Goal: Task Accomplishment & Management: Manage account settings

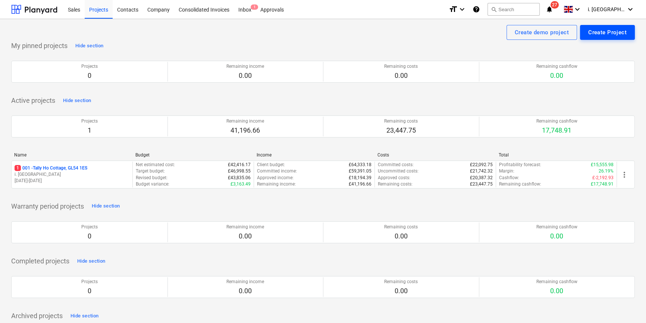
click at [620, 30] on div "Create Project" at bounding box center [607, 33] width 38 height 10
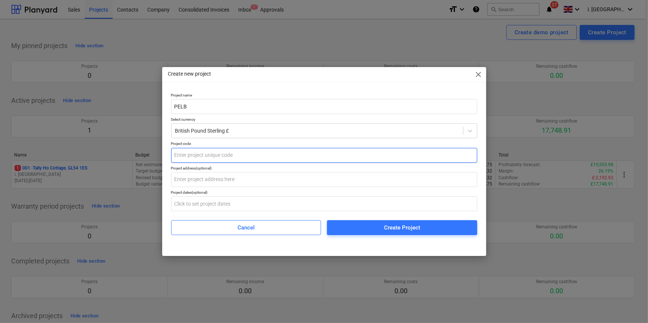
type input "PELB"
click at [284, 162] on input "text" at bounding box center [324, 155] width 306 height 15
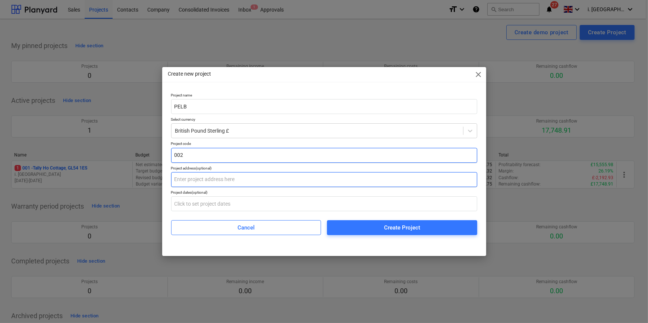
type input "002"
click at [286, 184] on input "text" at bounding box center [324, 179] width 306 height 15
click at [262, 181] on input "text" at bounding box center [324, 179] width 306 height 15
paste input "PELB - [STREET_ADDRESS]"
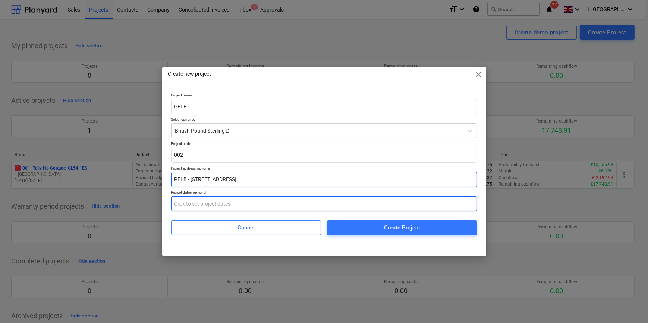
type input "PELB - [STREET_ADDRESS]"
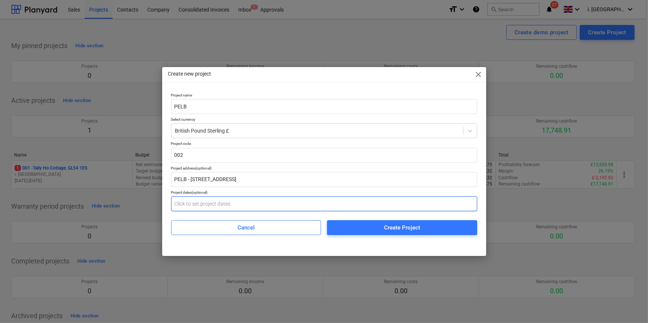
click at [228, 205] on input "text" at bounding box center [324, 204] width 306 height 15
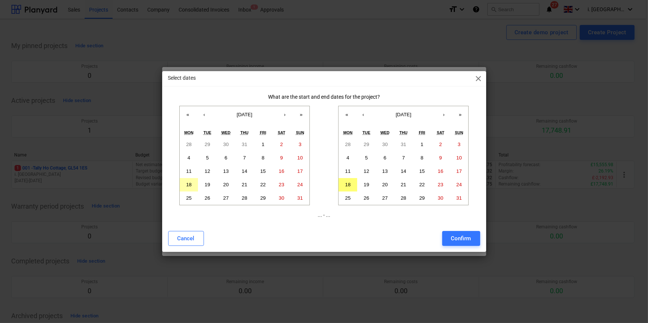
click at [193, 183] on button "18" at bounding box center [189, 184] width 19 height 13
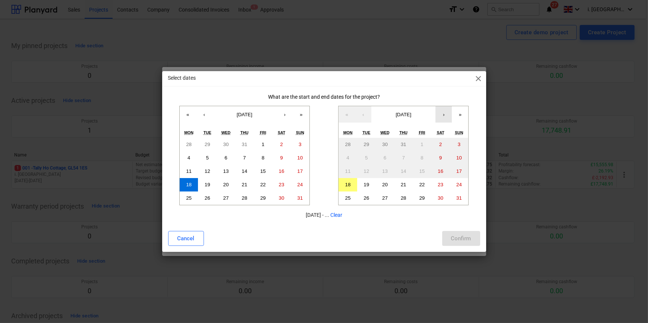
click at [442, 119] on button "›" at bounding box center [444, 114] width 16 height 16
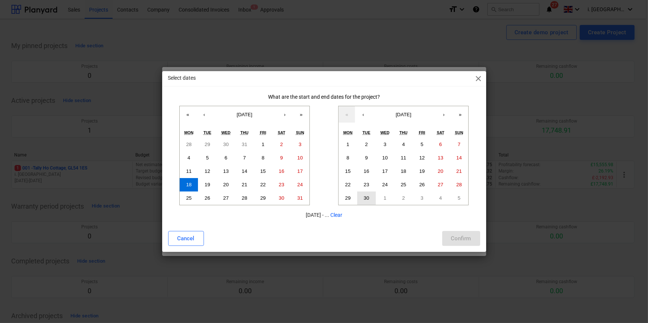
click at [372, 196] on button "30" at bounding box center [366, 198] width 19 height 13
click at [460, 237] on div "Confirm" at bounding box center [461, 239] width 20 height 10
type input "[DATE] - [DATE]"
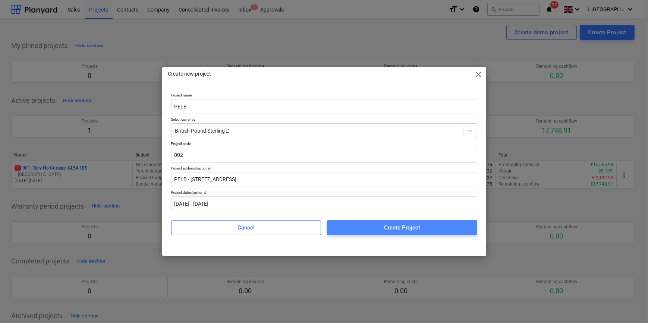
click at [355, 227] on span "Create Project" at bounding box center [402, 228] width 132 height 10
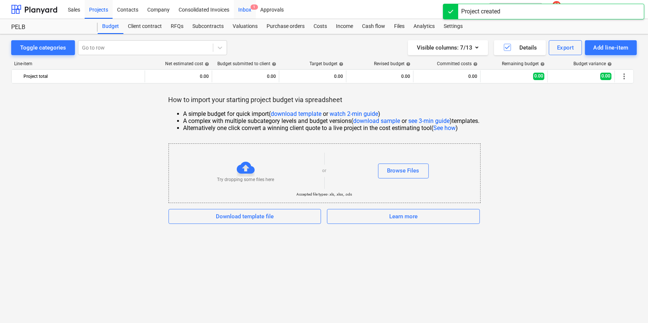
click at [245, 10] on div "Inbox 1" at bounding box center [245, 9] width 22 height 19
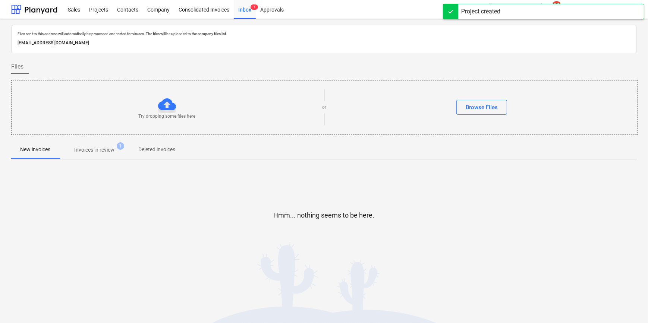
click at [114, 146] on span "Invoices in review 1" at bounding box center [94, 149] width 52 height 7
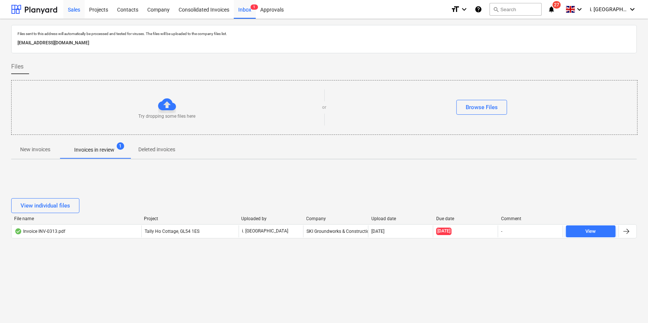
click at [69, 7] on div "Sales" at bounding box center [73, 9] width 21 height 19
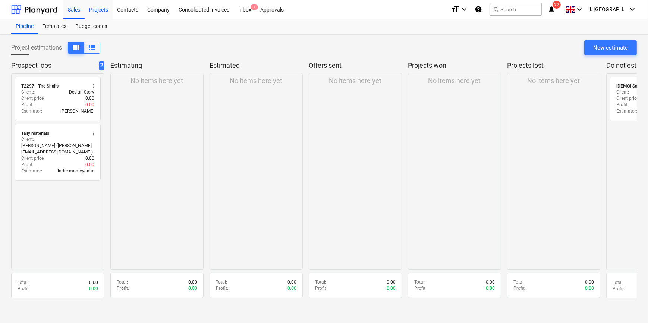
click at [97, 13] on div "Projects" at bounding box center [99, 9] width 28 height 19
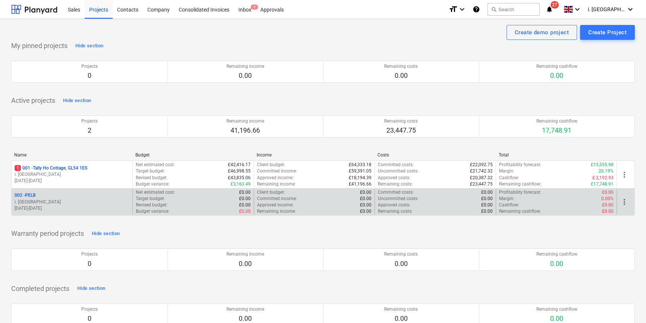
click at [61, 203] on p "i. [GEOGRAPHIC_DATA]" at bounding box center [72, 202] width 115 height 6
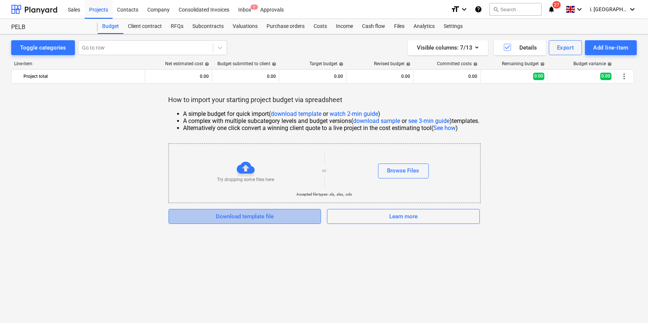
click at [294, 221] on span "Download template file" at bounding box center [245, 217] width 134 height 10
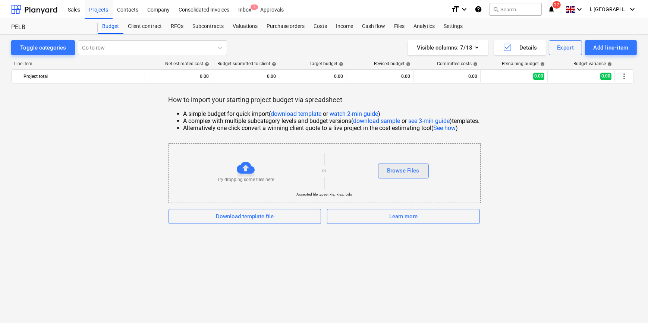
click at [395, 171] on div "Browse Files" at bounding box center [404, 171] width 32 height 10
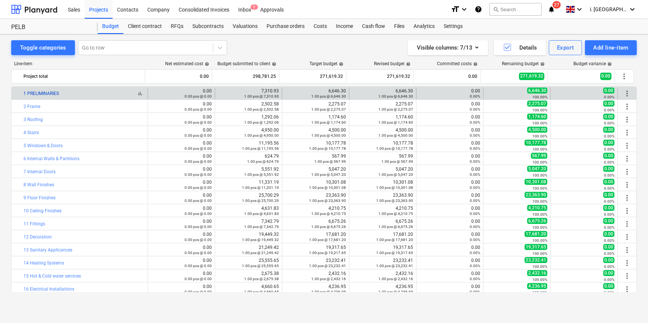
click at [34, 93] on link "1 PRELIMINARIES" at bounding box center [41, 93] width 35 height 5
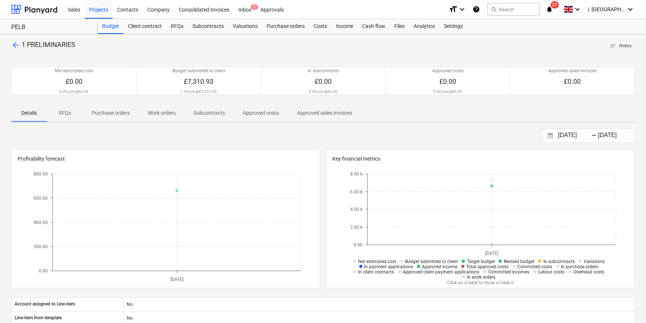
click at [18, 46] on span "arrow_back" at bounding box center [15, 45] width 9 height 9
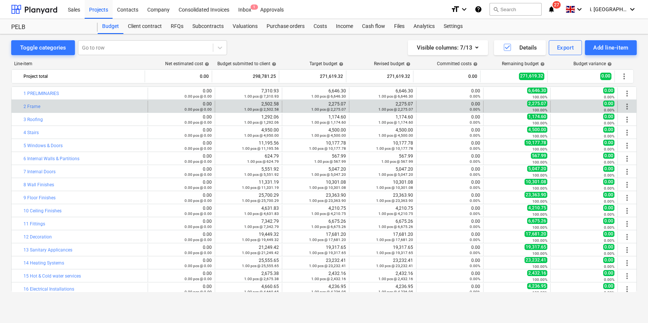
click at [624, 106] on span "more_vert" at bounding box center [627, 106] width 9 height 9
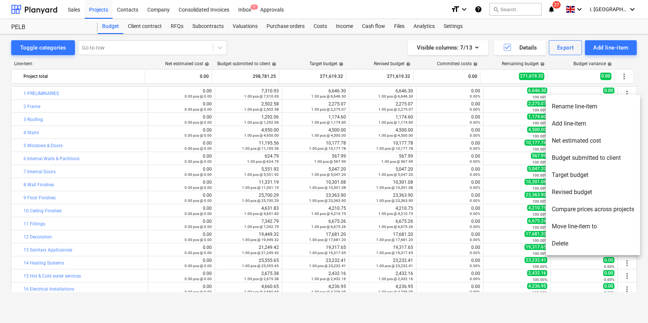
click at [593, 122] on li "Add line-item" at bounding box center [593, 123] width 94 height 17
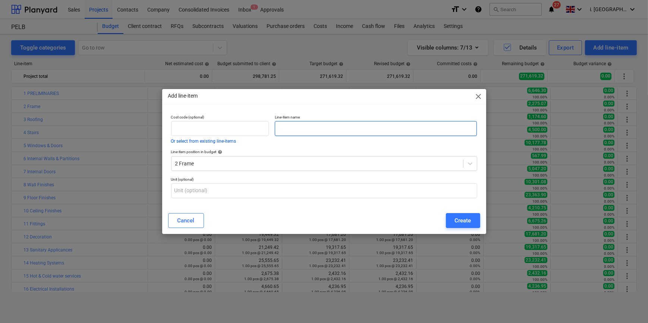
click at [302, 125] on input "text" at bounding box center [376, 128] width 202 height 15
click at [302, 126] on input "text" at bounding box center [376, 128] width 202 height 15
paste input "INTUMESCENT PAINT"
click at [388, 130] on input "INTUMESCENT PAINT" at bounding box center [376, 128] width 202 height 15
paste input "Fire proof steels"
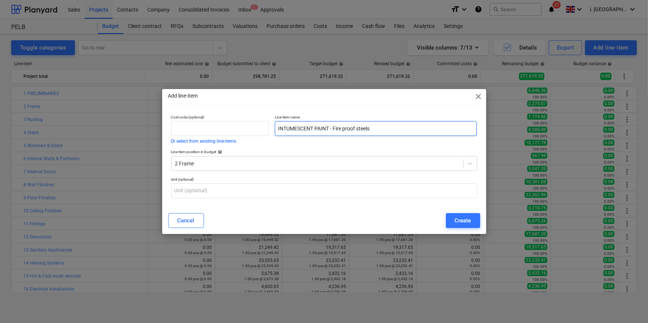
click at [277, 128] on input "INTUMESCENT PAINT - Fire proof steels" at bounding box center [376, 128] width 202 height 15
type input "INTUMESCENT PAINT - Fire proof steels"
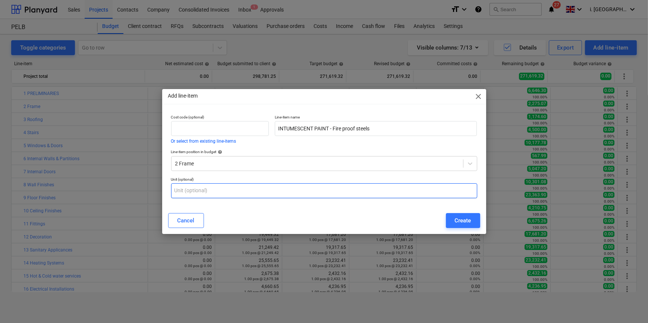
click at [272, 187] on input "text" at bounding box center [324, 191] width 306 height 15
click at [229, 190] on input "text" at bounding box center [324, 191] width 306 height 15
paste input "m"
type input "m"
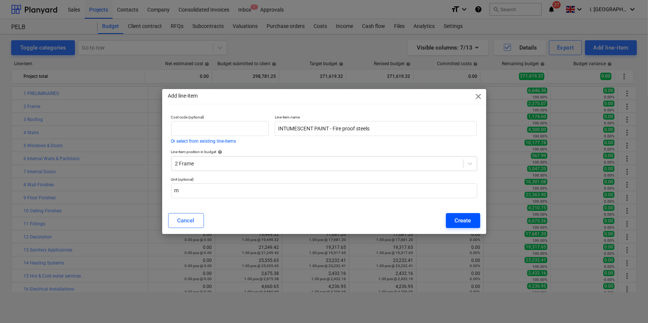
click at [474, 221] on button "Create" at bounding box center [463, 220] width 34 height 15
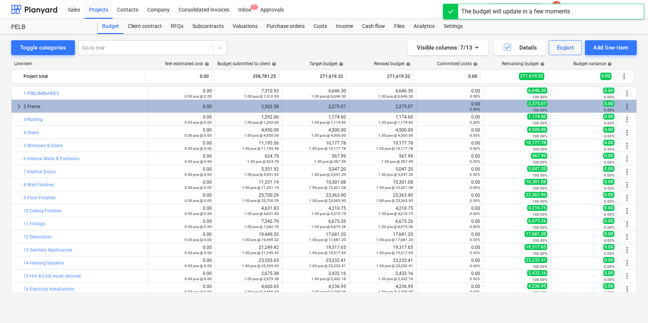
click at [19, 107] on span "keyboard_arrow_right" at bounding box center [19, 106] width 9 height 9
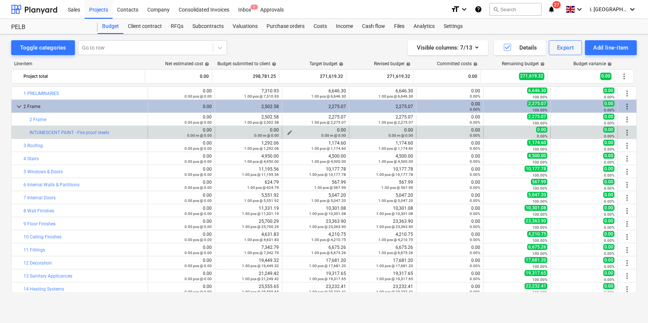
click at [290, 131] on span "edit" at bounding box center [290, 133] width 6 height 6
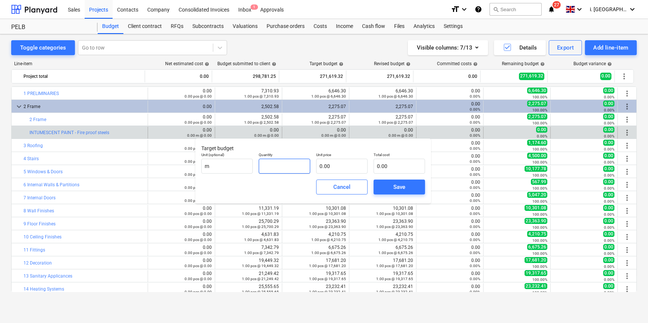
click at [303, 163] on input "text" at bounding box center [284, 166] width 51 height 15
type input "26.90"
type input "2"
type input "53.80"
type input "21"
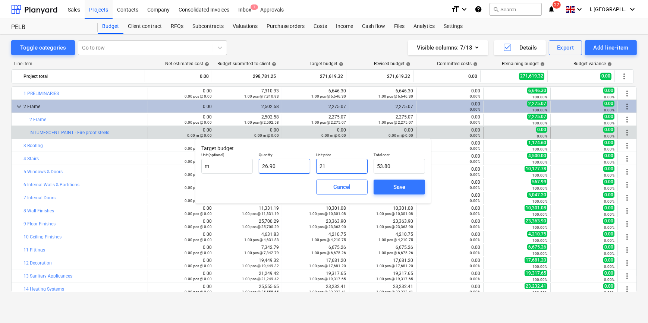
type input "564.90"
type input "21.6"
type input "581.04"
type input "21.60"
click at [422, 187] on button "Save" at bounding box center [399, 187] width 51 height 15
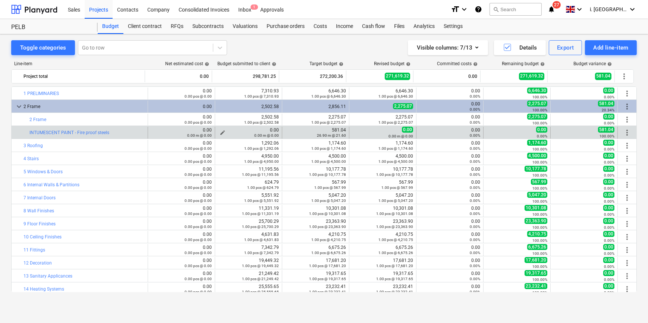
click at [222, 131] on span "edit" at bounding box center [223, 133] width 6 height 6
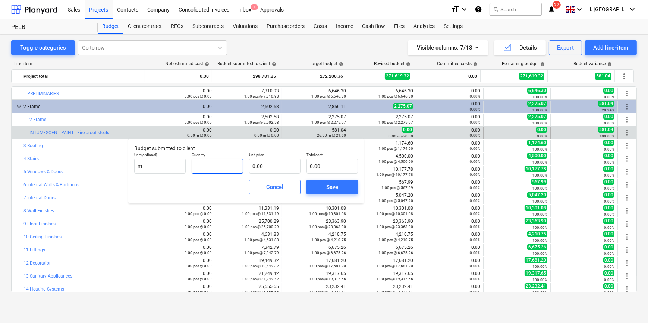
click at [209, 165] on input "text" at bounding box center [217, 166] width 51 height 15
type input "26.90"
type input "2"
type input "53.80"
type input "23"
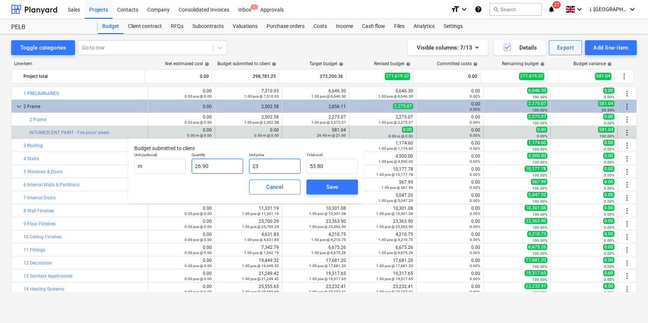
type input "618.70"
type input "23.7"
type input "637.53"
type input "23.76"
type input "639.14"
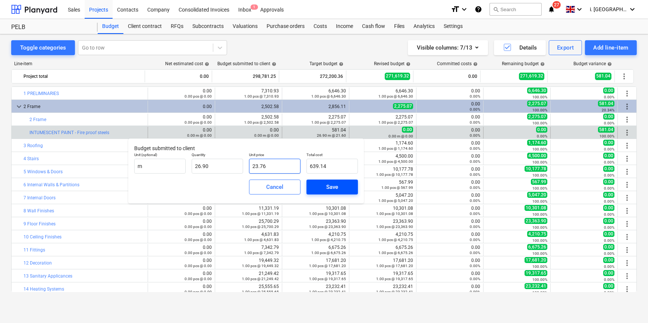
type input "23.76"
click at [338, 185] on div "Save" at bounding box center [332, 187] width 12 height 10
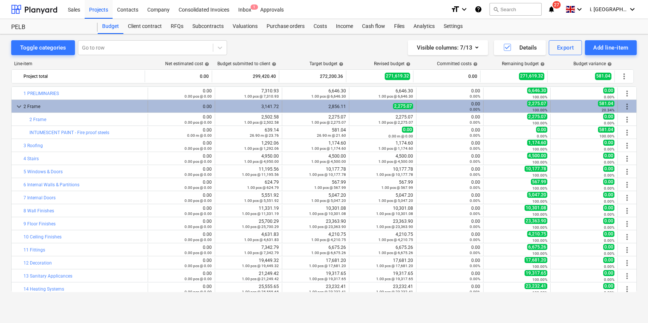
click at [627, 103] on span "more_vert" at bounding box center [627, 106] width 9 height 9
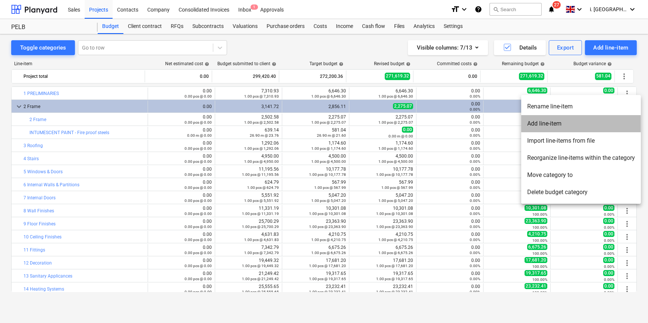
click at [578, 127] on li "Add line-item" at bounding box center [582, 123] width 120 height 17
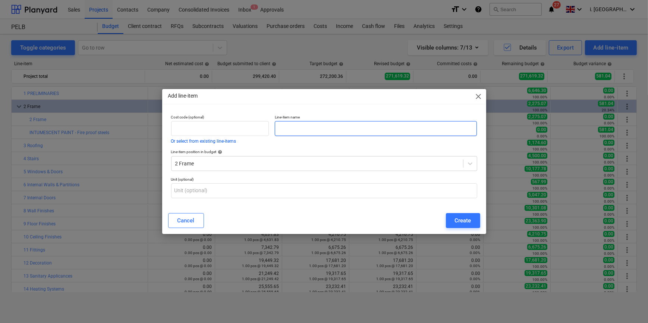
click at [295, 132] on input "text" at bounding box center [376, 128] width 202 height 15
click at [310, 134] on input "text" at bounding box center [376, 128] width 202 height 15
paste input "[GEOGRAPHIC_DATA] Oak Cladding"
type input "[GEOGRAPHIC_DATA] Oak Cladding"
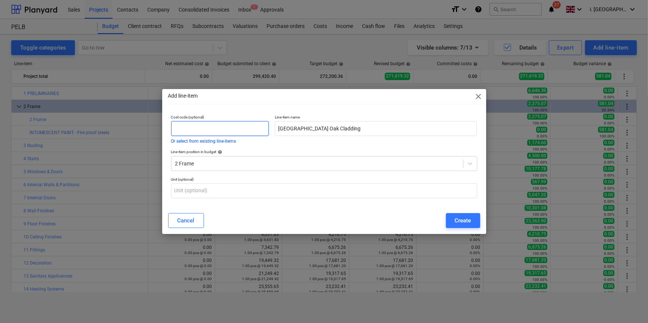
click at [217, 129] on input "text" at bounding box center [220, 128] width 98 height 15
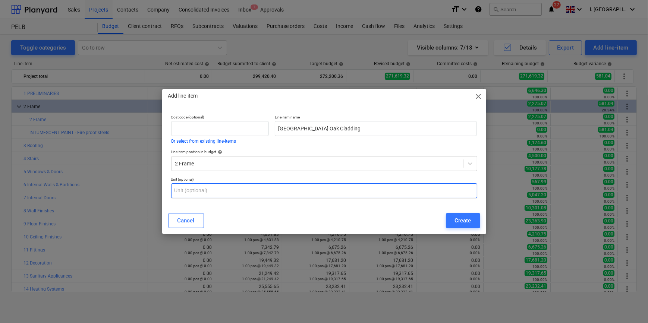
click at [202, 190] on input "text" at bounding box center [324, 191] width 306 height 15
type input "item"
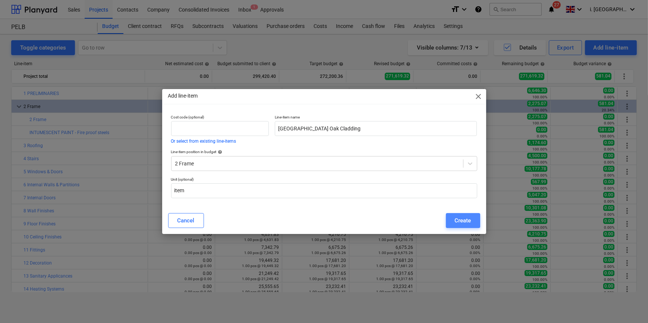
click at [455, 220] on div "Create" at bounding box center [463, 221] width 16 height 10
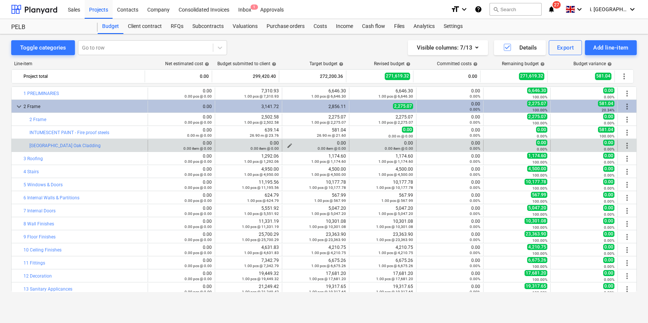
click at [288, 146] on div "0.00 item @ 0.00" at bounding box center [315, 148] width 61 height 5
click at [285, 146] on div "0.00 item @ 0.00" at bounding box center [315, 148] width 61 height 5
click at [288, 146] on div "0.00 item @ 0.00" at bounding box center [315, 148] width 61 height 5
click at [287, 144] on span "edit" at bounding box center [290, 146] width 6 height 6
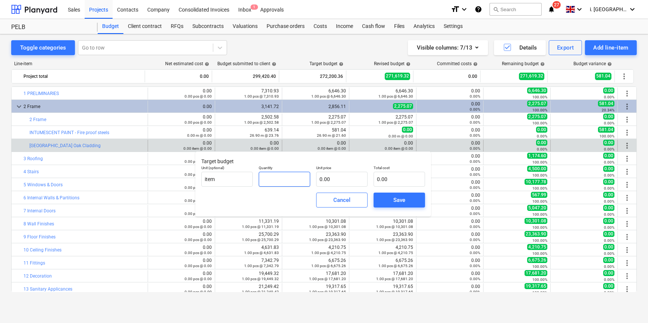
click at [284, 178] on input "text" at bounding box center [284, 179] width 51 height 15
type input "0.00"
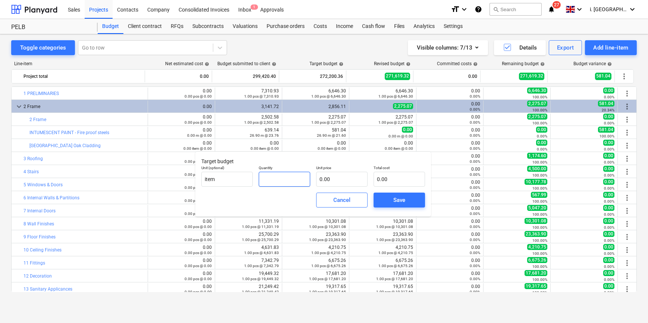
click at [295, 181] on input "text" at bounding box center [284, 179] width 51 height 15
type input "1.00"
type input "1"
type input "1.00"
type input "16"
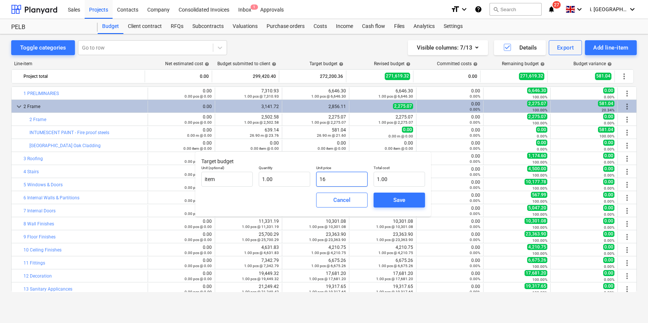
type input "16.00"
type input "169"
type input "169.00"
type input "1694"
type input "1,694.00"
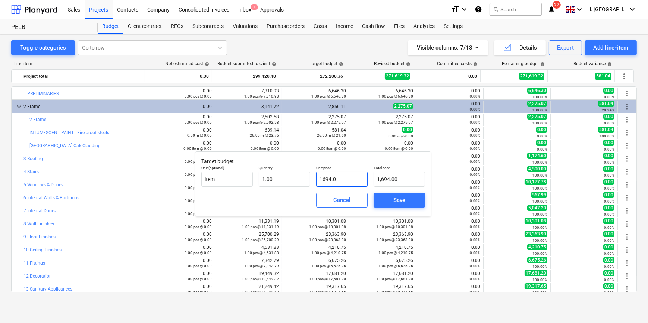
type input "1694.03"
type input "1,694.03"
click at [392, 198] on span "Save" at bounding box center [400, 200] width 34 height 10
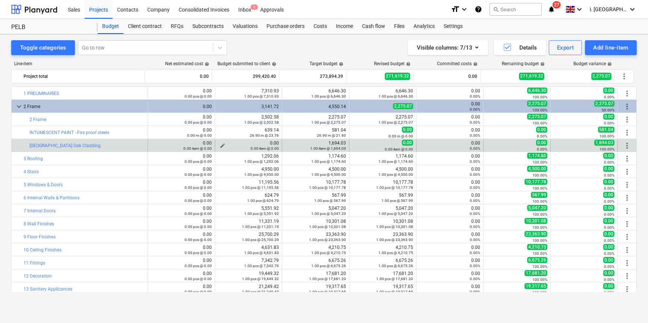
click at [220, 145] on span "edit" at bounding box center [223, 146] width 6 height 6
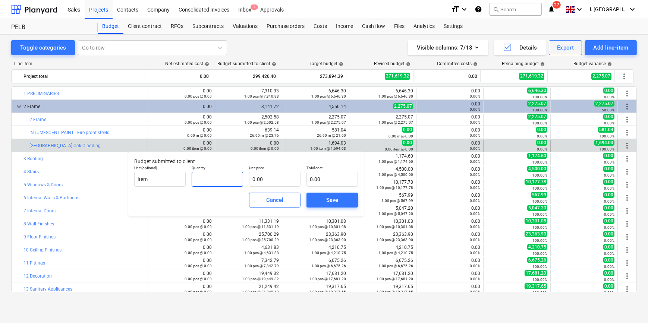
click at [220, 180] on input "text" at bounding box center [217, 179] width 51 height 15
type input "1.00"
type input "1"
type input "1.00"
type input "18"
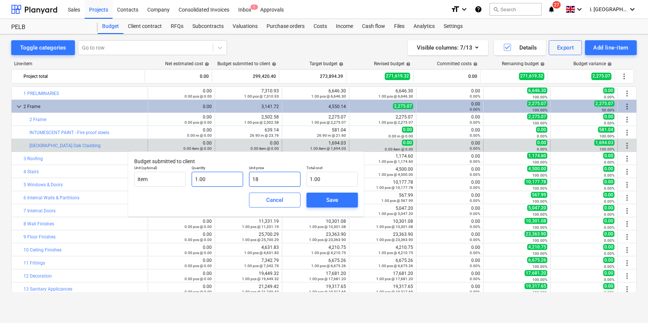
type input "18.00"
type input "186"
type input "186.00"
type input "1863"
type input "1,863.00"
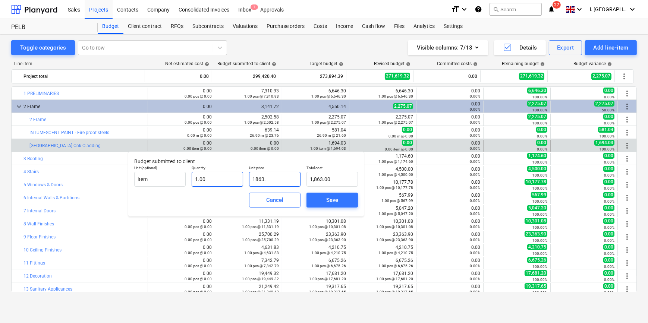
type input "1863.4"
type input "1,863.40"
type input "1863.43"
type input "1,863.43"
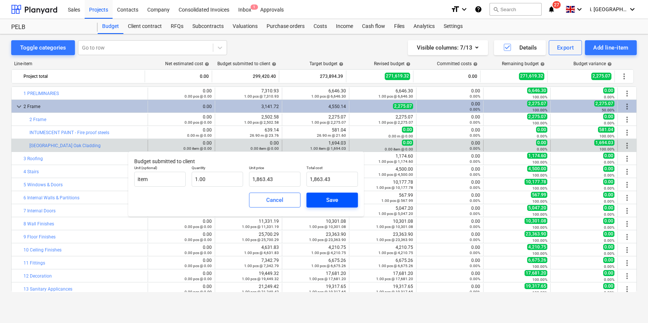
click at [323, 203] on span "Save" at bounding box center [333, 200] width 34 height 10
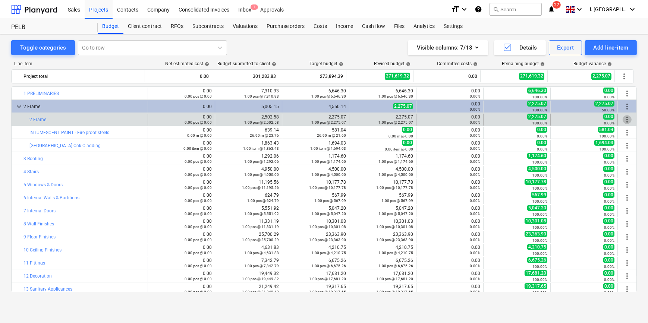
click at [628, 120] on span "more_vert" at bounding box center [627, 119] width 9 height 9
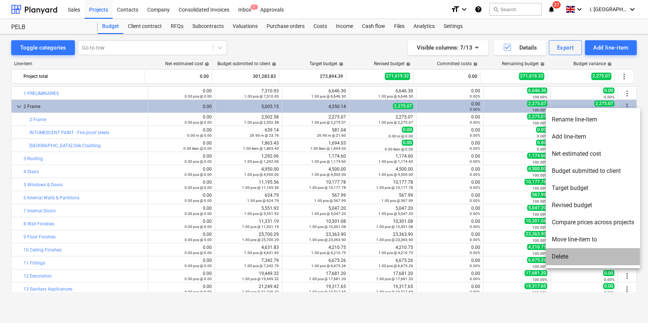
click at [593, 254] on li "Delete" at bounding box center [593, 256] width 94 height 17
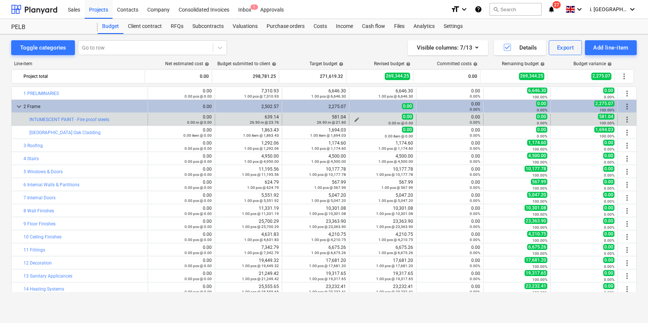
click at [356, 118] on span "edit" at bounding box center [357, 120] width 6 height 6
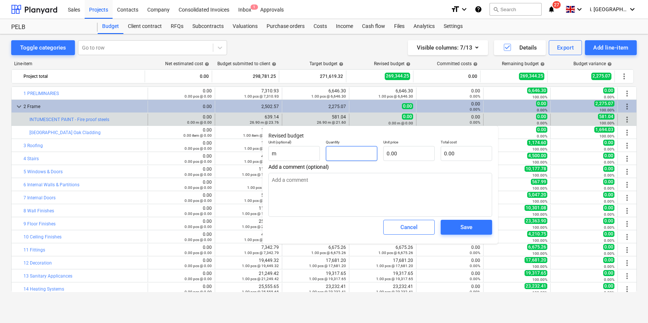
click at [348, 153] on input "text" at bounding box center [351, 153] width 51 height 15
type input "1"
type textarea "x"
type input "1.00"
type textarea "x"
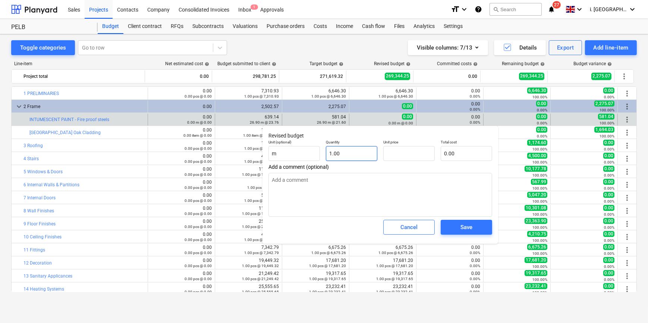
type input "1"
type input "0.00"
type textarea "x"
drag, startPoint x: 360, startPoint y: 152, endPoint x: 330, endPoint y: 159, distance: 30.8
click at [330, 159] on input "1" at bounding box center [351, 153] width 51 height 15
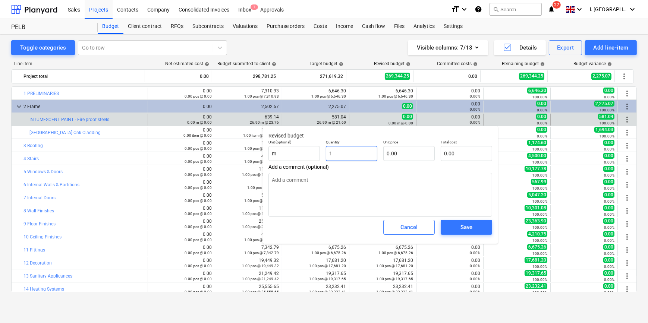
type input "2"
type textarea "x"
type input "26"
type textarea "x"
type input "26."
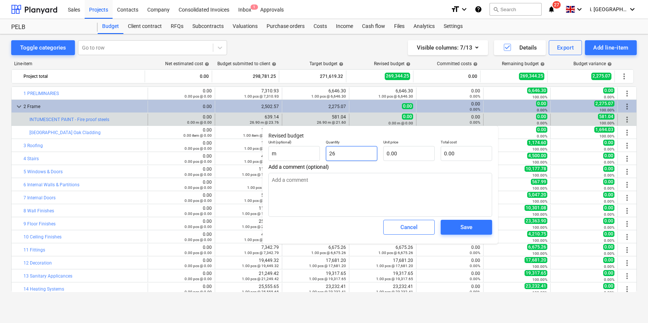
type textarea "x"
type input "26.9"
type textarea "x"
type input "26.90"
type textarea "x"
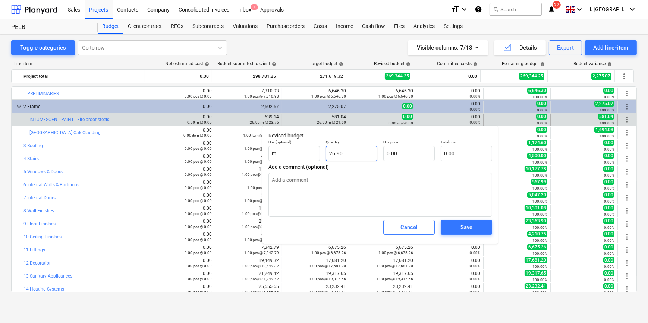
type input "26.90"
type textarea "x"
type input "2"
type textarea "x"
type input "53.80"
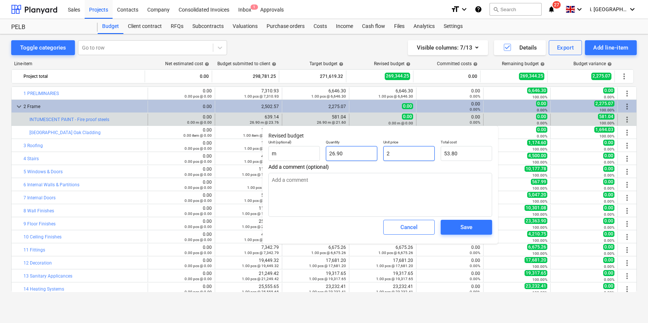
type input "21"
type textarea "x"
type input "564.90"
type input "21."
type textarea "x"
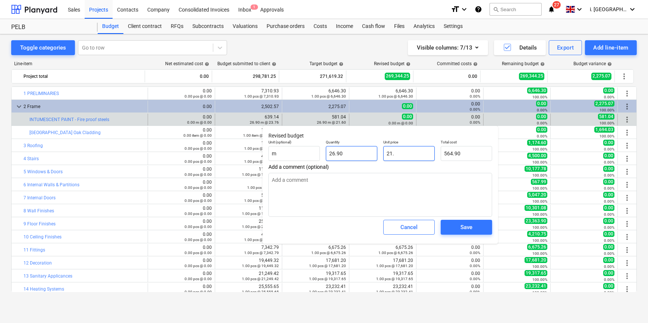
type input "21.6"
type textarea "x"
type input "581.04"
type input "21.60"
type textarea "x"
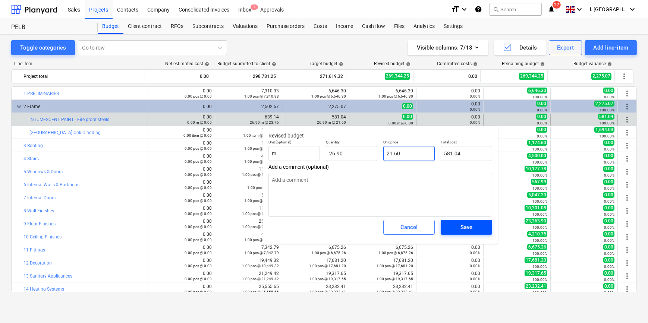
type input "21.60"
click at [463, 228] on div "Save" at bounding box center [467, 228] width 12 height 10
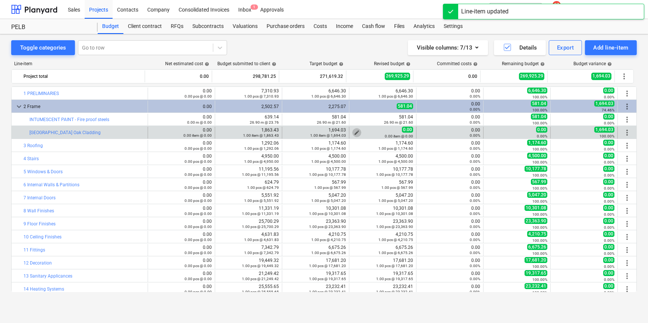
click at [356, 130] on span "edit" at bounding box center [357, 133] width 6 height 6
type textarea "x"
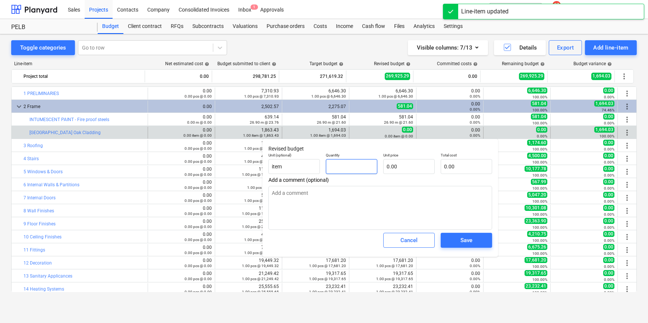
click at [354, 172] on input "text" at bounding box center [351, 166] width 51 height 15
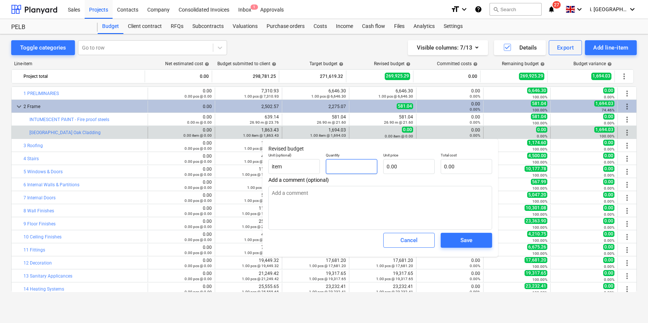
type textarea "x"
type input "1"
type textarea "x"
type input "1.00"
type textarea "x"
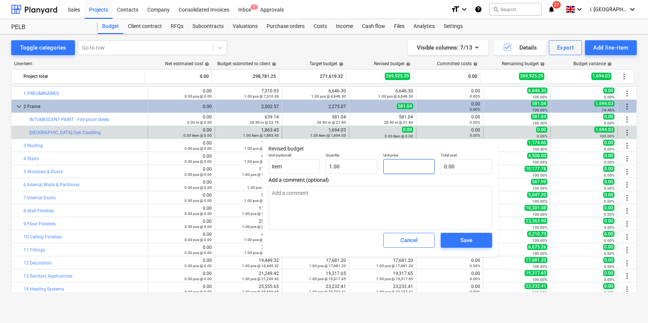
type input "1"
type input "1.00"
type textarea "x"
type input "16"
type input "16.00"
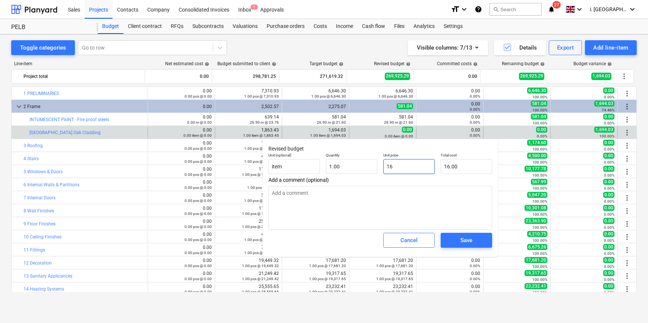
type textarea "x"
type input "169"
type input "169.00"
type textarea "x"
type input "1694"
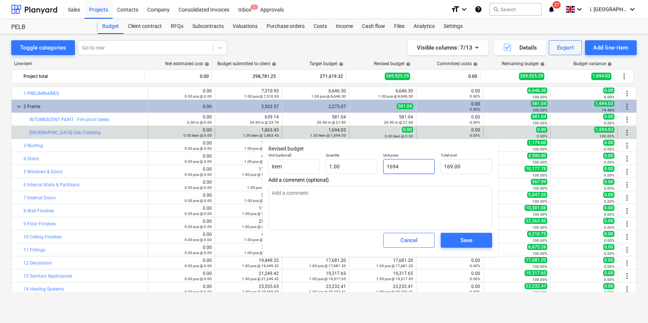
type input "1,694.00"
type textarea "x"
type input "1694."
type textarea "x"
type input "1694.3"
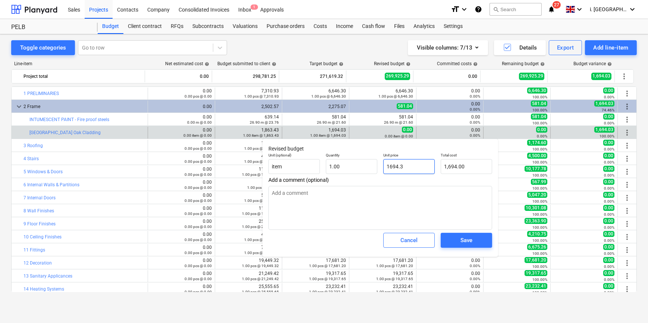
type input "1,694.30"
type textarea "x"
type input "1694."
type input "1,694.00"
type textarea "x"
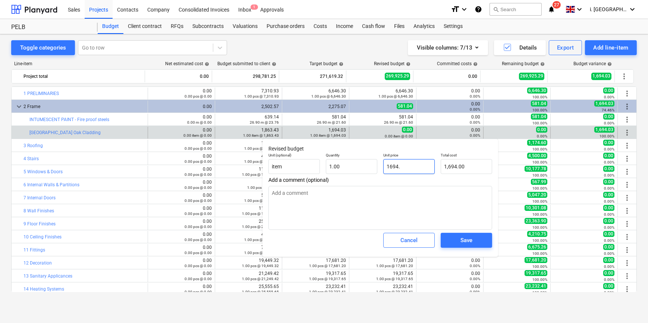
type input "1694.0"
type textarea "x"
type input "1694.03"
type input "1,694.03"
type input "1694.03"
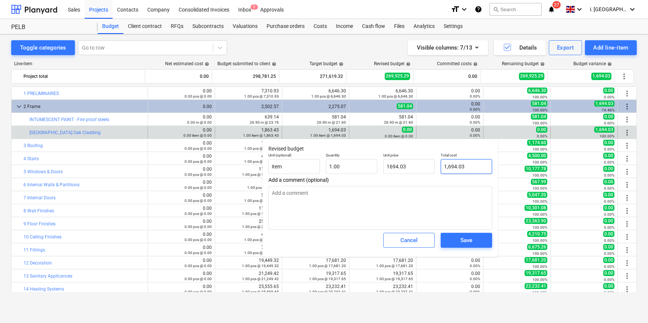
type textarea "x"
type input "1,694.03"
type input "1694.03"
type textarea "x"
type input "1,694.03"
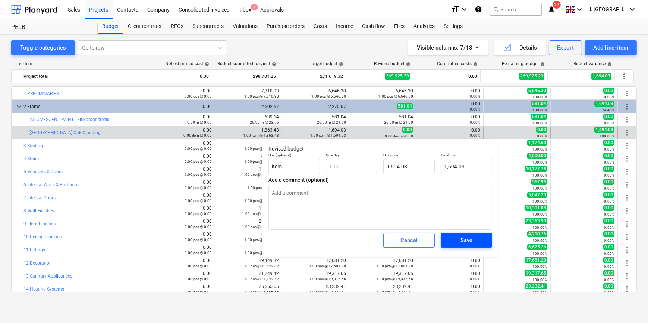
click at [486, 243] on button "Save" at bounding box center [466, 240] width 51 height 15
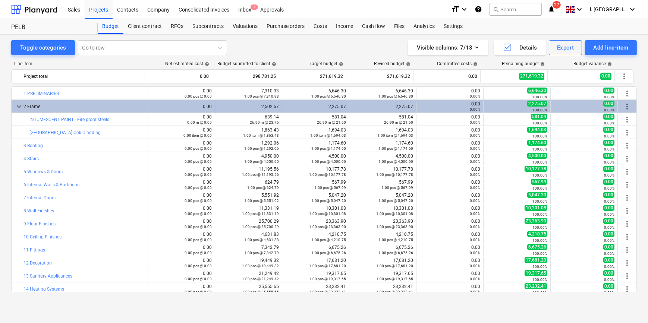
type textarea "x"
type input "1.00"
type input "1,694.03"
type textarea "x"
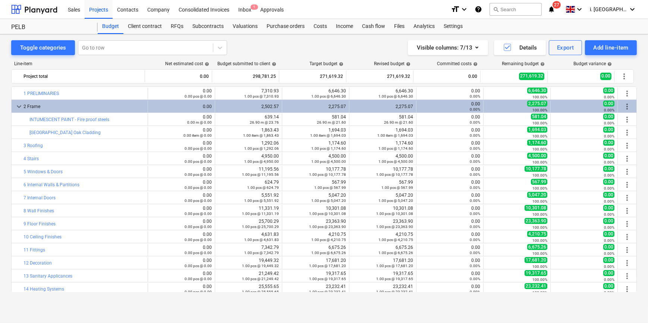
click at [16, 107] on span "keyboard_arrow_down" at bounding box center [19, 106] width 9 height 9
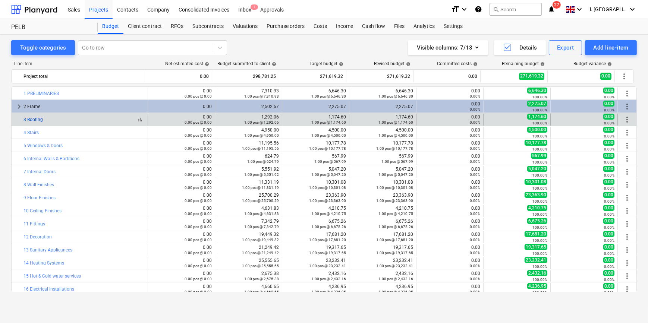
click at [36, 121] on link "3 Roofing" at bounding box center [33, 119] width 19 height 5
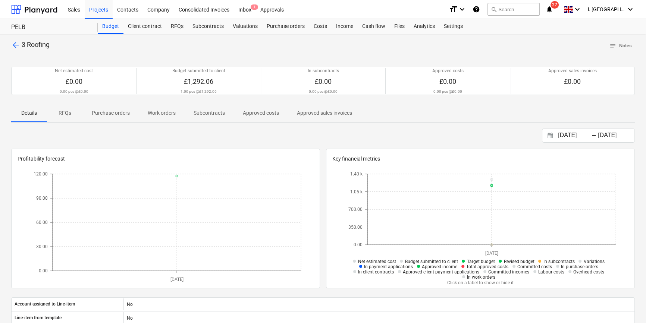
click at [15, 47] on span "arrow_back" at bounding box center [15, 45] width 9 height 9
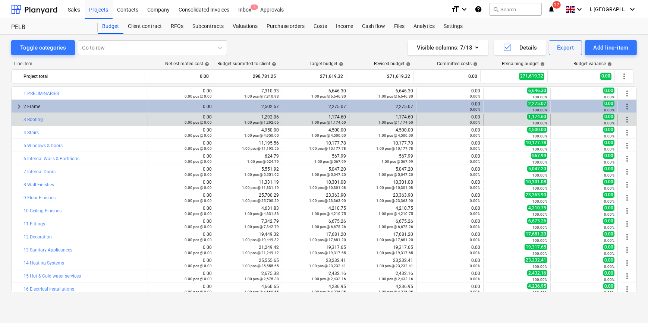
click at [630, 120] on div "more_vert" at bounding box center [627, 120] width 13 height 12
click at [626, 122] on span "more_vert" at bounding box center [627, 119] width 9 height 9
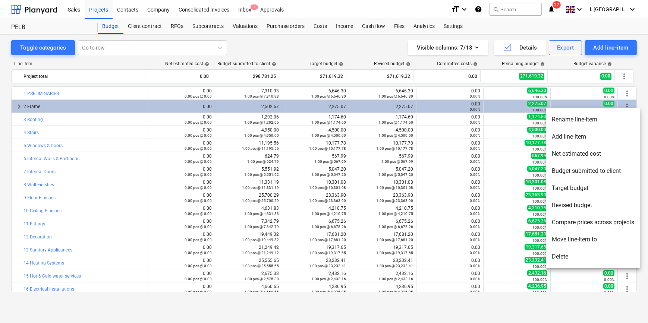
click at [606, 136] on li "Add line-item" at bounding box center [593, 136] width 94 height 17
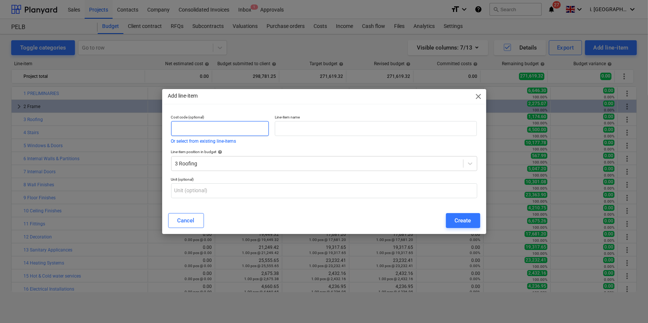
click at [226, 127] on input "text" at bounding box center [220, 128] width 98 height 15
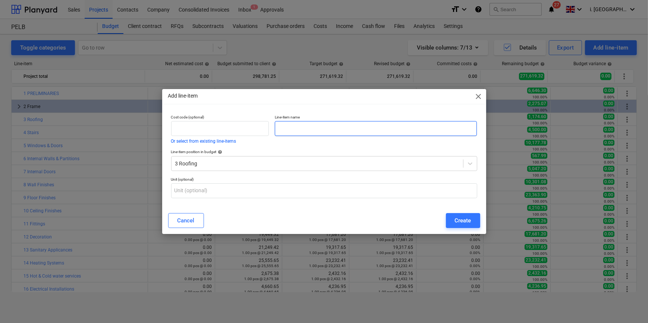
click at [289, 131] on input "text" at bounding box center [376, 128] width 202 height 15
paste input ""Cast iron" effect guttering - ALL BARNS"
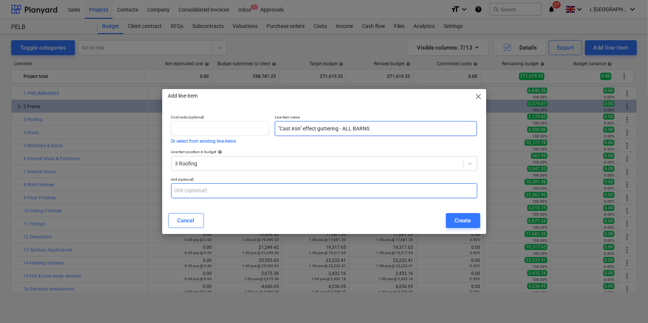
type input ""Cast iron" effect guttering - ALL BARNS"
click at [251, 194] on input "text" at bounding box center [324, 191] width 306 height 15
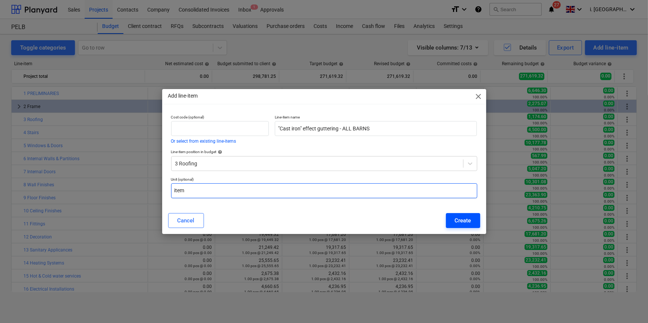
type input "item"
click at [457, 223] on div "Create" at bounding box center [463, 221] width 16 height 10
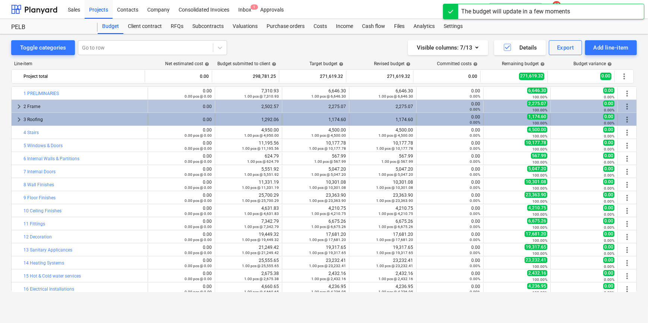
click at [19, 121] on span "keyboard_arrow_right" at bounding box center [19, 119] width 9 height 9
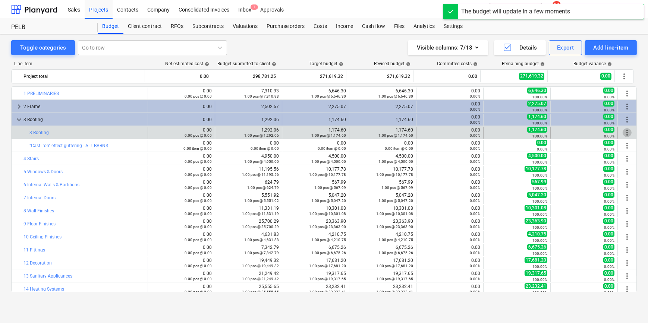
click at [627, 131] on span "more_vert" at bounding box center [627, 132] width 9 height 9
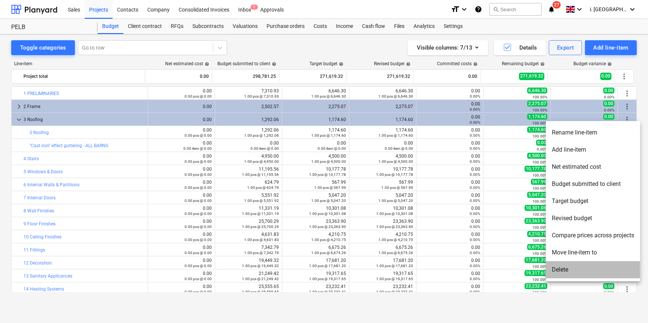
click at [593, 268] on li "Delete" at bounding box center [593, 270] width 94 height 17
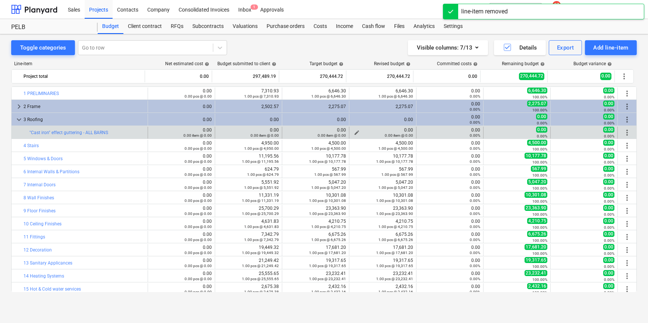
click at [354, 131] on span "edit" at bounding box center [357, 133] width 6 height 6
type textarea "x"
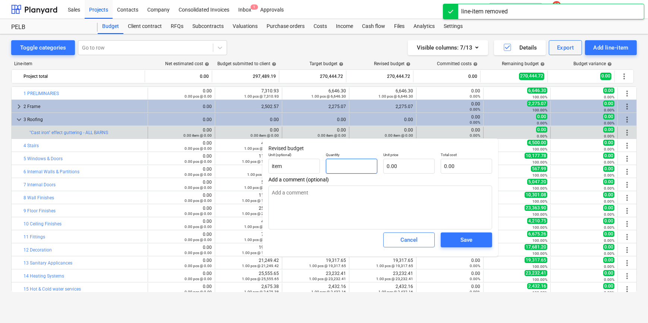
click at [328, 164] on input "text" at bounding box center [351, 166] width 51 height 15
type textarea "x"
type input "1"
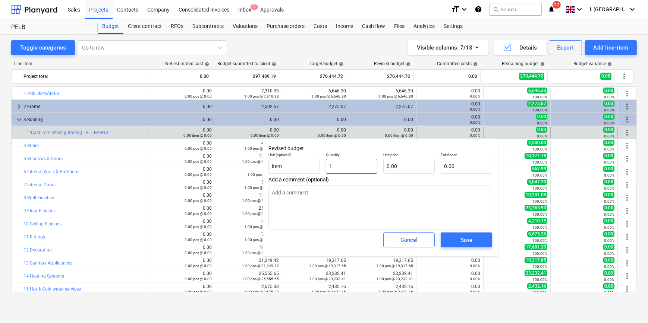
type textarea "x"
type input "11"
type textarea "x"
type input "117"
type textarea "x"
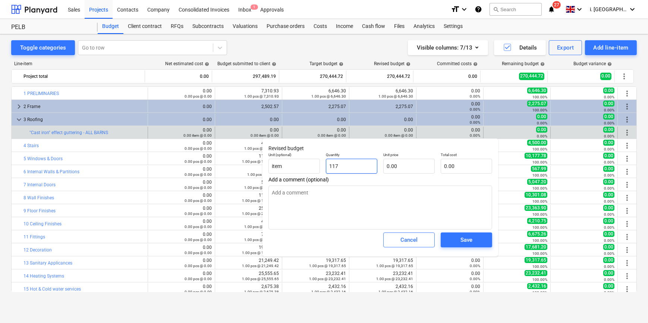
type input "1174"
type textarea "x"
type input "1174."
type textarea "x"
type input "1174.6"
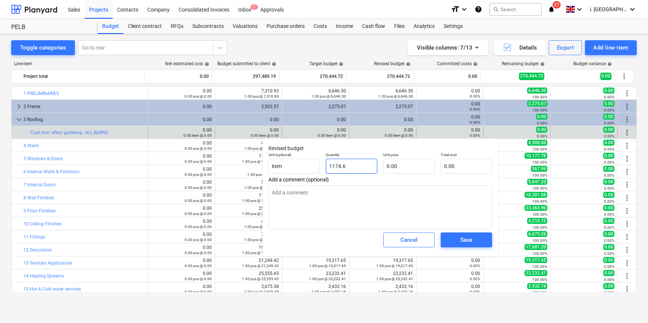
type textarea "x"
type input "1174.60"
drag, startPoint x: 365, startPoint y: 166, endPoint x: 296, endPoint y: 163, distance: 68.7
click at [298, 163] on div "Unit (optional) item Quantity 1174.60 Unit price 0.00 Total cost 0.00" at bounding box center [381, 163] width 230 height 27
type textarea "x"
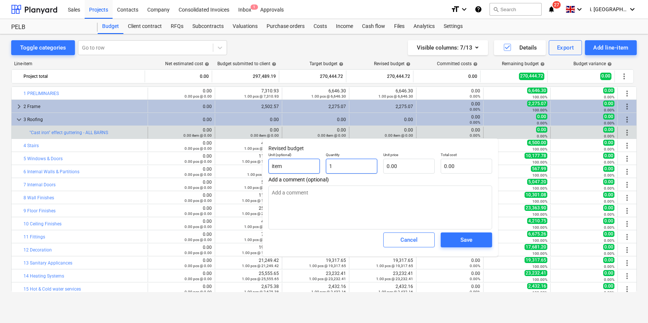
type input "1"
type textarea "x"
type input "1.00"
type textarea "x"
type input "1"
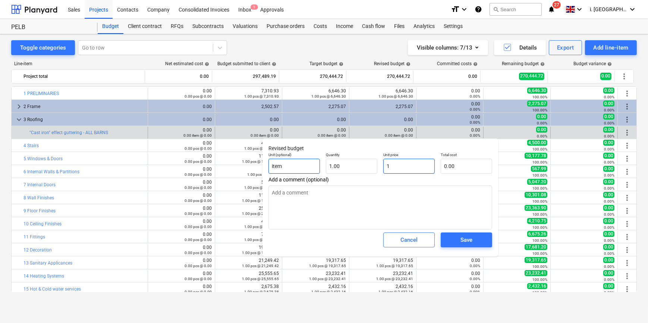
type input "1.00"
type textarea "x"
type input "11"
type input "11.00"
type textarea "x"
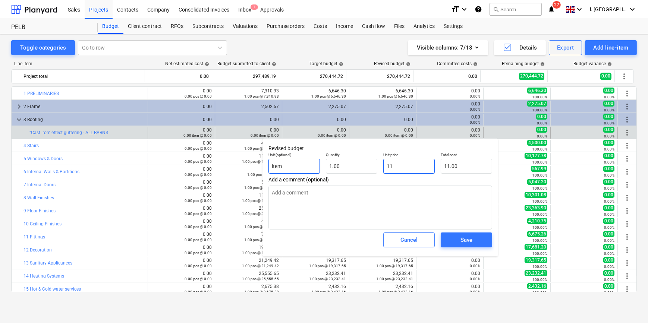
type input "117"
type input "117.00"
type textarea "x"
type input "1174"
type input "1,174.00"
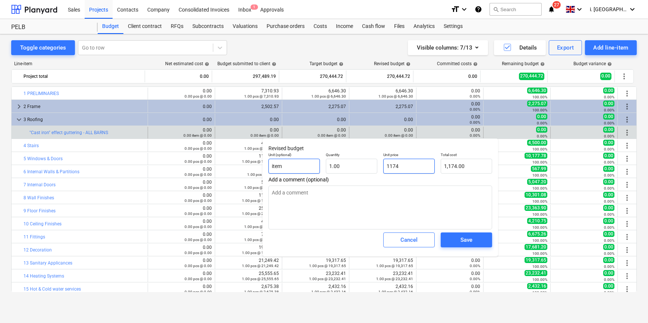
type textarea "x"
type input "1174."
type textarea "x"
type input "1174.6"
type input "1,174.60"
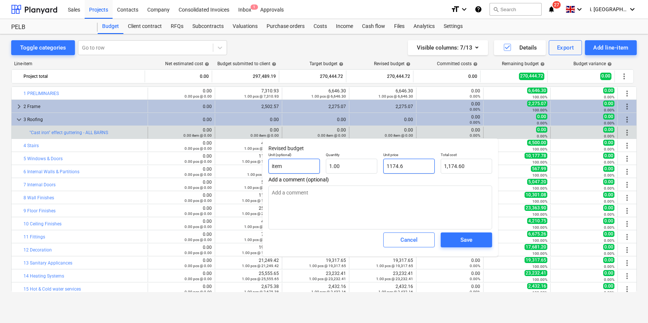
type textarea "x"
type input "1174.60"
type textarea "x"
type input "1,174.60"
type input "1174.6"
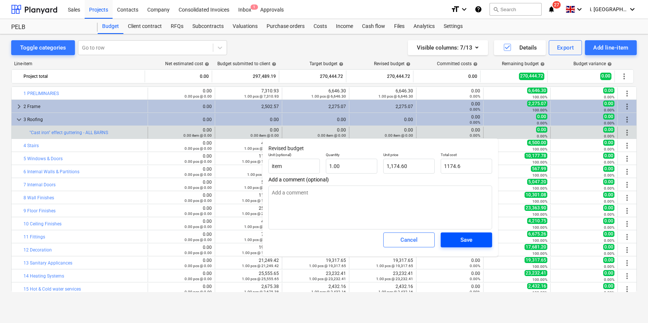
type textarea "x"
type input "1,174.60"
click at [485, 244] on button "Save" at bounding box center [466, 240] width 51 height 15
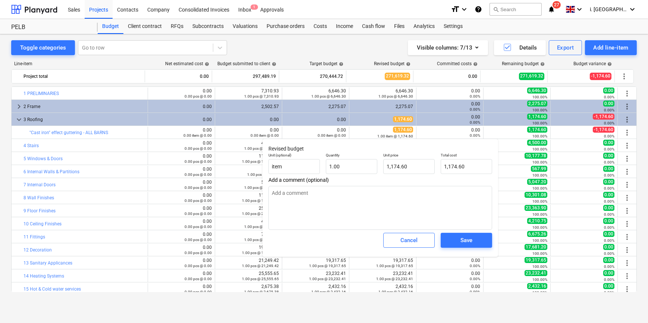
type textarea "x"
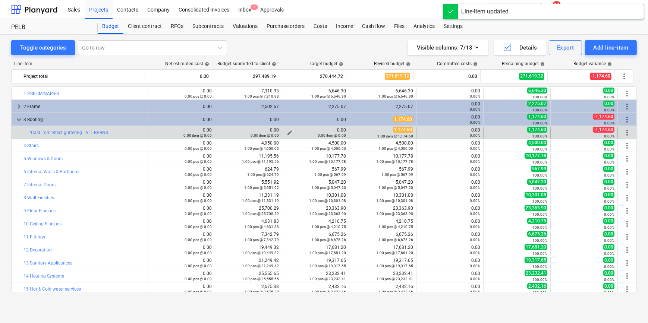
click at [288, 133] on div "0.00 item @ 0.00" at bounding box center [315, 135] width 61 height 5
click at [287, 133] on div "0.00 item @ 0.00" at bounding box center [315, 135] width 61 height 5
click at [287, 131] on span "edit" at bounding box center [290, 133] width 6 height 6
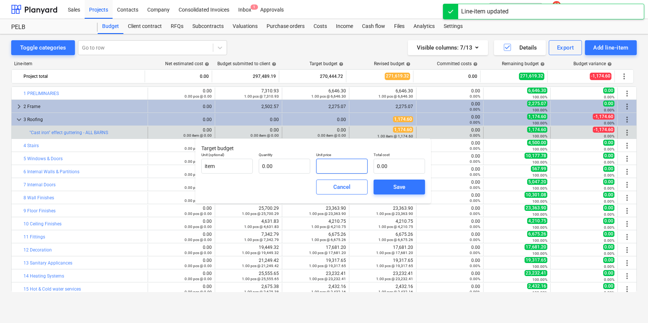
click at [330, 166] on input "text" at bounding box center [341, 166] width 51 height 15
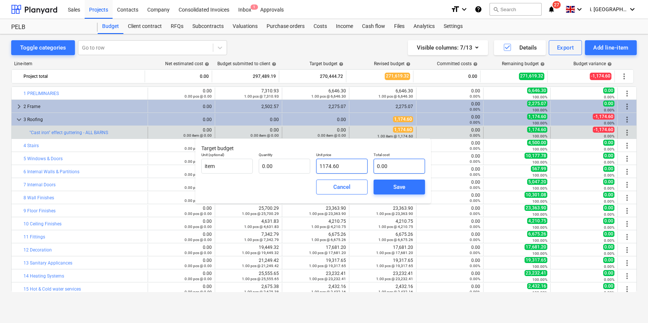
type input "1,174.60"
type input "0.00"
click at [297, 172] on input "text" at bounding box center [284, 166] width 51 height 15
type input "1"
type input "1,174.60"
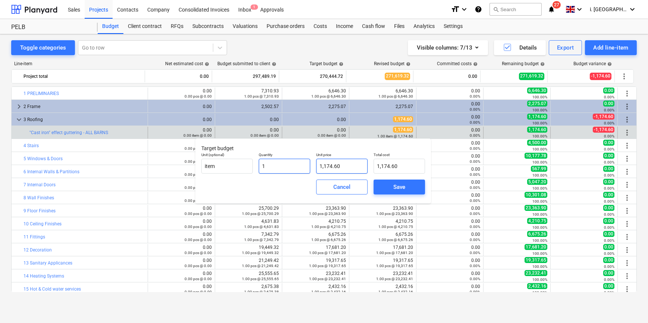
type input "1.00"
type input "1,174.60"
click at [399, 185] on div "Save" at bounding box center [400, 187] width 12 height 10
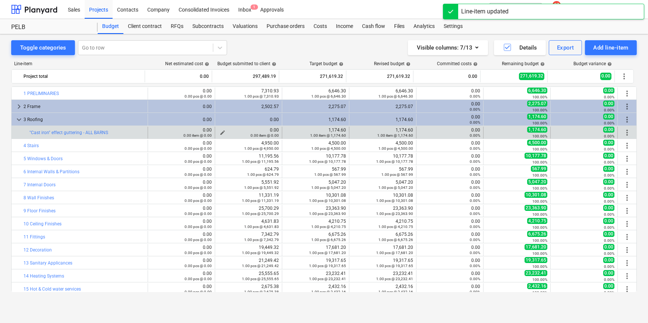
click at [220, 131] on span "edit" at bounding box center [223, 133] width 6 height 6
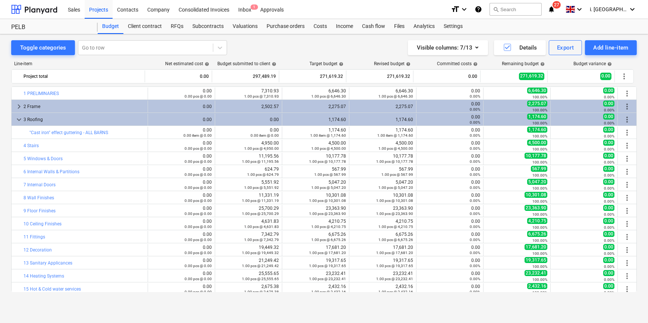
type input "0.00"
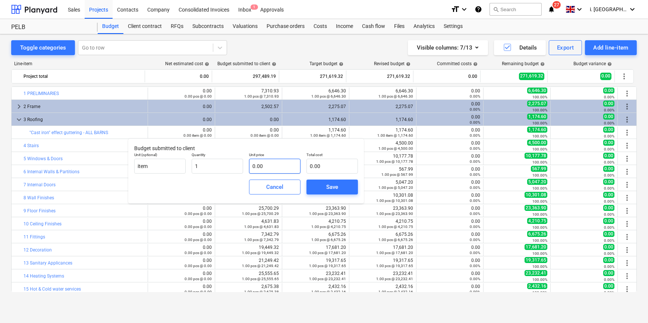
type input "1.00"
type input "1"
type input "1.00"
type input "12"
type input "12.00"
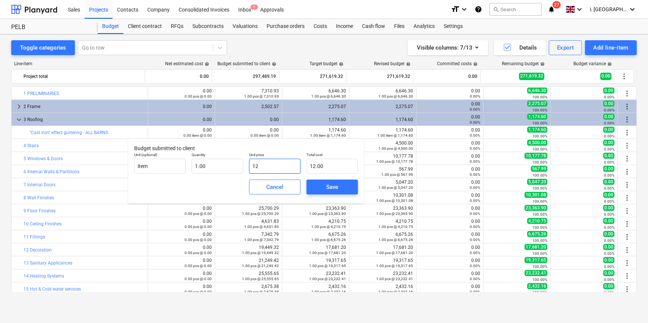
type input "129"
type input "129.00"
type input "1292"
click at [339, 184] on span "Save" at bounding box center [333, 187] width 34 height 10
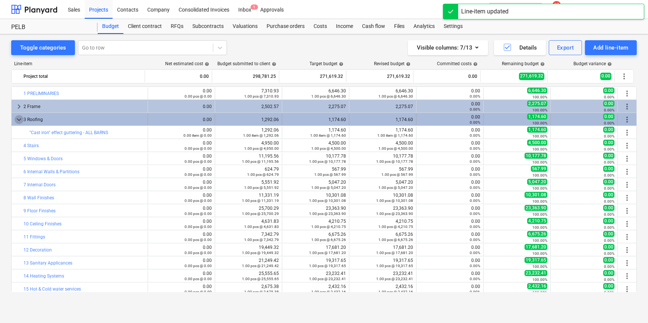
click at [21, 119] on span "keyboard_arrow_down" at bounding box center [19, 119] width 9 height 9
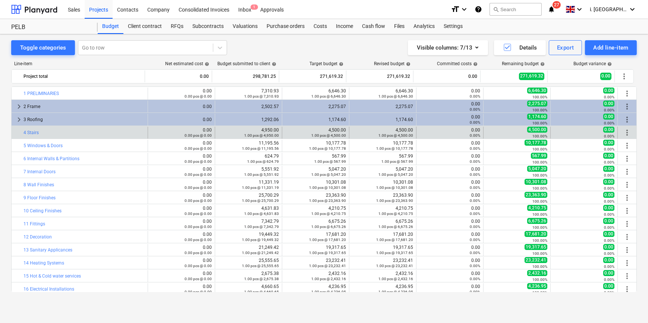
click at [626, 134] on span "more_vert" at bounding box center [627, 132] width 9 height 9
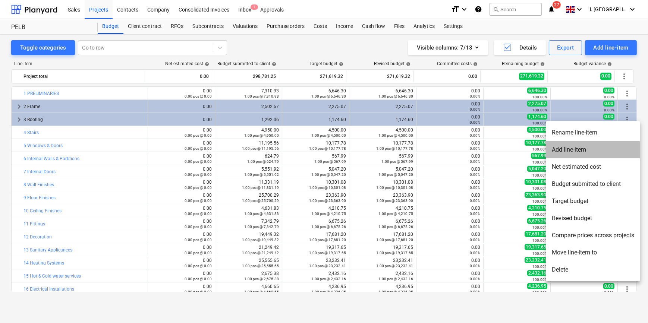
click at [581, 151] on li "Add line-item" at bounding box center [593, 149] width 94 height 17
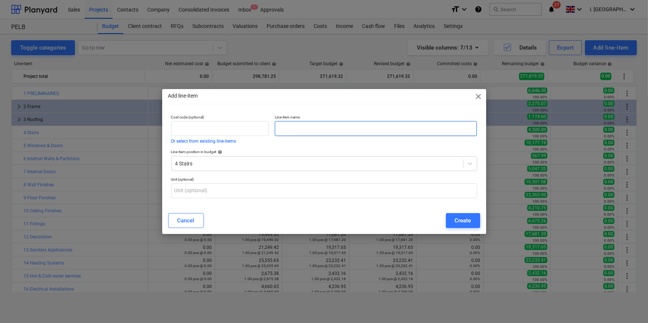
click at [285, 131] on input "text" at bounding box center [376, 128] width 202 height 15
paste input "Staircase - Prov Sum"
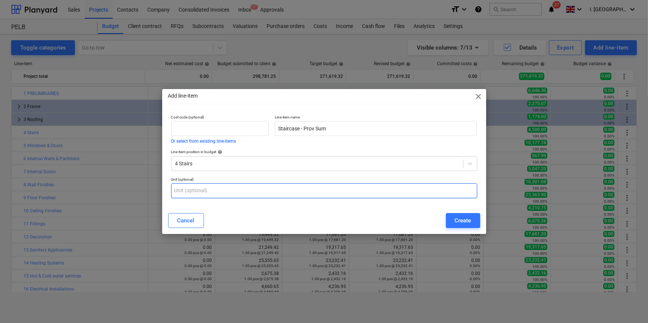
click at [231, 188] on input "text" at bounding box center [324, 191] width 306 height 15
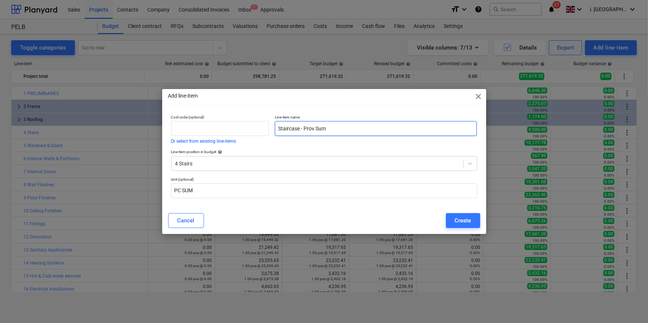
click at [396, 122] on input "Staircase - Prov Sum" at bounding box center [376, 128] width 202 height 15
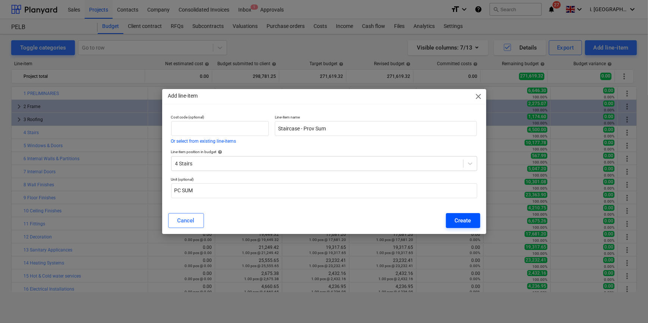
click at [449, 219] on button "Create" at bounding box center [463, 220] width 34 height 15
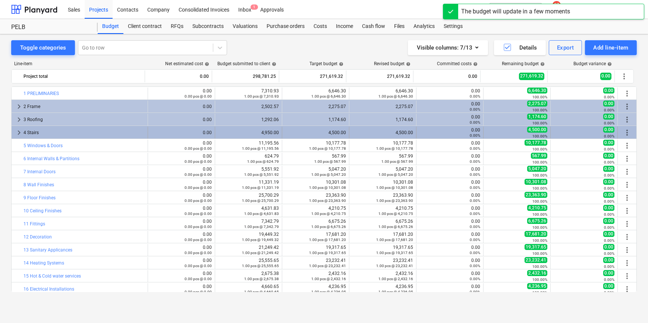
click at [623, 131] on span "more_vert" at bounding box center [627, 132] width 9 height 9
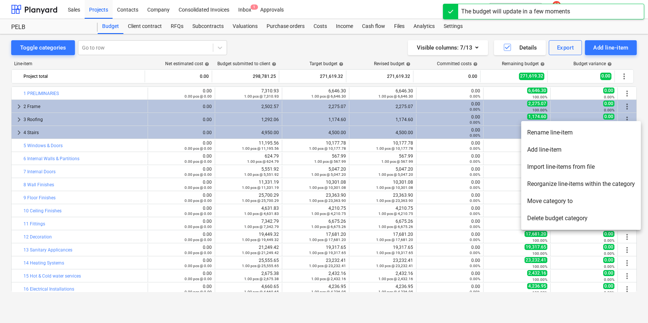
click at [298, 135] on div at bounding box center [324, 161] width 648 height 323
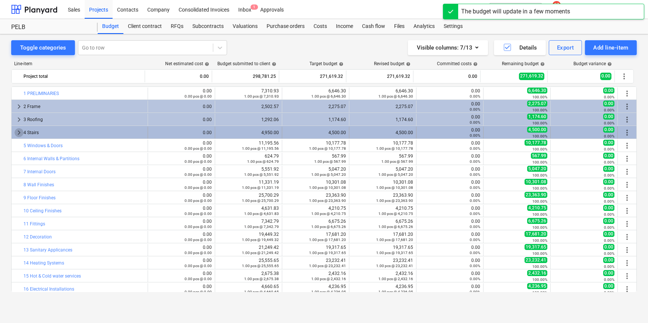
click at [15, 131] on span "keyboard_arrow_right" at bounding box center [19, 132] width 9 height 9
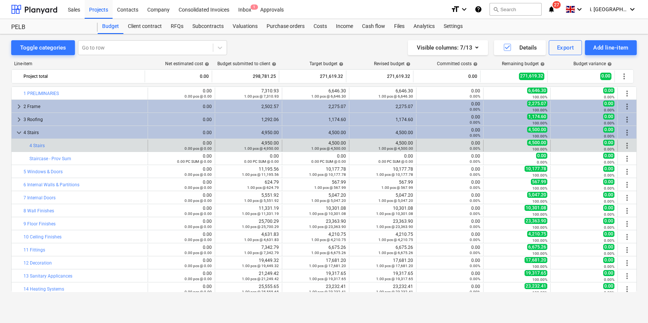
click at [626, 144] on span "more_vert" at bounding box center [627, 145] width 9 height 9
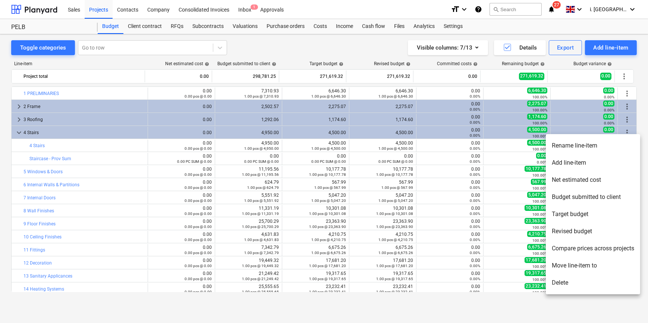
click at [573, 283] on li "Delete" at bounding box center [593, 283] width 94 height 17
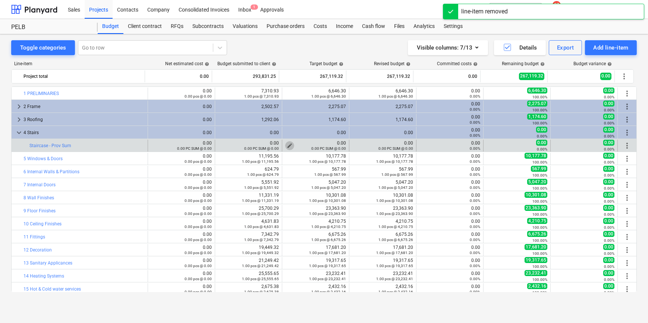
click at [287, 143] on span "edit" at bounding box center [290, 146] width 6 height 6
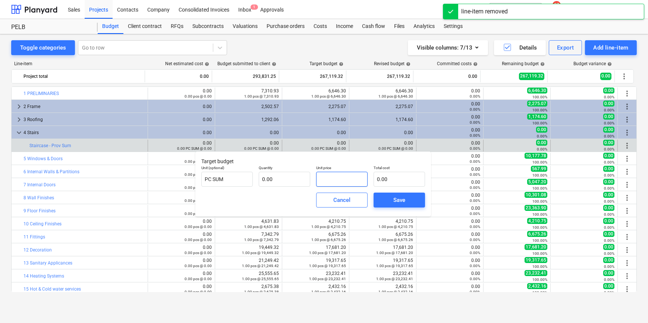
click at [344, 178] on input "text" at bounding box center [341, 179] width 51 height 15
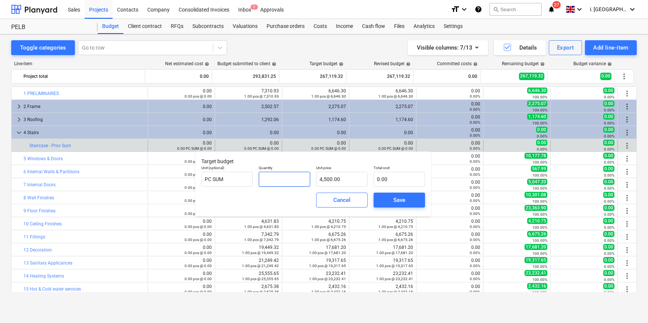
click at [269, 173] on input "text" at bounding box center [284, 179] width 51 height 15
click at [416, 195] on span "Save" at bounding box center [400, 200] width 34 height 10
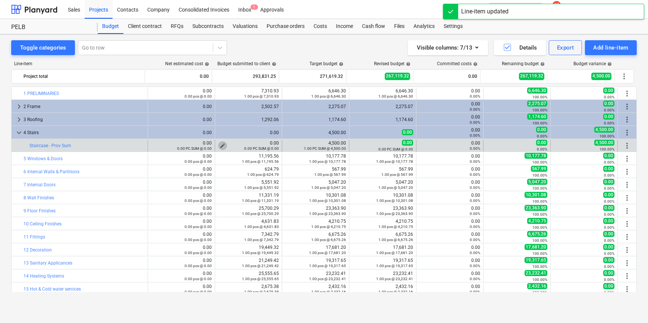
click at [221, 145] on span "edit" at bounding box center [223, 146] width 6 height 6
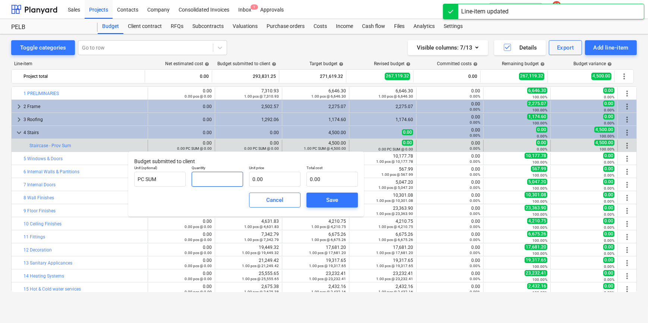
click at [225, 181] on input "text" at bounding box center [217, 179] width 51 height 15
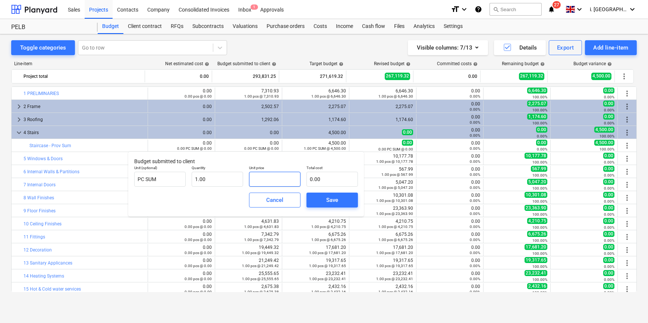
click at [271, 178] on input "text" at bounding box center [274, 179] width 51 height 15
click at [347, 197] on span "Save" at bounding box center [333, 200] width 34 height 10
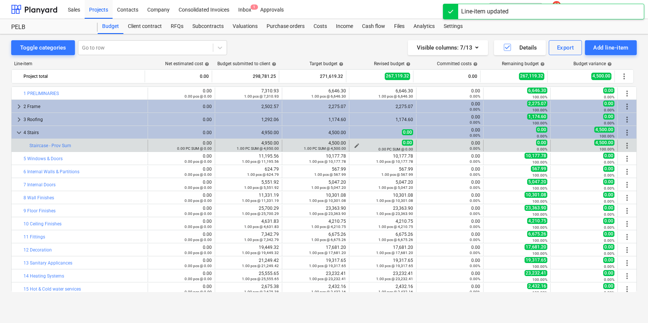
click at [355, 146] on span "edit" at bounding box center [357, 146] width 6 height 6
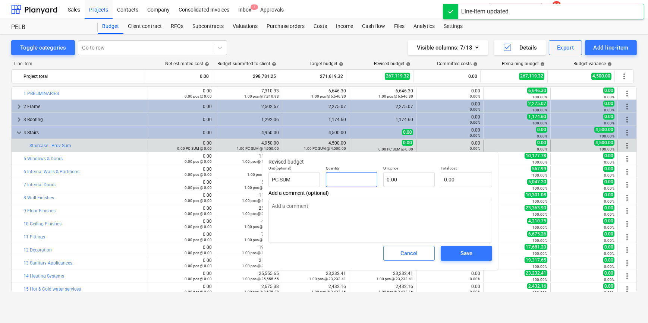
click at [346, 181] on input "text" at bounding box center [351, 179] width 51 height 15
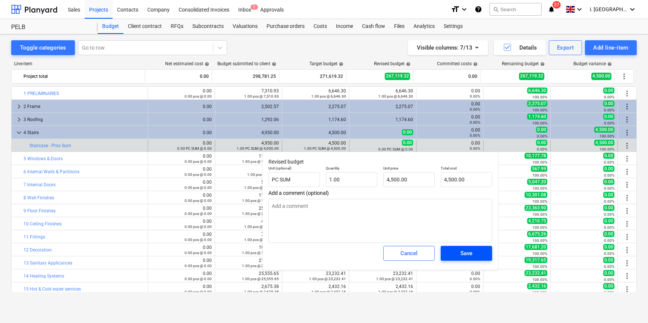
click at [457, 255] on span "Save" at bounding box center [467, 254] width 34 height 10
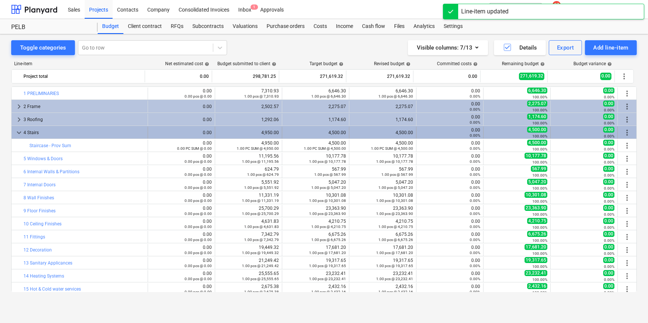
click at [16, 133] on span "keyboard_arrow_down" at bounding box center [19, 132] width 9 height 9
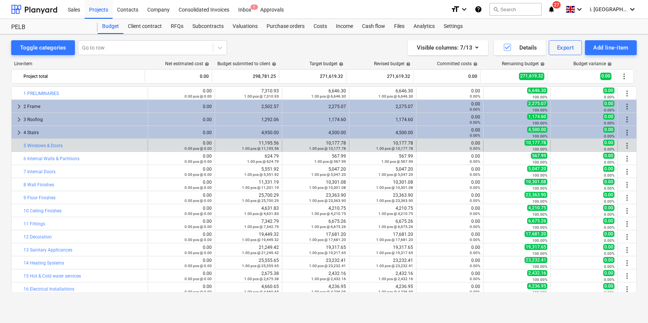
click at [627, 147] on span "more_vert" at bounding box center [627, 145] width 9 height 9
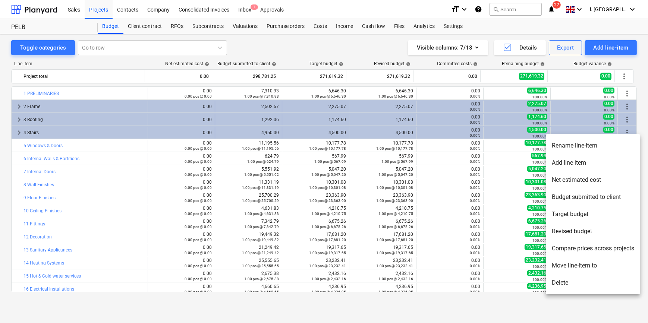
click at [598, 160] on li "Add line-item" at bounding box center [593, 162] width 94 height 17
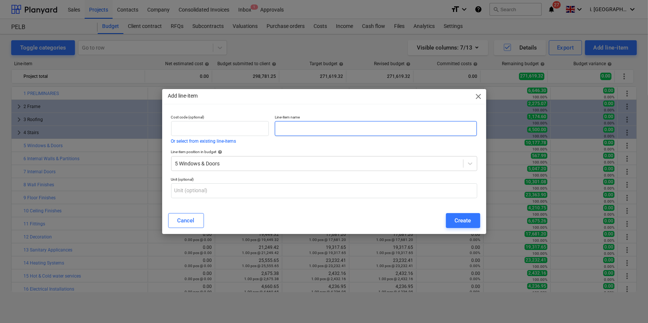
click at [296, 123] on input "text" at bounding box center [376, 128] width 202 height 15
click at [297, 129] on input "text" at bounding box center [376, 128] width 202 height 15
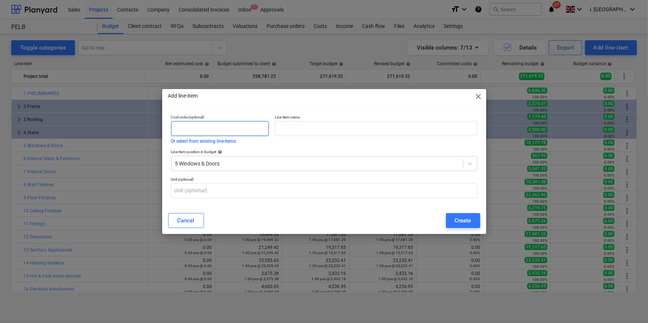
click at [212, 129] on input "text" at bounding box center [220, 128] width 98 height 15
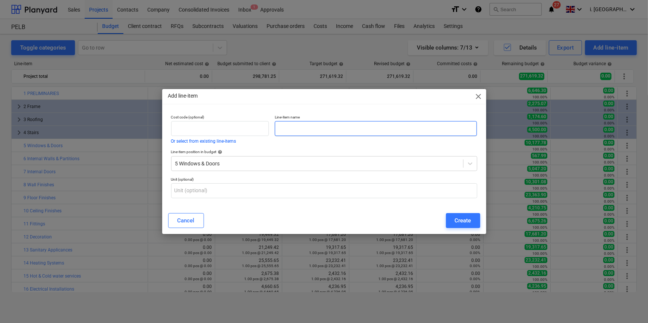
click at [280, 130] on input "text" at bounding box center [376, 128] width 202 height 15
click at [371, 123] on input "text" at bounding box center [376, 128] width 202 height 15
paste input "Oak doors (Oak Warehouse) - Supply"
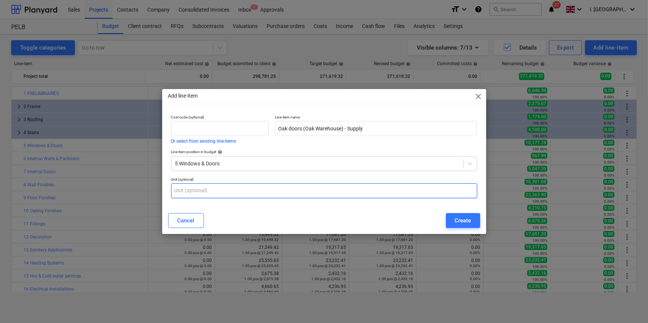
click at [235, 187] on input "text" at bounding box center [324, 191] width 306 height 15
click at [223, 197] on input "text" at bounding box center [324, 191] width 306 height 15
click at [431, 162] on div at bounding box center [317, 163] width 284 height 7
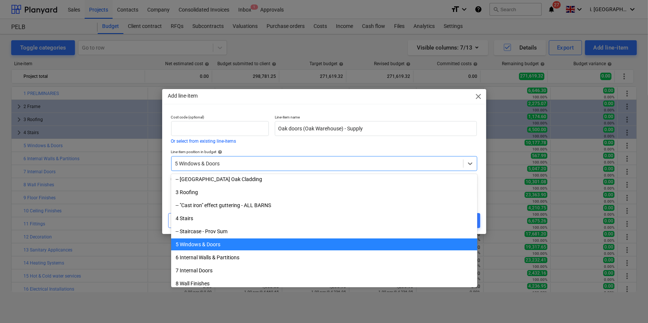
scroll to position [56, 0]
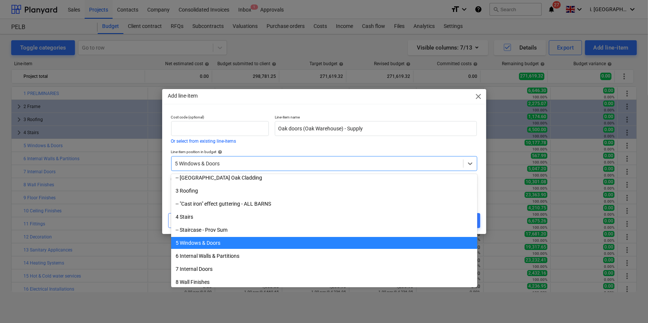
click at [187, 244] on div "5 Windows & Doors" at bounding box center [324, 243] width 306 height 12
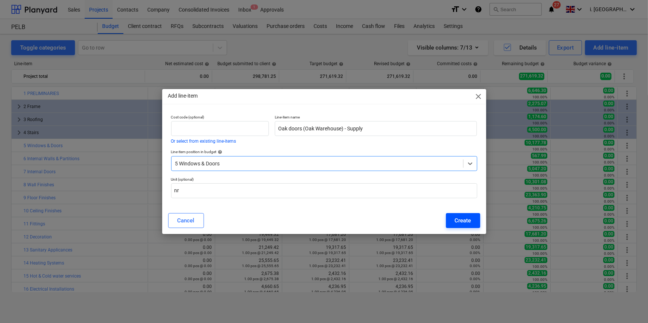
click at [470, 219] on div "Create" at bounding box center [463, 221] width 16 height 10
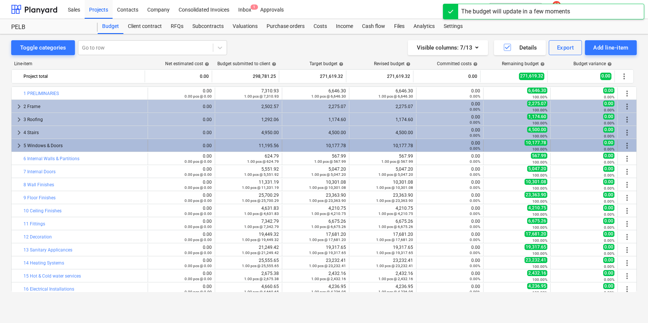
click at [551, 145] on div "0.00 0.00%" at bounding box center [584, 146] width 67 height 12
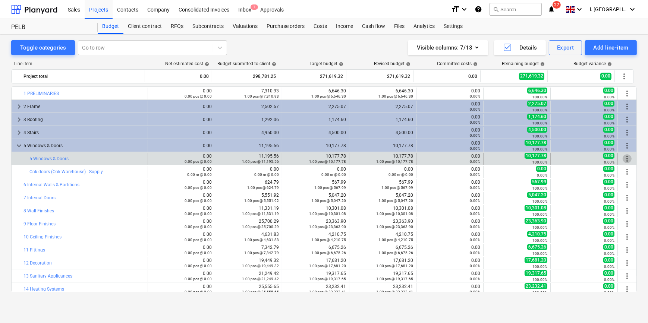
click at [628, 156] on span "more_vert" at bounding box center [627, 158] width 9 height 9
click at [623, 159] on span "more_vert" at bounding box center [627, 158] width 9 height 9
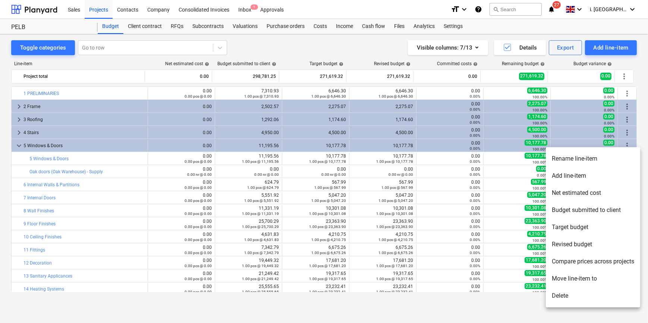
click at [584, 295] on li "Delete" at bounding box center [593, 296] width 94 height 17
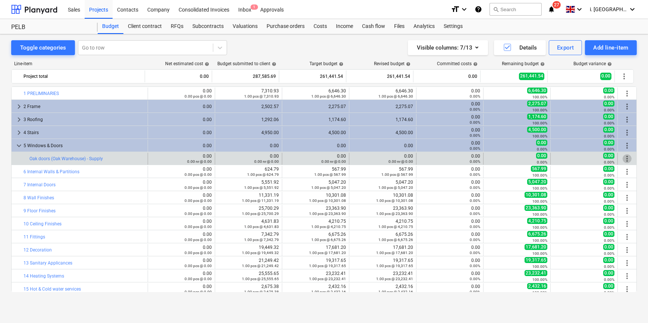
click at [629, 157] on span "more_vert" at bounding box center [627, 158] width 9 height 9
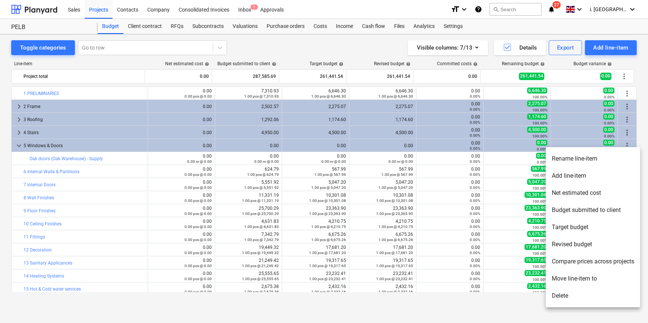
click at [619, 171] on li "Add line-item" at bounding box center [593, 176] width 94 height 17
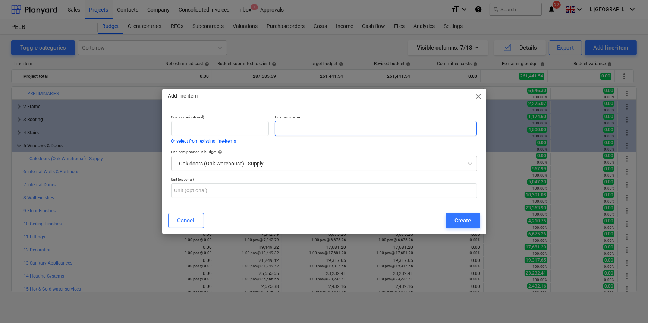
click at [298, 134] on input "text" at bounding box center [376, 128] width 202 height 15
paste input "Oak doors ([GEOGRAPHIC_DATA]) - Install"
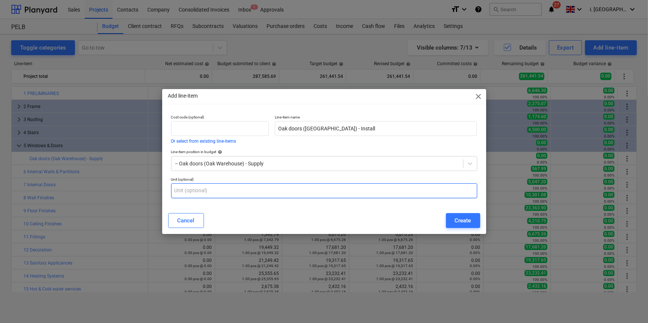
click at [224, 190] on input "text" at bounding box center [324, 191] width 306 height 15
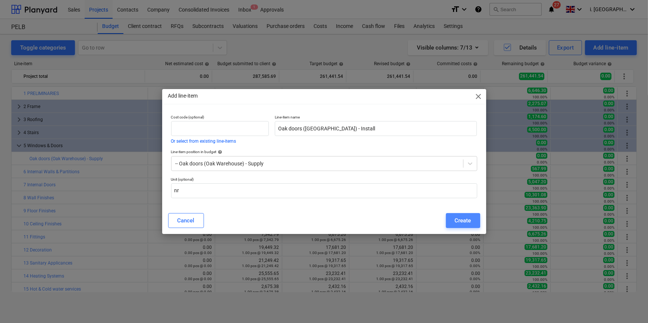
click at [470, 214] on button "Create" at bounding box center [463, 220] width 34 height 15
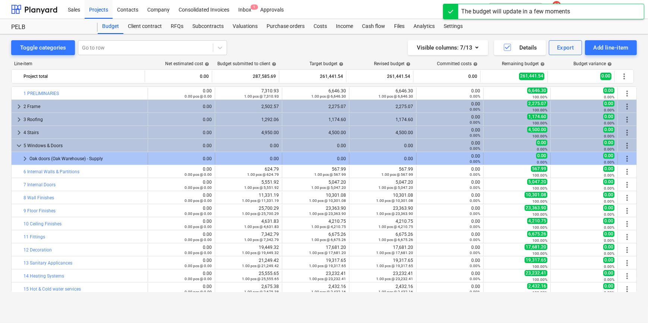
click at [23, 159] on span "keyboard_arrow_right" at bounding box center [25, 158] width 9 height 9
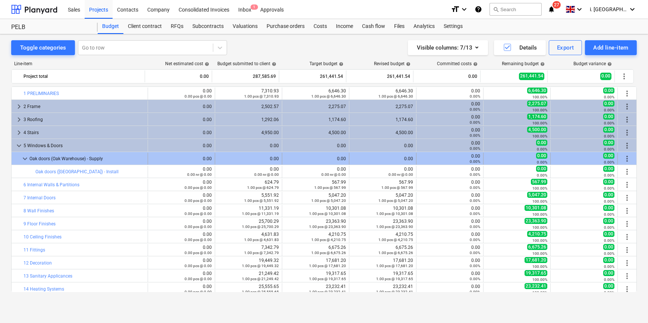
drag, startPoint x: 623, startPoint y: 158, endPoint x: 631, endPoint y: 157, distance: 8.6
click at [631, 157] on div "more_vert" at bounding box center [627, 159] width 13 height 12
click at [625, 159] on span "more_vert" at bounding box center [627, 158] width 9 height 9
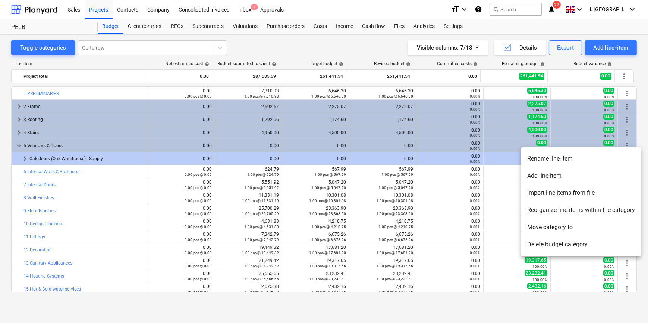
drag, startPoint x: 22, startPoint y: 157, endPoint x: 26, endPoint y: 159, distance: 4.4
click at [22, 157] on div at bounding box center [324, 161] width 648 height 323
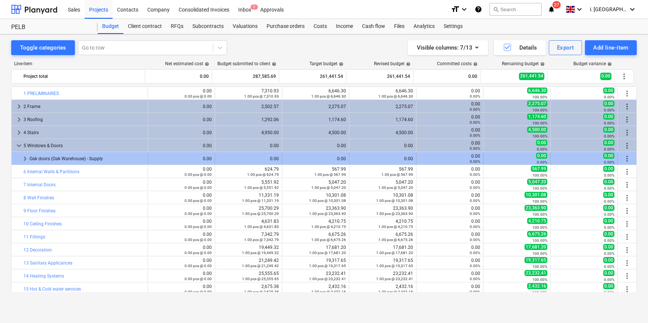
click at [26, 158] on span "keyboard_arrow_right" at bounding box center [25, 158] width 9 height 9
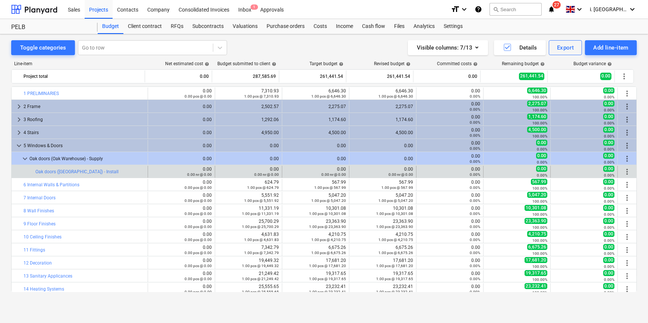
click at [623, 174] on span "more_vert" at bounding box center [627, 172] width 9 height 9
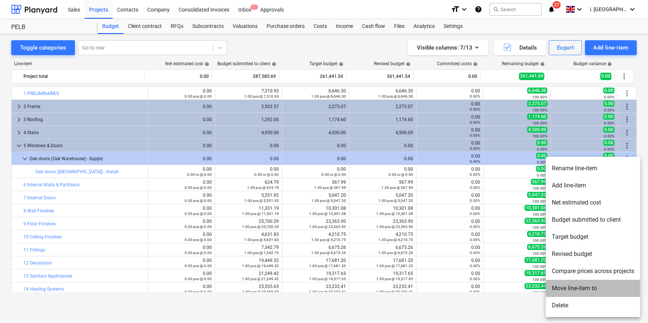
click at [576, 290] on li "Move line-item to" at bounding box center [593, 288] width 94 height 17
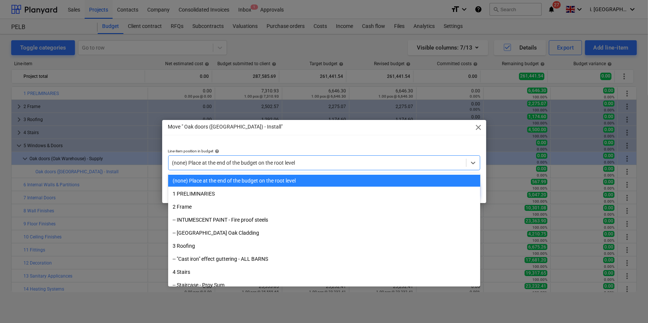
click at [266, 160] on div at bounding box center [317, 162] width 290 height 7
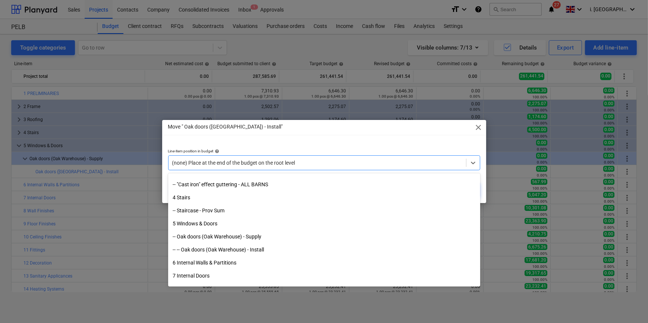
scroll to position [98, 0]
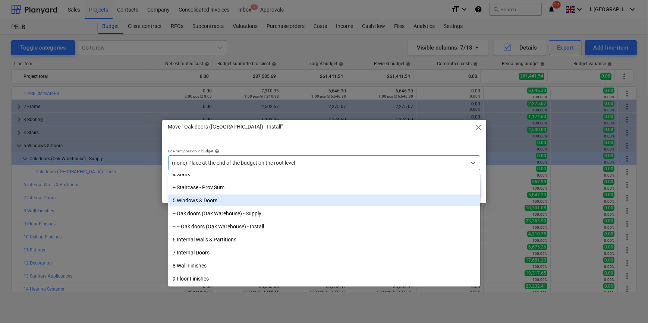
click at [210, 201] on div "5 Windows & Doors" at bounding box center [324, 201] width 312 height 12
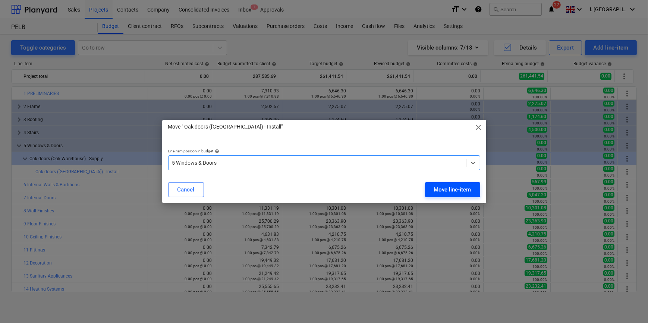
click at [444, 187] on div "Move line-item" at bounding box center [452, 190] width 37 height 10
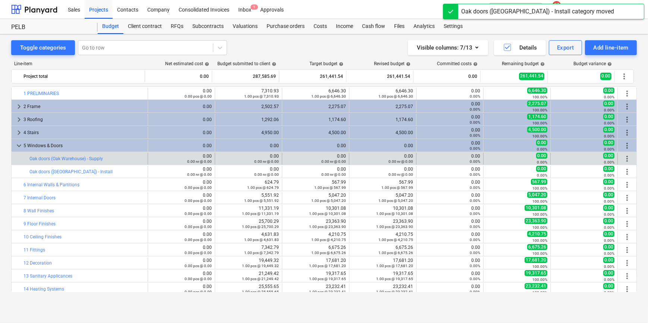
click at [625, 159] on span "more_vert" at bounding box center [627, 158] width 9 height 9
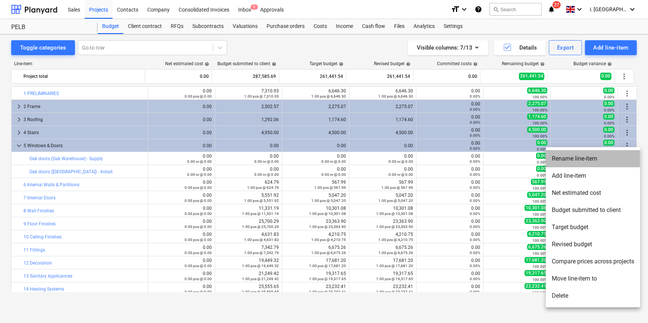
click at [579, 158] on li "Rename line-item" at bounding box center [593, 158] width 94 height 17
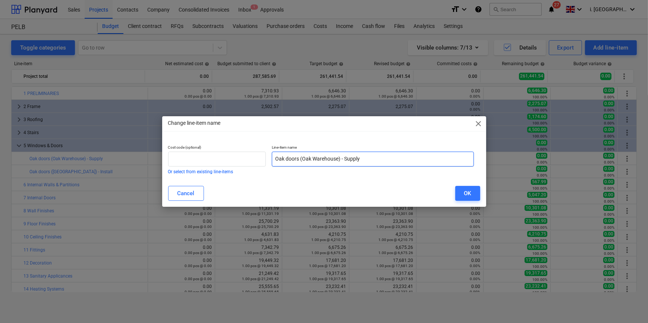
click at [284, 161] on input "Oak doors (Oak Warehouse) - Supply" at bounding box center [373, 159] width 202 height 15
drag, startPoint x: 482, startPoint y: 122, endPoint x: 470, endPoint y: 131, distance: 15.2
click at [481, 122] on span "close" at bounding box center [479, 123] width 9 height 9
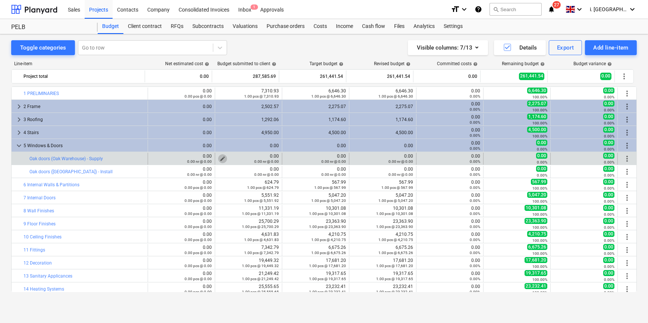
click at [222, 158] on span "edit" at bounding box center [223, 159] width 6 height 6
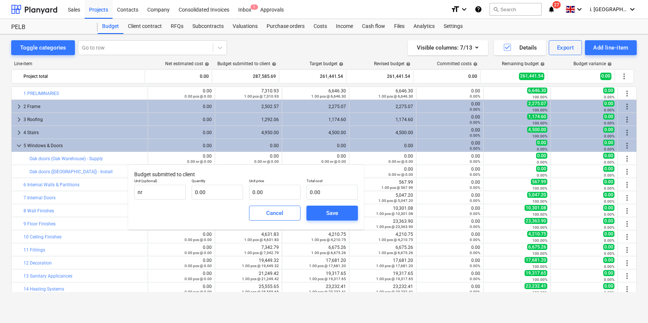
click at [234, 172] on p "Budget submitted to client" at bounding box center [246, 175] width 224 height 8
click at [262, 198] on input "text" at bounding box center [274, 192] width 51 height 15
click at [210, 194] on input "text" at bounding box center [217, 192] width 51 height 15
click at [335, 212] on div "Save" at bounding box center [332, 214] width 12 height 10
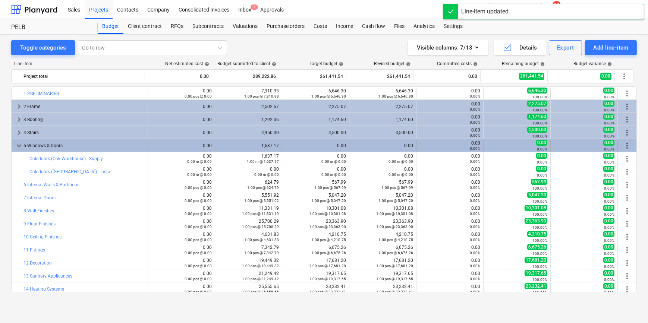
click at [313, 142] on div "0.00" at bounding box center [315, 146] width 61 height 12
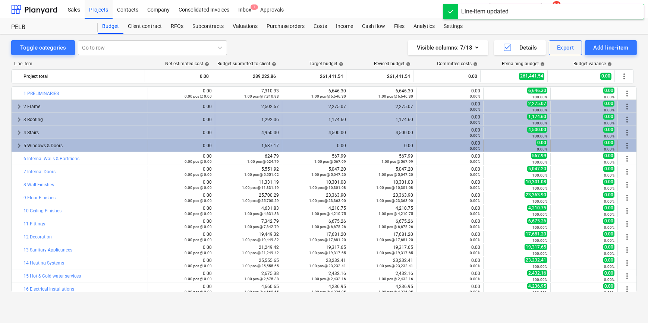
click at [224, 144] on div "1,637.17" at bounding box center [248, 145] width 61 height 5
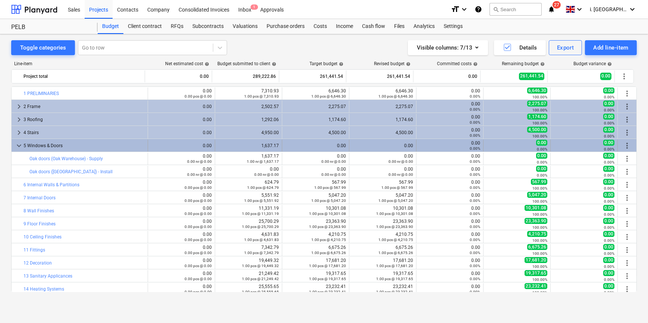
click at [366, 146] on div "0.00" at bounding box center [383, 145] width 61 height 5
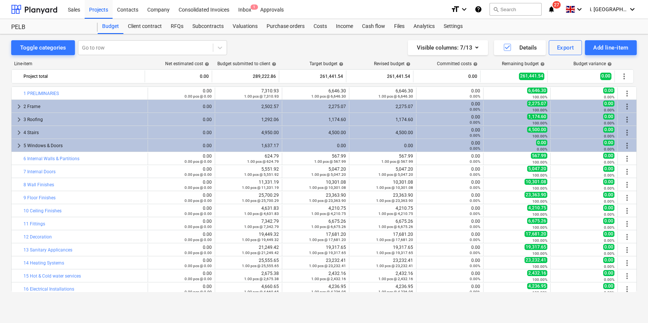
click at [366, 146] on div "0.00" at bounding box center [383, 145] width 61 height 5
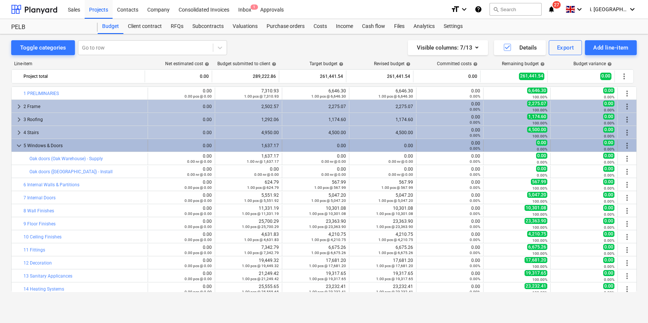
click at [317, 147] on div "0.00" at bounding box center [315, 145] width 61 height 5
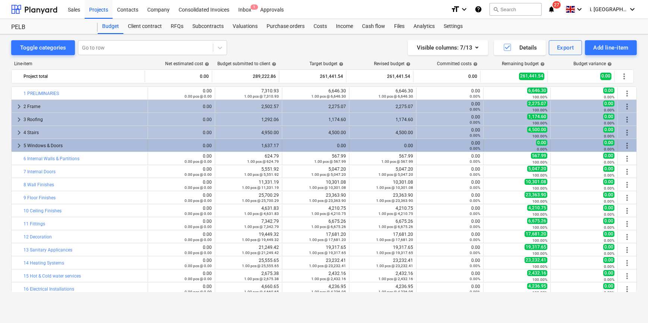
click at [319, 148] on div "0.00" at bounding box center [315, 145] width 61 height 5
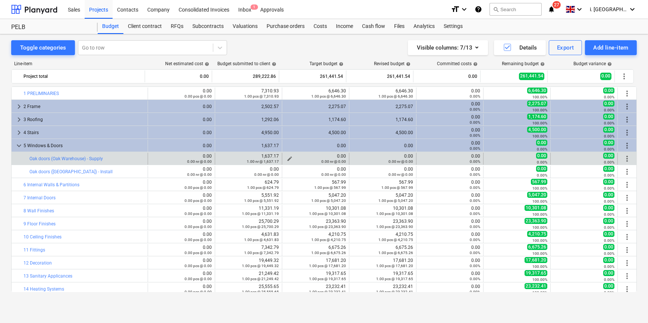
click at [325, 161] on small "0.00 nr @ 0.00" at bounding box center [334, 162] width 25 height 4
click at [287, 158] on div "edit 0.00 0.00 nr @ 0.00" at bounding box center [315, 159] width 61 height 10
drag, startPoint x: 287, startPoint y: 158, endPoint x: 322, endPoint y: 162, distance: 35.2
click at [324, 165] on div "bar_chart Oak doors (Oak Warehouse) - Install edit 0.00 0.00 nr @ 0.00 edit 0.0…" at bounding box center [324, 171] width 625 height 13
click at [320, 159] on div "0.00 nr @ 0.00" at bounding box center [315, 161] width 61 height 5
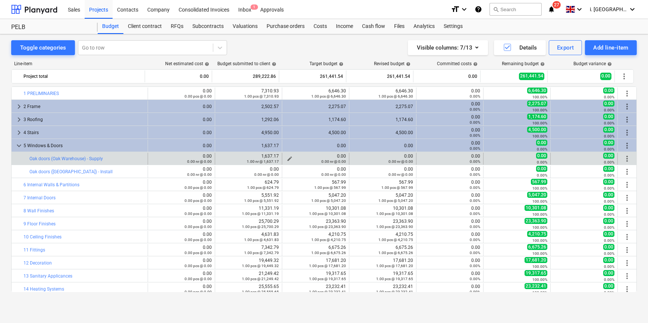
click at [286, 159] on div "0.00 nr @ 0.00" at bounding box center [315, 161] width 61 height 5
click at [287, 158] on span "edit" at bounding box center [290, 159] width 6 height 6
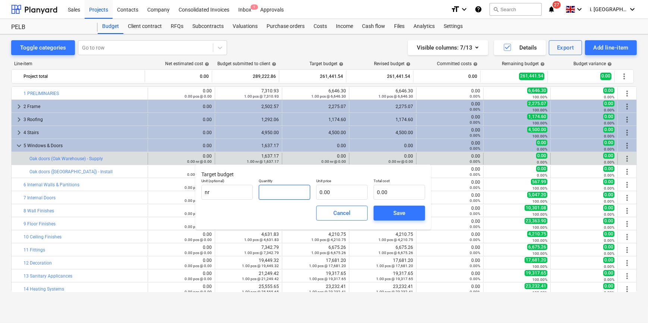
click at [294, 192] on input "text" at bounding box center [284, 192] width 51 height 15
click at [395, 213] on div "Save" at bounding box center [400, 214] width 12 height 10
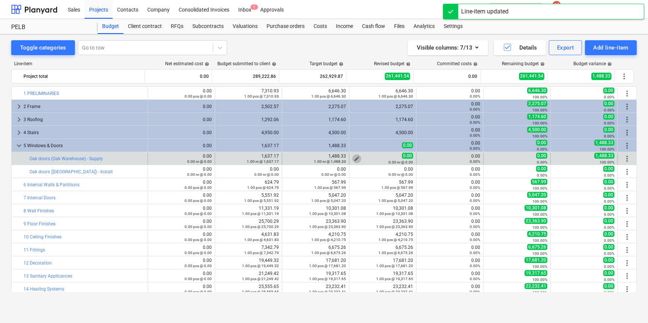
click at [354, 156] on span "edit" at bounding box center [357, 159] width 6 height 6
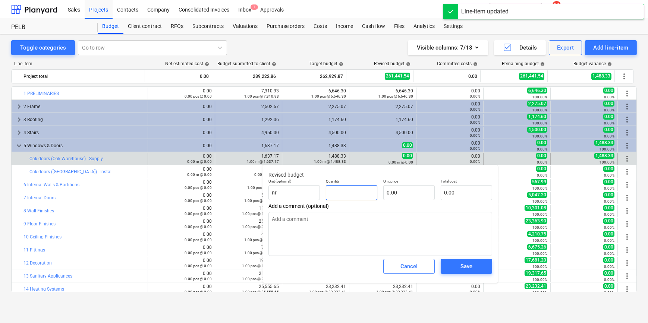
click at [347, 197] on input "text" at bounding box center [351, 192] width 51 height 15
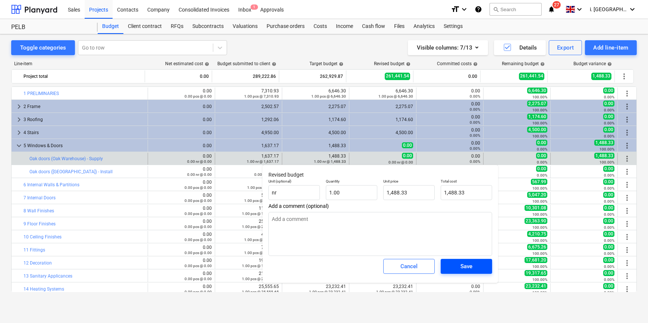
click at [458, 267] on span "Save" at bounding box center [467, 267] width 34 height 10
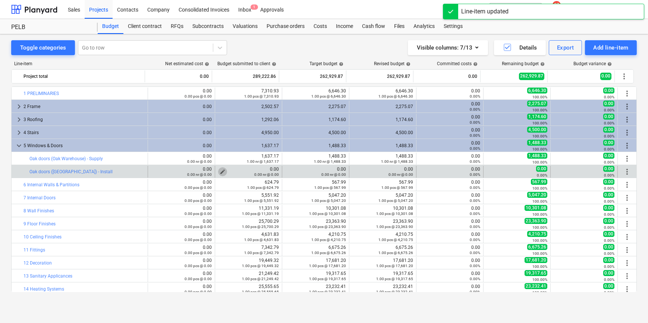
click at [221, 170] on span "edit" at bounding box center [223, 172] width 6 height 6
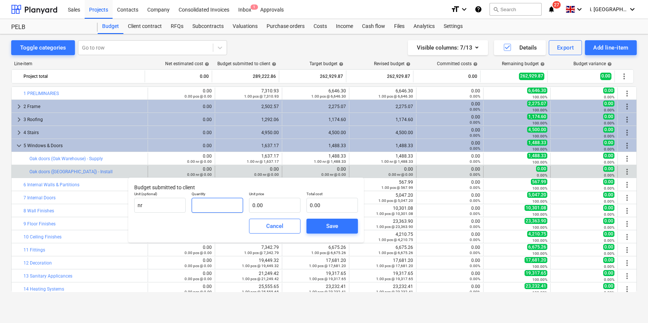
click at [215, 212] on input "text" at bounding box center [217, 205] width 51 height 15
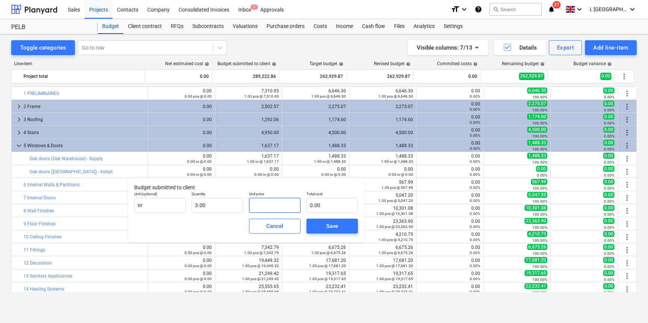
click at [263, 205] on input "text" at bounding box center [274, 205] width 51 height 15
click at [340, 229] on span "Save" at bounding box center [333, 227] width 34 height 10
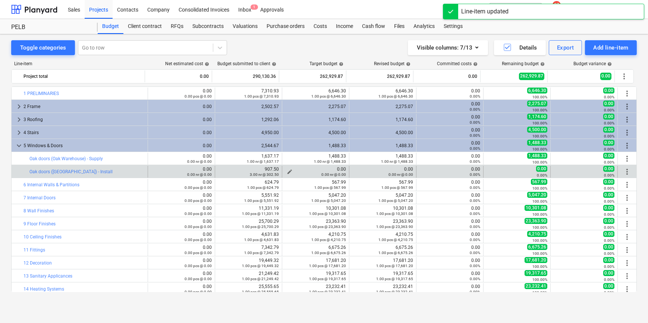
click at [287, 171] on span "edit" at bounding box center [290, 172] width 6 height 6
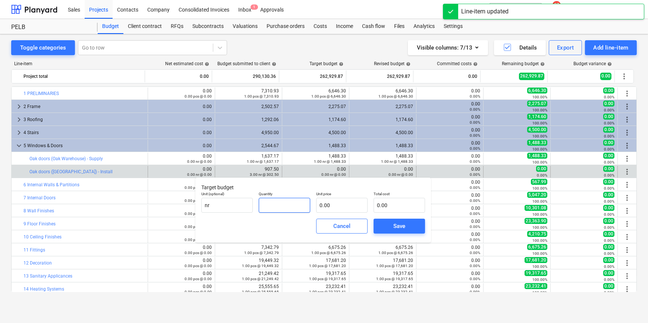
click at [302, 205] on input "text" at bounding box center [284, 205] width 51 height 15
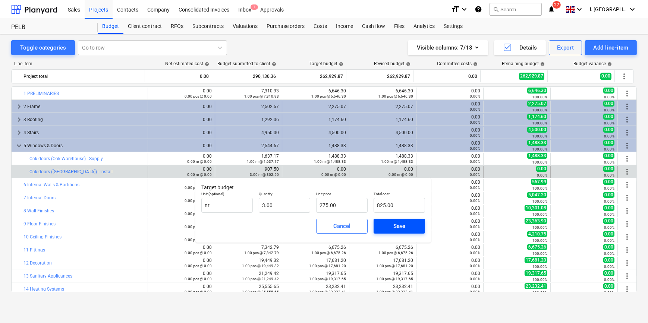
click at [418, 222] on button "Save" at bounding box center [399, 226] width 51 height 15
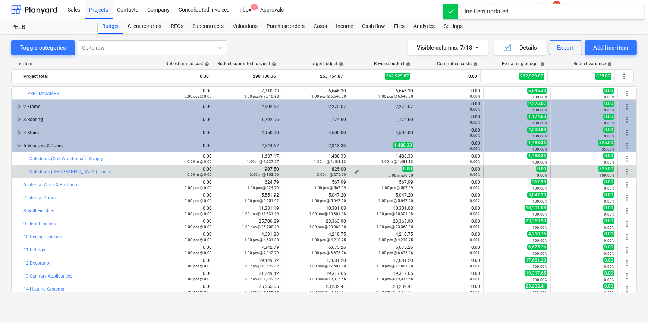
click at [356, 171] on span "edit" at bounding box center [357, 172] width 6 height 6
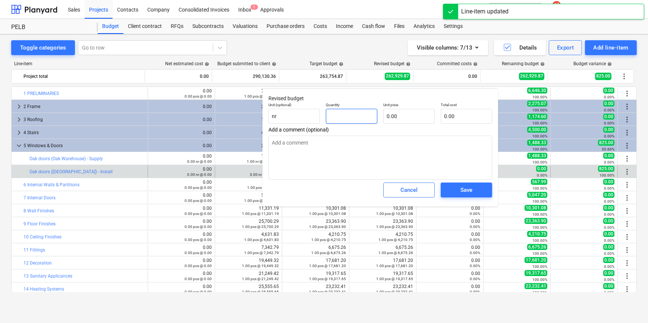
click at [331, 122] on input "text" at bounding box center [351, 116] width 51 height 15
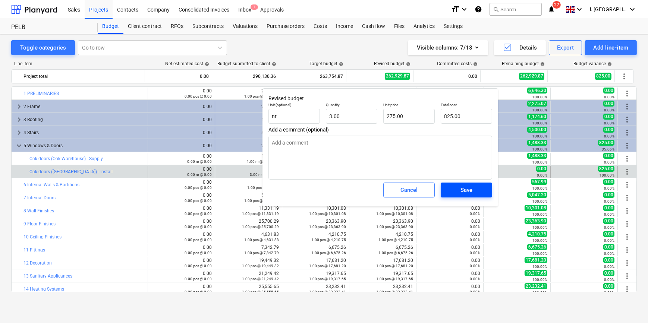
click at [468, 190] on div "Save" at bounding box center [467, 190] width 12 height 10
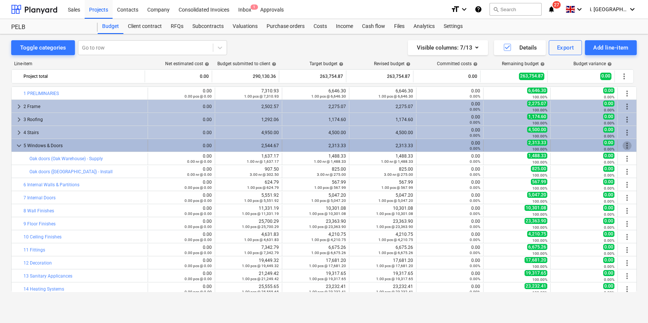
click at [626, 146] on span "more_vert" at bounding box center [627, 145] width 9 height 9
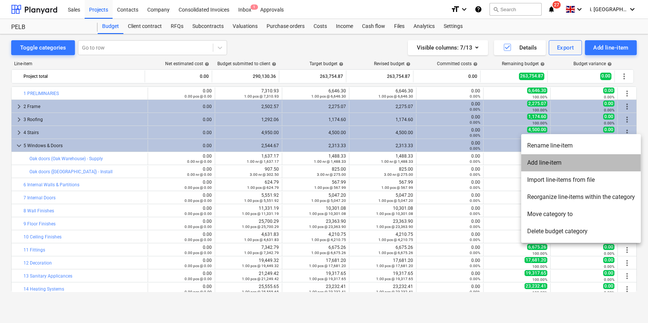
click at [612, 161] on li "Add line-item" at bounding box center [582, 162] width 120 height 17
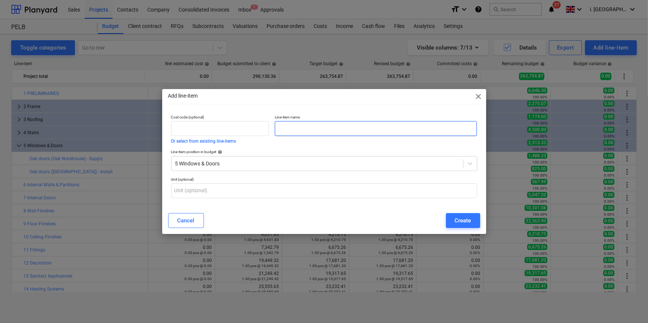
click at [303, 125] on input "text" at bounding box center [376, 128] width 202 height 15
paste input "NORTH BARN"
click at [254, 180] on p "Unit (optional)" at bounding box center [324, 180] width 306 height 6
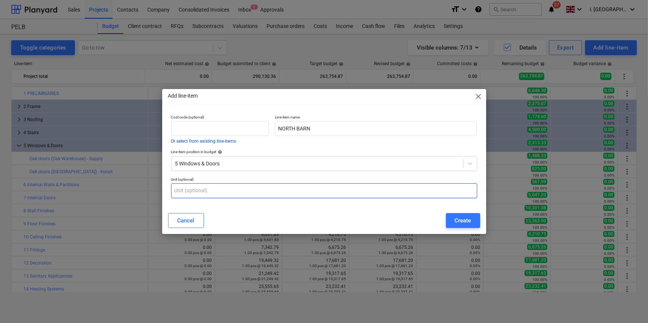
click at [252, 188] on input "text" at bounding box center [324, 191] width 306 height 15
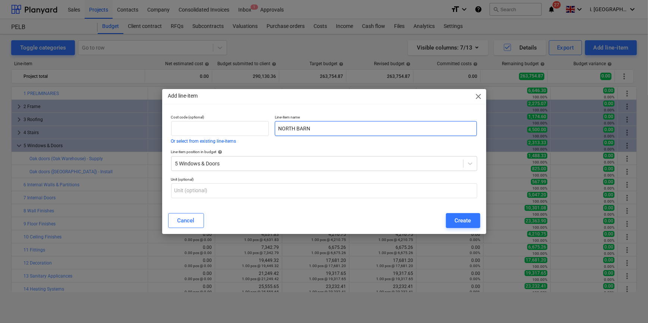
click at [348, 128] on input "NORTH BARN" at bounding box center [376, 128] width 202 height 15
paste input "101.02 - 2000mm x 2100mm - Dimension TBC"
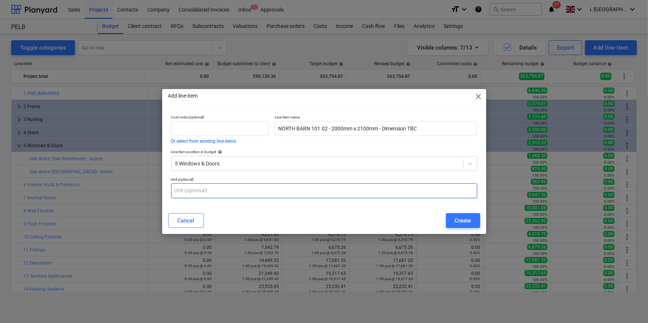
click at [276, 194] on input "text" at bounding box center [324, 191] width 306 height 15
click at [463, 224] on div "Create" at bounding box center [463, 221] width 16 height 10
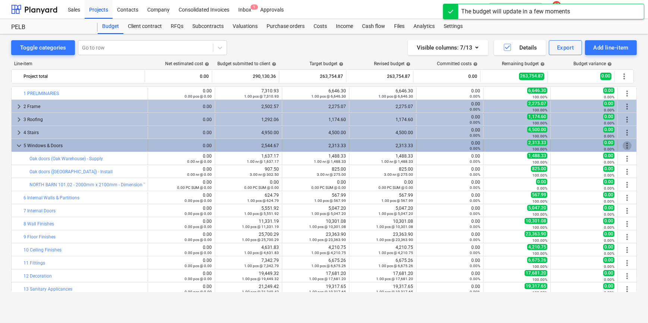
click at [623, 144] on span "more_vert" at bounding box center [627, 145] width 9 height 9
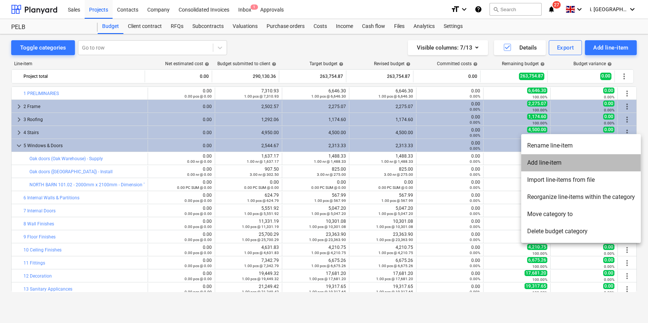
click at [594, 161] on li "Add line-item" at bounding box center [582, 162] width 120 height 17
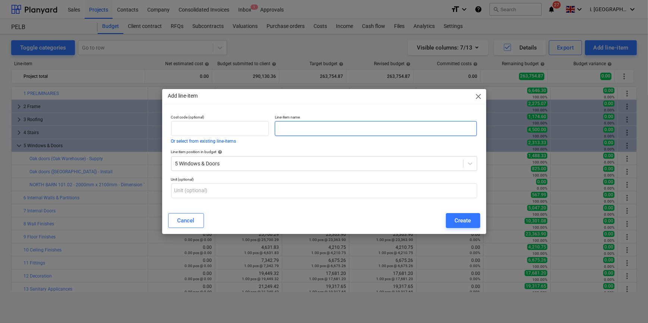
click at [310, 132] on input "text" at bounding box center [376, 128] width 202 height 15
click at [320, 132] on input "text" at bounding box center [376, 128] width 202 height 15
click at [337, 134] on input "NORHT BARN" at bounding box center [376, 128] width 202 height 15
paste input "101.03 - 2000mm x 2100mm - Dimension TBC"
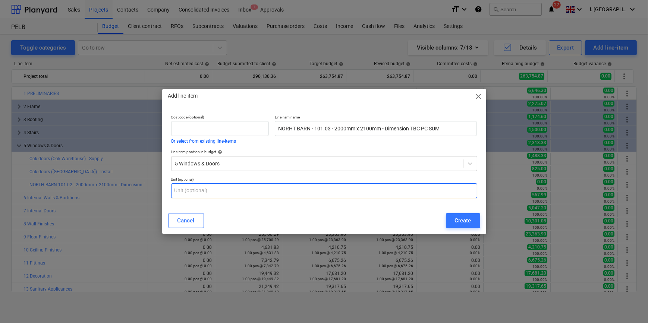
click at [232, 197] on input "text" at bounding box center [324, 191] width 306 height 15
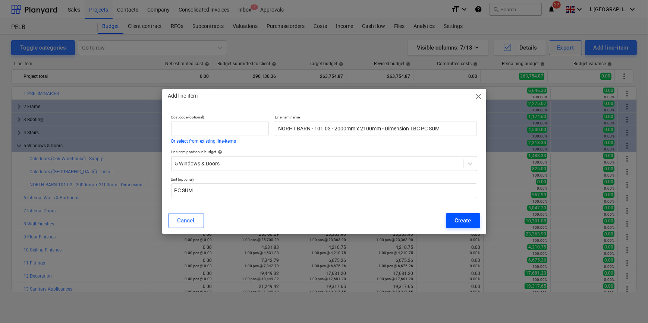
click at [466, 222] on div "Create" at bounding box center [463, 221] width 16 height 10
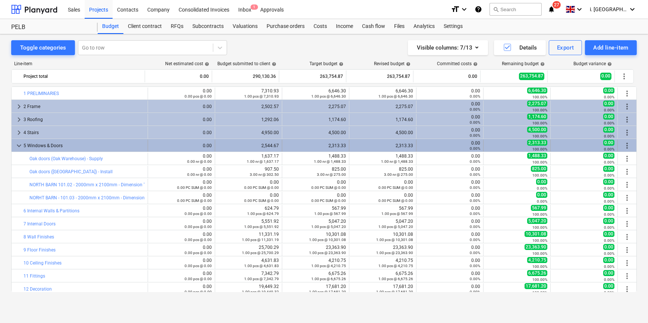
click at [623, 147] on span "more_vert" at bounding box center [627, 145] width 9 height 9
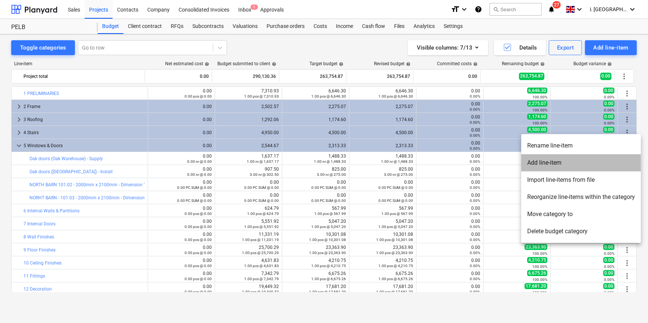
click at [590, 159] on li "Add line-item" at bounding box center [582, 162] width 120 height 17
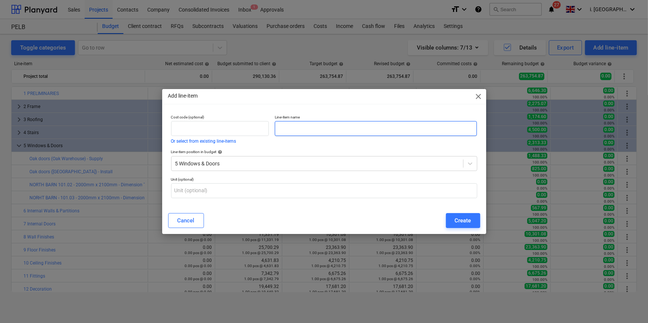
click at [317, 123] on input "text" at bounding box center [376, 128] width 202 height 15
click at [406, 122] on input "NORTH BARN -" at bounding box center [376, 128] width 202 height 15
paste input "101.04 - 2000mm x 2100mm - Dimension TBC"
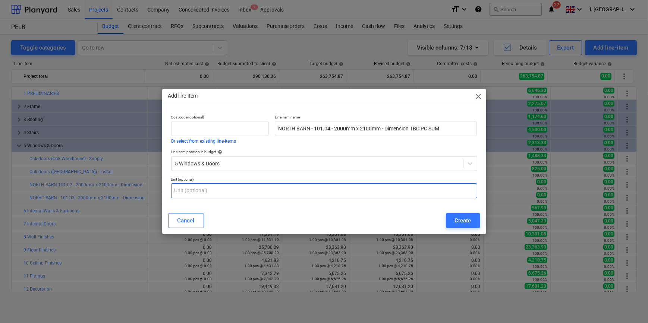
click at [272, 196] on input "text" at bounding box center [324, 191] width 306 height 15
drag, startPoint x: 76, startPoint y: 178, endPoint x: 47, endPoint y: 174, distance: 29.7
click at [47, 175] on div "Add line-item close Cost code (optional) Or select from existing line-items Lin…" at bounding box center [324, 161] width 648 height 323
click at [456, 220] on div "Create" at bounding box center [463, 221] width 16 height 10
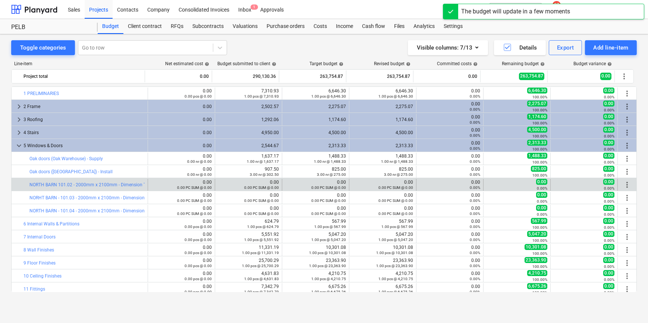
click at [626, 184] on span "more_vert" at bounding box center [627, 185] width 9 height 9
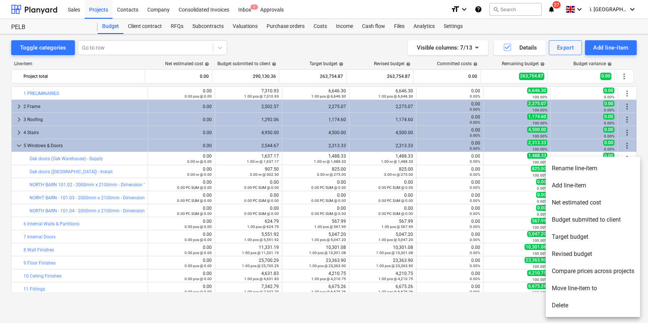
click at [594, 285] on li "Move line-item to" at bounding box center [593, 288] width 94 height 17
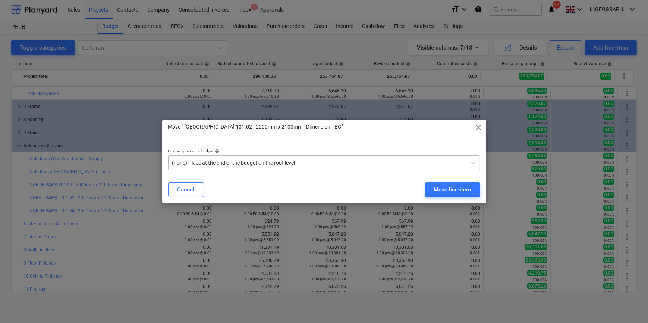
click at [364, 168] on div "(none) Place at the end of the budget on the root level" at bounding box center [318, 163] width 298 height 10
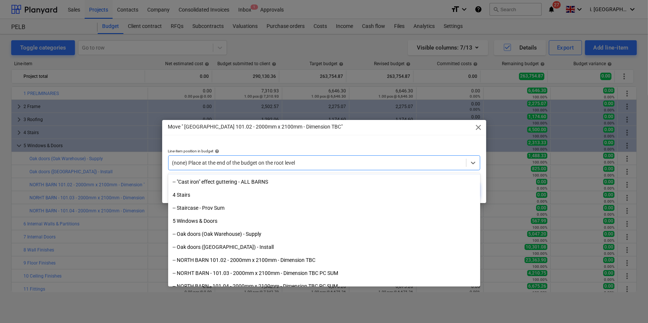
scroll to position [98, 0]
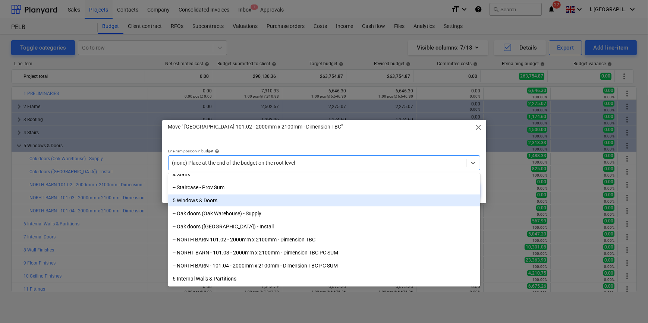
click at [298, 205] on div "5 Windows & Doors" at bounding box center [324, 201] width 312 height 12
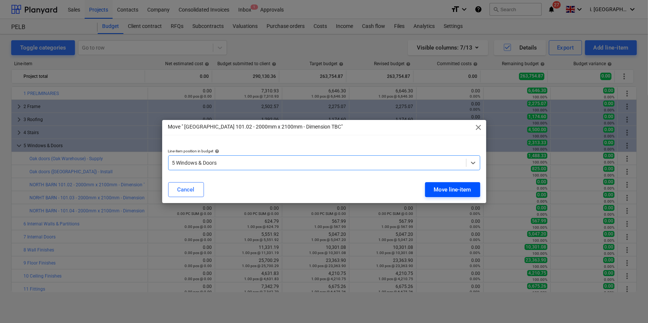
click at [450, 191] on div "Move line-item" at bounding box center [452, 190] width 37 height 10
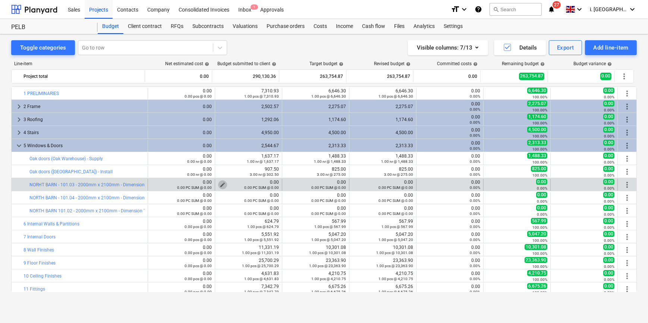
click at [220, 183] on span "edit" at bounding box center [223, 185] width 6 height 6
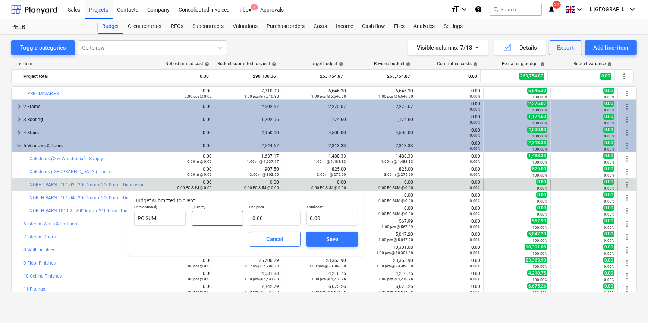
click at [207, 218] on input "text" at bounding box center [217, 218] width 51 height 15
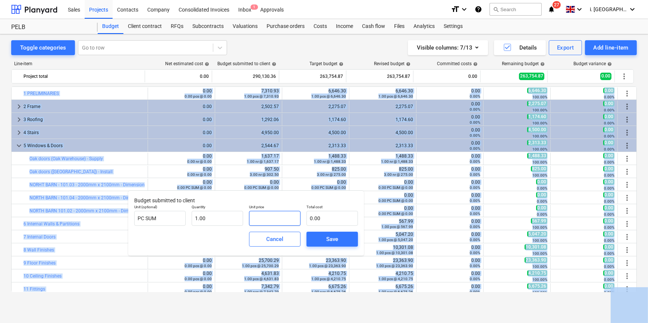
click at [268, 218] on input "text" at bounding box center [274, 218] width 51 height 15
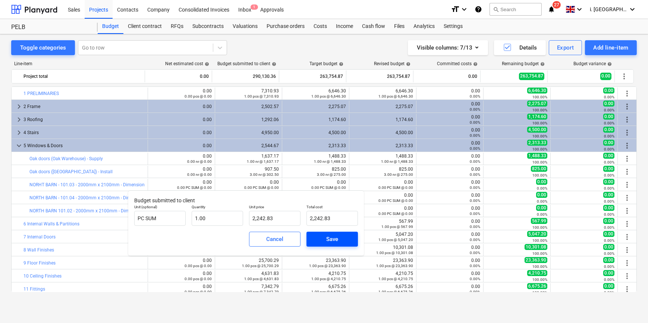
click at [339, 238] on span "Save" at bounding box center [333, 240] width 34 height 10
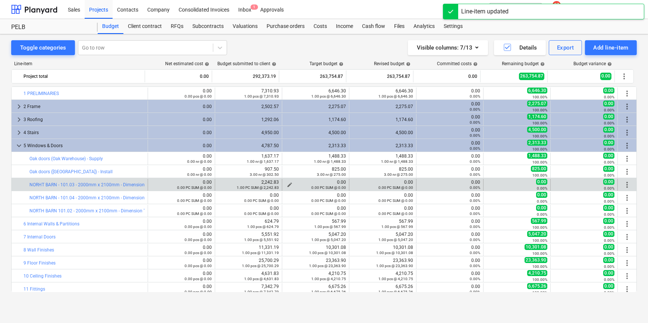
click at [287, 184] on span "edit" at bounding box center [290, 185] width 6 height 6
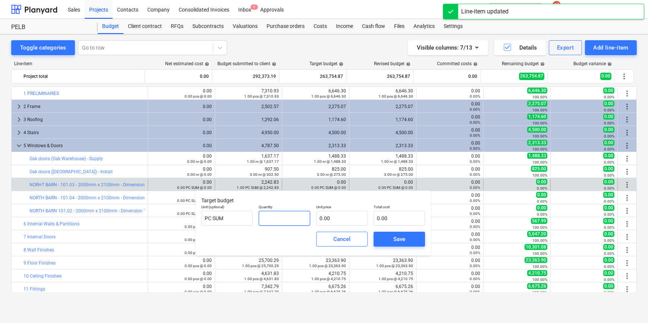
click at [302, 218] on input "text" at bounding box center [284, 218] width 51 height 15
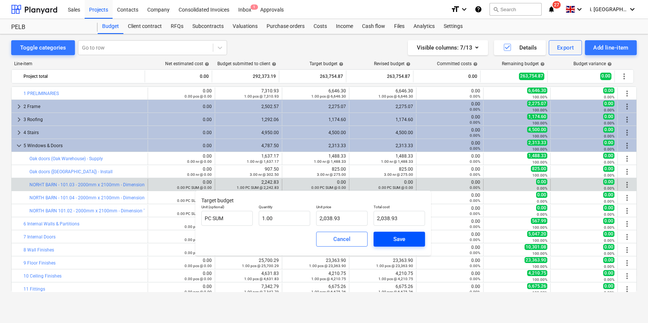
click at [397, 239] on div "Save" at bounding box center [400, 240] width 12 height 10
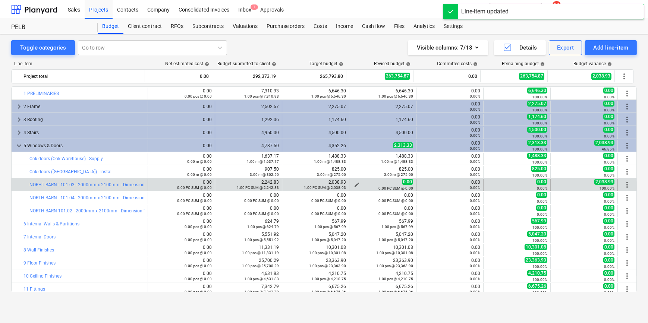
click at [354, 183] on span "edit" at bounding box center [357, 185] width 6 height 6
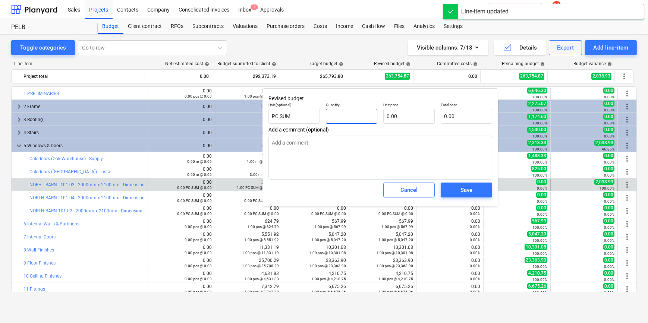
click at [354, 119] on input "text" at bounding box center [351, 116] width 51 height 15
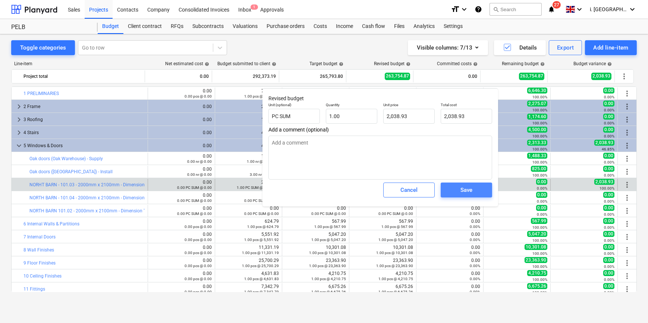
click at [466, 190] on div "Save" at bounding box center [467, 190] width 12 height 10
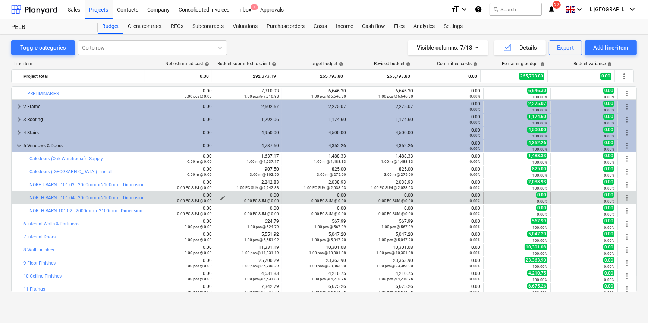
click at [220, 196] on span "edit" at bounding box center [223, 198] width 6 height 6
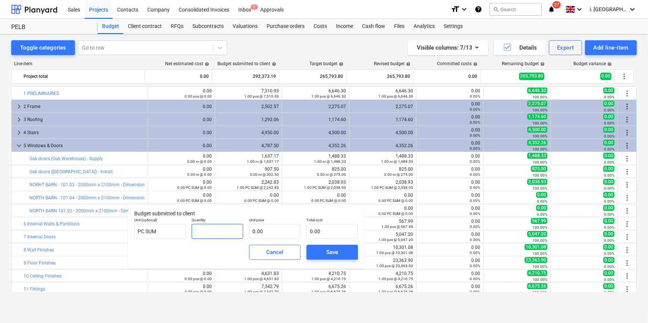
click at [206, 235] on input "text" at bounding box center [217, 231] width 51 height 15
click at [198, 236] on input "text" at bounding box center [217, 231] width 51 height 15
drag, startPoint x: 271, startPoint y: 231, endPoint x: 190, endPoint y: 231, distance: 81.0
click at [193, 231] on div "Unit (optional) PC SUM Quantity 1.00 Unit price 2912.76 Total cost 2,912.76" at bounding box center [246, 228] width 230 height 27
click at [329, 253] on div "Save" at bounding box center [332, 253] width 12 height 10
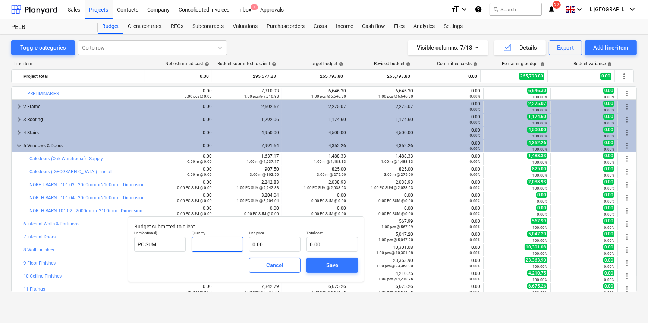
click at [229, 250] on input "text" at bounding box center [217, 244] width 51 height 15
click at [326, 266] on span "Save" at bounding box center [333, 266] width 34 height 10
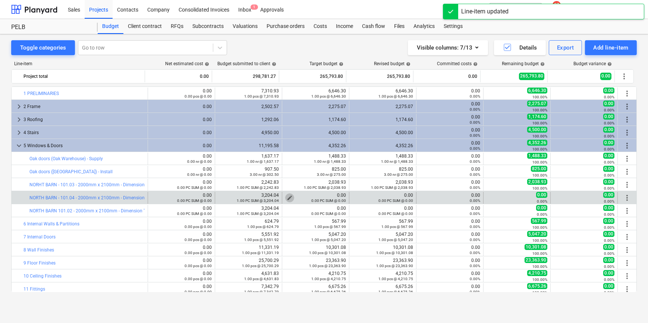
click at [288, 197] on span "edit" at bounding box center [290, 198] width 6 height 6
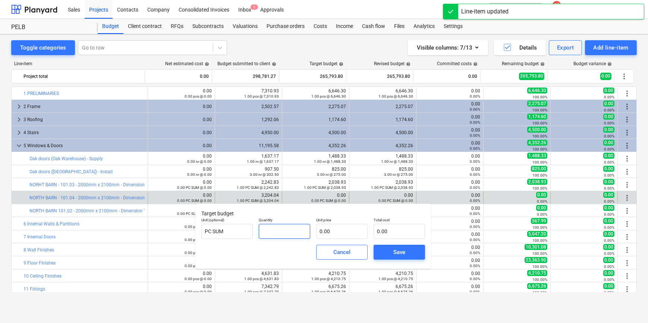
click at [298, 227] on input "text" at bounding box center [284, 231] width 51 height 15
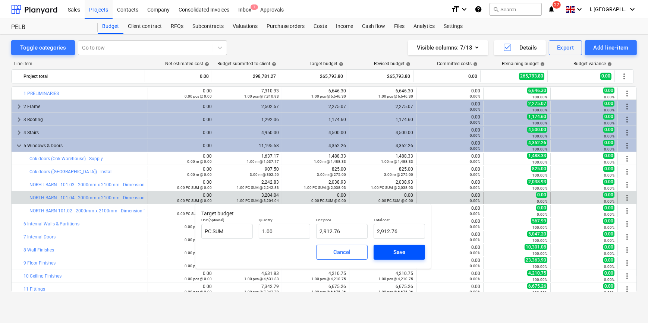
click at [398, 254] on div "Save" at bounding box center [400, 253] width 12 height 10
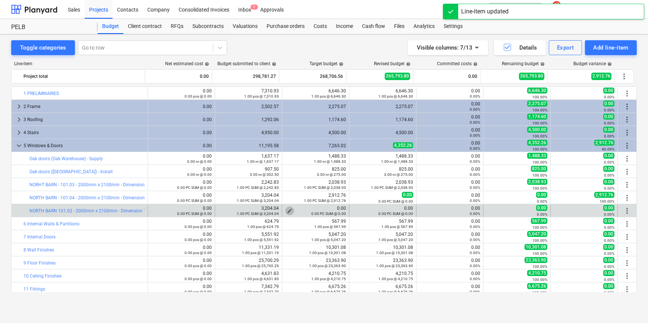
click at [288, 208] on span "edit" at bounding box center [290, 211] width 6 height 6
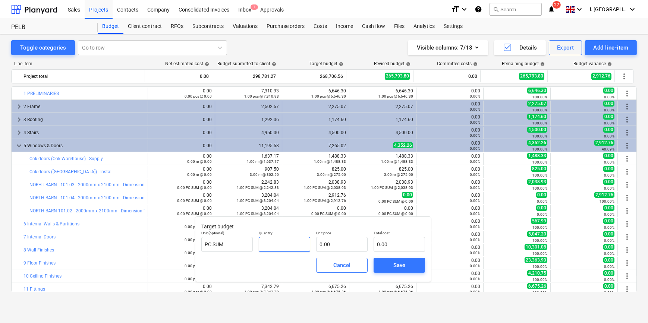
click at [265, 247] on input "text" at bounding box center [284, 244] width 51 height 15
click at [388, 266] on span "Save" at bounding box center [400, 266] width 34 height 10
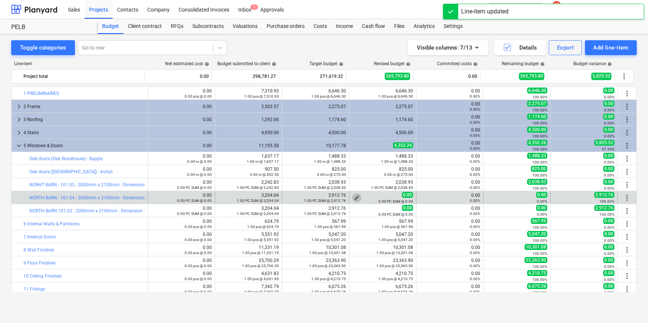
click at [354, 195] on span "edit" at bounding box center [357, 198] width 6 height 6
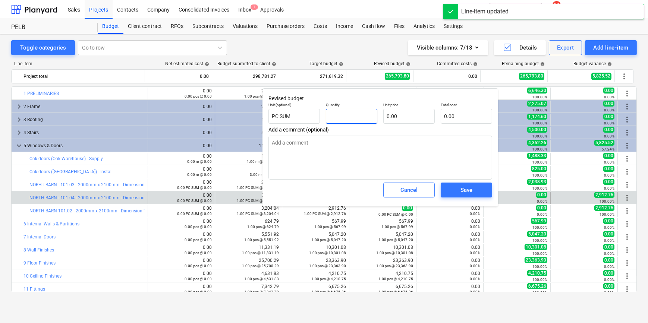
click at [334, 120] on input "text" at bounding box center [351, 116] width 51 height 15
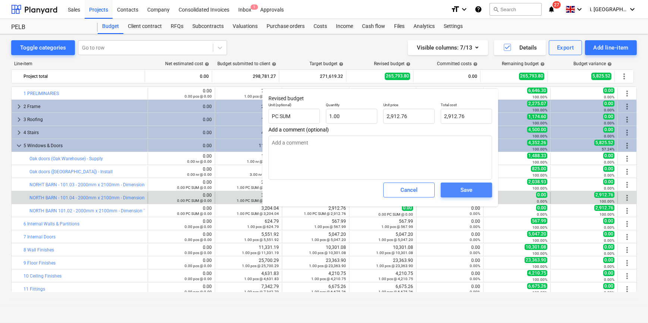
click at [464, 191] on div "Save" at bounding box center [467, 190] width 12 height 10
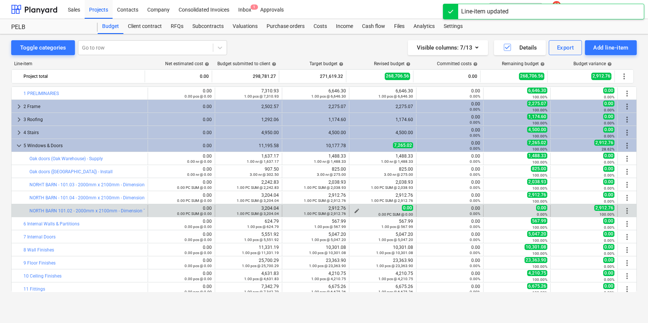
click at [357, 209] on span "edit" at bounding box center [357, 211] width 6 height 6
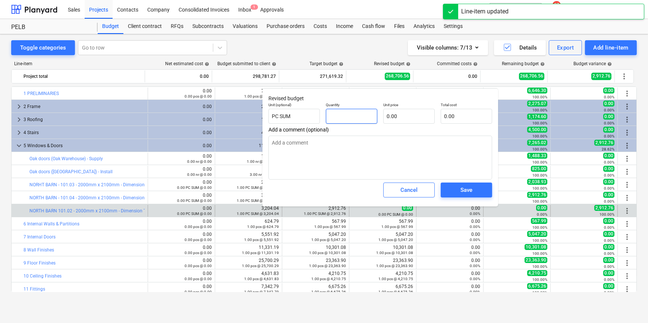
click at [363, 121] on input "text" at bounding box center [351, 116] width 51 height 15
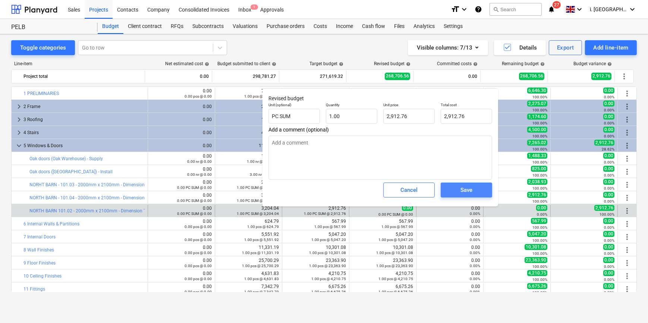
click at [472, 195] on div "Save" at bounding box center [467, 190] width 12 height 10
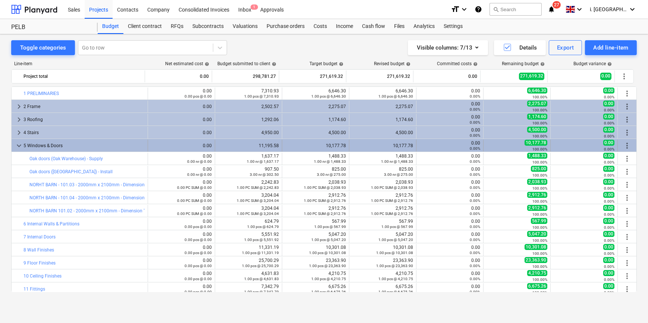
click at [19, 144] on span "keyboard_arrow_down" at bounding box center [19, 145] width 9 height 9
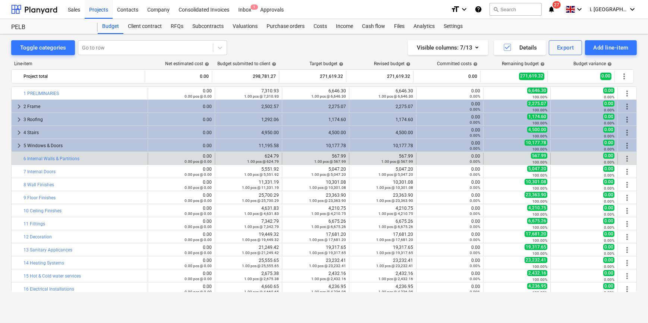
click at [626, 159] on span "more_vert" at bounding box center [627, 158] width 9 height 9
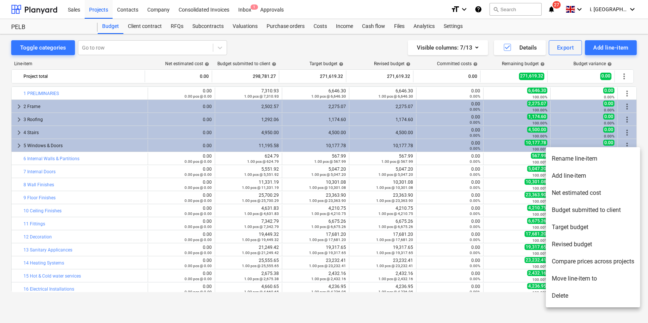
click at [44, 162] on div at bounding box center [324, 161] width 648 height 323
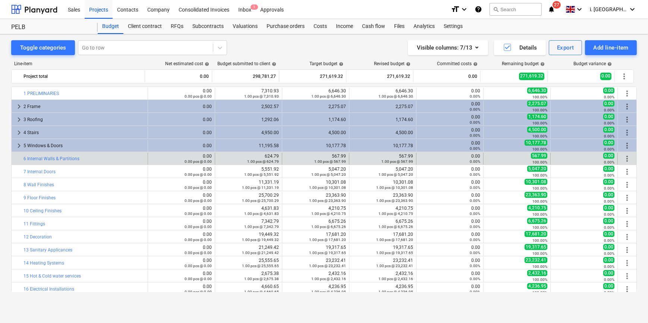
click at [625, 157] on span "more_vert" at bounding box center [627, 158] width 9 height 9
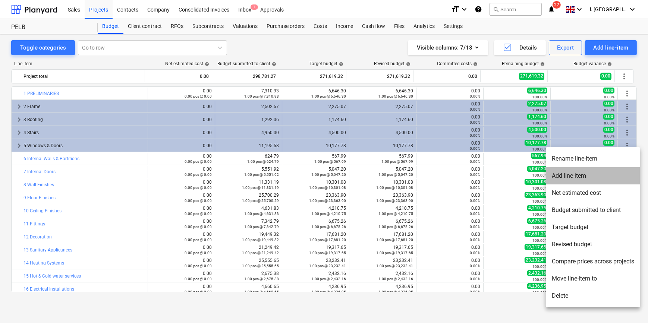
click at [583, 173] on li "Add line-item" at bounding box center [593, 176] width 94 height 17
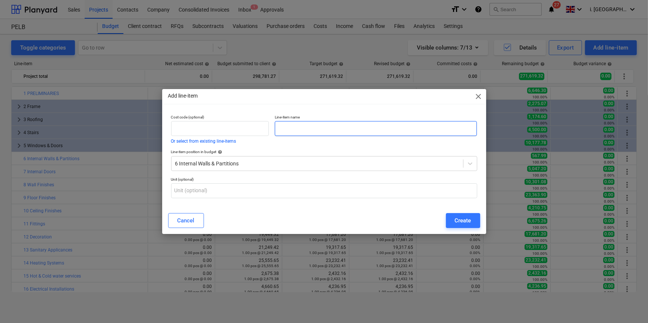
click at [310, 127] on input "text" at bounding box center [376, 128] width 202 height 15
paste input "V12 North Barn - Internal Brick Sealer (Rev B) - DAYWORKS"
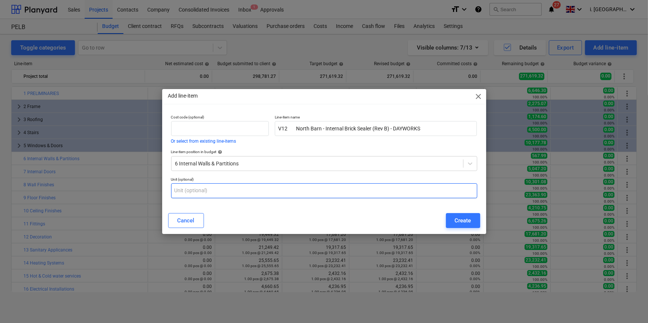
click at [216, 194] on input "text" at bounding box center [324, 191] width 306 height 15
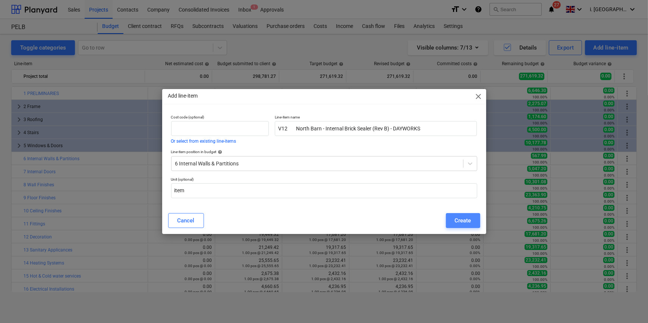
click at [466, 220] on div "Create" at bounding box center [463, 221] width 16 height 10
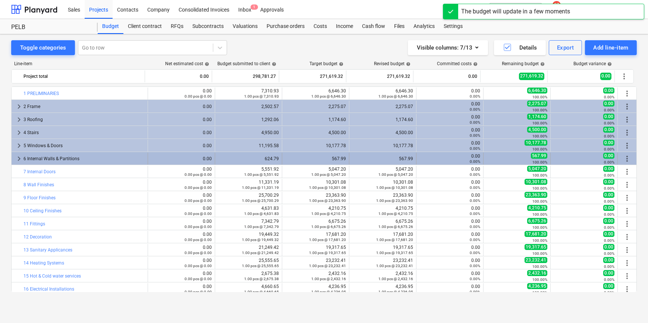
click at [17, 158] on span "keyboard_arrow_right" at bounding box center [19, 158] width 9 height 9
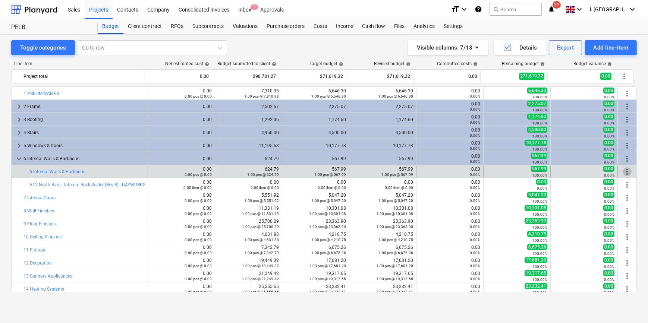
click at [623, 169] on span "more_vert" at bounding box center [627, 172] width 9 height 9
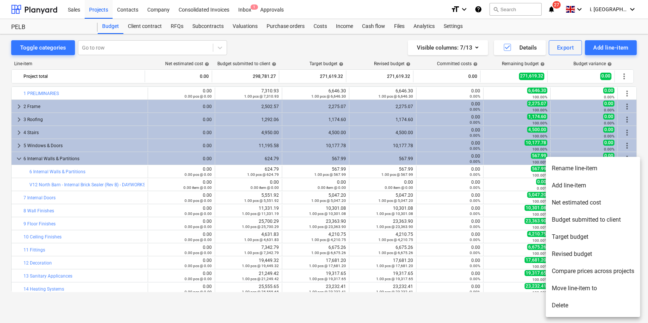
click at [580, 170] on li "Rename line-item" at bounding box center [593, 168] width 94 height 17
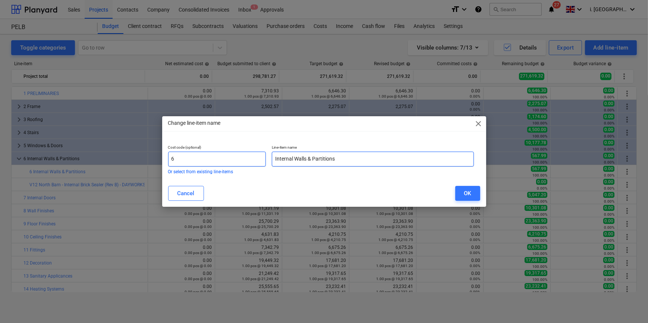
drag, startPoint x: 348, startPoint y: 161, endPoint x: 235, endPoint y: 161, distance: 113.0
click at [226, 161] on div "Cost code (optional) 6 Or select from existing line-items Line-item name Intern…" at bounding box center [321, 159] width 312 height 35
paste input "V12 North Barn - Internal Brick Sealer (Rev B) - DAYWORKS"
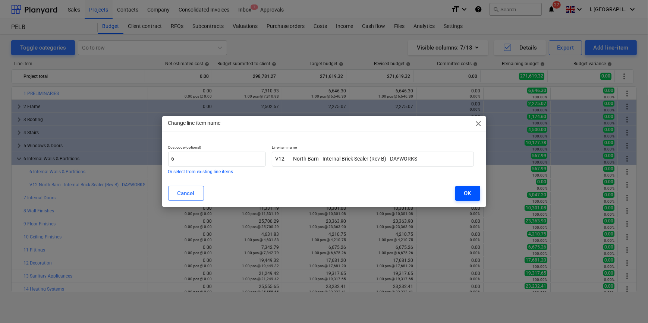
click at [474, 190] on button "OK" at bounding box center [468, 193] width 25 height 15
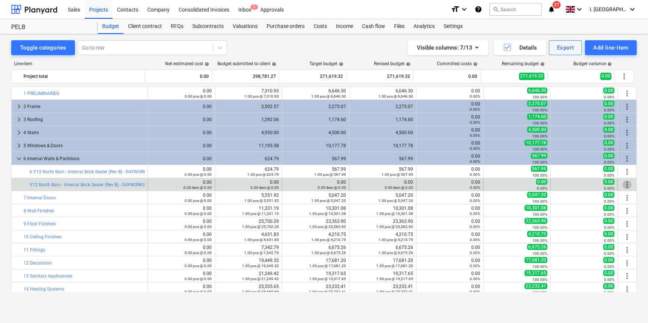
click at [623, 184] on span "more_vert" at bounding box center [627, 185] width 9 height 9
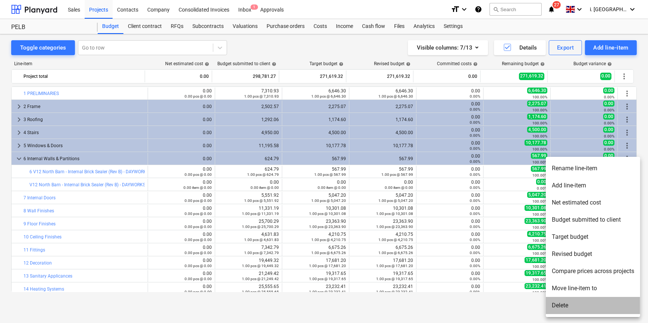
click at [598, 306] on li "Delete" at bounding box center [593, 305] width 94 height 17
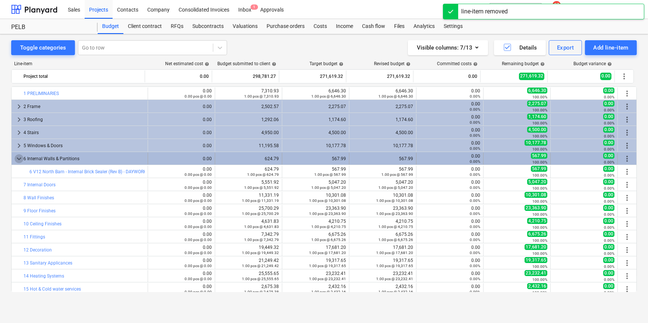
click at [17, 158] on span "keyboard_arrow_down" at bounding box center [19, 158] width 9 height 9
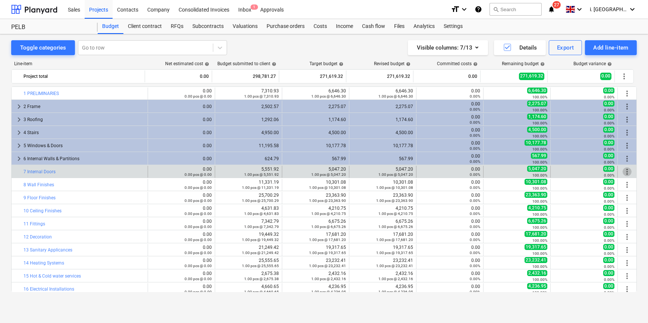
click at [625, 172] on span "more_vert" at bounding box center [627, 172] width 9 height 9
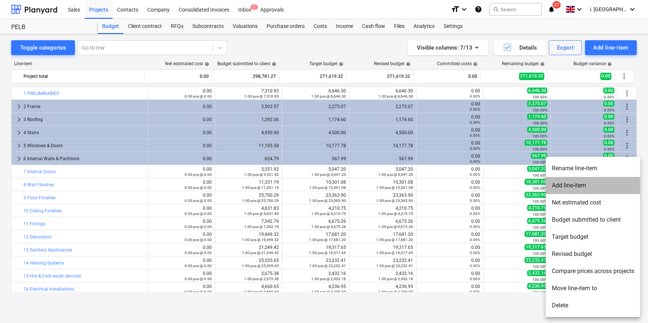
click at [591, 184] on li "Add line-item" at bounding box center [593, 185] width 94 height 17
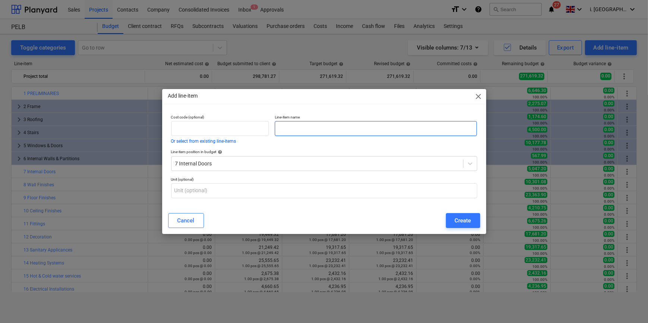
click at [300, 124] on input "text" at bounding box center [376, 128] width 202 height 15
paste input "NORTH BARN"
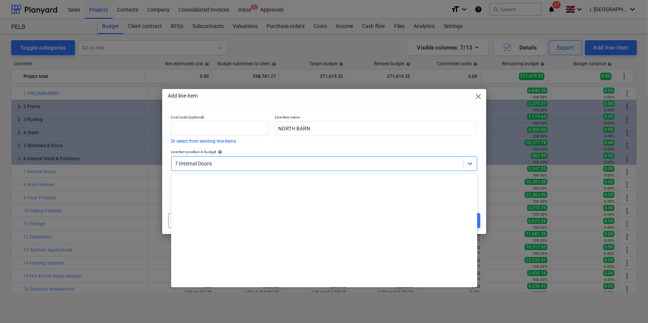
click at [274, 163] on div at bounding box center [317, 163] width 284 height 7
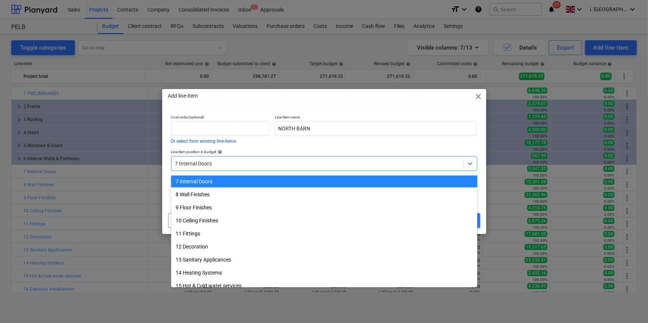
click at [250, 181] on div "7 Internal Doors" at bounding box center [324, 182] width 306 height 12
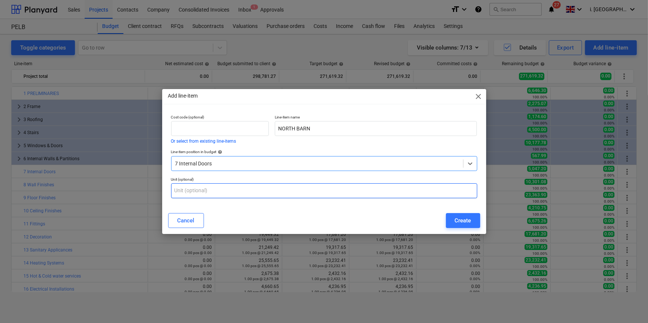
click at [220, 188] on input "text" at bounding box center [324, 191] width 306 height 15
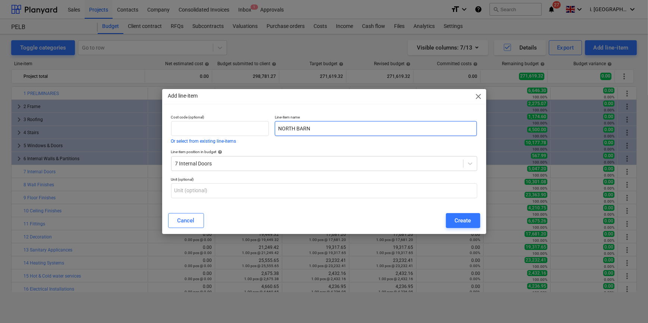
click at [342, 132] on input "NORTH BARN" at bounding box center [376, 128] width 202 height 15
paste input "DOOR HARDWARE"
click at [416, 127] on input "NORTH BARN DOOR HARDWARE" at bounding box center [376, 128] width 202 height 15
paste input "DH.2 Door hardware - Prov sum"
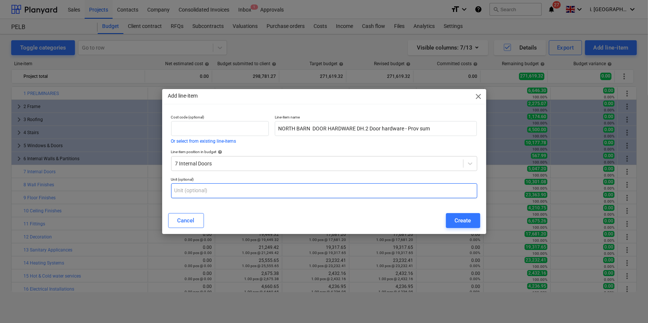
click at [313, 195] on input "text" at bounding box center [324, 191] width 306 height 15
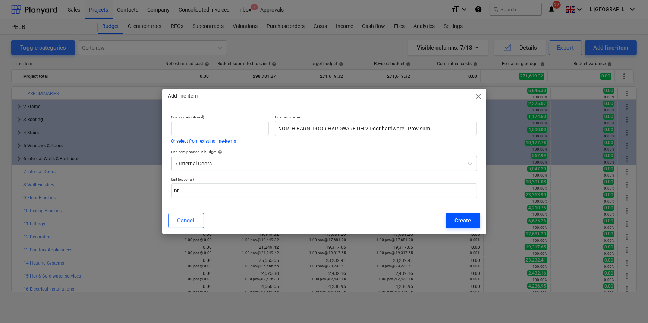
click at [473, 215] on button "Create" at bounding box center [463, 220] width 34 height 15
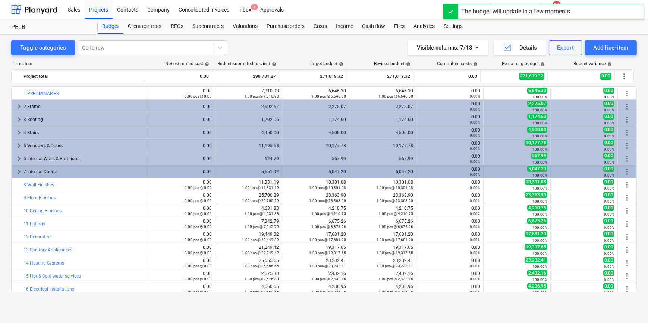
drag, startPoint x: 23, startPoint y: 170, endPoint x: 19, endPoint y: 170, distance: 4.1
click at [19, 170] on span "keyboard_arrow_right" at bounding box center [19, 172] width 9 height 9
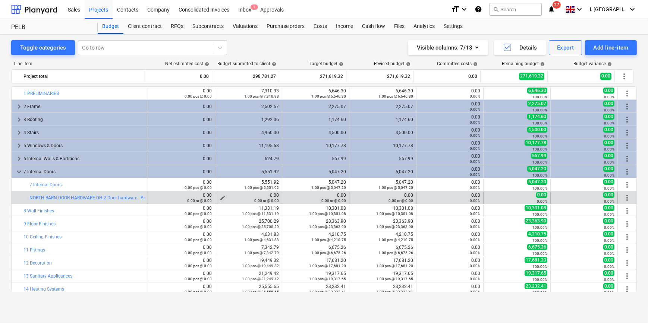
click at [222, 198] on div "0.00 nr @ 0.00" at bounding box center [248, 200] width 61 height 5
click at [220, 196] on span "edit" at bounding box center [223, 198] width 6 height 6
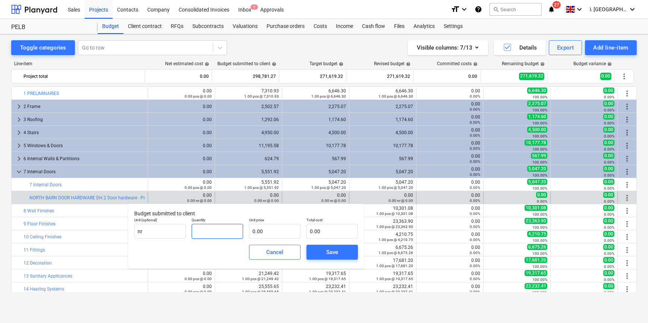
click at [220, 232] on input "text" at bounding box center [217, 231] width 51 height 15
click at [338, 250] on div "Save" at bounding box center [332, 253] width 12 height 10
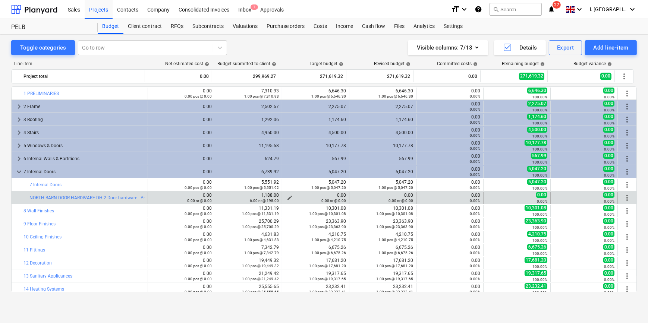
click at [287, 197] on span "edit" at bounding box center [290, 198] width 6 height 6
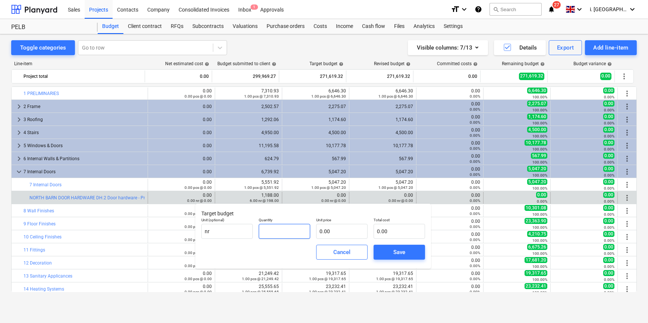
click at [300, 232] on input "text" at bounding box center [284, 231] width 51 height 15
click at [400, 250] on div "Save" at bounding box center [400, 253] width 12 height 10
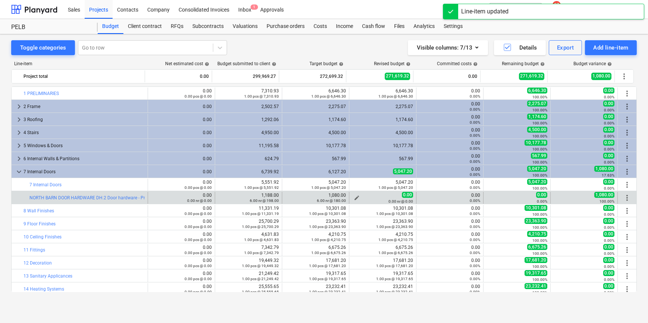
click at [397, 199] on div "0.00 nr @ 0.00" at bounding box center [383, 201] width 61 height 5
click at [354, 197] on span "edit" at bounding box center [357, 198] width 6 height 6
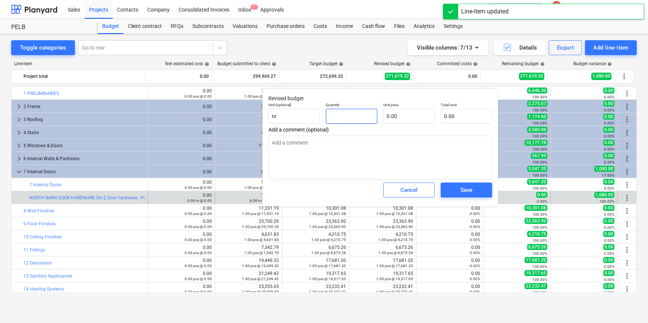
click at [362, 122] on input "text" at bounding box center [351, 116] width 51 height 15
click at [451, 192] on span "Save" at bounding box center [467, 190] width 34 height 10
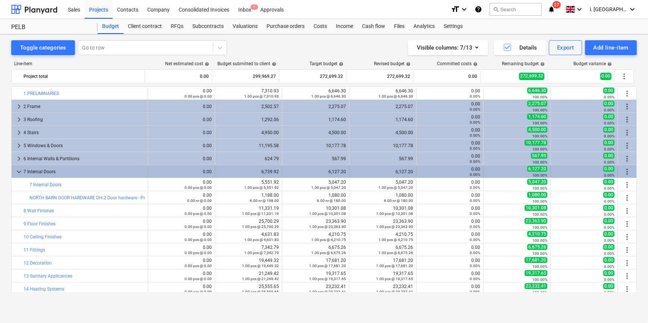
click at [625, 173] on span "more_vert" at bounding box center [627, 172] width 9 height 9
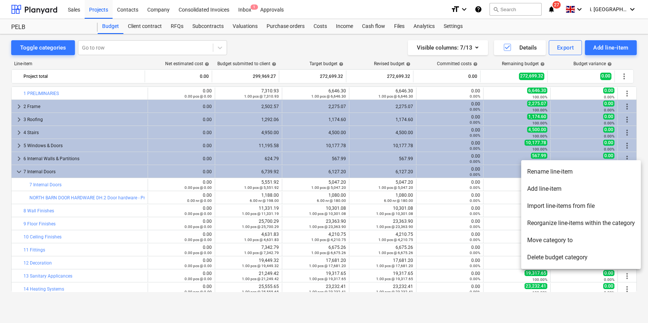
click at [607, 190] on li "Add line-item" at bounding box center [582, 189] width 120 height 17
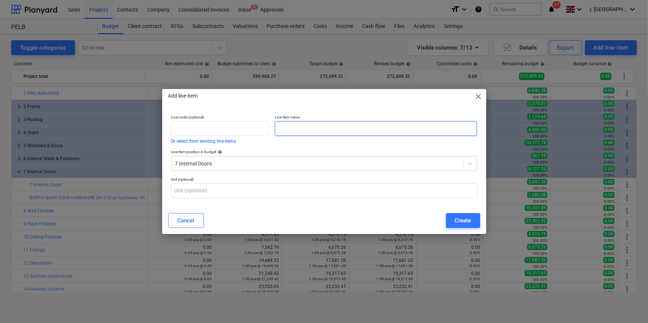
click at [317, 129] on input "text" at bounding box center [376, 128] width 202 height 15
paste input "[GEOGRAPHIC_DATA]"
click at [320, 125] on input "[GEOGRAPHIC_DATA]" at bounding box center [376, 128] width 202 height 15
paste input "DOOR HARDWARE"
click at [425, 125] on input "EAST BARN - DOOR HARDWARE" at bounding box center [376, 128] width 202 height 15
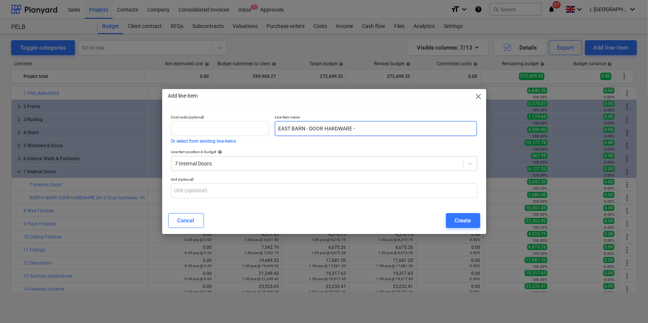
paste input "DH.3 Door hardware - Prov sum"
click at [284, 164] on div at bounding box center [317, 163] width 284 height 7
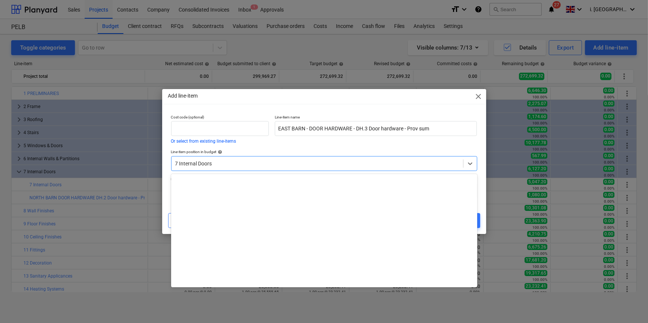
scroll to position [222, 0]
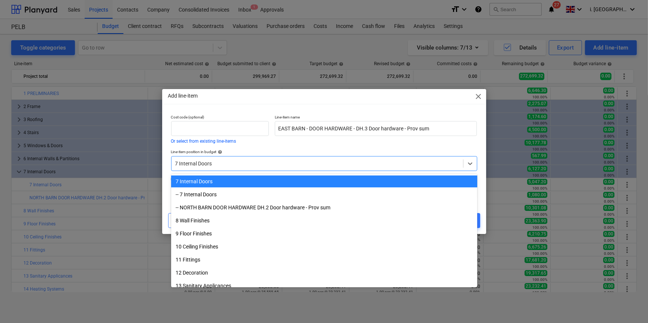
click at [314, 140] on div "Line-item name EAST BARN - DOOR HARDWARE - DH.3 Door hardware - Prov sum" at bounding box center [376, 129] width 208 height 35
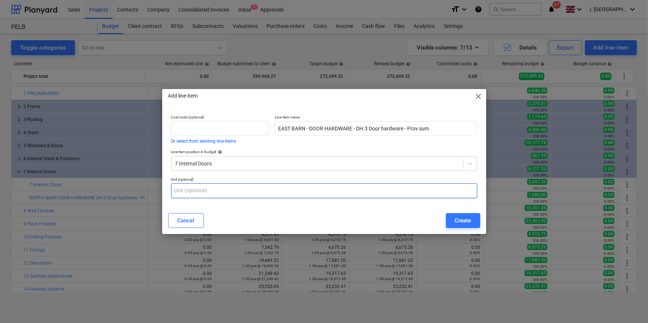
click at [235, 186] on input "text" at bounding box center [324, 191] width 306 height 15
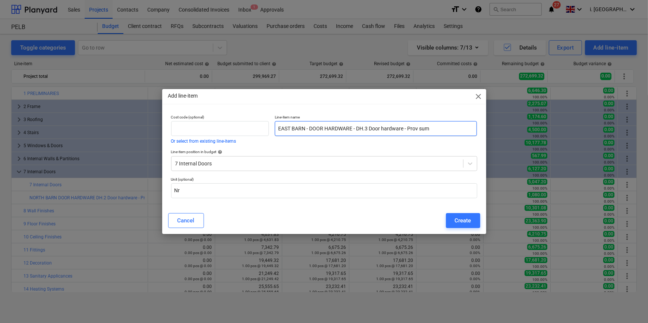
click at [464, 125] on input "EAST BARN - DOOR HARDWARE - DH.3 Door hardware - Prov sum" at bounding box center [376, 128] width 202 height 15
click at [453, 222] on button "Create" at bounding box center [463, 220] width 34 height 15
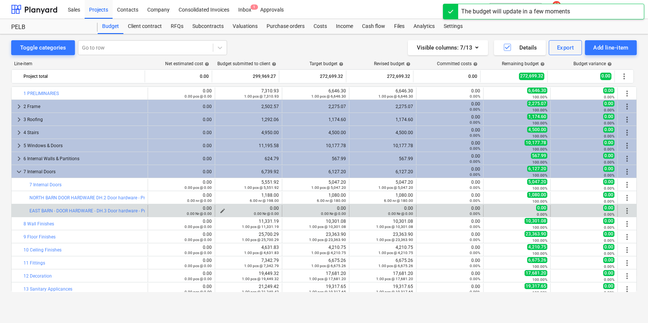
click at [220, 209] on span "edit" at bounding box center [223, 211] width 6 height 6
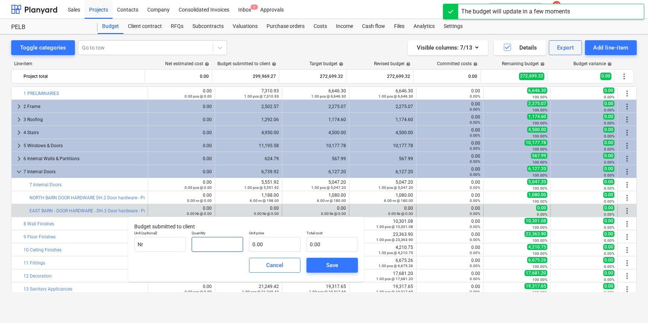
click at [200, 246] on input "text" at bounding box center [217, 244] width 51 height 15
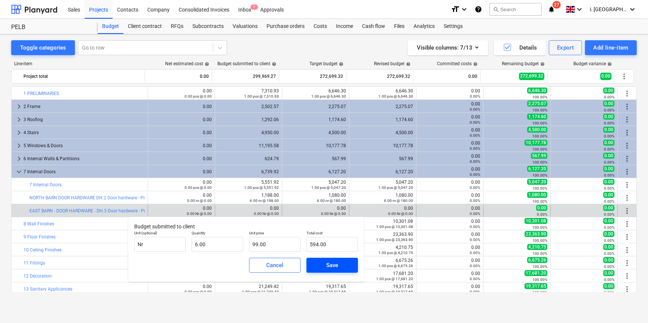
click at [348, 263] on span "Save" at bounding box center [333, 266] width 34 height 10
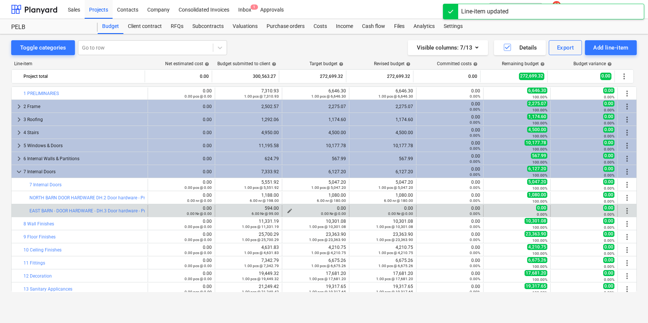
click at [287, 209] on span "edit" at bounding box center [290, 211] width 6 height 6
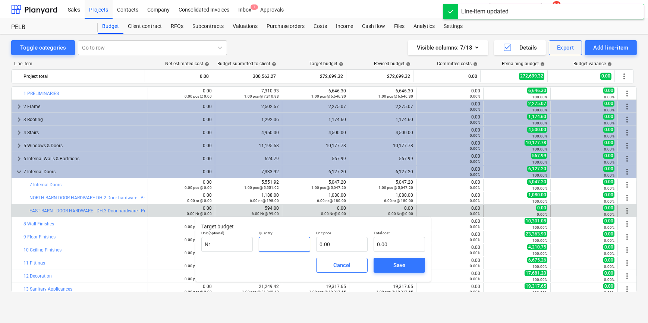
click at [297, 243] on input "text" at bounding box center [284, 244] width 51 height 15
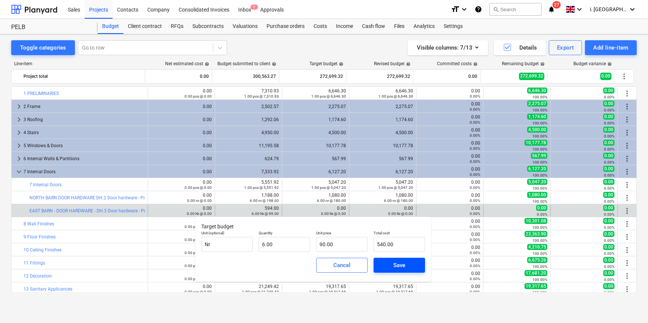
click at [388, 266] on span "Save" at bounding box center [400, 266] width 34 height 10
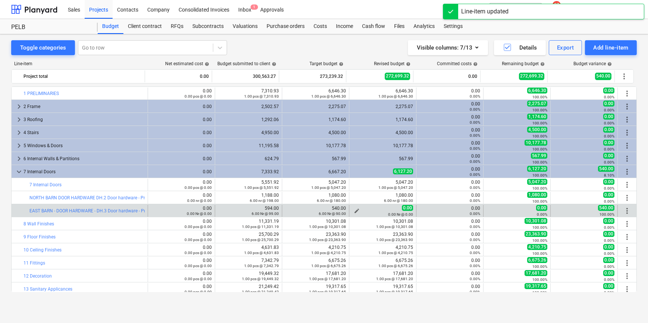
click at [354, 208] on span "edit" at bounding box center [357, 211] width 6 height 6
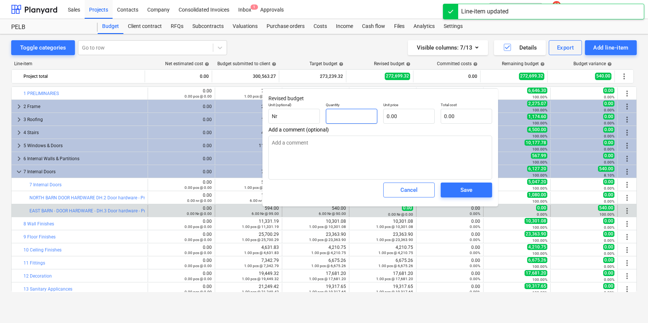
click at [368, 112] on input "text" at bounding box center [351, 116] width 51 height 15
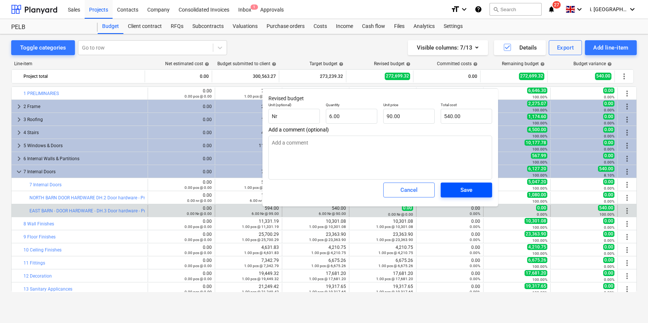
click at [464, 191] on div "Save" at bounding box center [467, 190] width 12 height 10
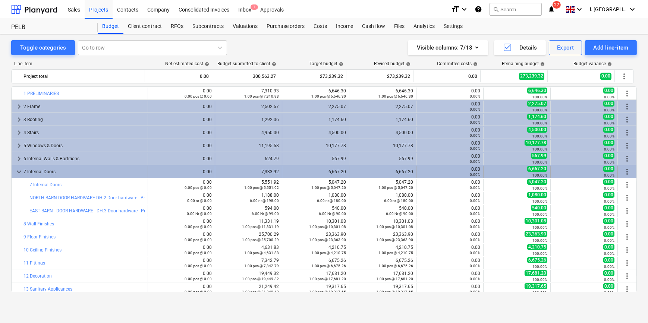
click at [626, 172] on span "more_vert" at bounding box center [627, 172] width 9 height 9
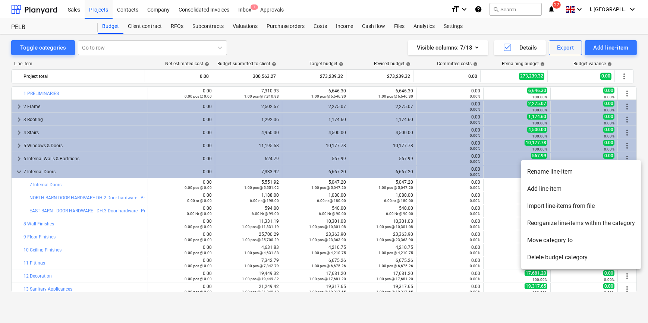
click at [563, 185] on li "Add line-item" at bounding box center [582, 189] width 120 height 17
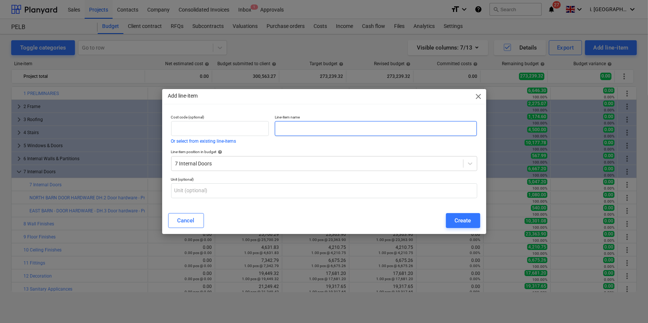
click at [284, 125] on input "text" at bounding box center [376, 128] width 202 height 15
paste input "SOUTH BARN"
click at [334, 128] on input "SOUTH BARN" at bounding box center [376, 128] width 202 height 15
paste input "INTERNAL SINGLE DOOR"
click at [391, 132] on input "SOUTH BARN - INTERNAL SINGLE DOOR" at bounding box center [376, 128] width 202 height 15
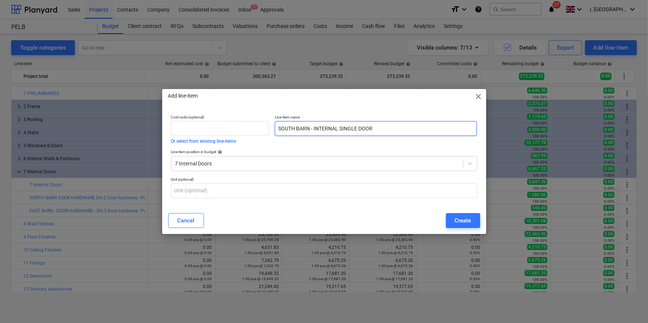
paste input "Single door (PC Sum £85 per door to supply)"
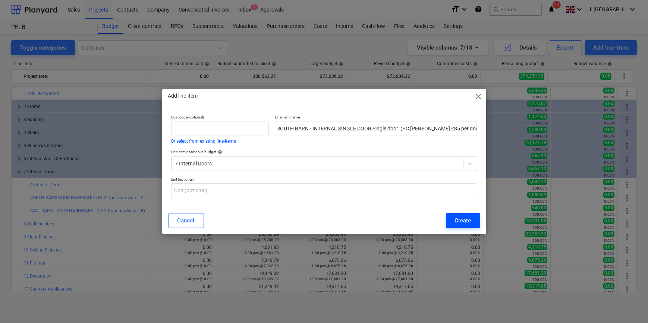
click at [452, 220] on button "Create" at bounding box center [463, 220] width 34 height 15
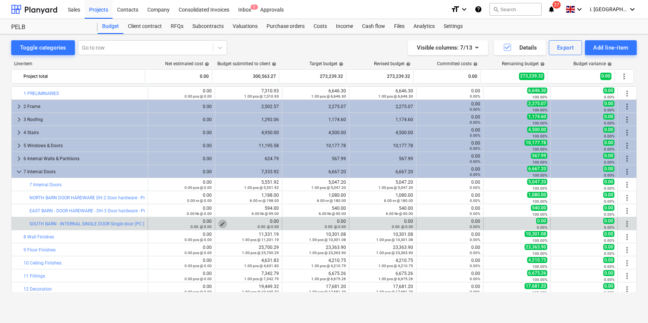
click at [221, 223] on span "edit" at bounding box center [223, 224] width 6 height 6
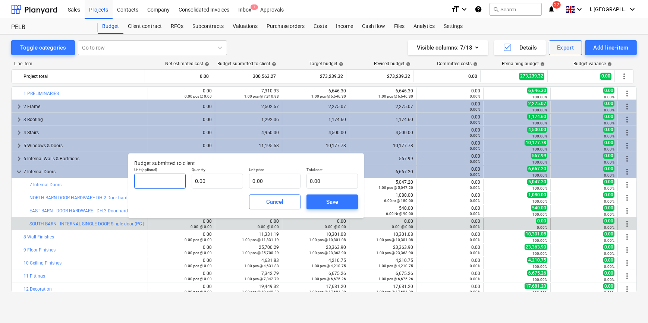
click at [168, 179] on input "text" at bounding box center [159, 181] width 51 height 15
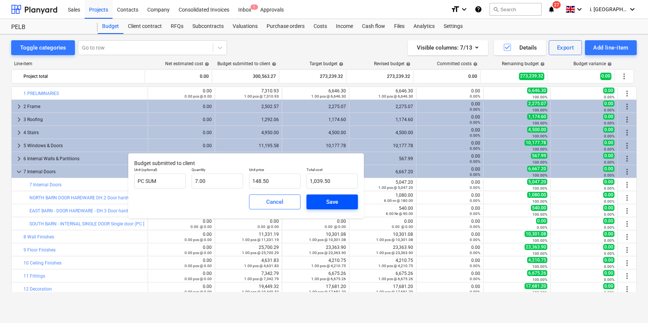
click at [343, 201] on span "Save" at bounding box center [333, 202] width 34 height 10
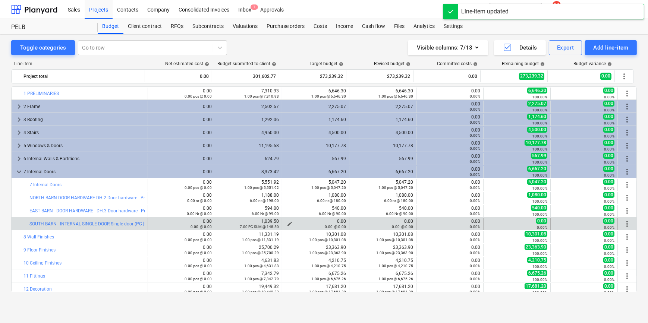
click at [286, 224] on div "edit 0.00 0.00 @ 0.00" at bounding box center [315, 224] width 61 height 10
click at [287, 224] on div "0.00 @ 0.00" at bounding box center [315, 226] width 61 height 5
click at [288, 223] on span "edit" at bounding box center [290, 224] width 6 height 6
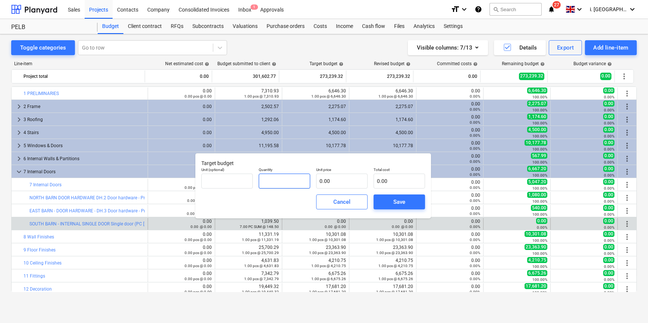
drag, startPoint x: 275, startPoint y: 174, endPoint x: 264, endPoint y: 179, distance: 11.9
click at [275, 175] on input "text" at bounding box center [284, 181] width 51 height 15
click at [239, 179] on input "text" at bounding box center [226, 181] width 51 height 15
click at [379, 203] on button "Save" at bounding box center [399, 202] width 51 height 15
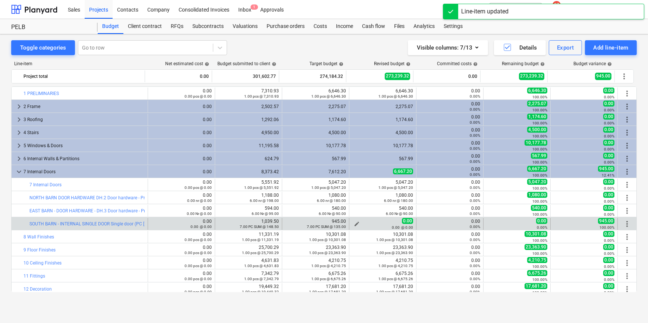
click at [355, 222] on span "edit" at bounding box center [357, 224] width 6 height 6
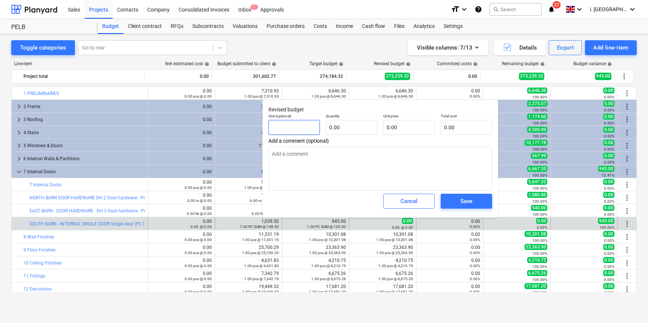
click at [319, 128] on input "text" at bounding box center [294, 127] width 51 height 15
click at [451, 201] on span "Save" at bounding box center [467, 202] width 34 height 10
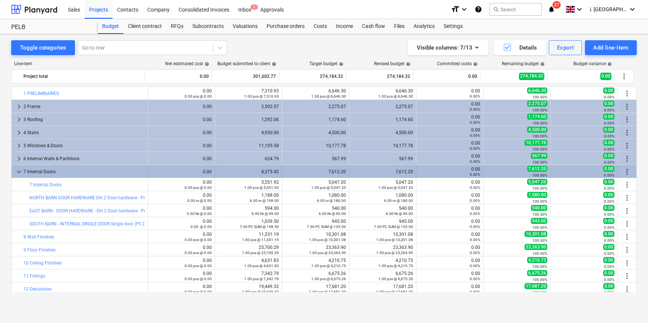
click at [625, 171] on span "more_vert" at bounding box center [627, 172] width 9 height 9
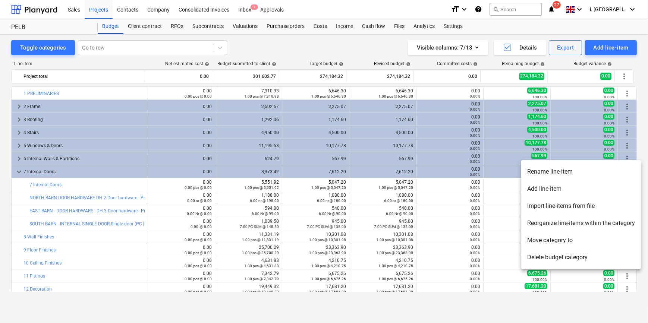
click at [556, 189] on li "Add line-item" at bounding box center [582, 189] width 120 height 17
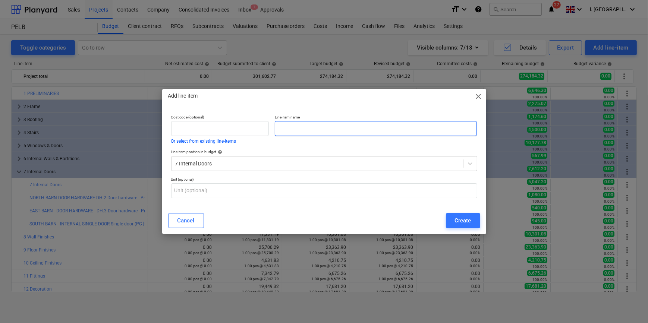
click at [326, 130] on input "text" at bounding box center [376, 128] width 202 height 15
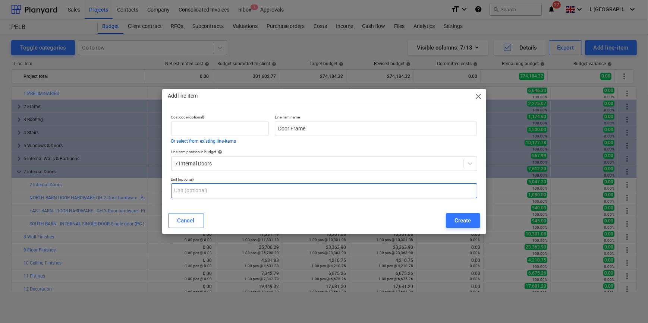
click at [240, 194] on input "text" at bounding box center [324, 191] width 306 height 15
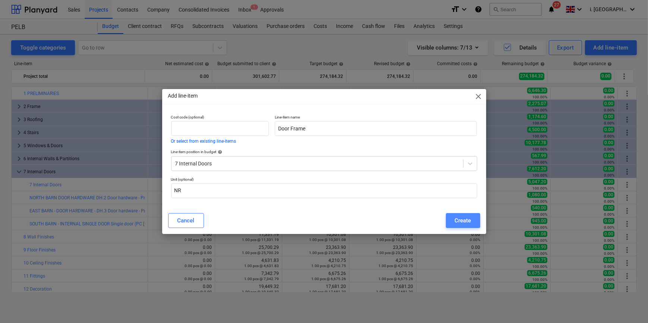
click at [469, 223] on div "Create" at bounding box center [463, 221] width 16 height 10
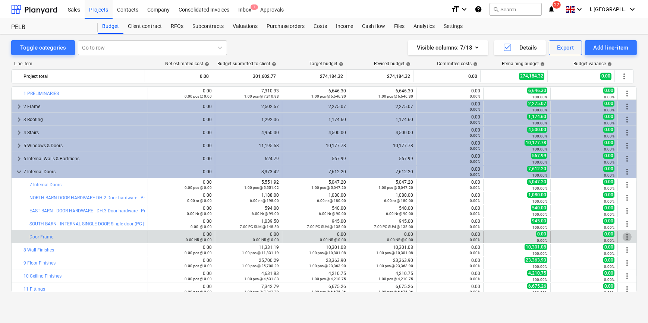
click at [628, 235] on span "more_vert" at bounding box center [627, 237] width 9 height 9
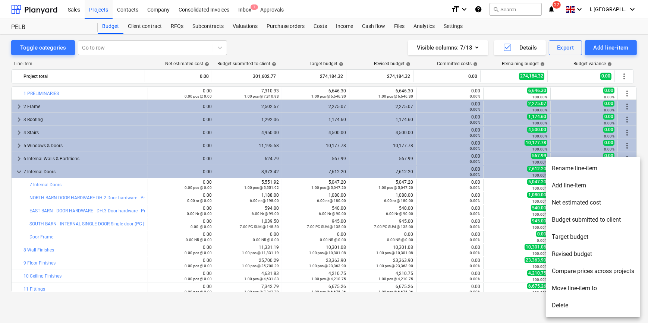
click at [594, 166] on li "Rename line-item" at bounding box center [593, 168] width 94 height 17
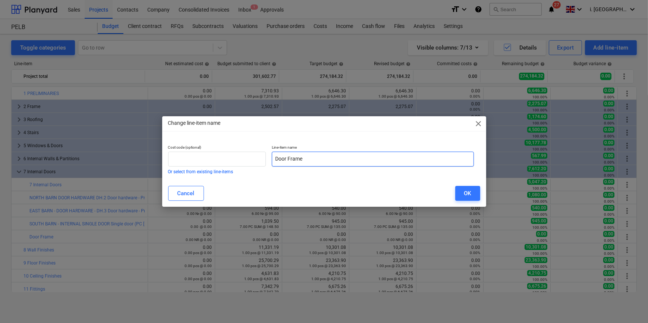
click at [275, 160] on input "Door Frame" at bounding box center [373, 159] width 202 height 15
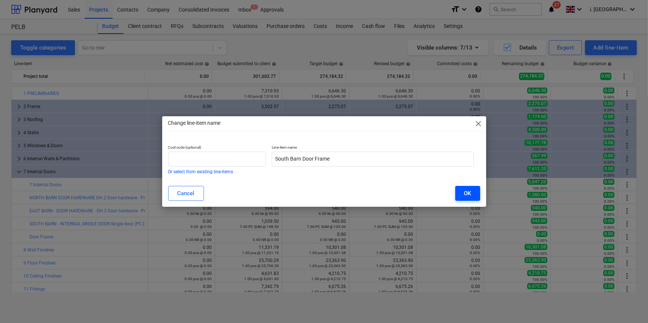
click at [473, 197] on button "OK" at bounding box center [468, 193] width 25 height 15
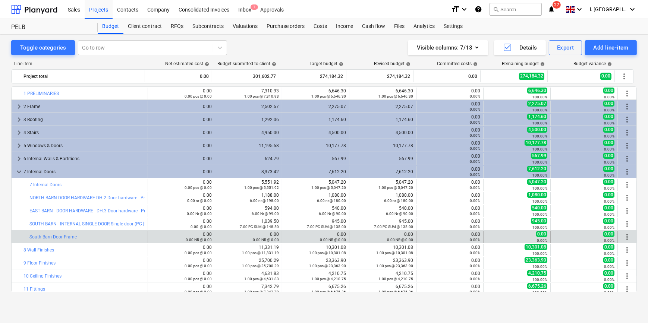
click at [626, 235] on span "more_vert" at bounding box center [627, 237] width 9 height 9
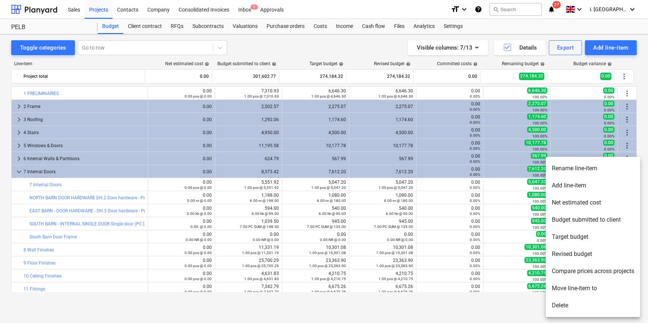
click at [579, 171] on li "Rename line-item" at bounding box center [593, 168] width 94 height 17
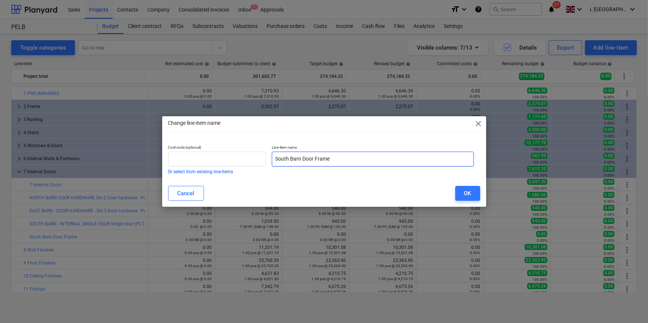
drag, startPoint x: 298, startPoint y: 158, endPoint x: 242, endPoint y: 151, distance: 56.8
click at [243, 151] on div "Cost code (optional) Or select from existing line-items Line-item name South Ba…" at bounding box center [321, 159] width 312 height 35
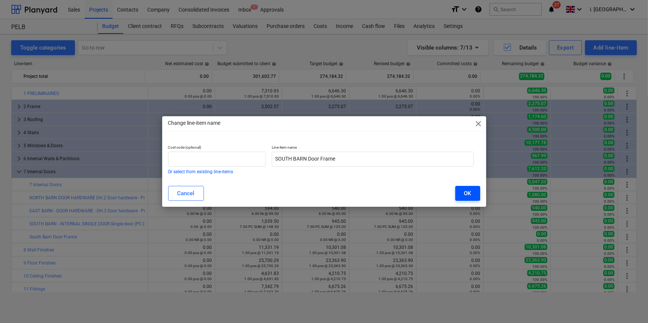
click at [459, 196] on button "OK" at bounding box center [468, 193] width 25 height 15
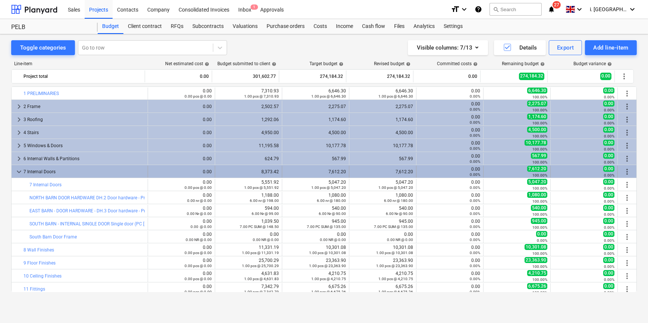
click at [626, 173] on span "more_vert" at bounding box center [627, 172] width 9 height 9
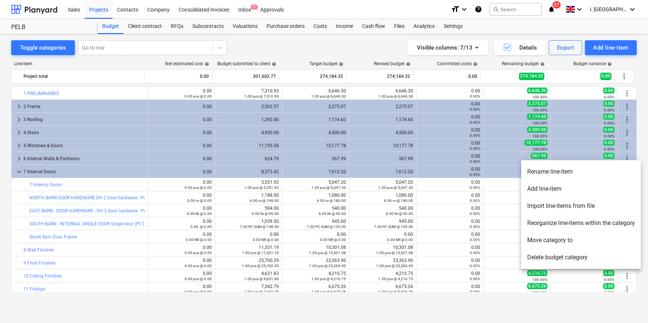
click at [616, 187] on li "Add line-item" at bounding box center [582, 189] width 120 height 17
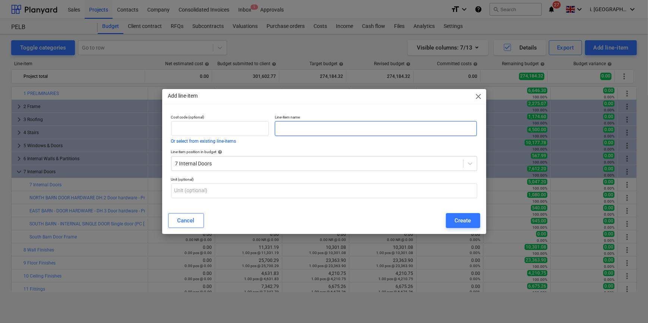
click at [315, 129] on input "text" at bounding box center [376, 128] width 202 height 15
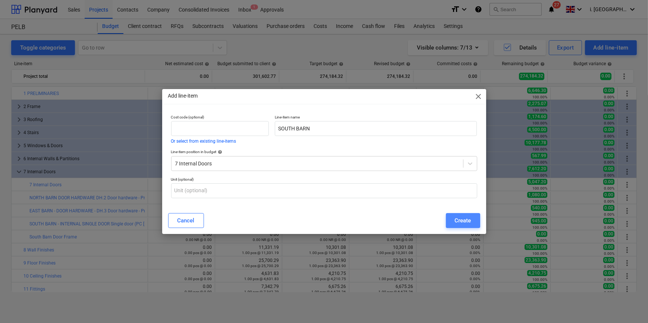
click at [458, 218] on div "Create" at bounding box center [463, 221] width 16 height 10
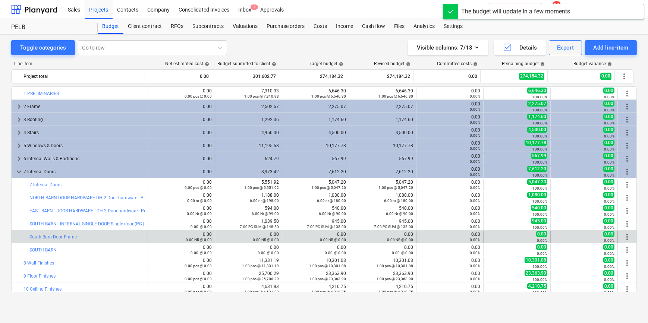
click at [625, 237] on span "more_vert" at bounding box center [627, 237] width 9 height 9
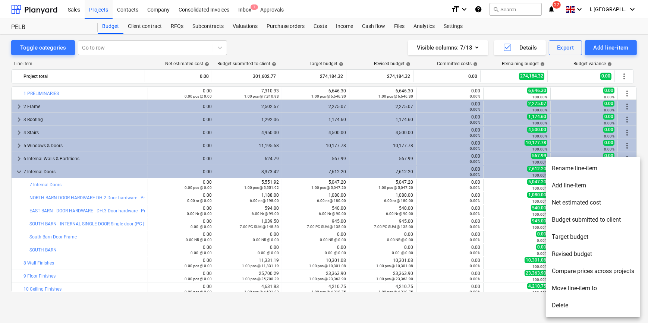
click at [51, 238] on div at bounding box center [324, 161] width 648 height 323
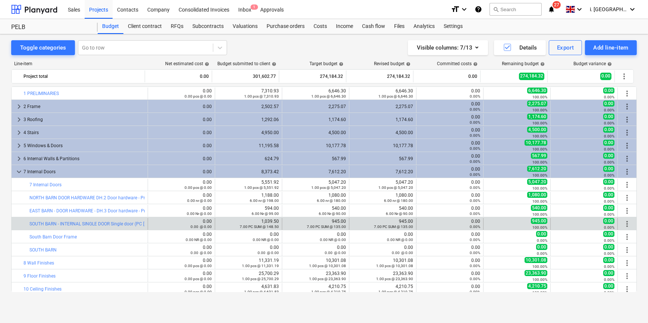
click at [627, 222] on span "more_vert" at bounding box center [627, 224] width 9 height 9
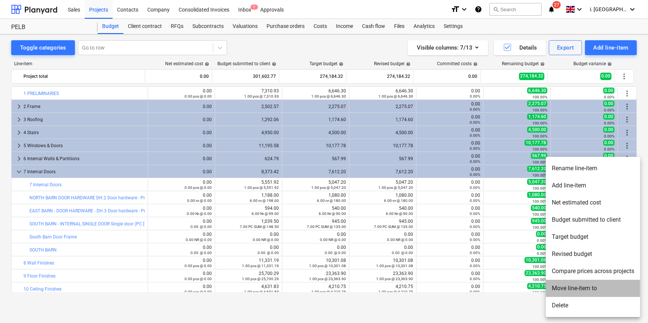
click at [590, 283] on li "Move line-item to" at bounding box center [593, 288] width 94 height 17
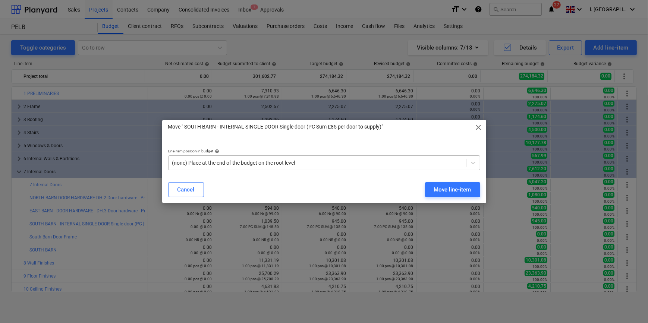
click at [298, 164] on div at bounding box center [317, 162] width 290 height 7
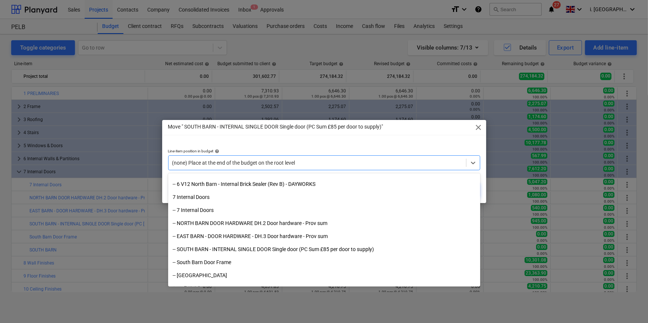
scroll to position [196, 0]
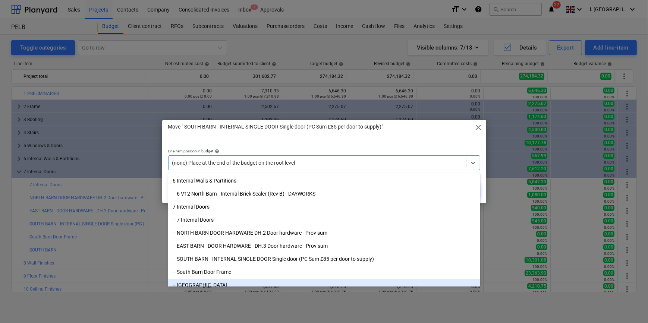
click at [218, 282] on div "-- [GEOGRAPHIC_DATA]" at bounding box center [324, 285] width 312 height 12
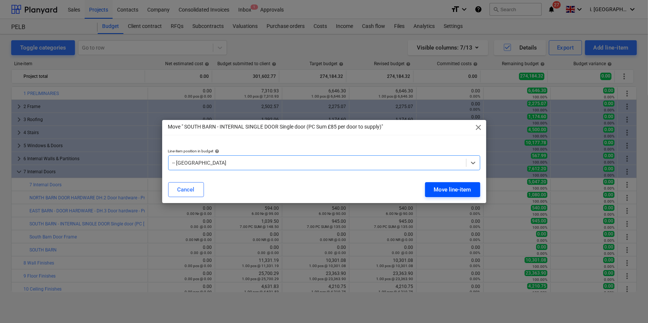
click at [442, 186] on div "Move line-item" at bounding box center [452, 190] width 37 height 10
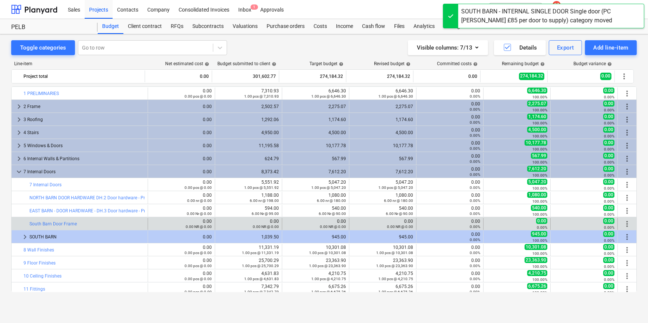
click at [624, 222] on span "more_vert" at bounding box center [627, 224] width 9 height 9
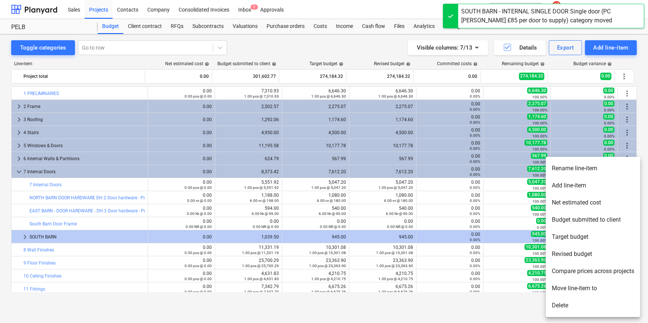
click at [606, 287] on li "Move line-item to" at bounding box center [593, 288] width 94 height 17
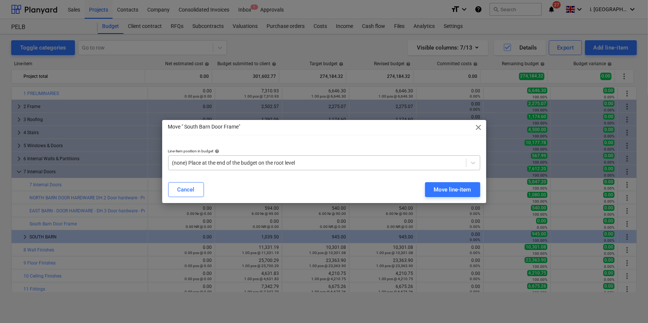
click at [370, 159] on div "(none) Place at the end of the budget on the root level" at bounding box center [318, 163] width 298 height 10
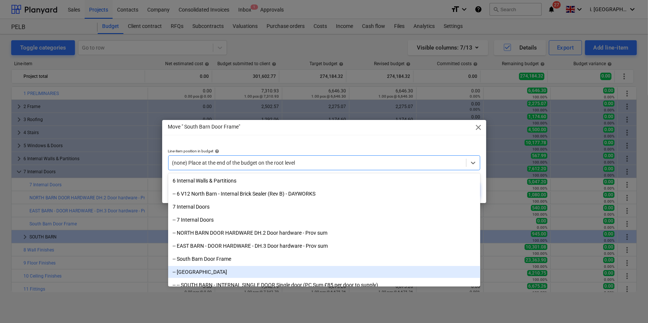
click at [288, 271] on div "-- [GEOGRAPHIC_DATA]" at bounding box center [324, 272] width 312 height 12
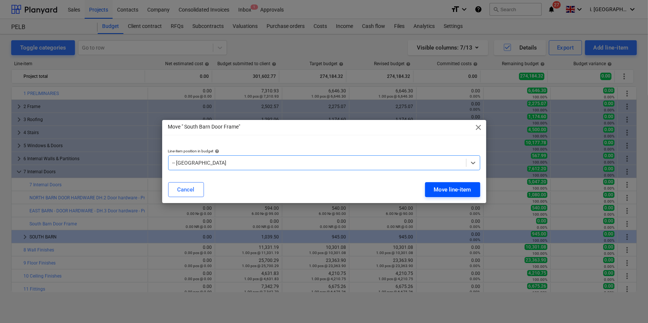
click at [441, 190] on div "Move line-item" at bounding box center [452, 190] width 37 height 10
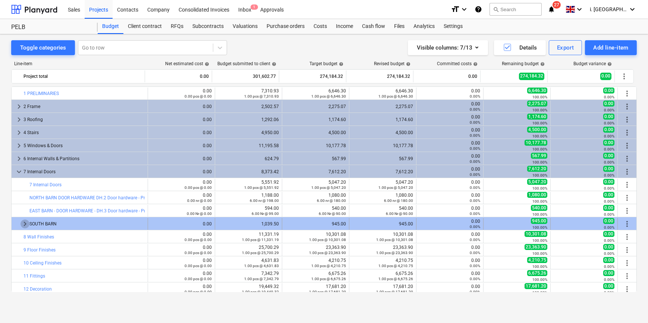
click at [23, 223] on span "keyboard_arrow_right" at bounding box center [25, 224] width 9 height 9
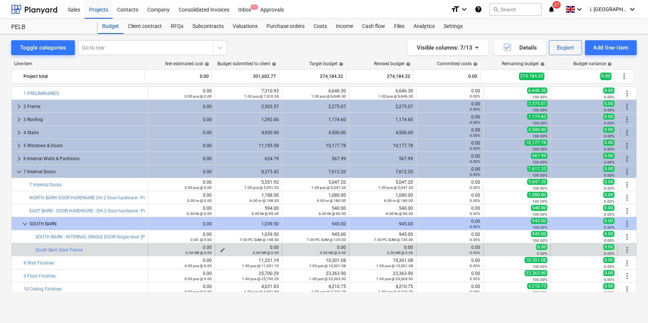
click at [220, 249] on span "edit" at bounding box center [223, 250] width 6 height 6
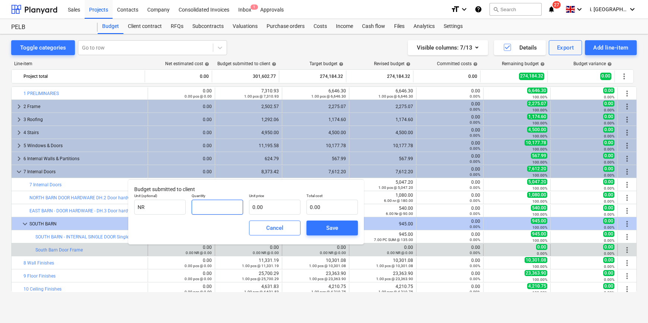
click at [217, 212] on input "text" at bounding box center [217, 207] width 51 height 15
click at [339, 227] on span "Save" at bounding box center [333, 228] width 34 height 10
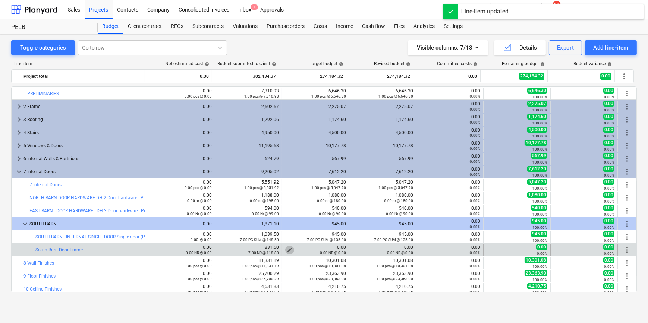
click at [290, 248] on span "edit" at bounding box center [290, 250] width 6 height 6
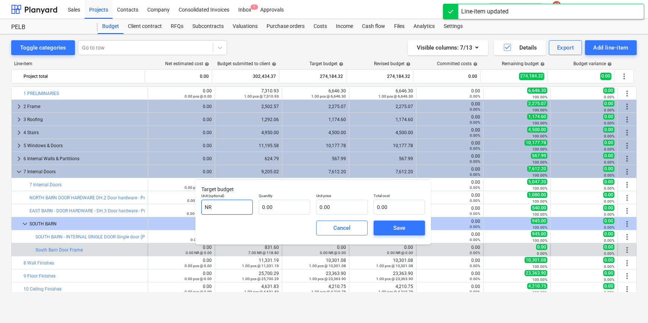
click at [250, 201] on input "NR" at bounding box center [226, 207] width 51 height 15
click at [274, 204] on input "text" at bounding box center [284, 207] width 51 height 15
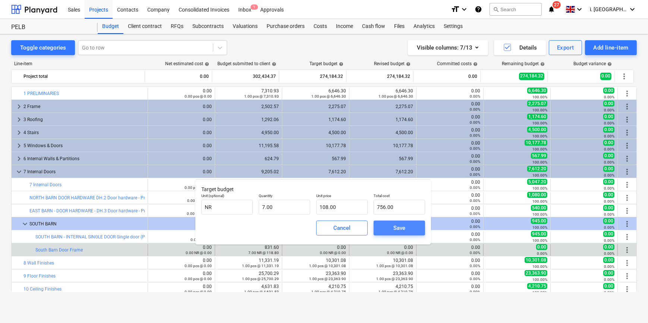
click at [394, 228] on div "Save" at bounding box center [400, 228] width 12 height 10
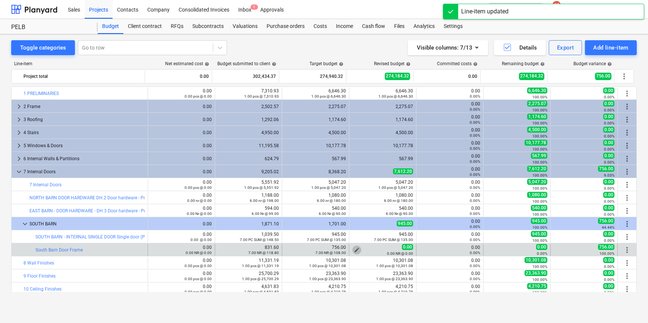
click at [354, 248] on span "edit" at bounding box center [357, 250] width 6 height 6
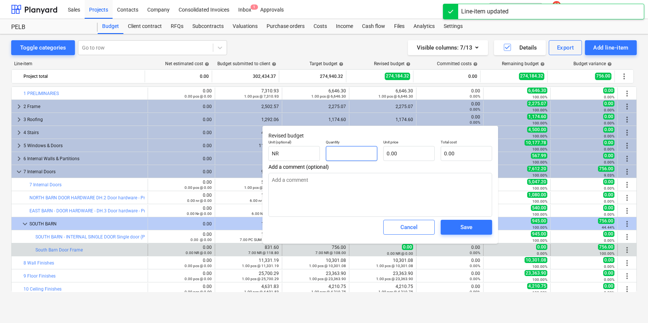
click at [353, 159] on input "text" at bounding box center [351, 153] width 51 height 15
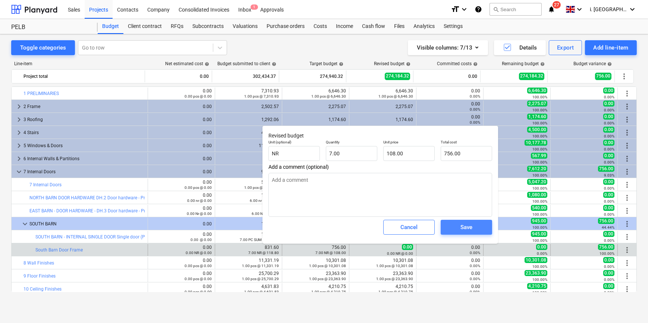
click at [445, 231] on button "Save" at bounding box center [466, 227] width 51 height 15
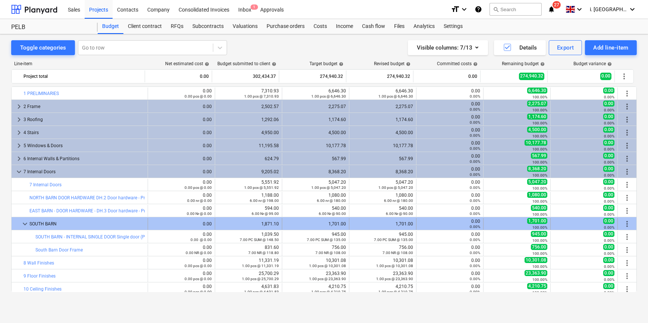
click at [623, 225] on span "more_vert" at bounding box center [627, 224] width 9 height 9
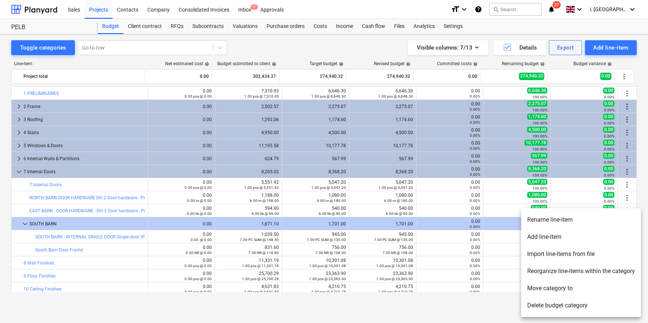
click at [575, 235] on li "Add line-item" at bounding box center [582, 237] width 120 height 17
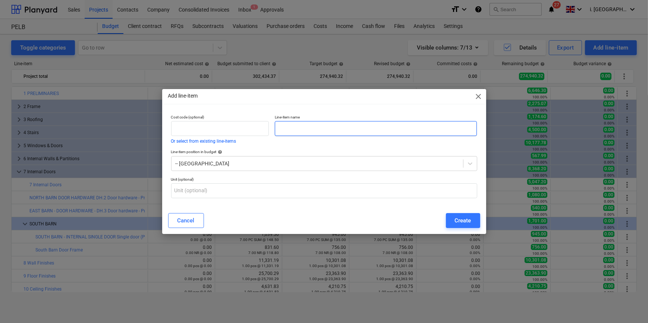
click at [349, 126] on input "text" at bounding box center [376, 128] width 202 height 15
paste input "Architraves"
click at [278, 131] on input "Architraves" at bounding box center [376, 128] width 202 height 15
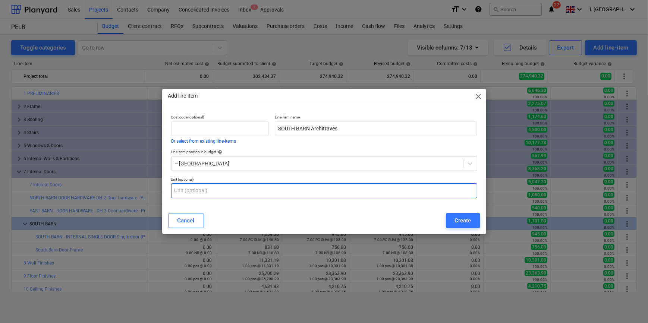
click at [268, 190] on input "text" at bounding box center [324, 191] width 306 height 15
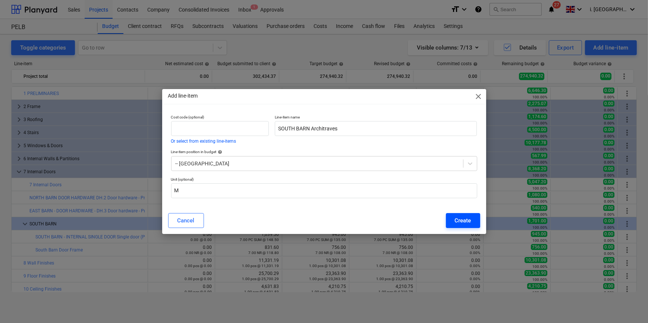
click at [459, 217] on div "Create" at bounding box center [463, 221] width 16 height 10
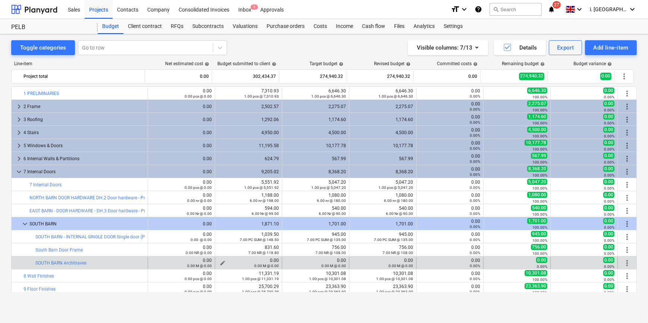
click at [220, 264] on div "0.00 M @ 0.00" at bounding box center [248, 265] width 61 height 5
click at [218, 263] on div "0.00 M @ 0.00" at bounding box center [248, 265] width 61 height 5
click at [220, 262] on span "edit" at bounding box center [223, 263] width 6 height 6
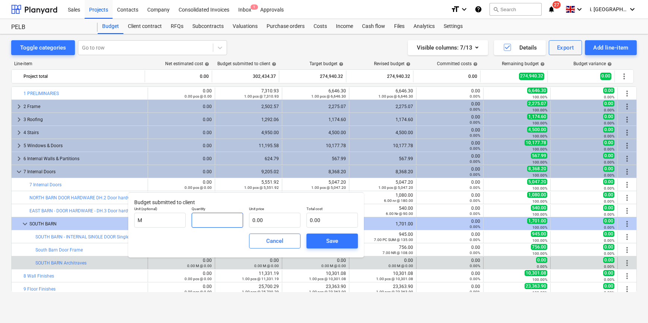
click at [237, 223] on input "text" at bounding box center [217, 220] width 51 height 15
click at [350, 240] on button "Save" at bounding box center [332, 241] width 51 height 15
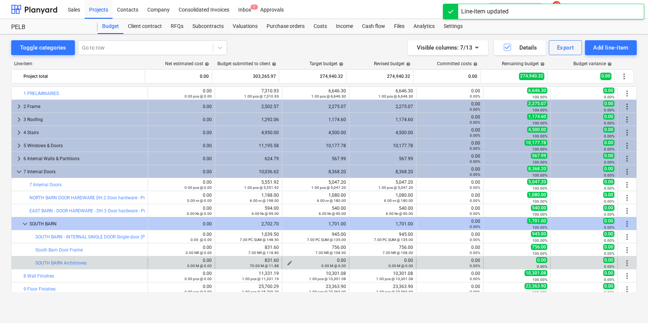
click at [289, 261] on span "edit" at bounding box center [290, 263] width 6 height 6
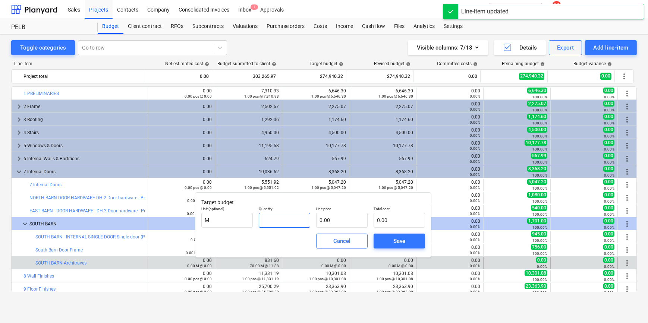
click at [291, 219] on input "text" at bounding box center [284, 220] width 51 height 15
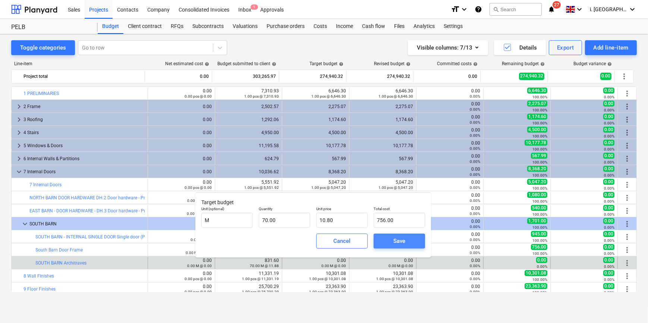
click at [402, 243] on div "Save" at bounding box center [400, 242] width 12 height 10
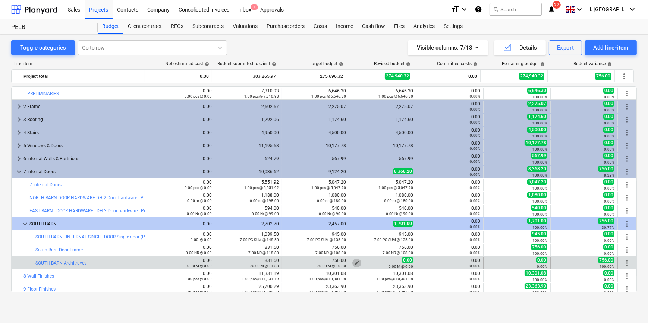
click at [356, 261] on span "edit" at bounding box center [357, 263] width 6 height 6
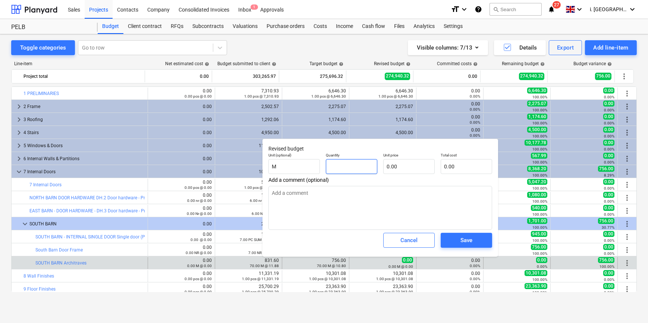
click at [350, 165] on input "text" at bounding box center [351, 166] width 51 height 15
click at [482, 242] on span "Save" at bounding box center [467, 241] width 34 height 10
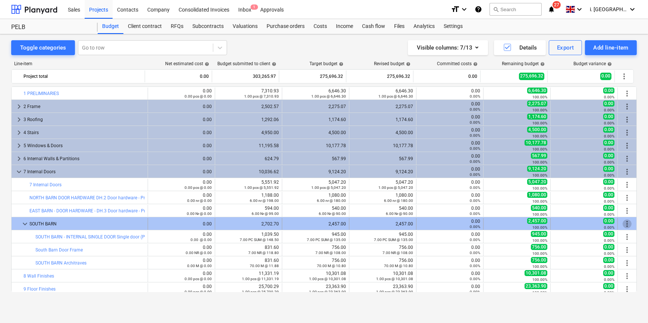
click at [623, 223] on span "more_vert" at bounding box center [627, 224] width 9 height 9
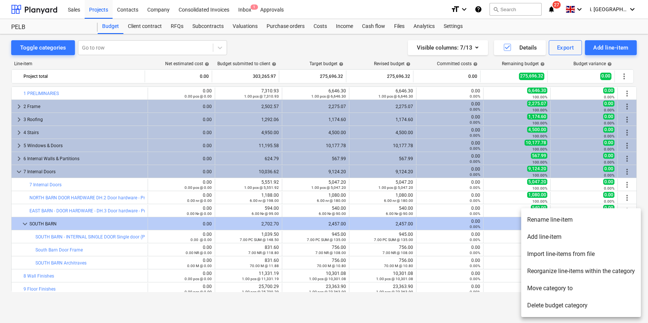
click at [596, 235] on li "Add line-item" at bounding box center [582, 237] width 120 height 17
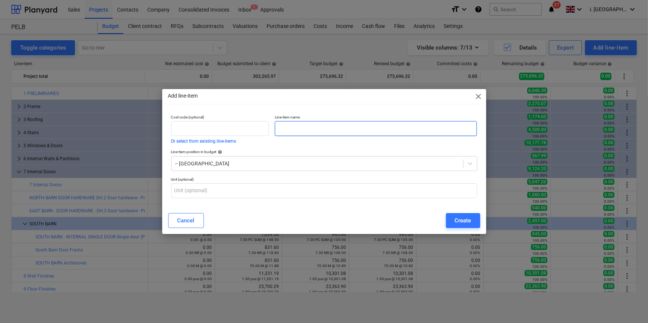
click at [357, 131] on input "text" at bounding box center [376, 128] width 202 height 15
paste input "Ironmongery (PC Sum £25 per door to supply)"
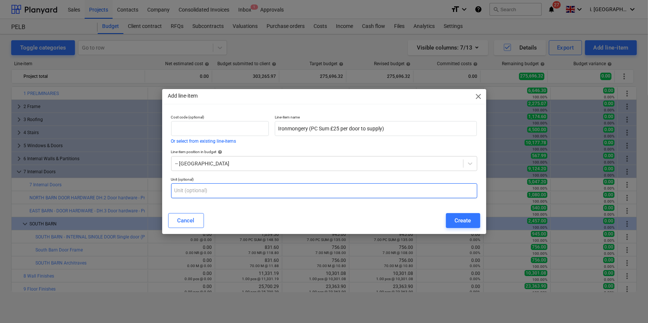
click at [235, 188] on input "text" at bounding box center [324, 191] width 306 height 15
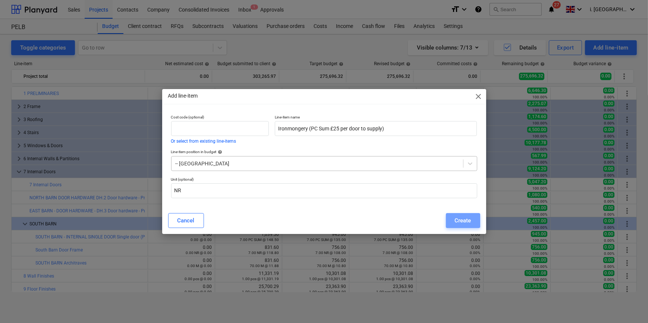
drag, startPoint x: 460, startPoint y: 225, endPoint x: 287, endPoint y: 168, distance: 182.5
click at [317, 185] on div "Add line-item close Cost code (optional) Or select from existing line-items Lin…" at bounding box center [324, 161] width 324 height 145
click at [278, 127] on input "Ironmongery (PC Sum £25 per door to supply)" at bounding box center [376, 128] width 202 height 15
click at [466, 219] on div "Create" at bounding box center [463, 221] width 16 height 10
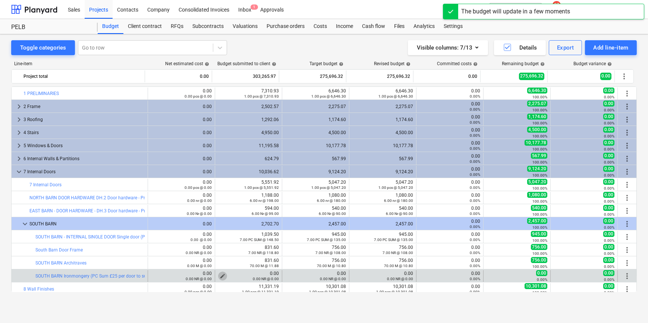
click at [220, 274] on span "edit" at bounding box center [223, 276] width 6 height 6
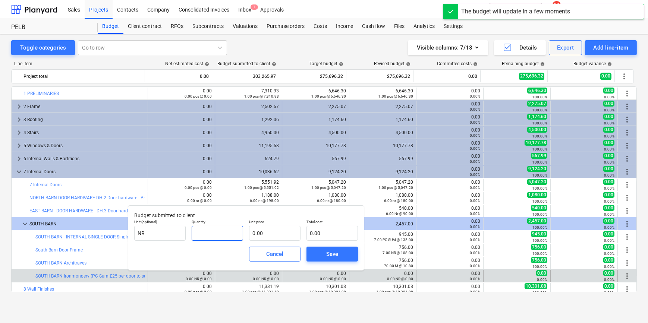
click at [222, 239] on input "text" at bounding box center [217, 233] width 51 height 15
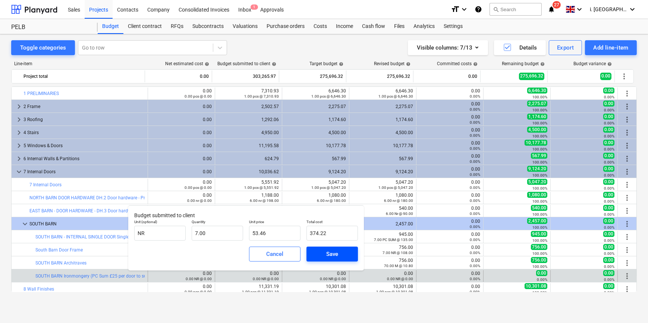
click at [334, 256] on div "Save" at bounding box center [332, 255] width 12 height 10
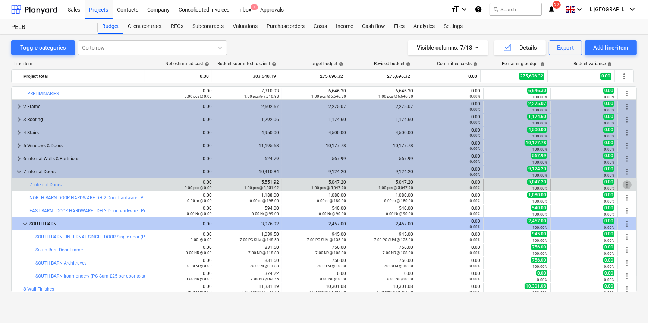
click at [623, 184] on span "more_vert" at bounding box center [627, 185] width 9 height 9
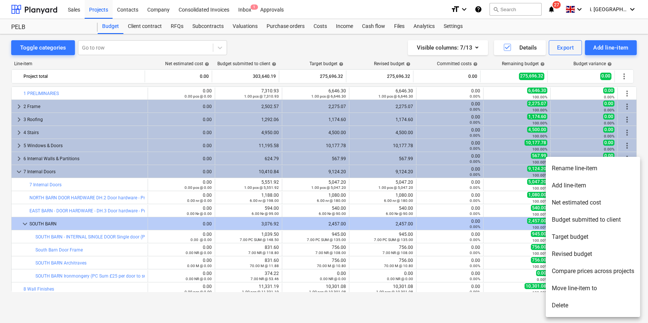
click at [593, 306] on li "Delete" at bounding box center [593, 305] width 94 height 17
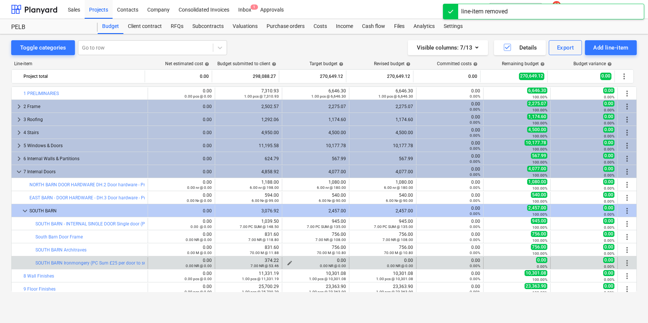
click at [285, 262] on button "edit" at bounding box center [289, 263] width 9 height 9
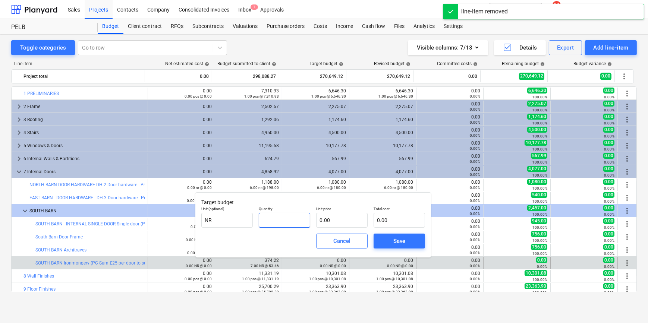
click at [300, 220] on input "text" at bounding box center [284, 220] width 51 height 15
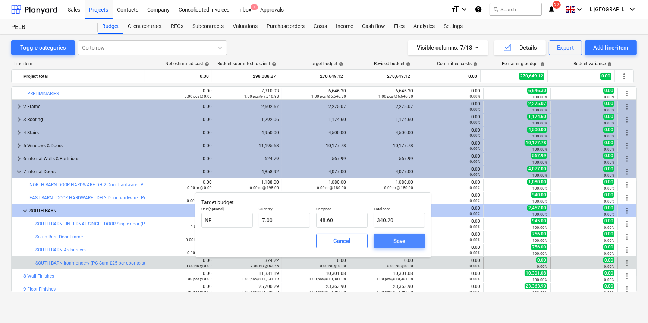
click at [402, 239] on div "Save" at bounding box center [400, 242] width 12 height 10
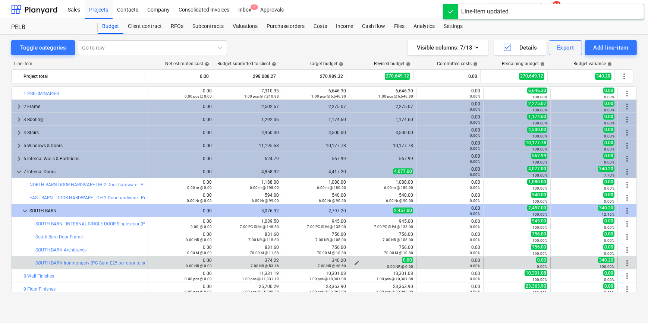
click at [356, 261] on span "edit" at bounding box center [357, 263] width 6 height 6
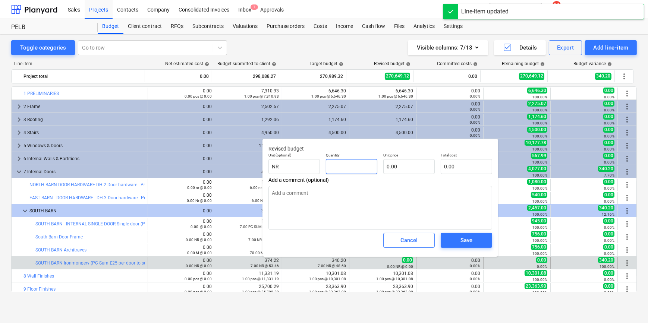
drag, startPoint x: 346, startPoint y: 167, endPoint x: 347, endPoint y: 180, distance: 13.1
click at [346, 168] on input "text" at bounding box center [351, 166] width 51 height 15
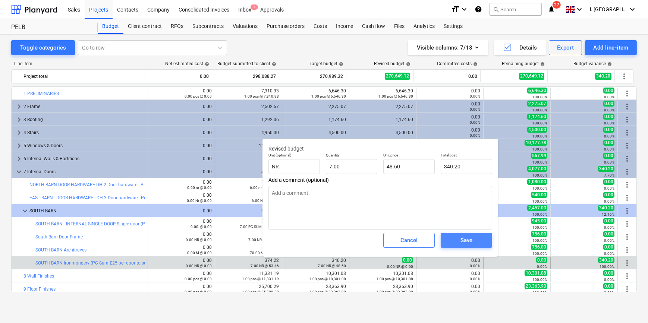
click at [461, 243] on div "Save" at bounding box center [467, 241] width 12 height 10
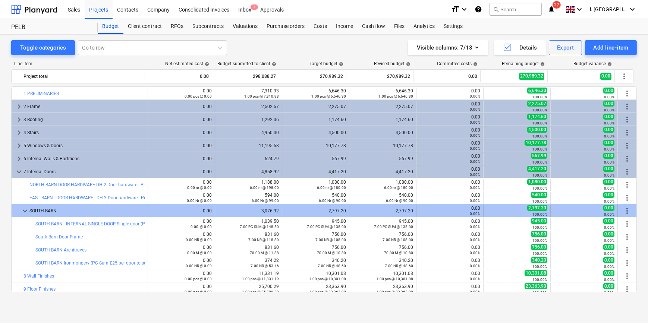
click at [628, 212] on span "more_vert" at bounding box center [627, 211] width 9 height 9
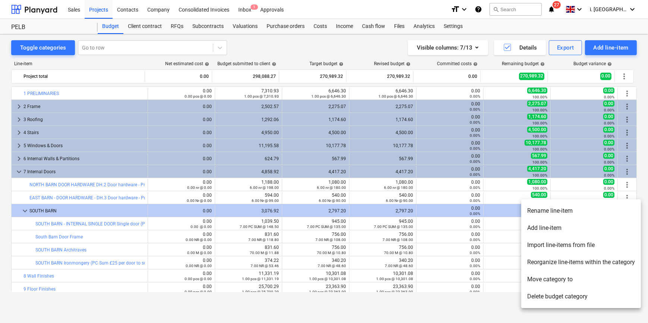
click at [570, 226] on li "Add line-item" at bounding box center [582, 228] width 120 height 17
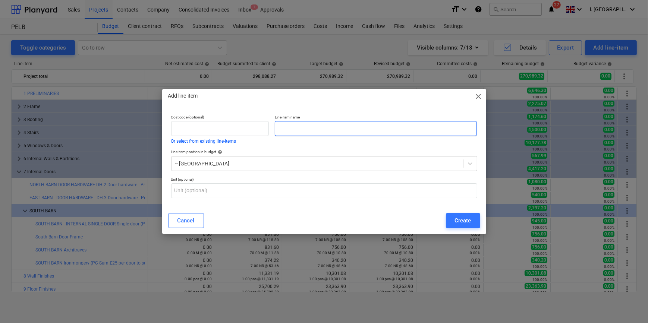
click at [293, 124] on input "text" at bounding box center [376, 128] width 202 height 15
click at [354, 128] on input "text" at bounding box center [376, 128] width 202 height 15
paste input "DH.3 Door hardware - Prov sum"
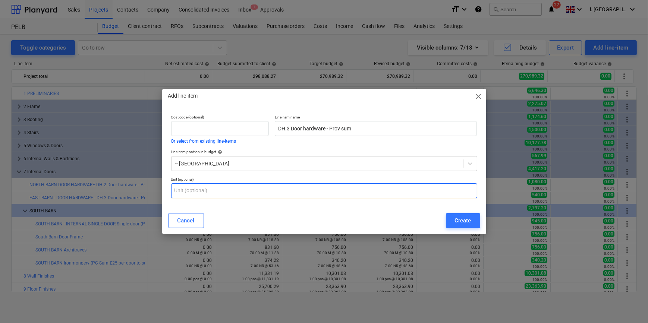
click at [253, 193] on input "text" at bounding box center [324, 191] width 306 height 15
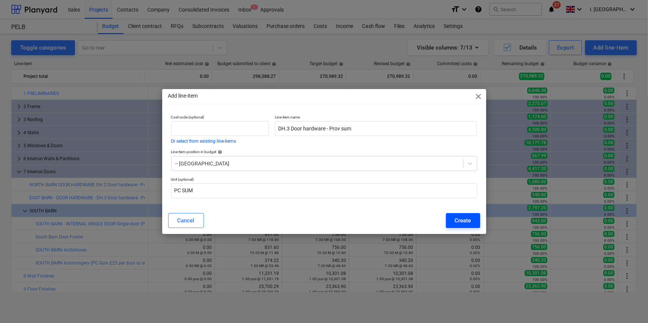
click at [477, 218] on button "Create" at bounding box center [463, 220] width 34 height 15
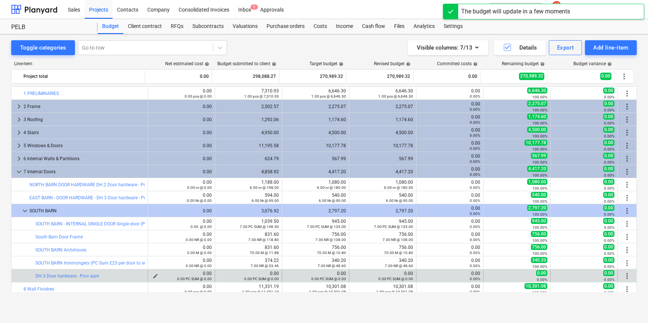
click at [153, 273] on span "edit" at bounding box center [156, 276] width 6 height 6
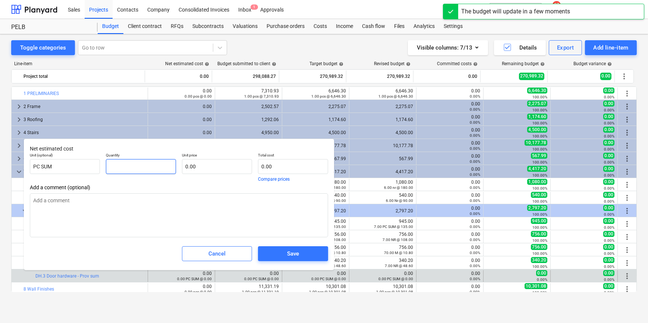
click at [169, 165] on input "text" at bounding box center [141, 166] width 70 height 15
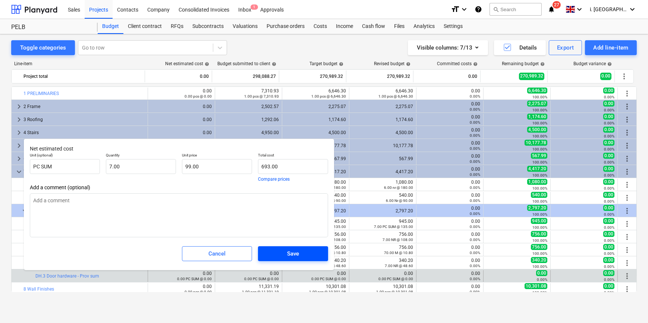
click at [324, 255] on button "Save" at bounding box center [293, 254] width 70 height 15
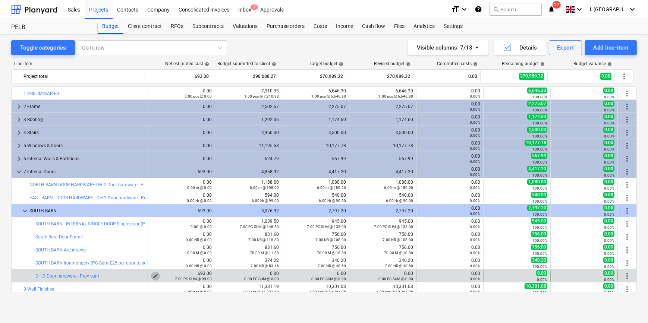
click at [156, 274] on button "edit" at bounding box center [155, 276] width 9 height 9
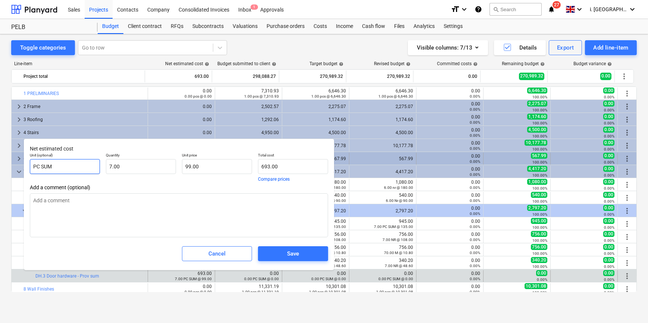
drag, startPoint x: 68, startPoint y: 170, endPoint x: 18, endPoint y: 163, distance: 51.2
click at [19, 163] on body "Sales Projects Contacts Company Consolidated Invoices Inbox 1 Approvals format_…" at bounding box center [324, 161] width 648 height 323
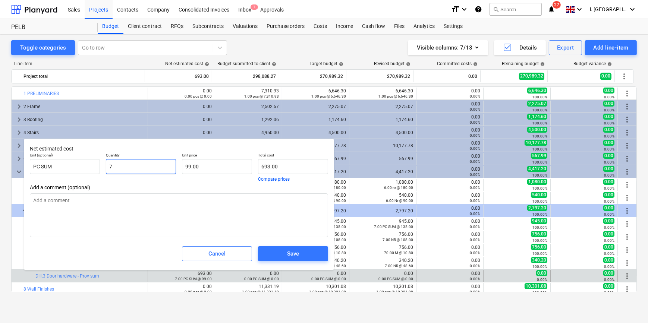
click at [128, 169] on input "7" at bounding box center [141, 166] width 70 height 15
drag, startPoint x: 213, startPoint y: 171, endPoint x: 142, endPoint y: 164, distance: 71.6
click at [142, 164] on div "Unit (optional) PC SUM Quantity 7.00 Unit price 99 Total cost 693.00 Compare pr…" at bounding box center [179, 167] width 304 height 35
click at [298, 257] on div "Save" at bounding box center [293, 254] width 12 height 10
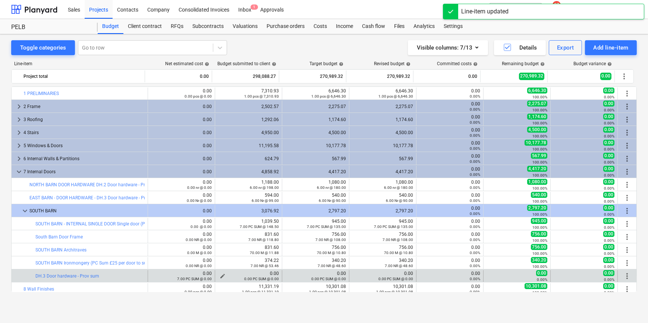
click at [220, 273] on span "edit" at bounding box center [223, 276] width 6 height 6
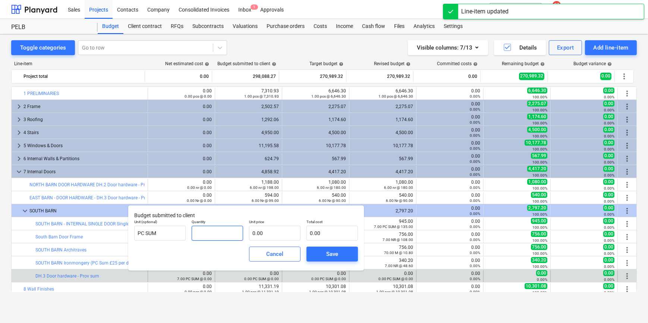
click at [224, 230] on input "text" at bounding box center [217, 233] width 51 height 15
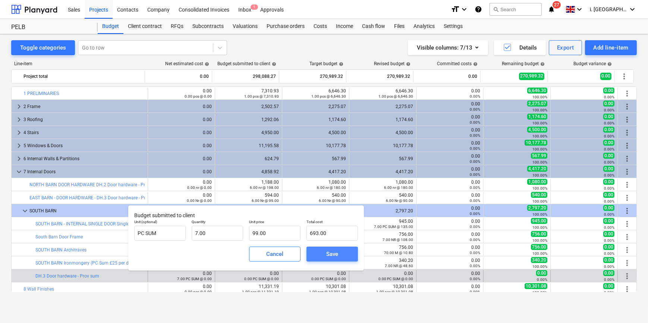
click at [328, 254] on div "Save" at bounding box center [332, 255] width 12 height 10
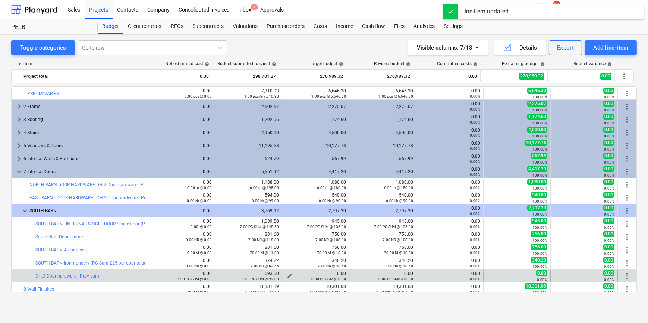
click at [288, 275] on span "edit" at bounding box center [290, 276] width 6 height 6
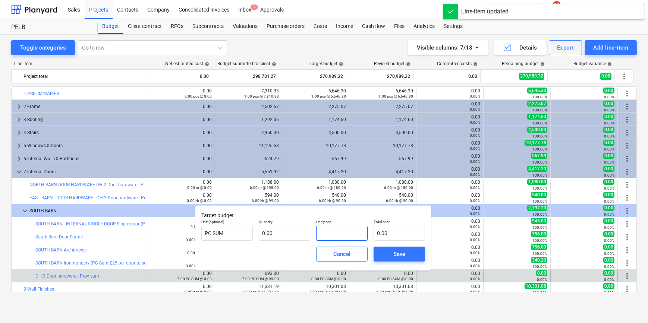
click at [322, 236] on input "text" at bounding box center [341, 233] width 51 height 15
click at [284, 236] on input "text" at bounding box center [284, 233] width 51 height 15
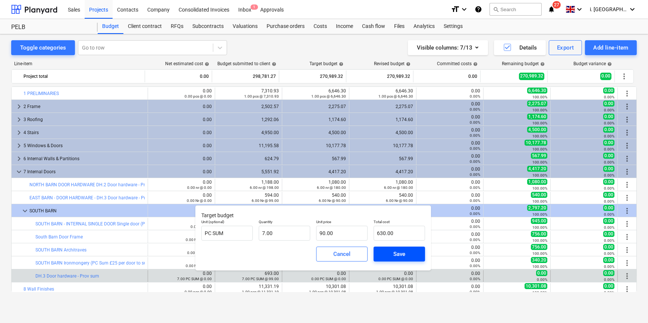
click at [414, 257] on span "Save" at bounding box center [400, 255] width 34 height 10
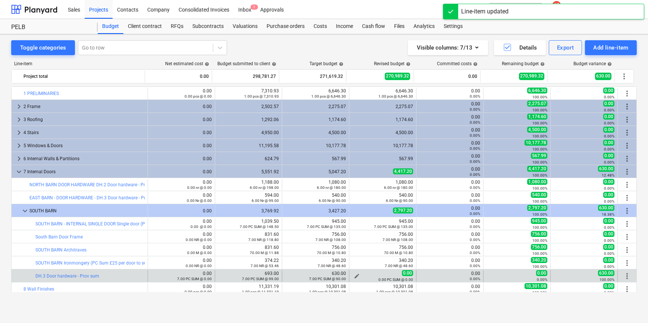
click at [355, 274] on span "edit" at bounding box center [357, 276] width 6 height 6
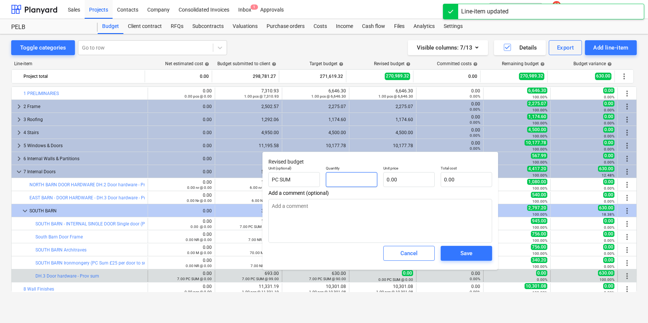
click at [341, 186] on input "text" at bounding box center [351, 179] width 51 height 15
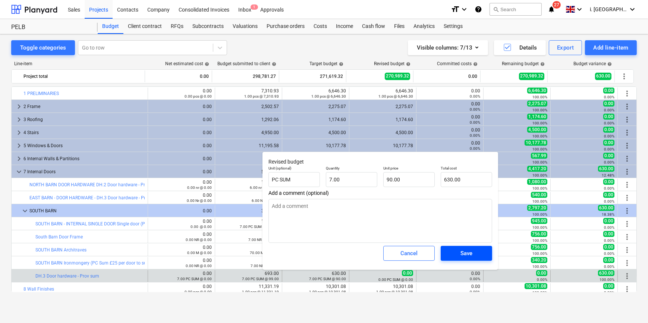
click at [473, 256] on div "Save" at bounding box center [467, 254] width 12 height 10
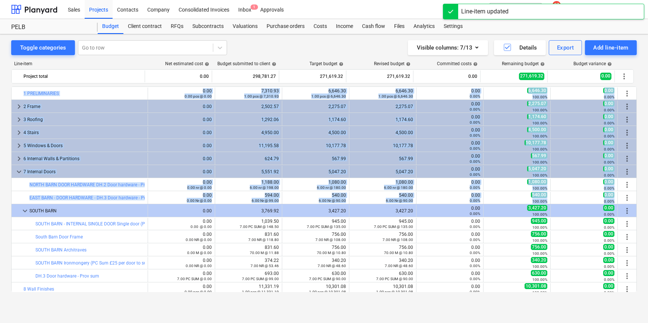
drag, startPoint x: 634, startPoint y: 198, endPoint x: 638, endPoint y: 209, distance: 11.3
click at [638, 209] on div "Toggle categories Go to row Visible columns : 7/13 Details Export Add line-item…" at bounding box center [324, 170] width 648 height 273
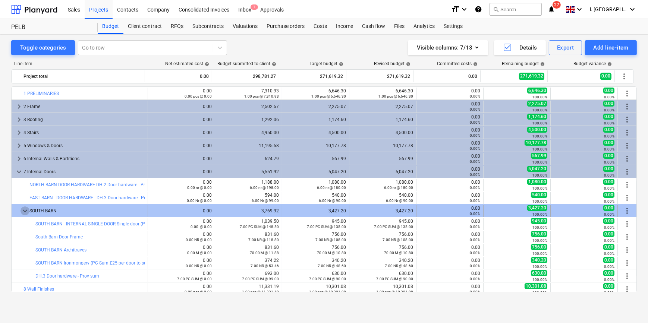
click at [26, 209] on span "keyboard_arrow_down" at bounding box center [25, 211] width 9 height 9
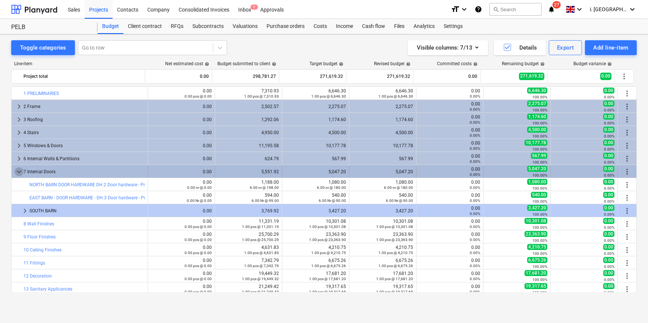
click at [17, 173] on span "keyboard_arrow_down" at bounding box center [19, 172] width 9 height 9
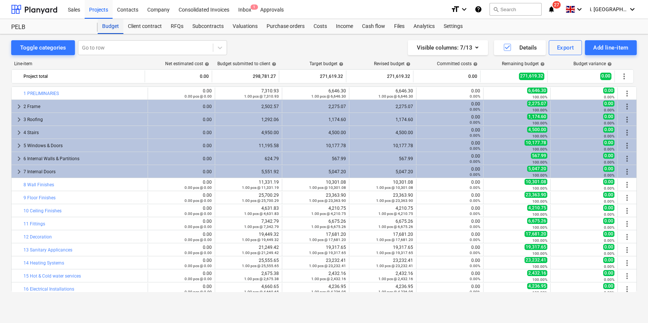
click at [114, 25] on div "Budget" at bounding box center [111, 26] width 26 height 15
click at [76, 11] on div "Sales" at bounding box center [73, 9] width 21 height 19
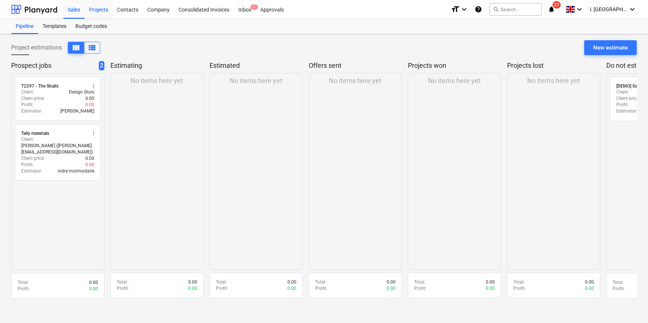
click at [98, 11] on div "Projects" at bounding box center [99, 9] width 28 height 19
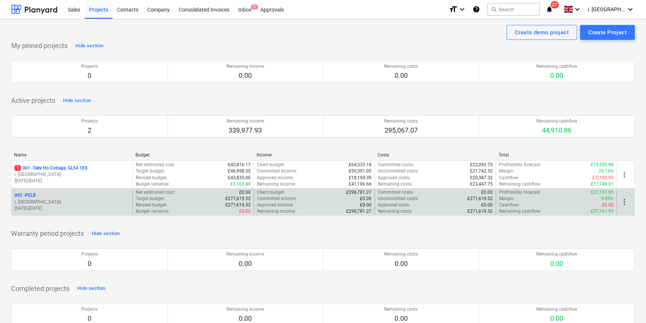
click at [632, 202] on div "more_vert" at bounding box center [626, 203] width 18 height 26
click at [625, 202] on span "more_vert" at bounding box center [624, 202] width 9 height 9
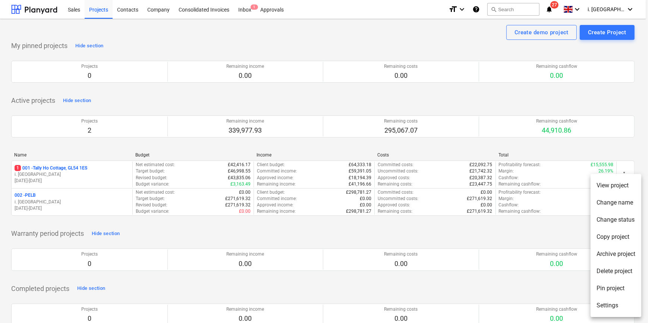
click at [608, 309] on li "Settings" at bounding box center [616, 305] width 51 height 17
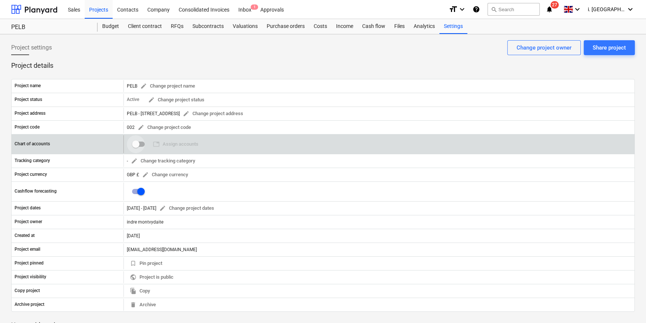
click at [136, 145] on input "checkbox" at bounding box center [136, 144] width 18 height 18
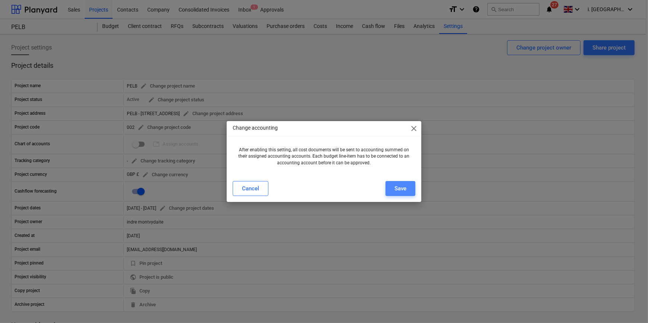
click at [396, 189] on div "Save" at bounding box center [401, 189] width 12 height 10
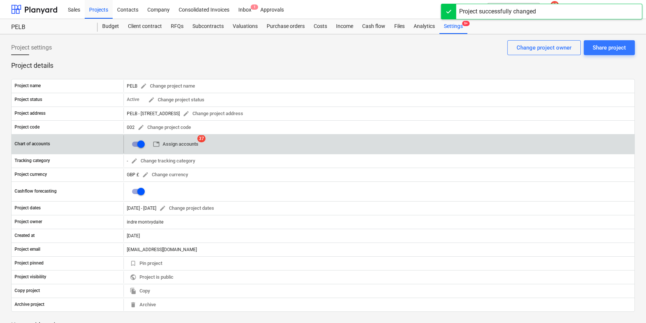
click at [176, 148] on button "table Assign accounts" at bounding box center [175, 145] width 51 height 12
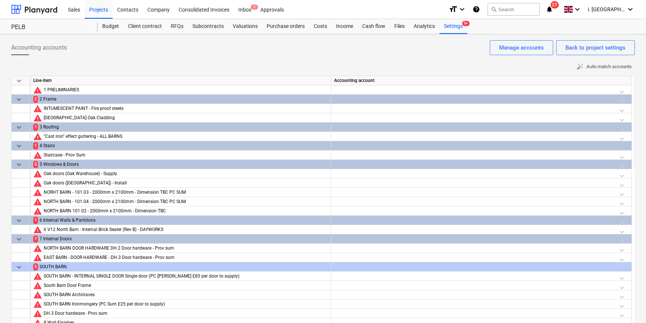
click at [20, 97] on span "keyboard_arrow_down" at bounding box center [19, 99] width 9 height 9
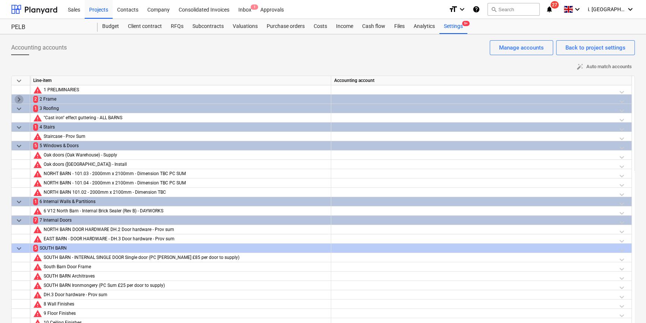
click at [20, 98] on span "keyboard_arrow_right" at bounding box center [19, 99] width 9 height 9
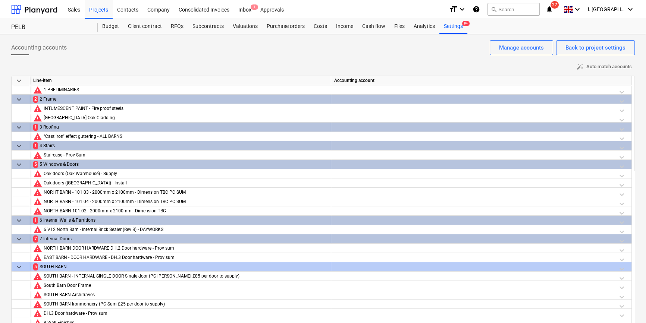
click at [47, 100] on div "2 Frame" at bounding box center [184, 99] width 288 height 9
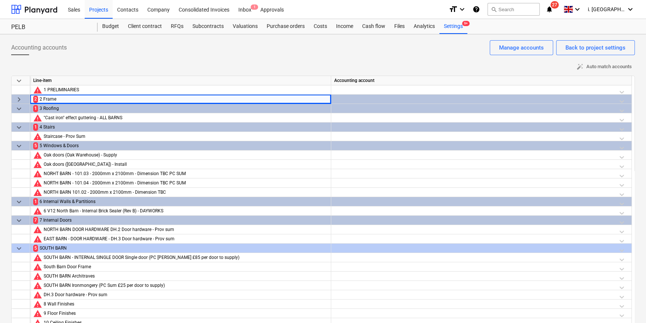
click at [369, 98] on div at bounding box center [481, 101] width 294 height 13
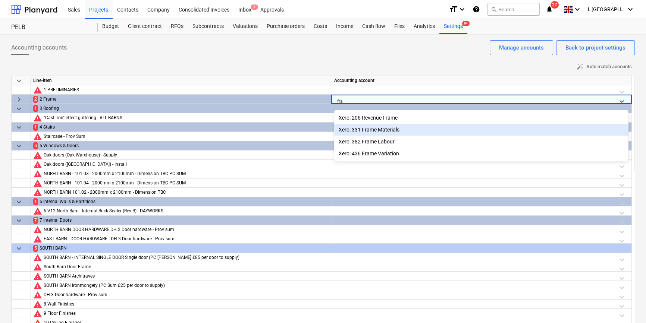
click at [376, 128] on div "Xero: 331 Frame Materials" at bounding box center [481, 130] width 294 height 12
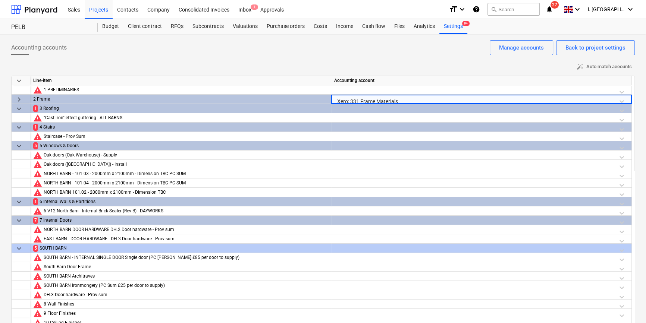
click at [348, 104] on div at bounding box center [481, 110] width 294 height 13
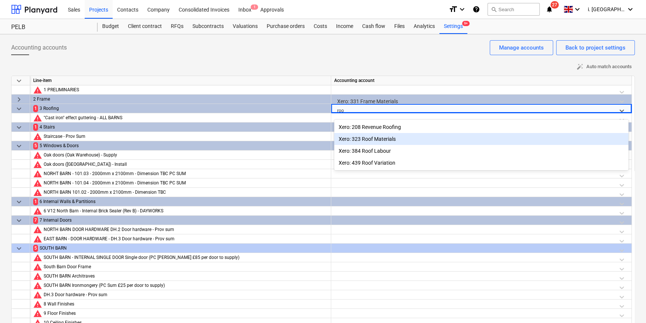
click at [374, 138] on div "Xero: 323 Roof Materials" at bounding box center [481, 139] width 294 height 12
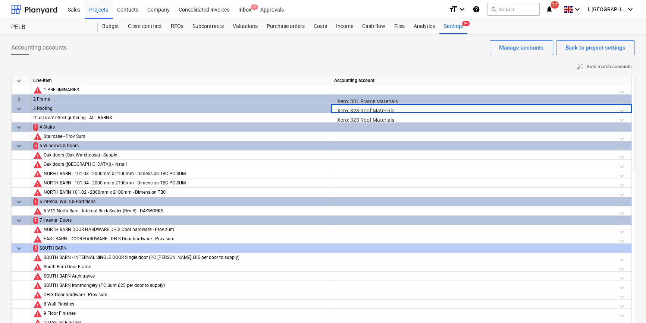
click at [358, 128] on div at bounding box center [481, 129] width 294 height 13
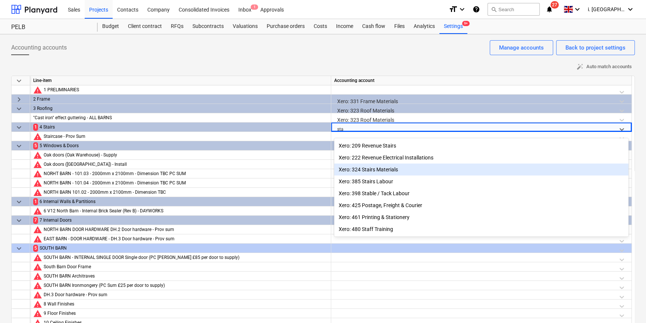
click at [385, 173] on div "Xero: 324 Stairs Materials" at bounding box center [481, 170] width 294 height 12
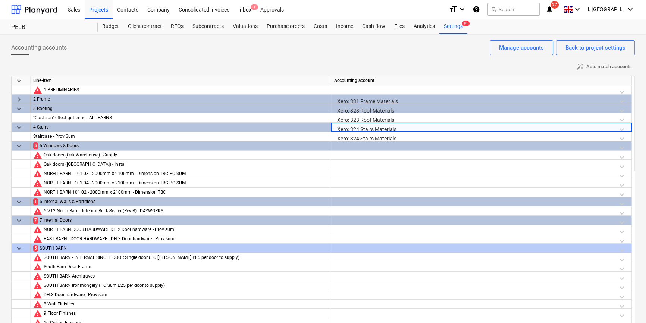
click at [357, 149] on div at bounding box center [481, 147] width 294 height 13
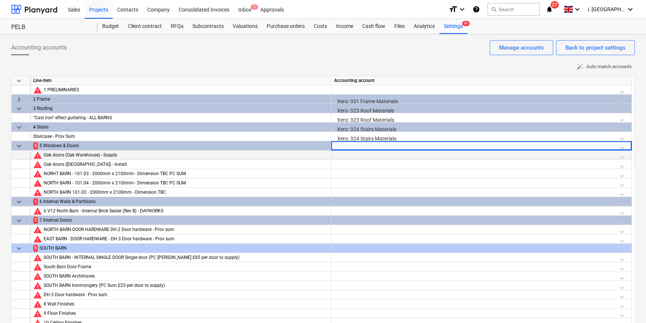
click at [362, 156] on div at bounding box center [481, 157] width 294 height 13
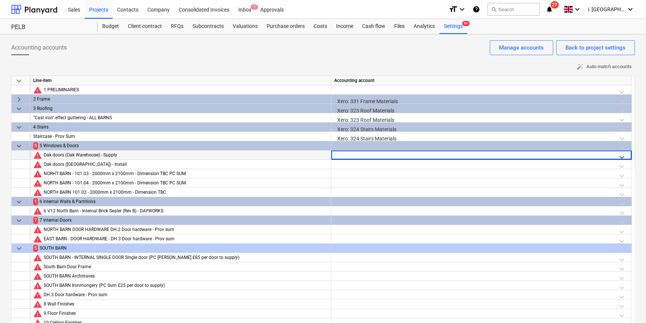
drag, startPoint x: 357, startPoint y: 156, endPoint x: 298, endPoint y: 156, distance: 58.9
click at [0, 0] on div "warning Oak doors (Oak Warehouse) - Supply Select is focused ,type to refine li…" at bounding box center [0, 0] width 0 height 0
click at [359, 148] on div at bounding box center [481, 147] width 294 height 13
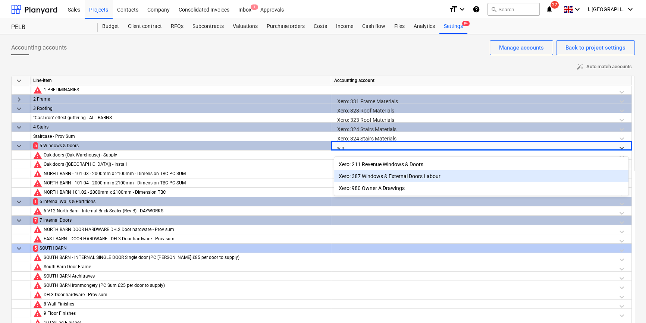
click at [378, 176] on div "Xero: 387 Windows & External Doors Labour" at bounding box center [481, 177] width 294 height 12
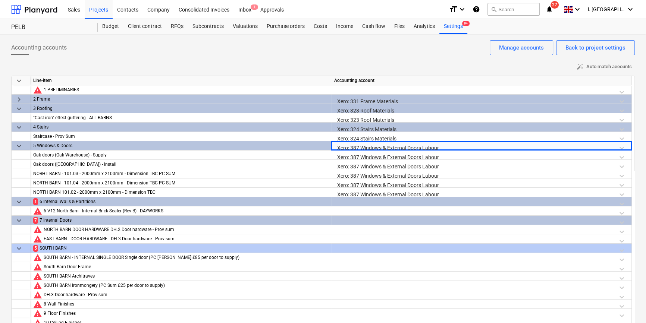
click at [363, 200] on div at bounding box center [481, 203] width 294 height 13
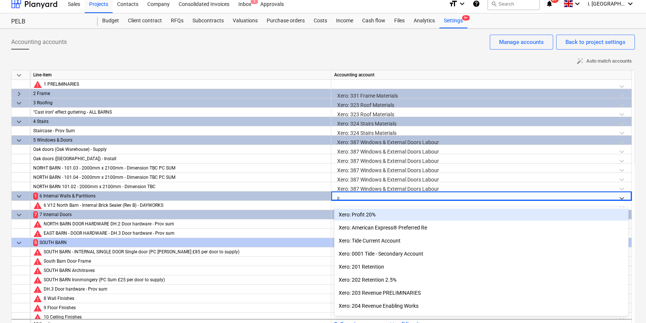
scroll to position [6, 0]
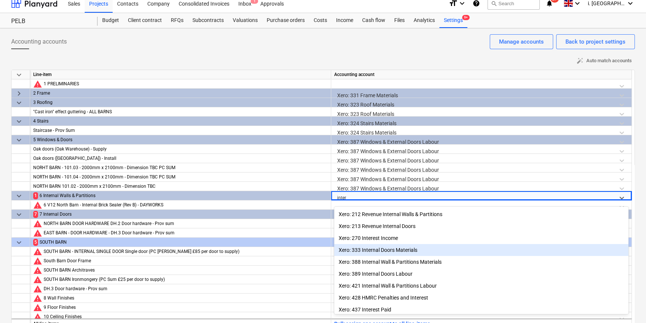
click at [392, 253] on div "Xero: 333 Internal Doors Materials" at bounding box center [481, 250] width 294 height 12
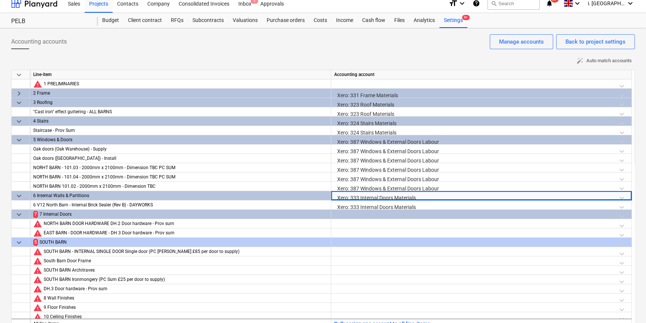
click at [389, 197] on div "Xero: 333 Internal Doors Materials" at bounding box center [481, 197] width 294 height 13
drag, startPoint x: 418, startPoint y: 197, endPoint x: 204, endPoint y: 197, distance: 213.4
click at [0, 0] on div "keyboard_arrow_down 6 Internal Walls & Partitions Xero: 333 Internal Doors Mate…" at bounding box center [0, 0] width 0 height 0
click at [384, 198] on div "Xero: 333 Internal Doors Materials" at bounding box center [481, 197] width 294 height 13
drag, startPoint x: 432, startPoint y: 198, endPoint x: 207, endPoint y: 199, distance: 224.6
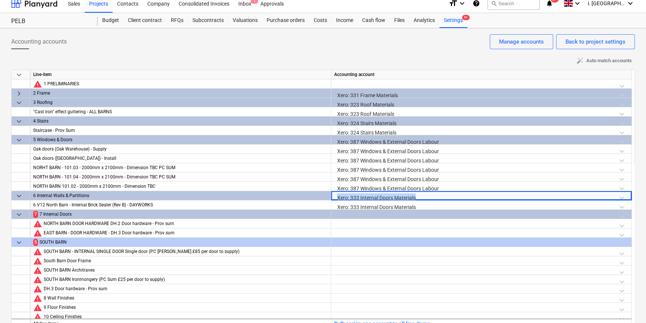
click at [0, 0] on div "keyboard_arrow_down 6 Internal Walls & Partitions Xero: 333 Internal Doors Mate…" at bounding box center [0, 0] width 0 height 0
click at [374, 194] on div "Xero: 333 Internal Doors Materials" at bounding box center [481, 197] width 294 height 13
click at [341, 197] on div "Xero: 333 Internal Doors Materials" at bounding box center [481, 197] width 294 height 13
drag, startPoint x: 347, startPoint y: 198, endPoint x: 426, endPoint y: 198, distance: 79.1
click at [426, 198] on div "Xero: 333 Internal Doors Materials" at bounding box center [481, 197] width 294 height 13
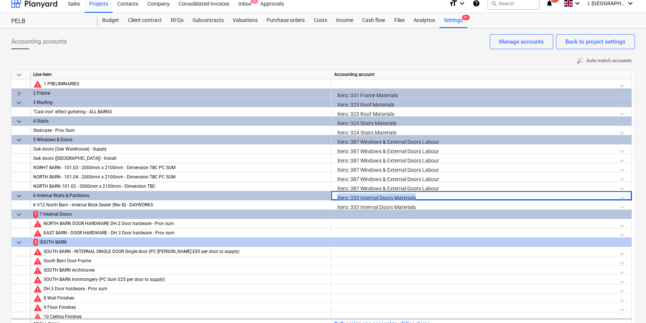
drag, startPoint x: 426, startPoint y: 198, endPoint x: 409, endPoint y: 197, distance: 16.8
click at [409, 197] on div "Xero: 333 Internal Doors Materials" at bounding box center [481, 197] width 294 height 13
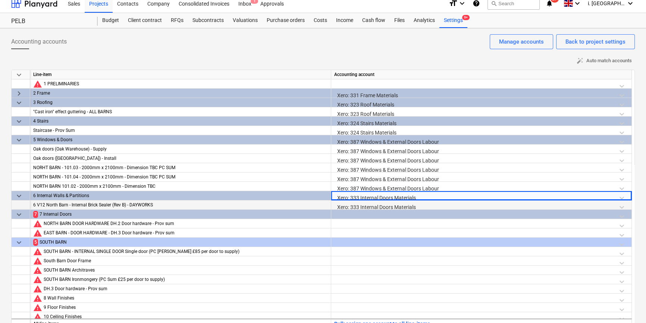
click at [411, 205] on div "Xero: 333 Internal Doors Materials" at bounding box center [481, 207] width 294 height 13
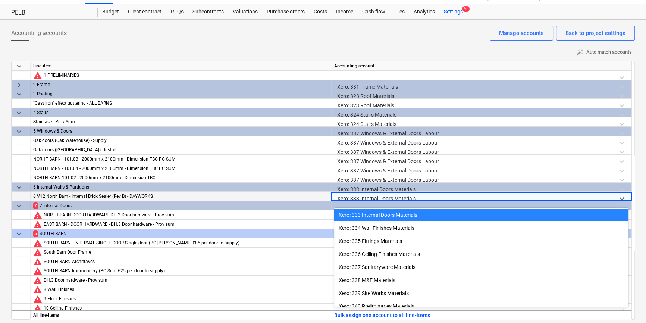
scroll to position [15, 0]
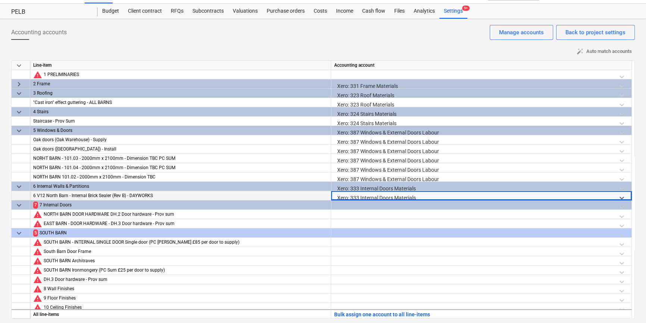
drag, startPoint x: 422, startPoint y: 196, endPoint x: 339, endPoint y: 197, distance: 82.5
click at [338, 196] on div at bounding box center [474, 197] width 275 height 9
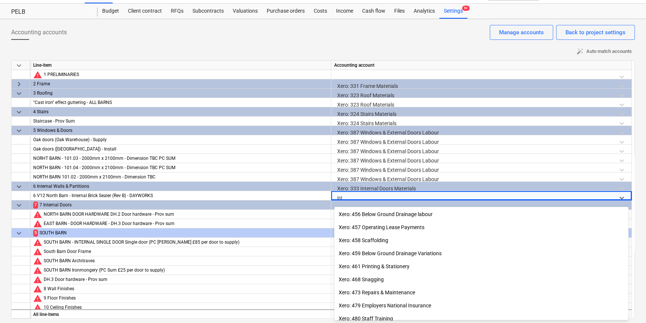
scroll to position [149, 0]
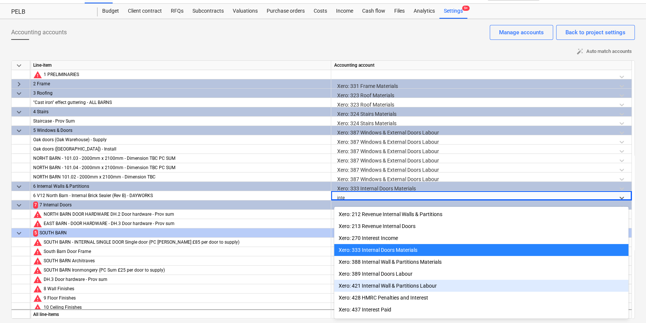
click at [387, 288] on div "Xero: 421 Internal Wall & Partitions Labour" at bounding box center [481, 286] width 294 height 12
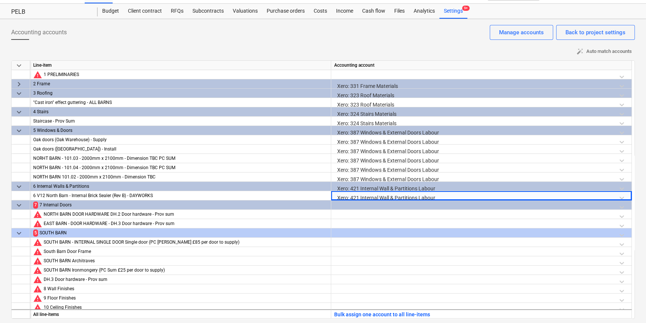
click at [371, 205] on div at bounding box center [481, 207] width 294 height 13
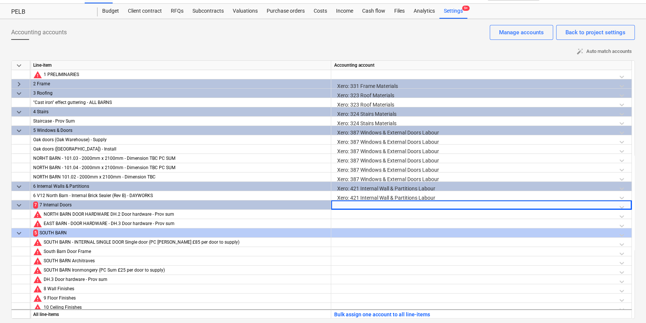
scroll to position [17, 0]
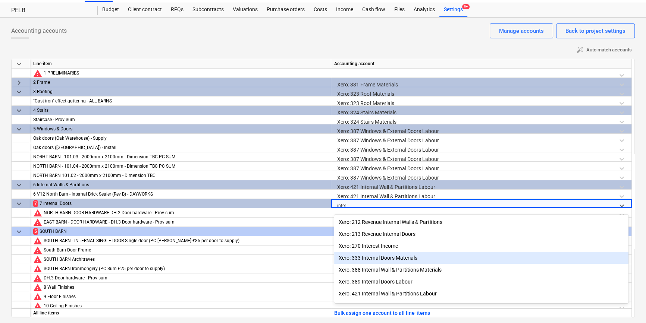
click at [398, 258] on div "Xero: 333 Internal Doors Materials" at bounding box center [481, 258] width 294 height 12
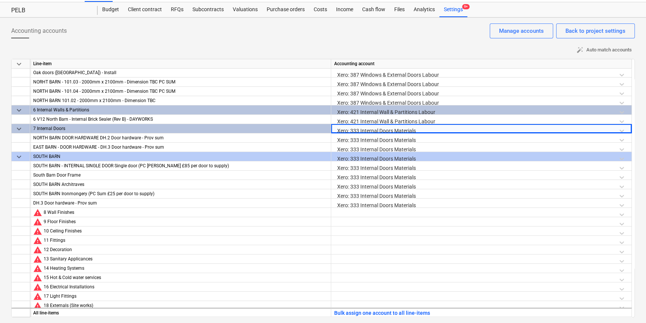
scroll to position [78, 0]
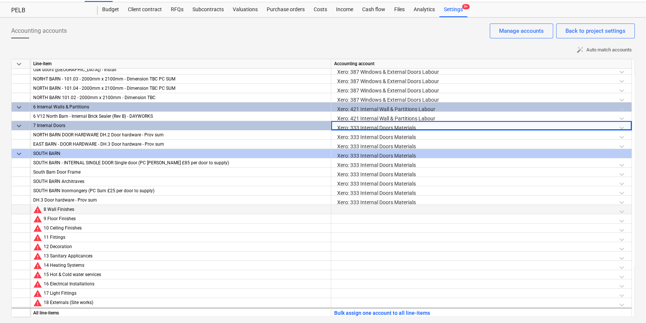
click at [380, 214] on div at bounding box center [481, 209] width 301 height 9
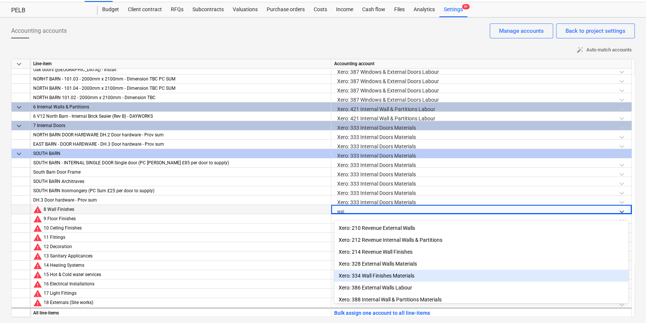
click at [402, 276] on div "Xero: 334 Wall Finishes Materials" at bounding box center [481, 276] width 294 height 12
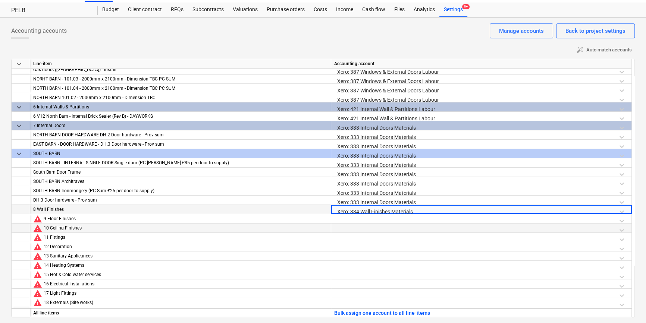
click at [362, 226] on div at bounding box center [481, 230] width 294 height 13
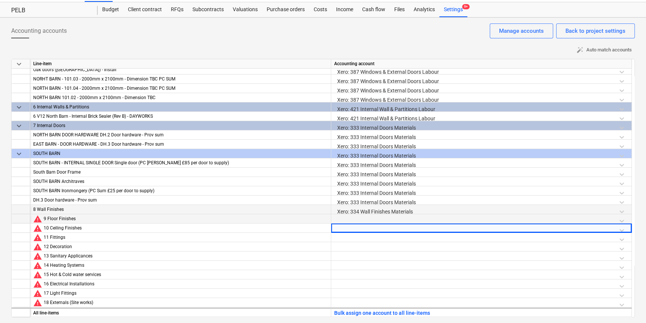
click at [362, 222] on div at bounding box center [481, 221] width 294 height 13
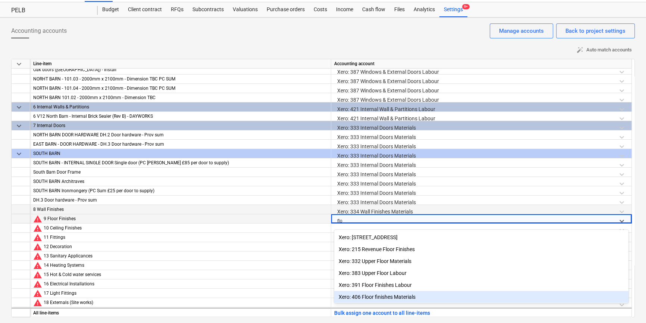
click at [390, 296] on div "Xero: 406 Floor finishes Materials" at bounding box center [481, 297] width 294 height 12
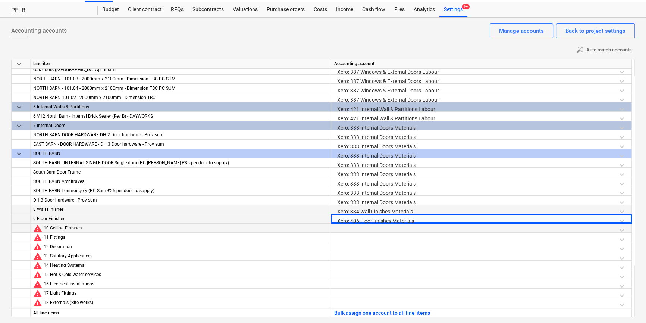
click at [365, 229] on div at bounding box center [481, 230] width 294 height 13
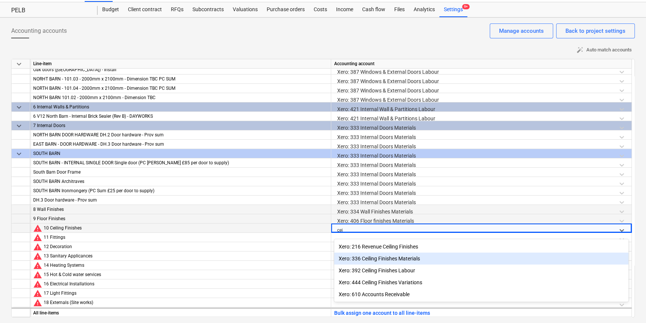
click at [375, 255] on div "Xero: 336 Ceiling Finishes Materials" at bounding box center [481, 259] width 294 height 12
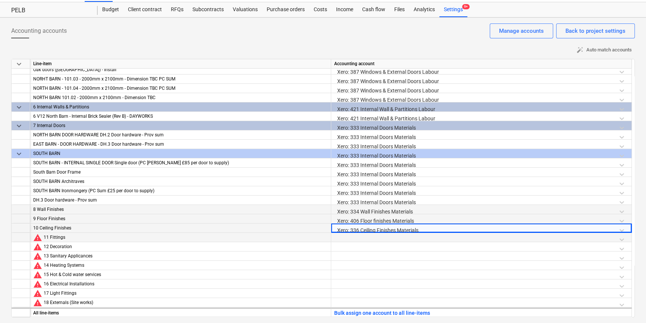
click at [359, 237] on div at bounding box center [481, 239] width 294 height 13
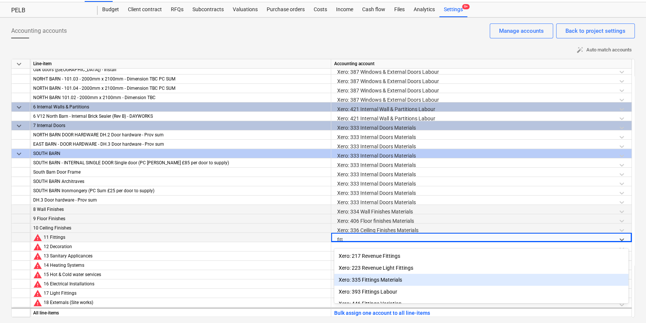
click at [380, 282] on div "Xero: 335 Fittings Materials" at bounding box center [481, 280] width 294 height 12
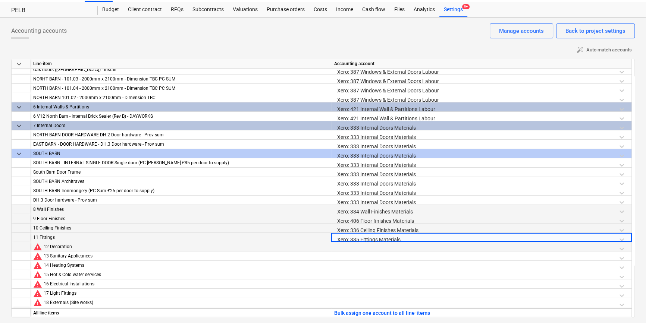
click at [344, 249] on div at bounding box center [481, 249] width 294 height 13
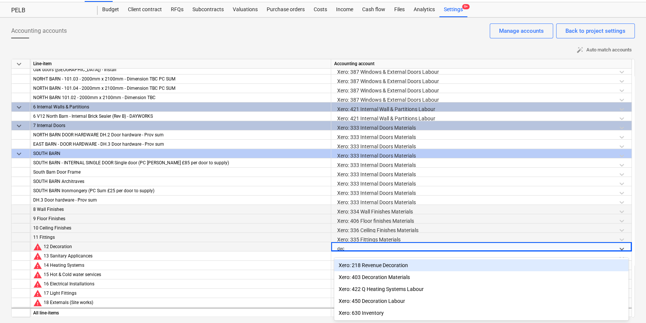
scroll to position [17, 0]
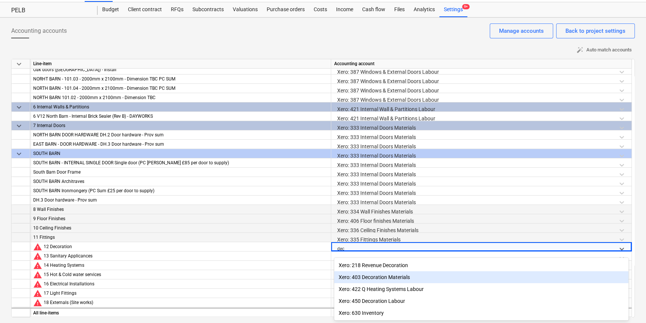
click at [382, 276] on div "Xero: 403 Decoration Materials" at bounding box center [481, 278] width 294 height 12
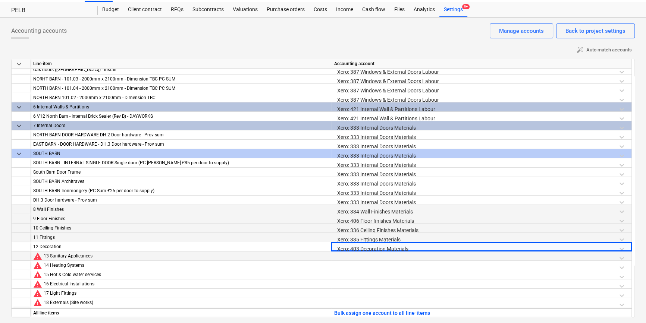
click at [362, 258] on div at bounding box center [481, 258] width 294 height 13
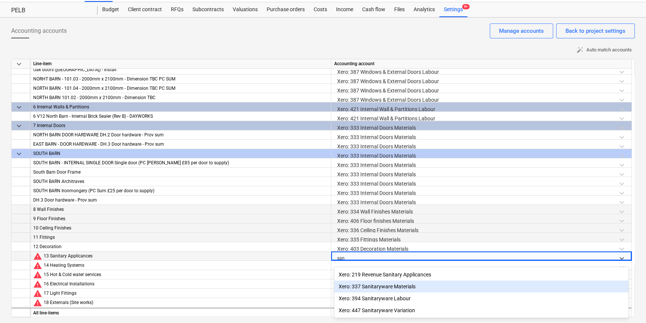
click at [383, 285] on div "Xero: 337 Sanitaryware Materials" at bounding box center [481, 287] width 294 height 12
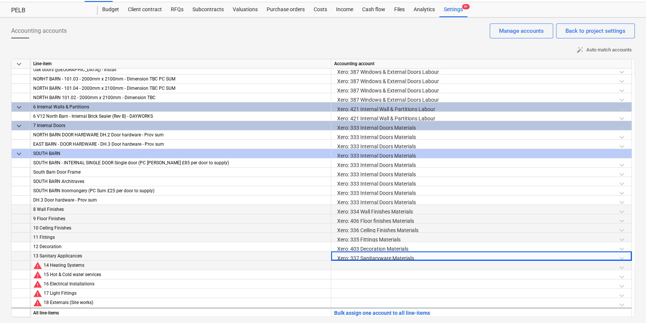
click at [364, 269] on div at bounding box center [481, 267] width 294 height 13
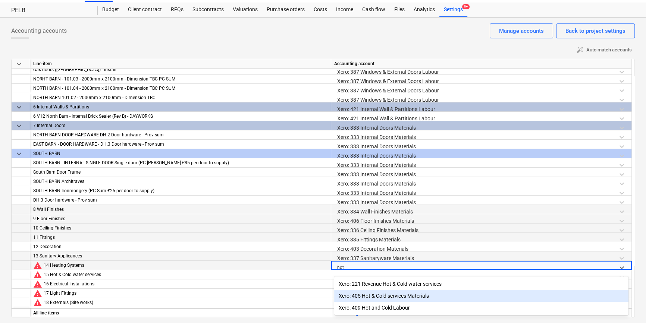
click at [382, 296] on div "Xero: 405 Hot & Cold services Materials" at bounding box center [481, 296] width 294 height 12
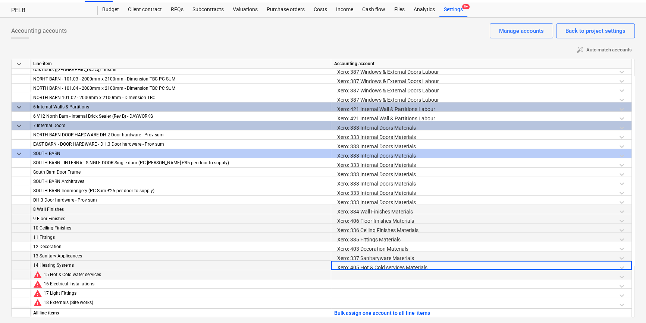
click at [359, 276] on div at bounding box center [481, 276] width 294 height 13
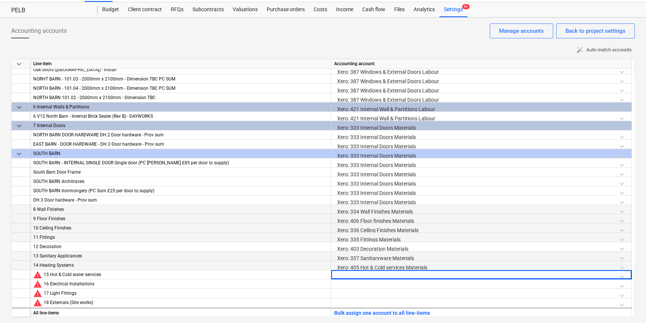
click at [363, 266] on div "Xero: 405 Hot & Cold services Materials" at bounding box center [481, 267] width 294 height 13
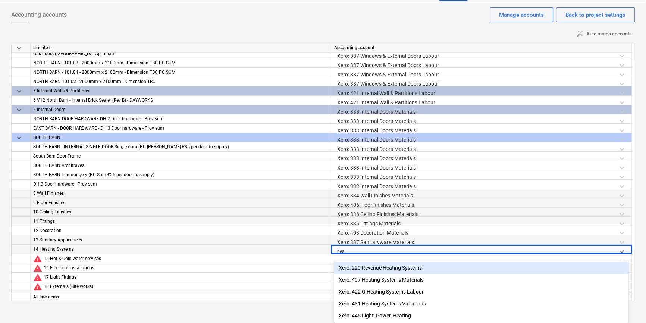
scroll to position [35, 0]
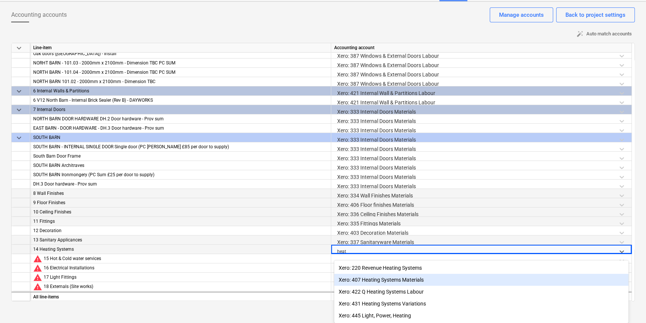
click at [382, 279] on div "Xero: 407 Heating Systems Materials" at bounding box center [481, 280] width 294 height 12
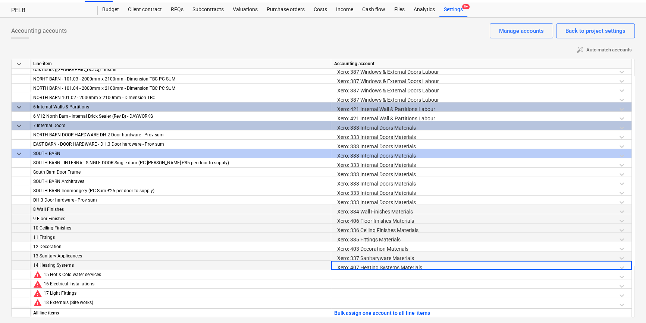
scroll to position [17, 0]
click at [368, 276] on div at bounding box center [481, 276] width 294 height 13
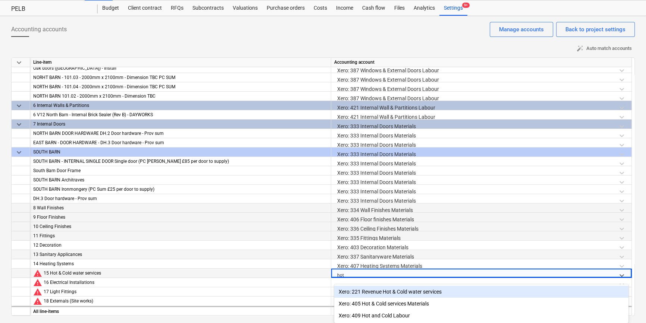
scroll to position [19, 0]
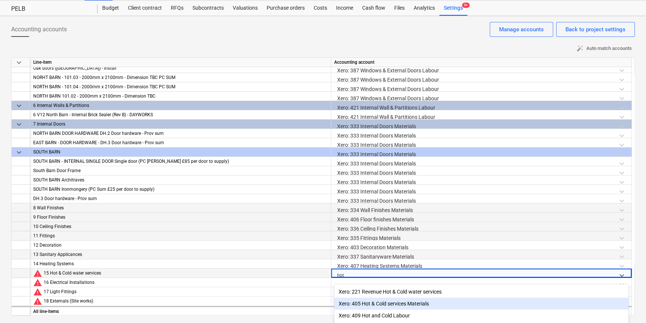
click at [377, 301] on div "Xero: 405 Hot & Cold services Materials" at bounding box center [481, 304] width 294 height 12
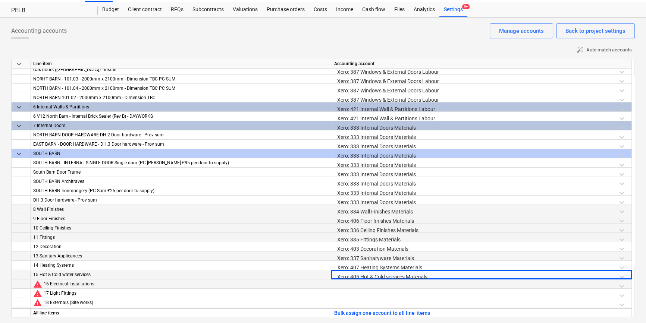
click at [359, 284] on div at bounding box center [481, 286] width 294 height 13
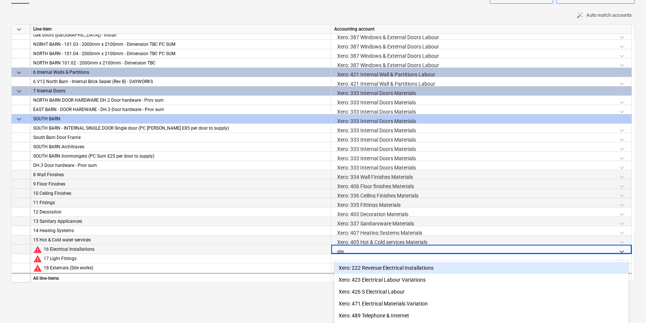
scroll to position [41, 0]
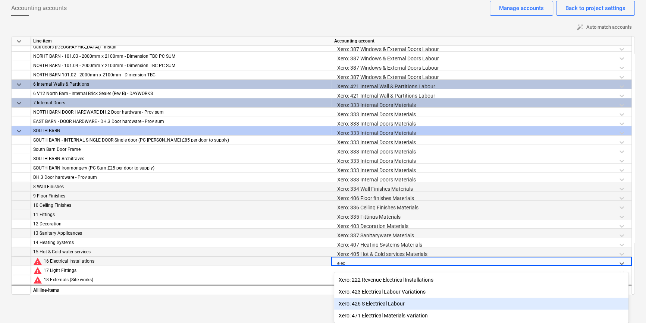
click at [393, 303] on div "Xero: 426 S Electrical Labour" at bounding box center [481, 304] width 294 height 12
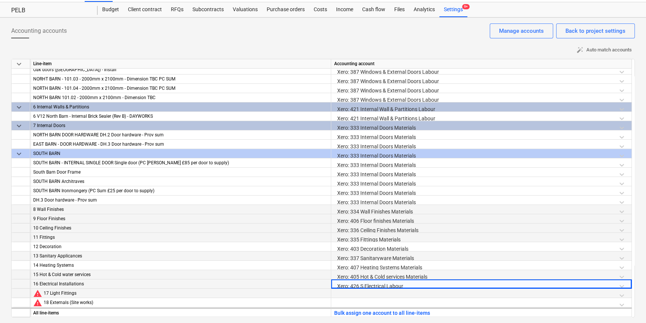
click at [384, 294] on div at bounding box center [481, 295] width 294 height 13
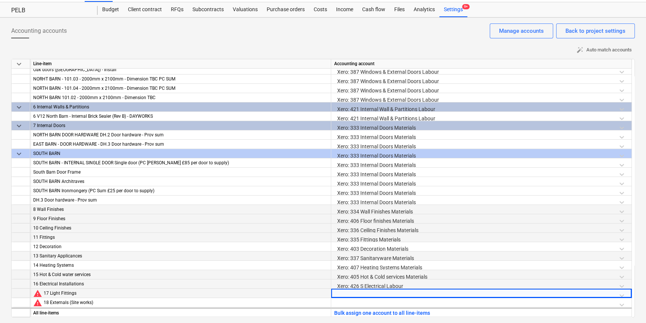
scroll to position [112, 0]
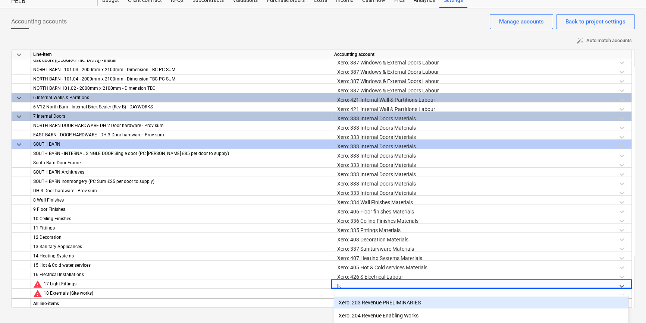
scroll to position [26, 0]
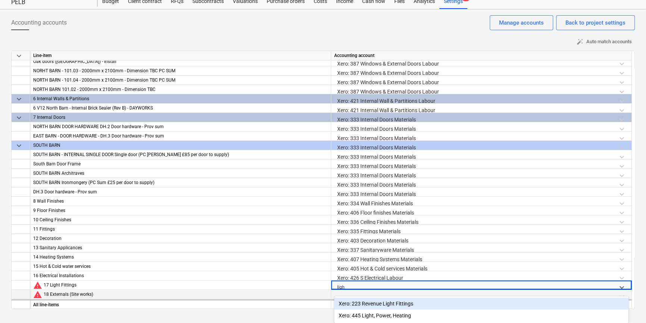
type input "light"
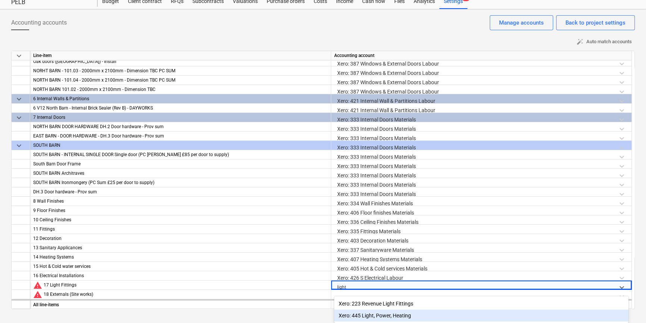
click at [387, 316] on div "Xero: 445 Light, Power, Heating" at bounding box center [481, 316] width 294 height 12
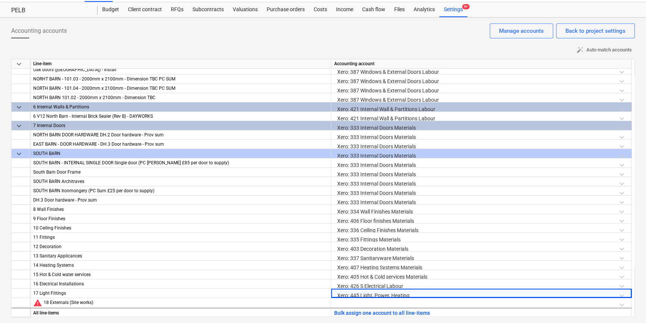
scroll to position [17, 0]
click at [372, 302] on div at bounding box center [481, 304] width 294 height 13
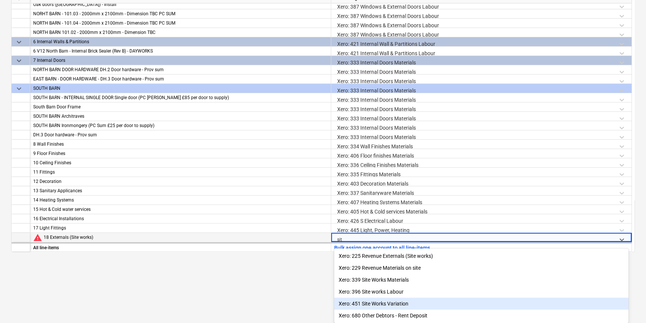
type input "site"
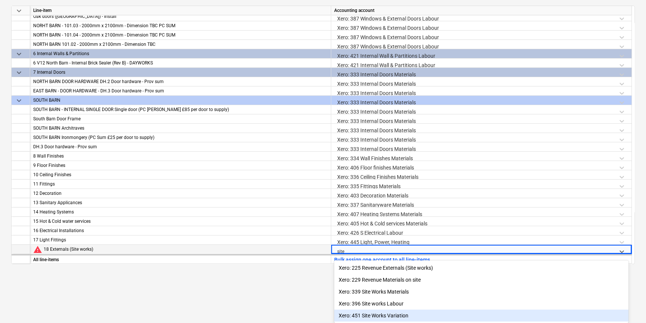
scroll to position [72, 0]
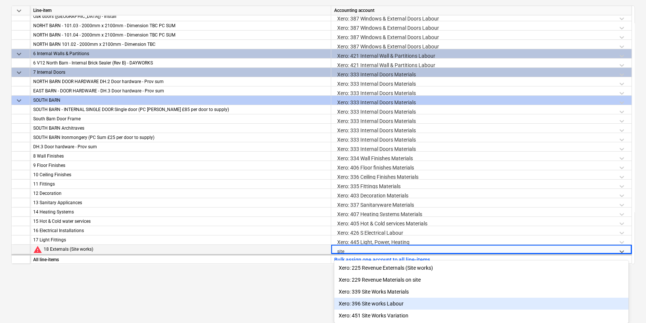
click at [396, 300] on div "Xero: 396 Site works Labour" at bounding box center [481, 304] width 294 height 12
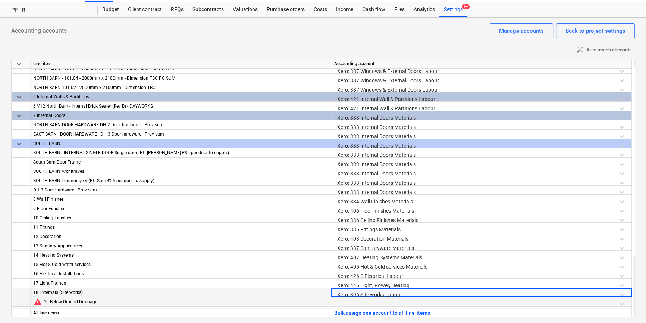
scroll to position [96, 0]
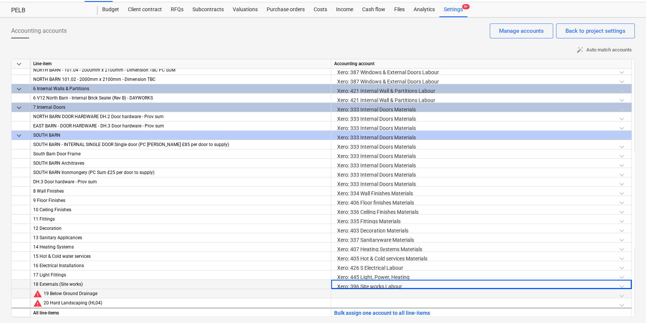
click at [355, 295] on div at bounding box center [481, 296] width 294 height 13
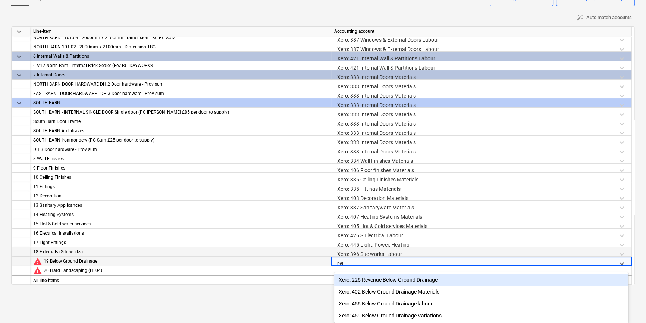
scroll to position [51, 0]
type input "belo"
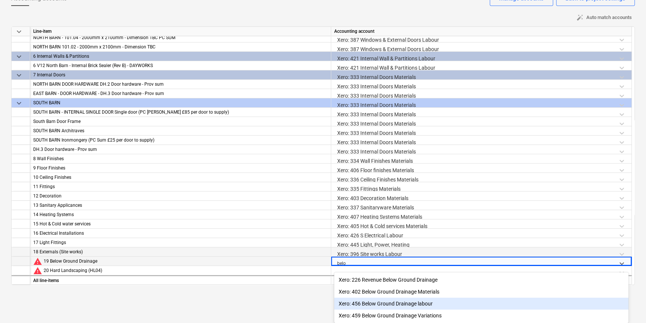
click at [376, 299] on div "Xero: 456 Below Ground Drainage labour" at bounding box center [481, 304] width 294 height 12
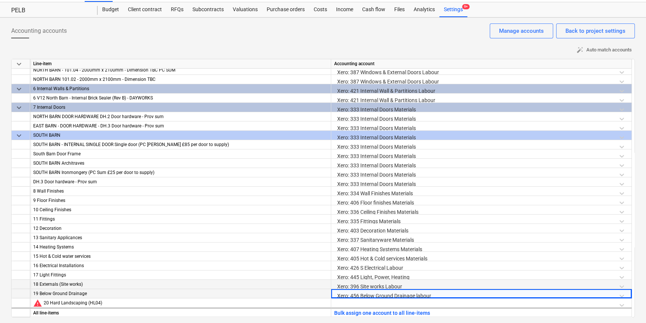
scroll to position [17, 0]
drag, startPoint x: 446, startPoint y: 295, endPoint x: 290, endPoint y: 297, distance: 156.0
click at [0, 0] on div "19 Below Ground Drainage Xero: 456 Below Ground Drainage labour" at bounding box center [0, 0] width 0 height 0
click at [385, 293] on div "Xero: 456 Below Ground Drainage labour" at bounding box center [481, 296] width 294 height 13
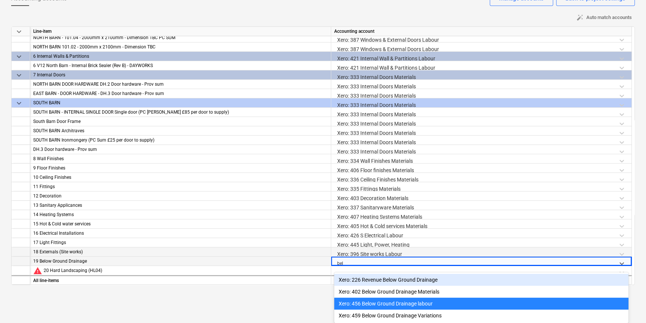
scroll to position [51, 0]
type input "belo"
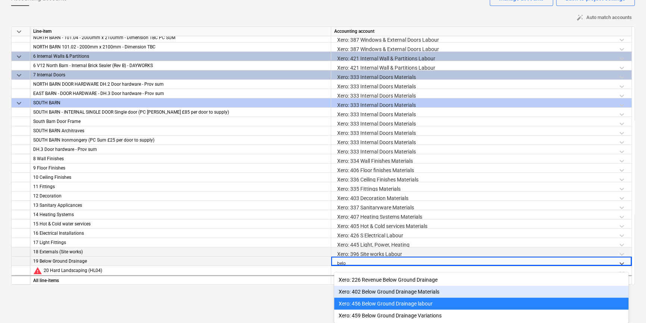
click at [419, 291] on div "Xero: 402 Below Ground Drainage Materials" at bounding box center [481, 292] width 294 height 12
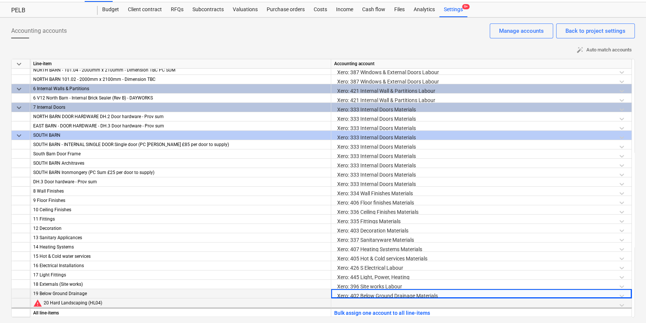
click at [388, 302] on div at bounding box center [481, 305] width 294 height 13
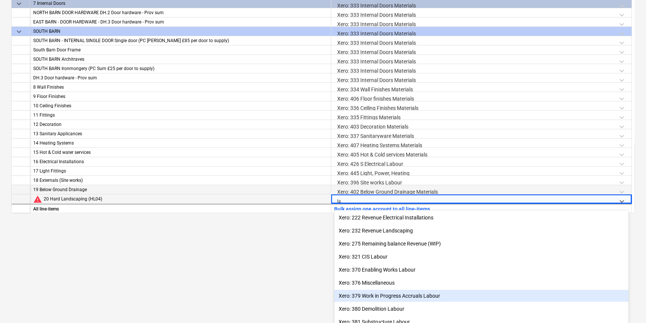
type input "lan"
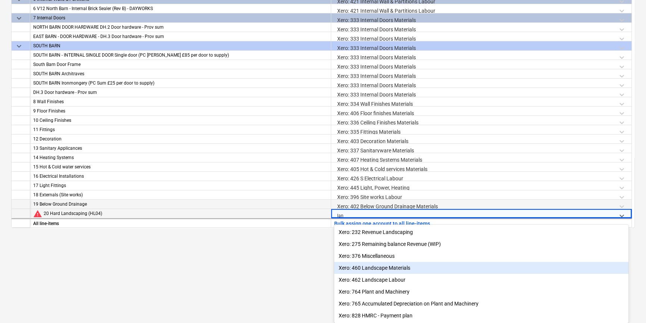
click at [395, 267] on div "Xero: 460 Landscape Materials" at bounding box center [481, 268] width 294 height 12
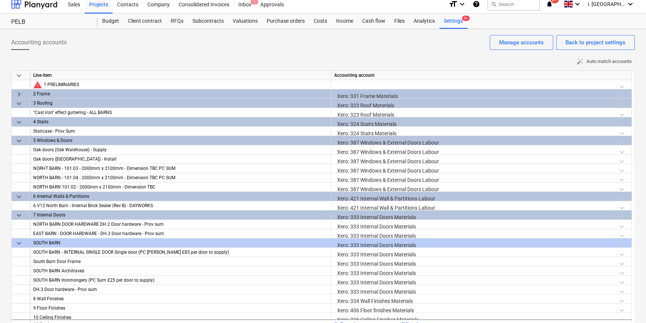
scroll to position [0, 0]
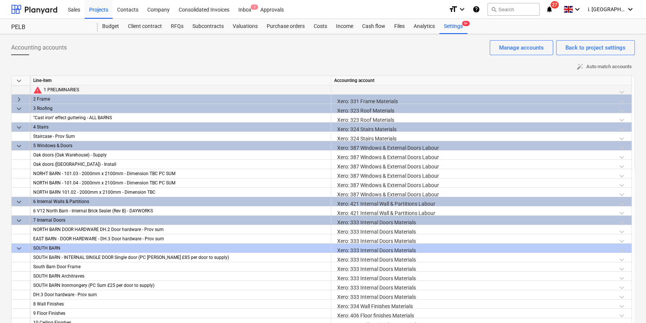
click at [341, 90] on div at bounding box center [481, 91] width 294 height 13
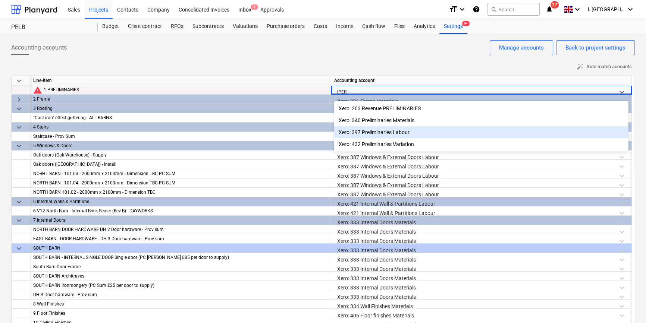
type input "prelim"
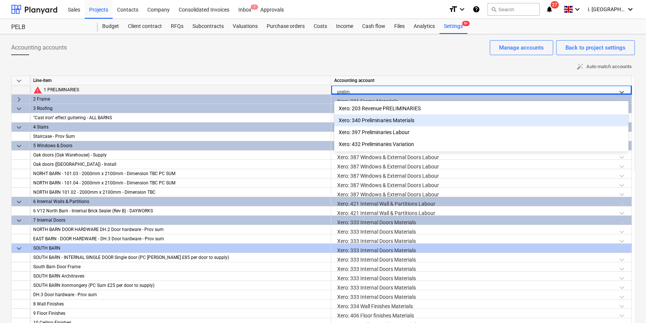
click at [398, 121] on div "Xero: 340 Preliminaries Materials" at bounding box center [481, 121] width 294 height 12
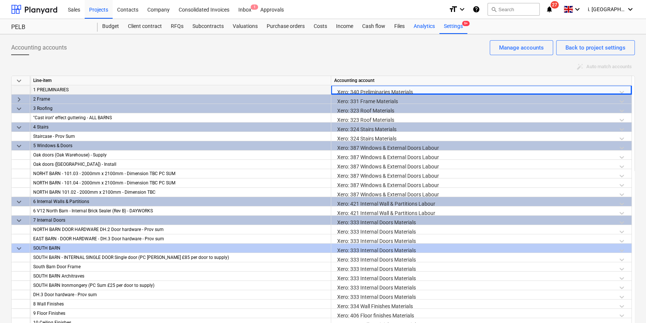
click at [416, 29] on div "Analytics" at bounding box center [424, 26] width 30 height 15
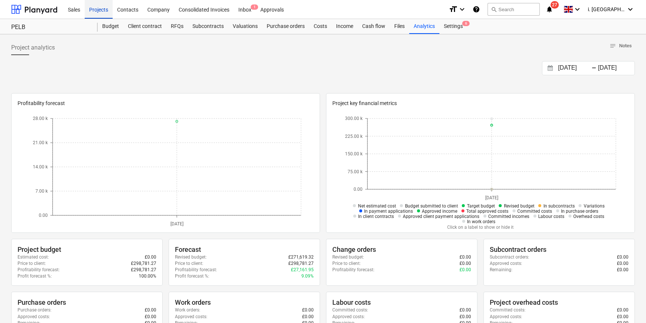
click at [103, 11] on div "Projects" at bounding box center [99, 9] width 28 height 19
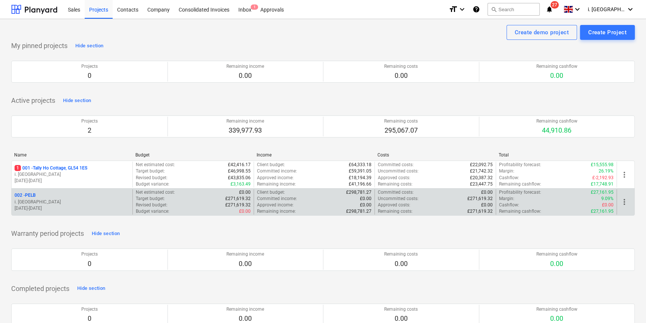
click at [626, 201] on span "more_vert" at bounding box center [624, 202] width 9 height 9
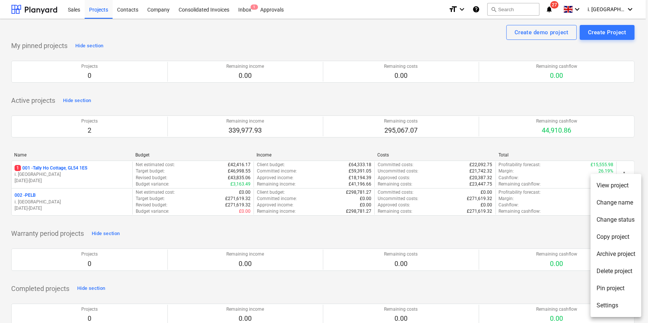
click at [406, 201] on div at bounding box center [324, 161] width 648 height 323
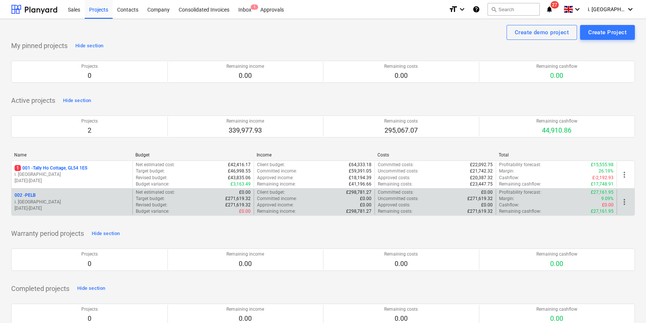
click at [39, 195] on div "002 - PELB" at bounding box center [72, 196] width 115 height 6
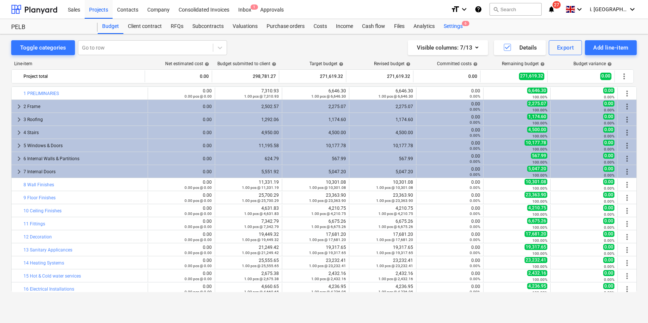
click at [454, 28] on div "Settings 6" at bounding box center [453, 26] width 28 height 15
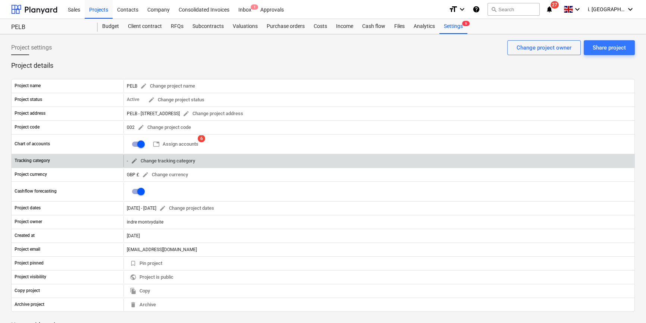
click at [188, 165] on span "edit Change tracking category" at bounding box center [163, 161] width 64 height 9
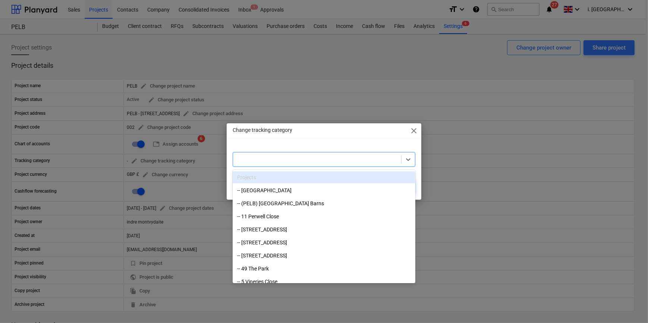
click at [266, 161] on div at bounding box center [317, 159] width 160 height 7
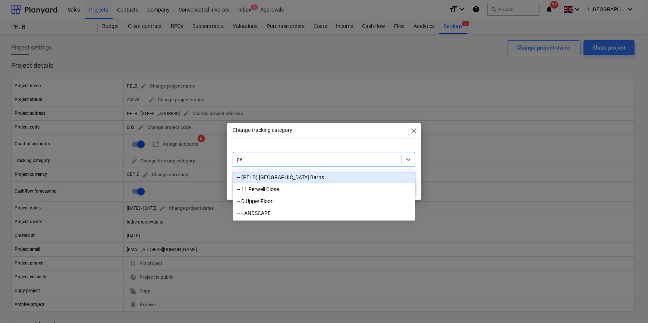
type input "pel"
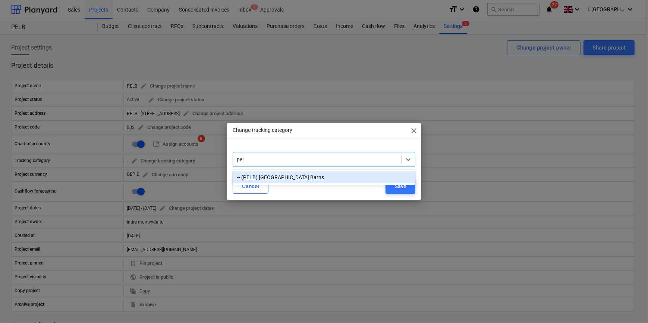
click at [302, 175] on div "-- (PELB) Park End Lodge Barns" at bounding box center [324, 178] width 182 height 12
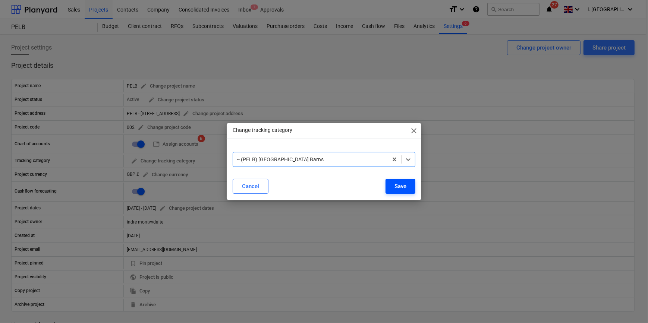
click at [403, 188] on div "Save" at bounding box center [401, 187] width 12 height 10
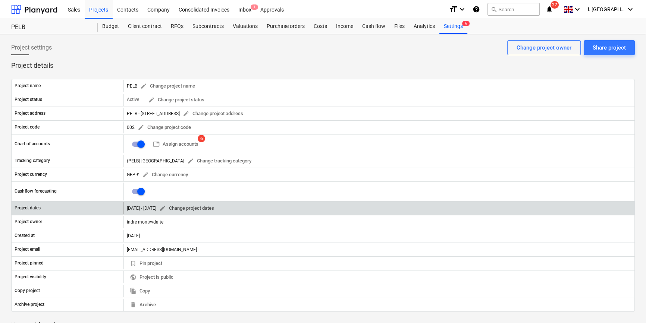
click at [166, 207] on span "edit" at bounding box center [162, 208] width 7 height 7
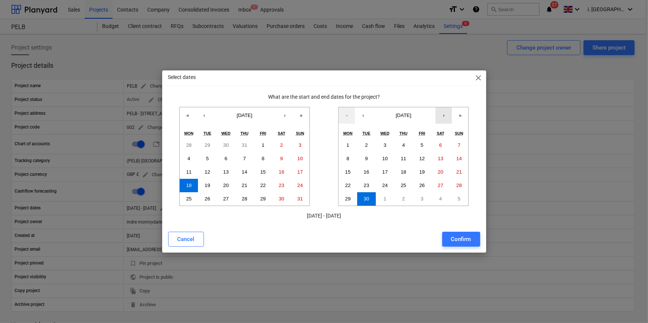
click at [447, 116] on button "›" at bounding box center [444, 115] width 16 height 16
click at [365, 199] on abbr "28" at bounding box center [367, 199] width 6 height 6
click at [455, 244] on div "Confirm" at bounding box center [461, 240] width 20 height 10
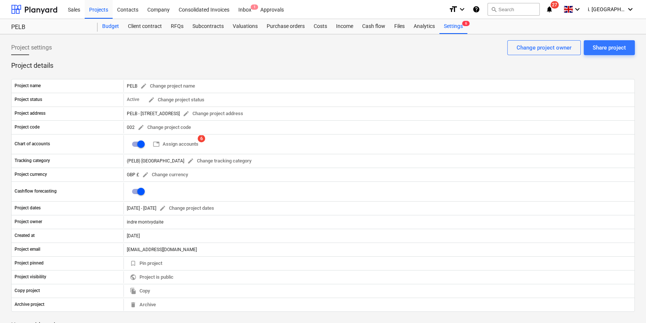
click at [112, 24] on div "Budget" at bounding box center [111, 26] width 26 height 15
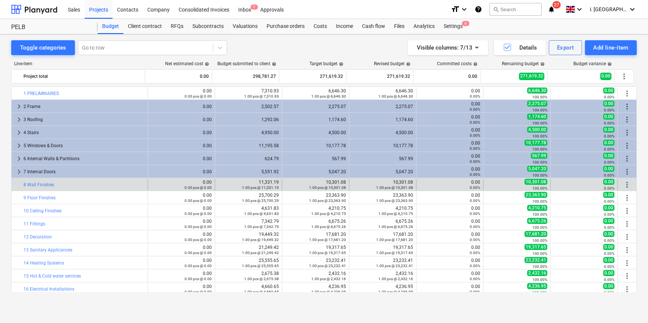
click at [626, 182] on span "more_vert" at bounding box center [627, 185] width 9 height 9
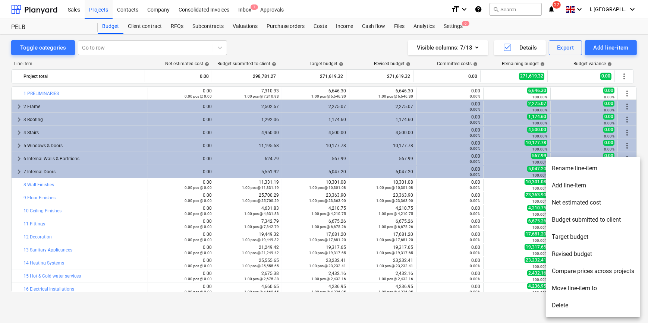
click at [601, 188] on li "Add line-item" at bounding box center [593, 185] width 94 height 17
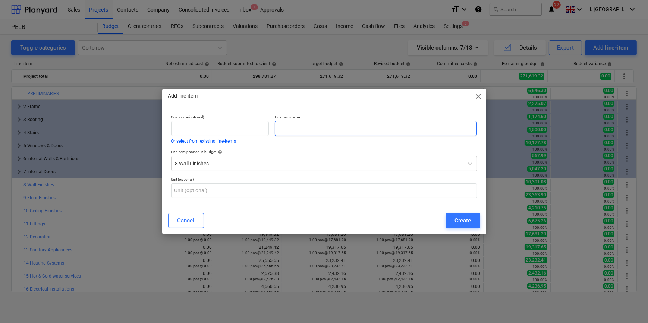
click at [343, 129] on input "text" at bounding box center [376, 128] width 202 height 15
type input "SOUTH BARN"
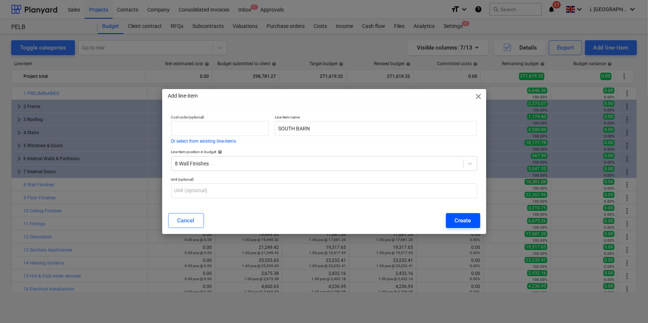
click at [468, 223] on div "Create" at bounding box center [463, 221] width 16 height 10
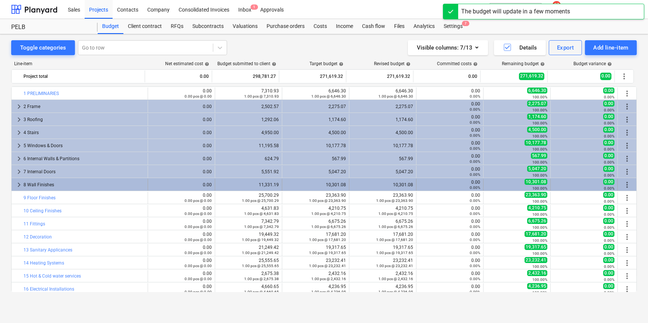
click at [18, 184] on span "keyboard_arrow_right" at bounding box center [19, 185] width 9 height 9
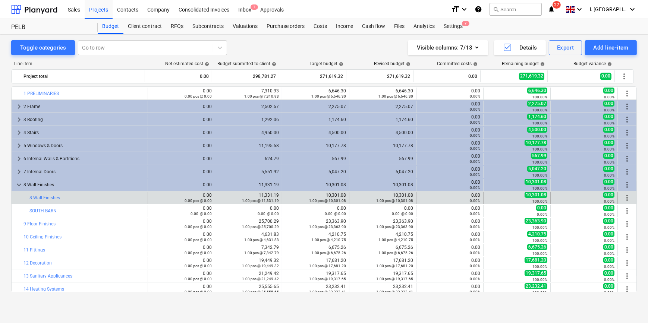
click at [625, 196] on span "more_vert" at bounding box center [627, 198] width 9 height 9
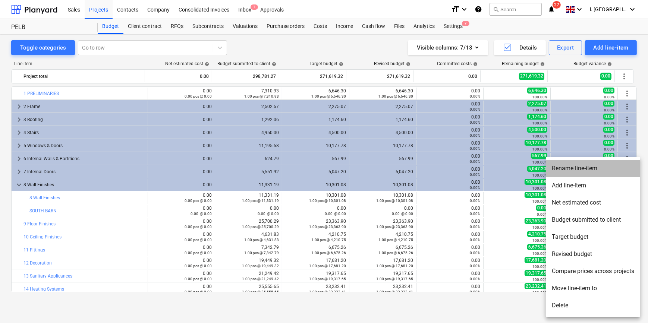
click at [591, 172] on li "Rename line-item" at bounding box center [593, 168] width 94 height 17
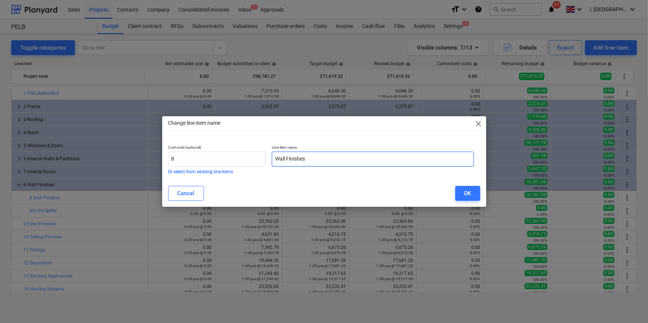
click at [277, 157] on input "Wall Finishes" at bounding box center [373, 159] width 202 height 15
type input "SOUTH BARN Wall Finishes"
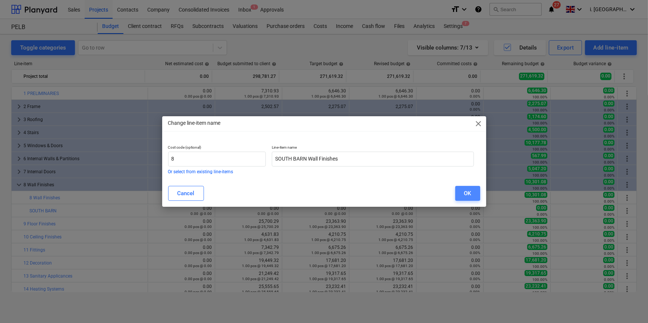
click at [466, 195] on div "OK" at bounding box center [467, 194] width 7 height 10
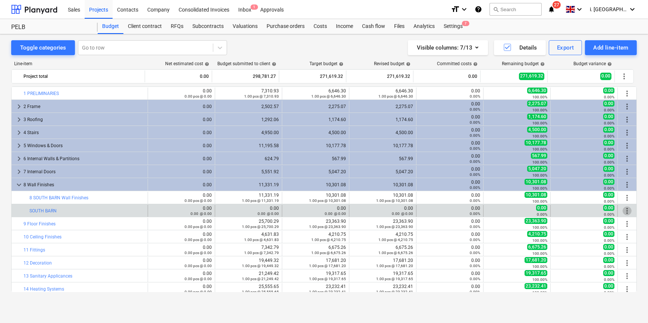
click at [625, 210] on span "more_vert" at bounding box center [627, 211] width 9 height 9
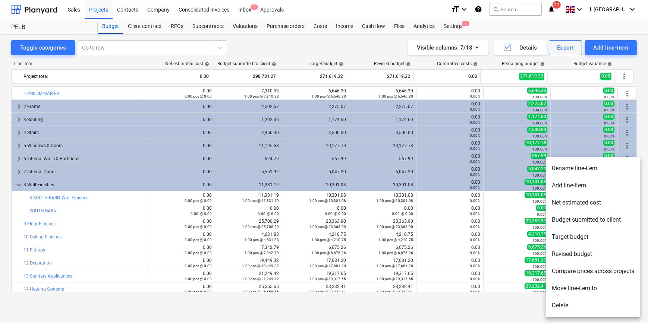
click at [601, 166] on li "Rename line-item" at bounding box center [593, 168] width 94 height 17
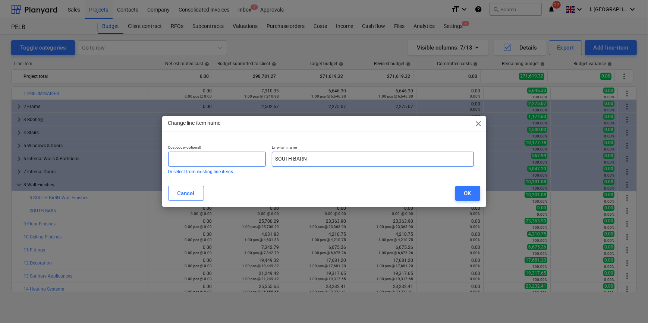
drag, startPoint x: 157, startPoint y: 161, endPoint x: 206, endPoint y: 160, distance: 49.3
click at [123, 161] on div "Change line-item name close Cost code (optional) Or select from existing line-i…" at bounding box center [324, 161] width 648 height 323
paste input "W11"
click at [378, 157] on input "W11" at bounding box center [373, 159] width 202 height 15
paste input "Insulated plasterboard - 37.5mm XR4025"
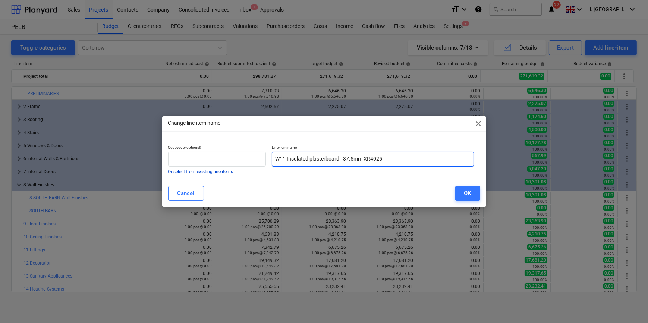
type input "W11 Insulated plasterboard - 37.5mm XR4025"
click at [182, 173] on button "Or select from existing line-items" at bounding box center [200, 172] width 65 height 4
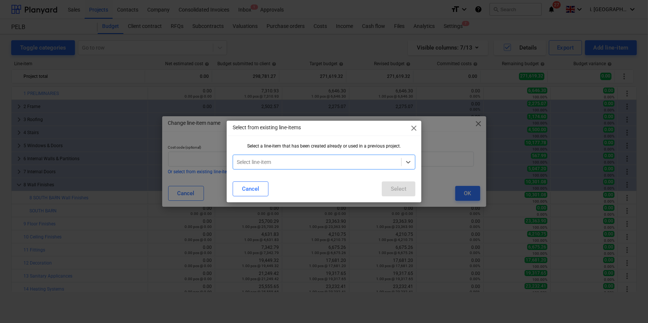
click at [275, 166] on div at bounding box center [317, 162] width 160 height 7
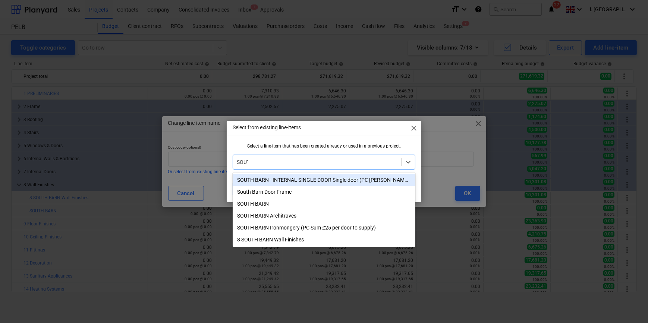
type input "SOUTH"
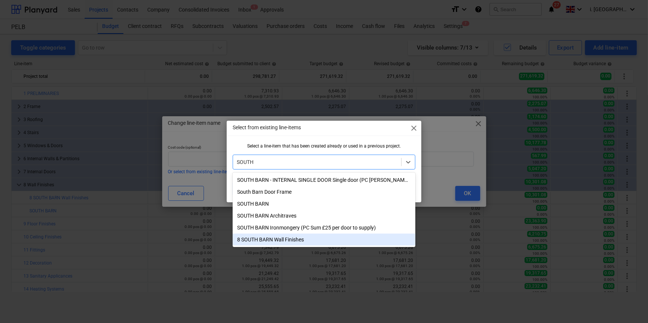
click at [297, 241] on div "8 SOUTH BARN Wall Finishes" at bounding box center [324, 240] width 182 height 12
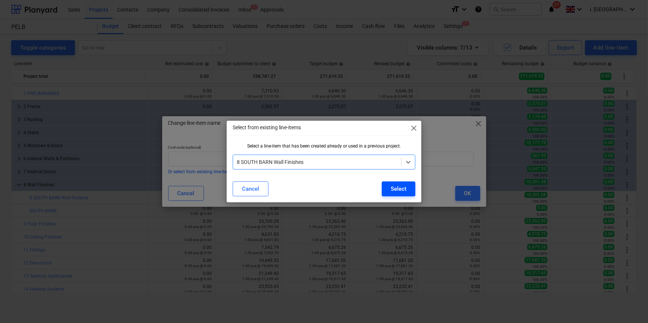
click at [410, 189] on button "Select" at bounding box center [399, 189] width 34 height 15
type input "8"
type input "SOUTH BARN Wall Finishes"
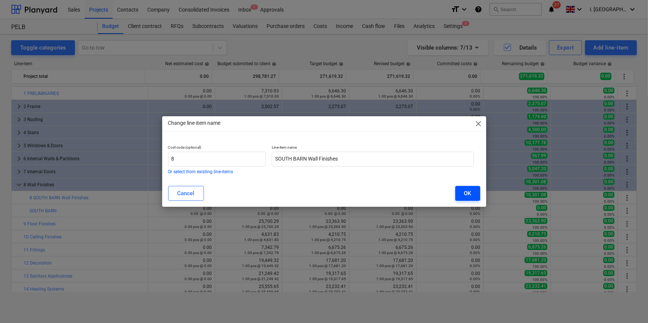
click at [473, 191] on button "OK" at bounding box center [468, 193] width 25 height 15
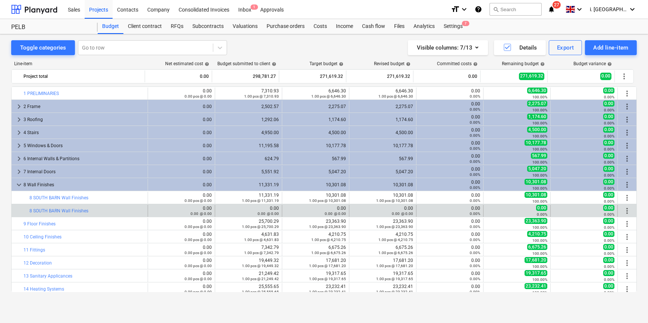
click at [626, 212] on span "more_vert" at bounding box center [627, 211] width 9 height 9
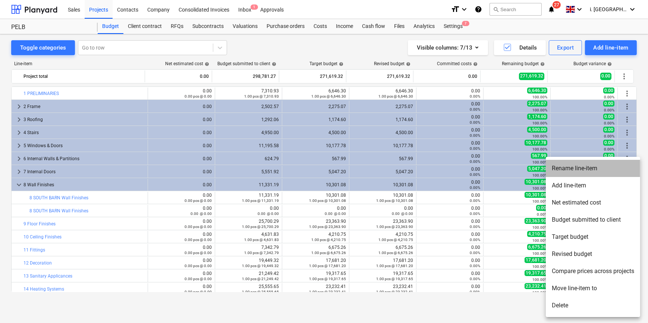
click at [585, 171] on li "Rename line-item" at bounding box center [593, 168] width 94 height 17
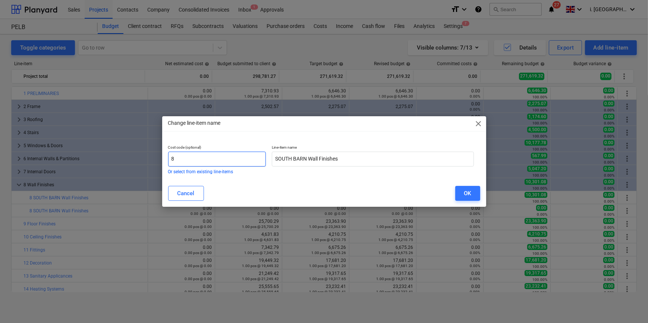
drag, startPoint x: 201, startPoint y: 159, endPoint x: 155, endPoint y: 160, distance: 45.9
click at [154, 159] on div "Change line-item name close Cost code (optional) 8 Or select from existing line…" at bounding box center [324, 161] width 648 height 323
click at [462, 195] on button "OK" at bounding box center [468, 193] width 25 height 15
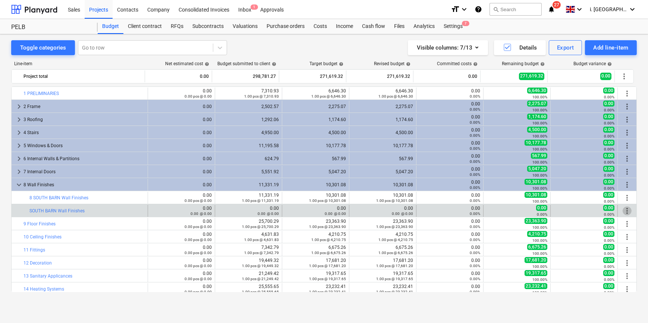
click at [626, 212] on span "more_vert" at bounding box center [627, 211] width 9 height 9
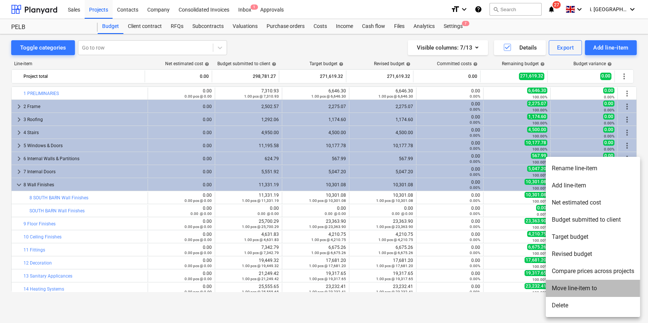
click at [577, 287] on li "Move line-item to" at bounding box center [593, 288] width 94 height 17
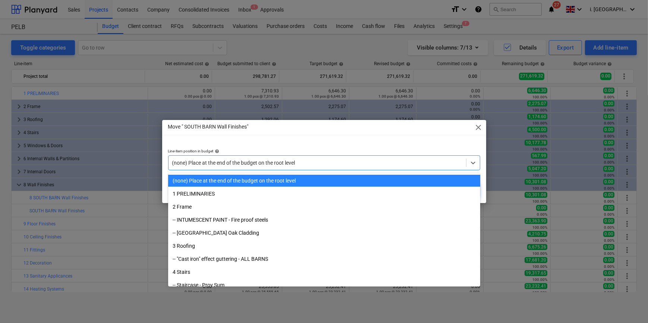
click at [354, 159] on div at bounding box center [317, 162] width 290 height 7
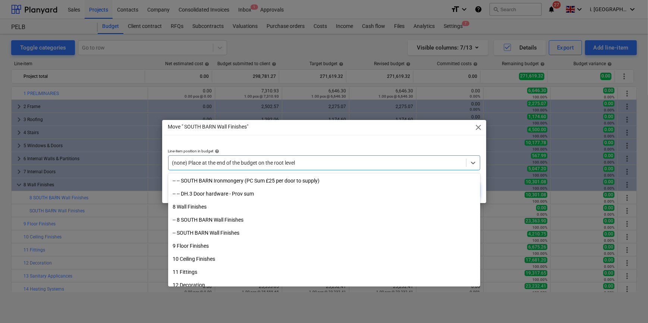
scroll to position [294, 0]
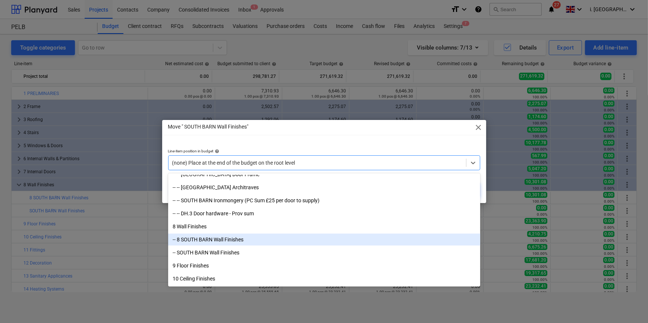
click at [286, 243] on div "-- 8 SOUTH BARN Wall Finishes" at bounding box center [324, 240] width 312 height 12
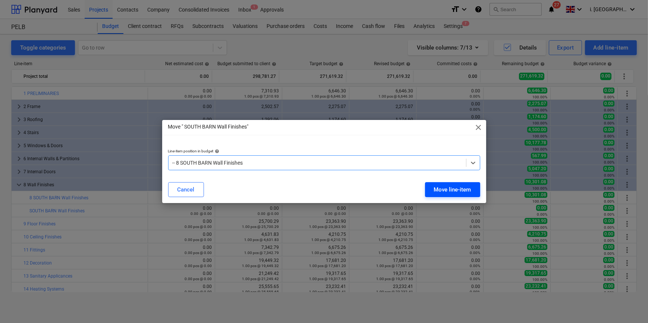
click at [453, 188] on div "Move line-item" at bounding box center [452, 190] width 37 height 10
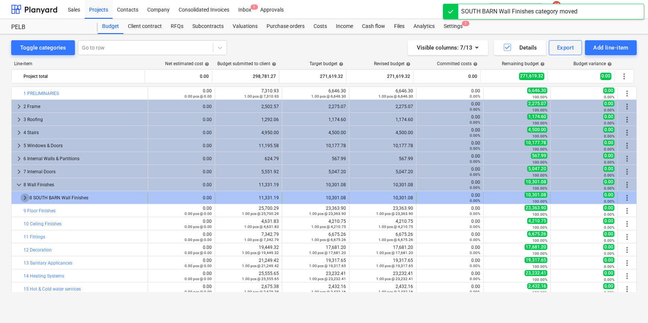
click at [26, 200] on span "keyboard_arrow_right" at bounding box center [25, 198] width 9 height 9
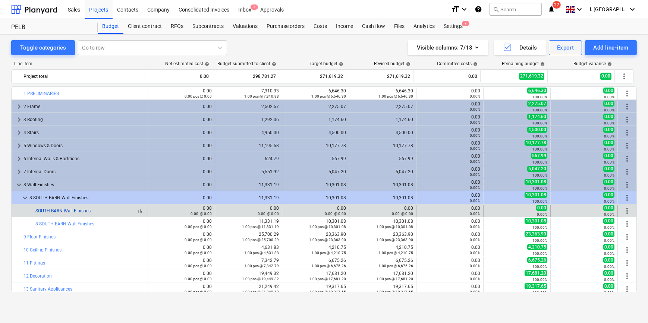
click at [82, 212] on link "SOUTH BARN Wall Finishes" at bounding box center [62, 211] width 55 height 5
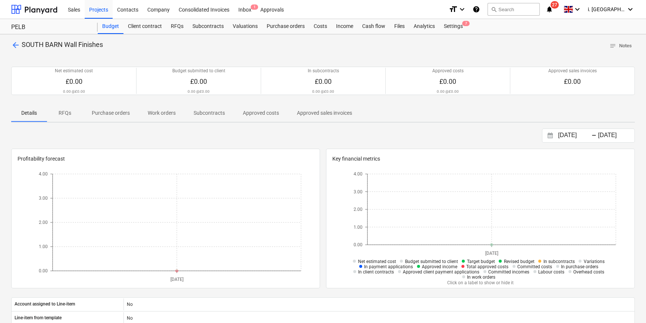
click at [15, 43] on span "arrow_back" at bounding box center [15, 45] width 9 height 9
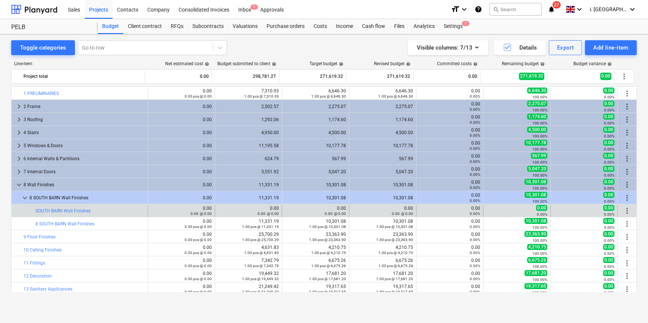
click at [623, 211] on span "more_vert" at bounding box center [627, 211] width 9 height 9
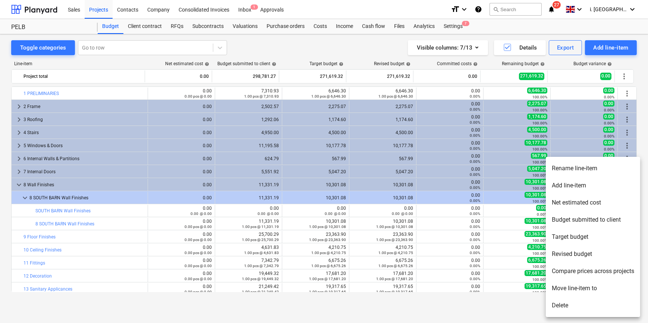
click at [572, 168] on li "Rename line-item" at bounding box center [593, 168] width 94 height 17
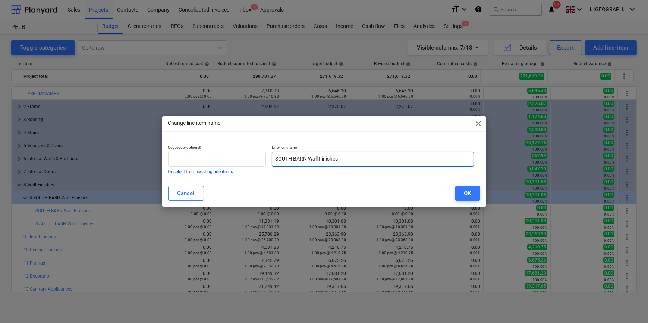
click at [363, 157] on input "SOUTH BARN Wall Finishes" at bounding box center [373, 159] width 202 height 15
drag, startPoint x: 363, startPoint y: 157, endPoint x: 250, endPoint y: 159, distance: 112.7
click at [250, 159] on div "Cost code (optional) Or select from existing line-items Line-item name SOUTH BA…" at bounding box center [321, 159] width 312 height 35
paste input "Insulated plasterboard - 37.5mm XR4025"
click at [274, 158] on input "Insulated plasterboard - 37.5mm XR4025" at bounding box center [373, 159] width 202 height 15
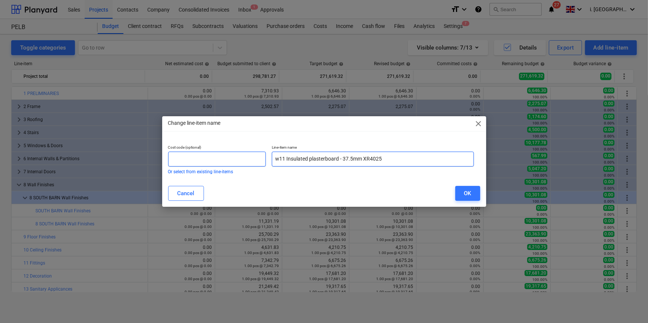
drag, startPoint x: 279, startPoint y: 160, endPoint x: 256, endPoint y: 159, distance: 23.2
click at [257, 159] on div "Cost code (optional) Or select from existing line-items Line-item name w11 Insu…" at bounding box center [321, 159] width 312 height 35
type input "W11 Insulated plasterboard - 37.5mm XR4025"
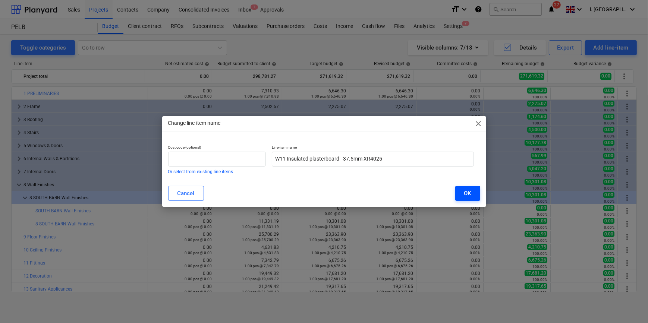
click at [470, 194] on div "OK" at bounding box center [467, 194] width 7 height 10
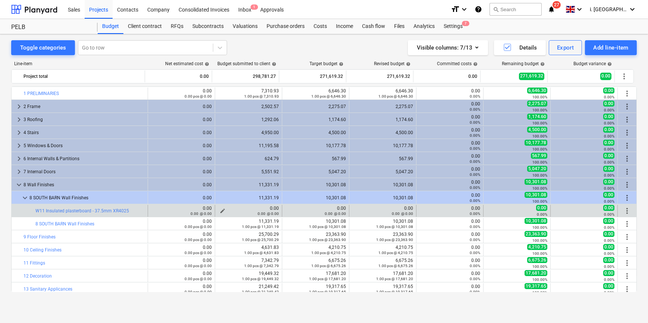
click at [218, 213] on div "0.00 @ 0.00" at bounding box center [248, 213] width 61 height 5
click at [220, 210] on span "edit" at bounding box center [223, 211] width 6 height 6
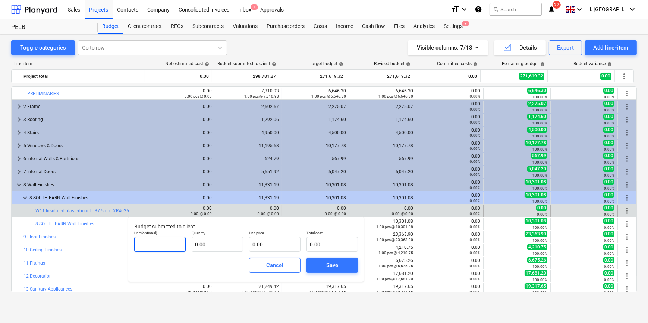
click at [179, 244] on input "text" at bounding box center [159, 244] width 51 height 15
type input "M2"
type input "98.07"
type input "2"
type input "196.13"
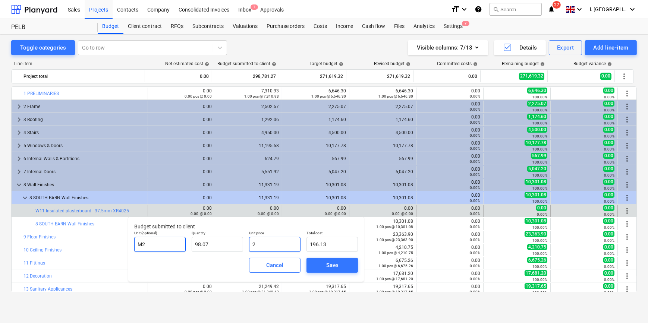
type input "27"
type input "2,647.76"
type input "27.3"
type input "2,677.17"
type input "27.32"
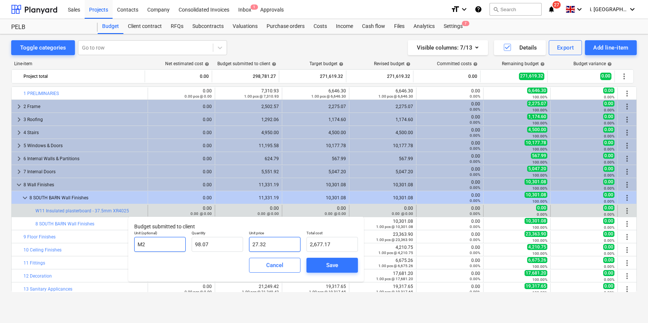
type input "2,679.14"
type input "27.32"
click at [340, 263] on span "Save" at bounding box center [333, 266] width 34 height 10
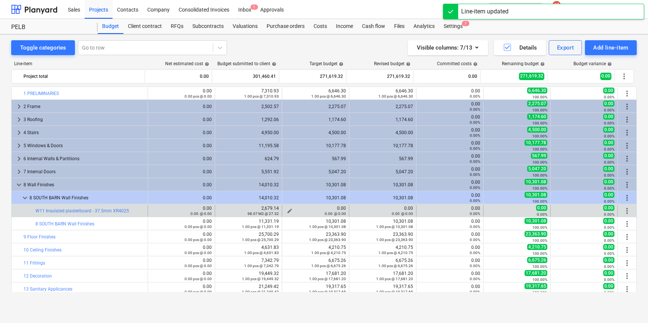
click at [287, 209] on span "edit" at bounding box center [290, 211] width 6 height 6
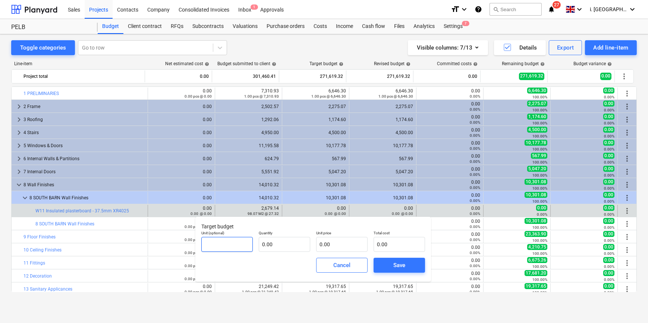
click at [241, 245] on input "text" at bounding box center [226, 244] width 51 height 15
type input "M2"
type input "24.84"
type input "0.00"
click at [279, 244] on input "24.84" at bounding box center [284, 244] width 51 height 15
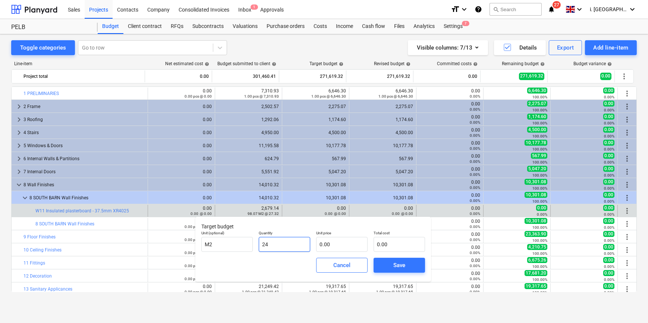
type input "2"
type input "98.07"
type input "2"
type input "196.13"
type input "24"
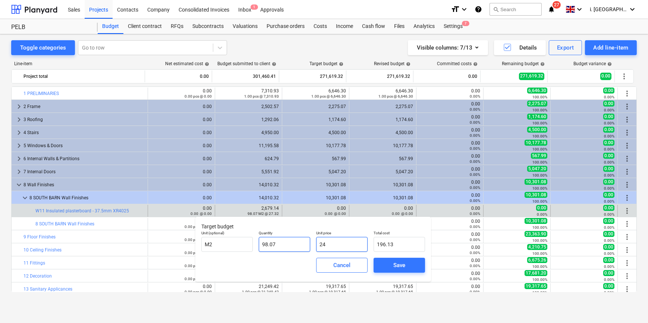
type input "2,353.56"
type input "24.8"
type input "2,432.01"
type input "24.84"
type input "2,435.93"
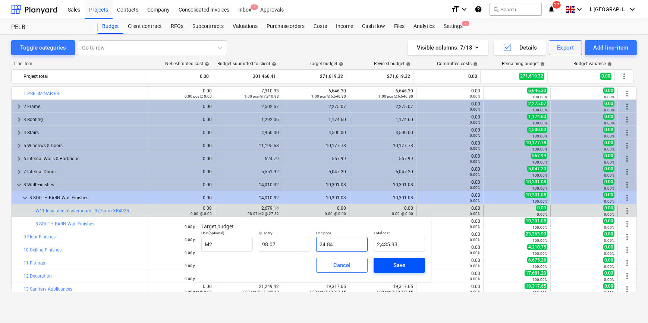
type input "24.84"
click at [406, 265] on div "Save" at bounding box center [400, 266] width 12 height 10
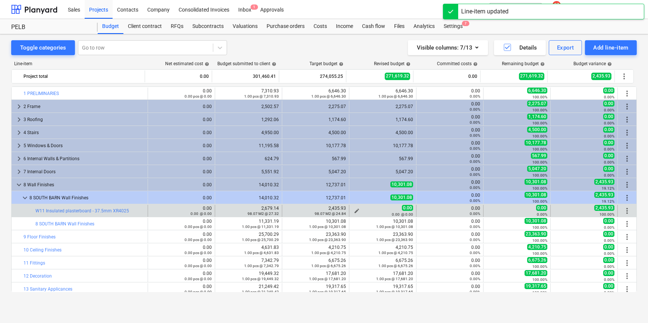
click at [355, 210] on span "edit" at bounding box center [357, 211] width 6 height 6
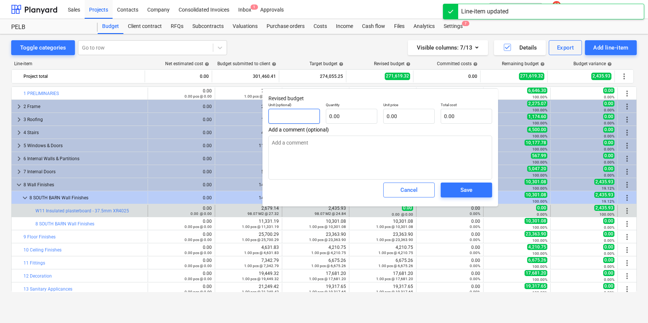
click at [303, 113] on input "text" at bounding box center [294, 116] width 51 height 15
type textarea "x"
type input "M"
type textarea "x"
type input "M2"
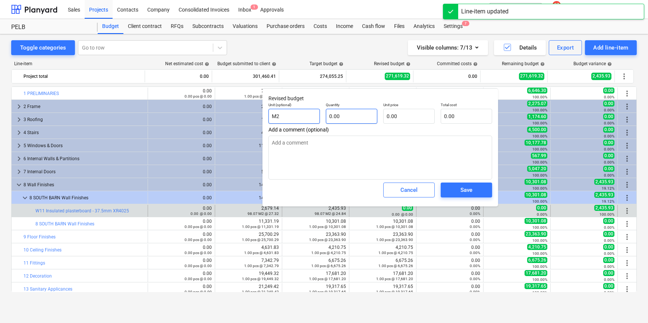
type textarea "x"
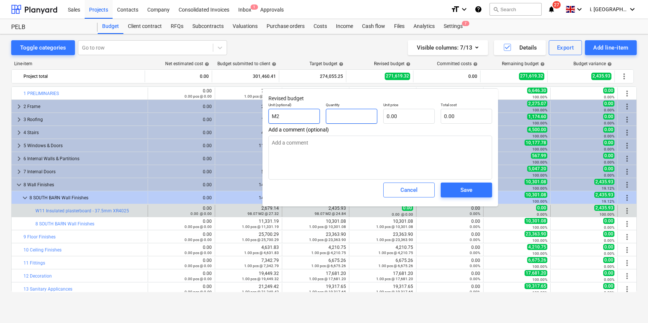
type textarea "x"
type input "9"
type textarea "x"
type input "98"
type textarea "x"
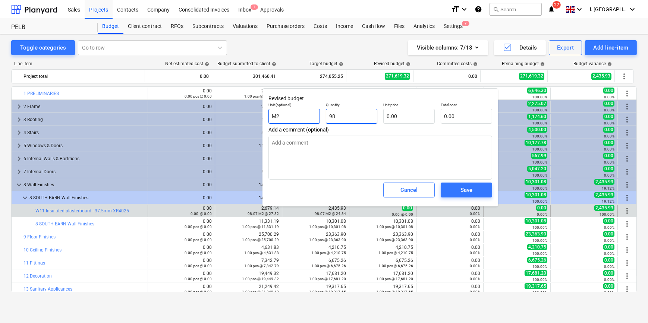
type input "98."
type textarea "x"
type input "98.0"
type textarea "x"
type input "98.06"
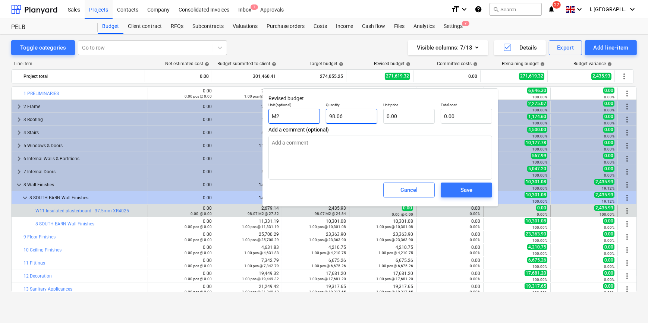
type textarea "x"
type input "98.065"
type textarea "x"
type input "98.07"
type textarea "x"
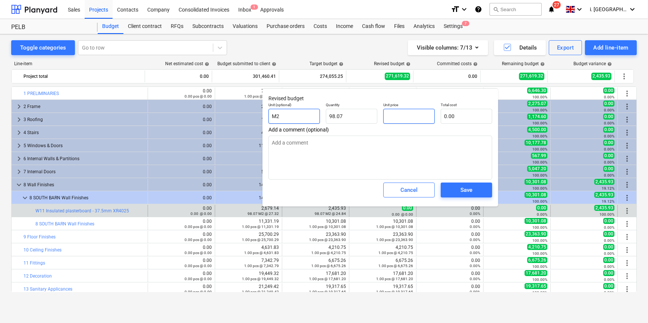
type input "2"
type input "196.13"
type textarea "x"
type input "24"
type input "2,353.56"
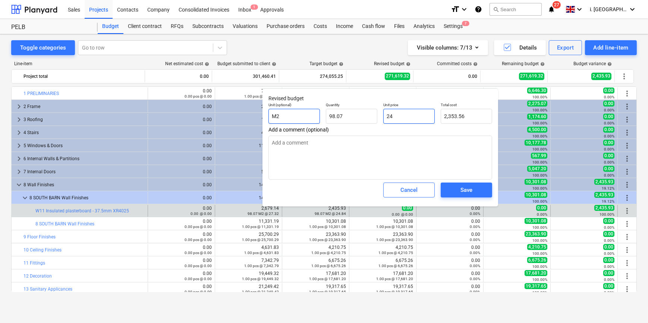
type textarea "x"
type input "24."
type textarea "x"
type input "24.8"
type input "2,432.01"
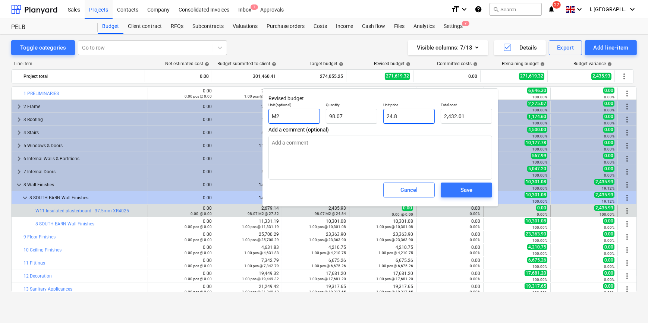
type textarea "x"
type input "24.84"
type input "2,435.93"
type input "24.84"
type textarea "x"
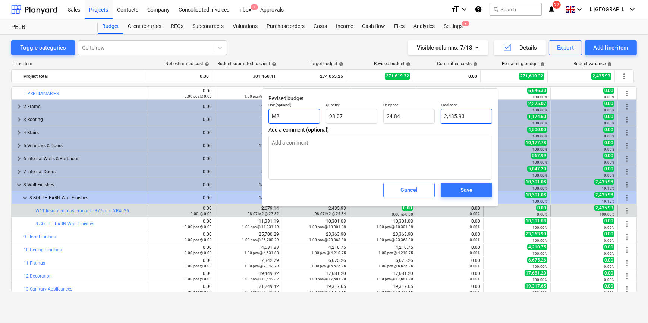
type input "2435.9346"
type textarea "x"
type input "98.065"
type input "2,435.93"
drag, startPoint x: 359, startPoint y: 119, endPoint x: 305, endPoint y: 112, distance: 53.9
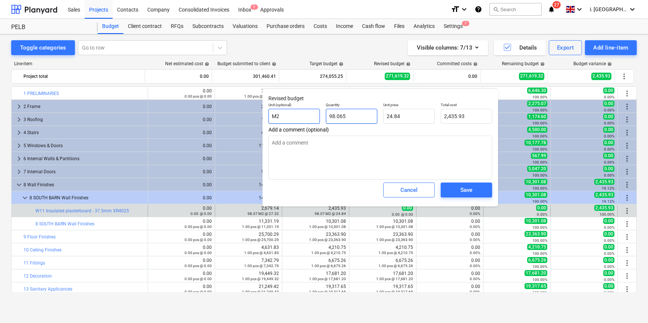
click at [307, 112] on div "Unit (optional) M2 Quantity 98.065 Unit price 24.84 Total cost 2,435.93" at bounding box center [381, 113] width 230 height 27
type textarea "x"
type input "2"
type input "49.68"
type textarea "x"
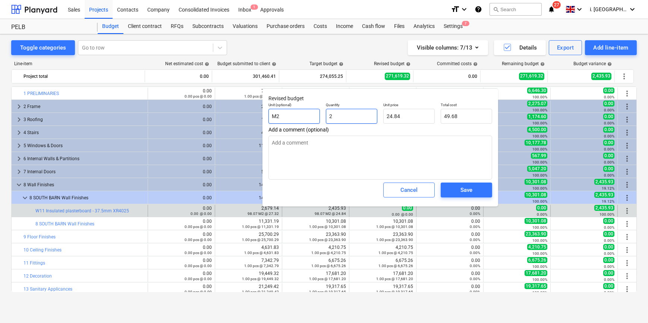
type input "24"
type input "596.16"
type textarea "x"
type input "24."
type textarea "x"
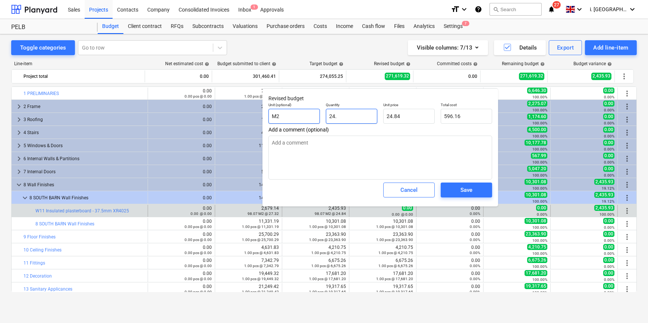
type input "24.5"
type input "608.58"
type textarea "x"
type input "24.52"
type input "609.08"
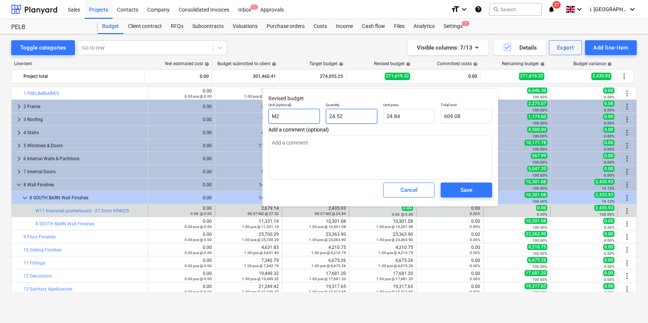
type input "24.52"
click at [450, 188] on span "Save" at bounding box center [467, 190] width 34 height 10
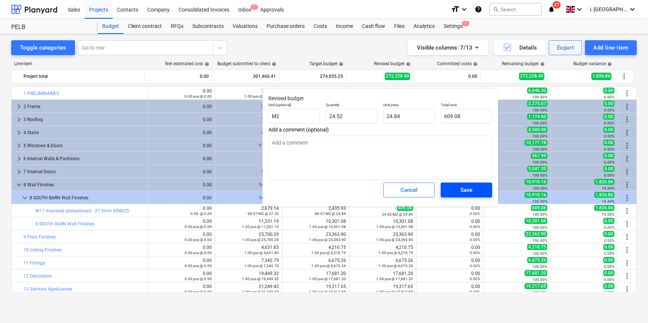
type textarea "x"
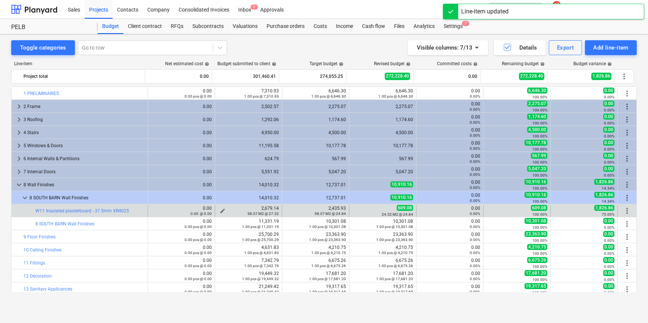
click at [220, 209] on span "edit" at bounding box center [223, 211] width 6 height 6
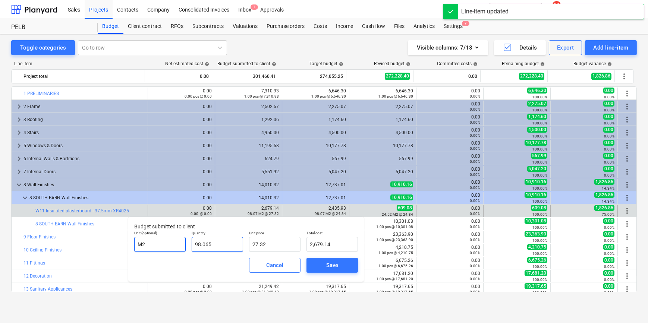
drag, startPoint x: 212, startPoint y: 242, endPoint x: 138, endPoint y: 242, distance: 73.9
click at [146, 242] on div "Unit (optional) M2 Quantity 98.065 Unit price 27.32 Total cost 2,679.14" at bounding box center [246, 241] width 230 height 27
type input "2"
type input "54.64"
type input "24"
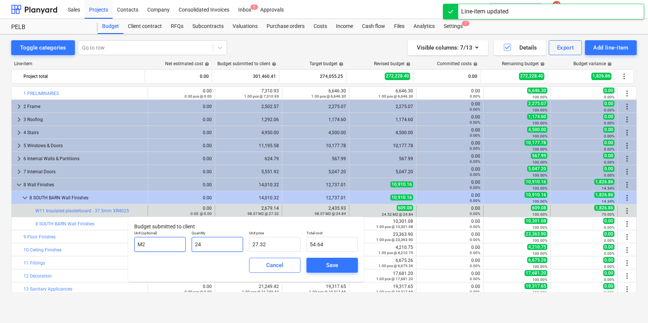
type input "655.68"
type input "24.5"
type input "669.34"
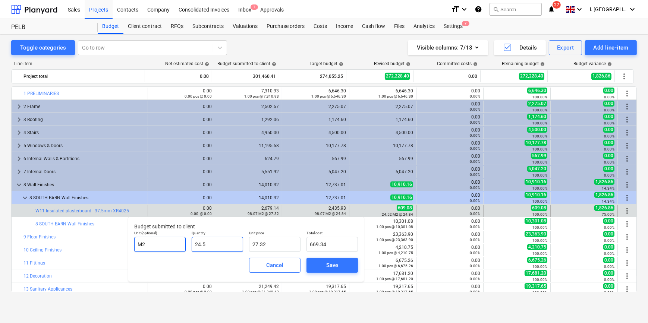
type input "24.52"
type input "669.89"
type input "24.52"
click at [348, 262] on span "Save" at bounding box center [333, 266] width 34 height 10
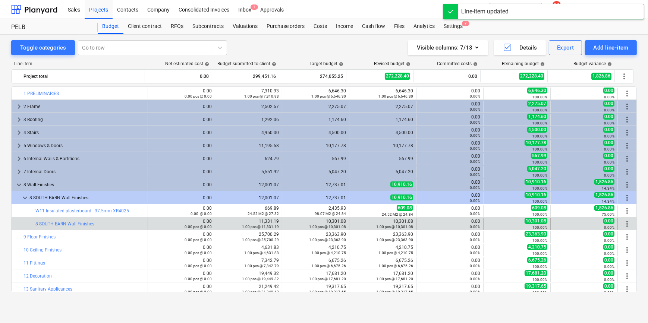
click at [624, 222] on span "more_vert" at bounding box center [627, 224] width 9 height 9
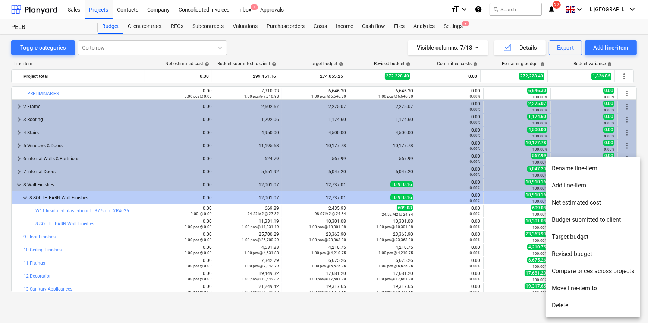
click at [572, 308] on li "Delete" at bounding box center [593, 305] width 94 height 17
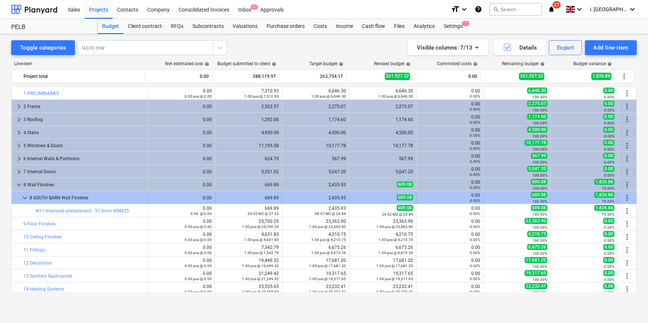
click at [625, 197] on span "more_vert" at bounding box center [627, 198] width 9 height 9
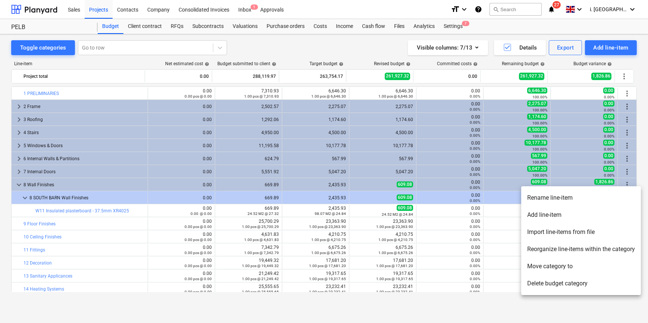
click at [551, 198] on li "Rename line-item" at bounding box center [582, 198] width 120 height 17
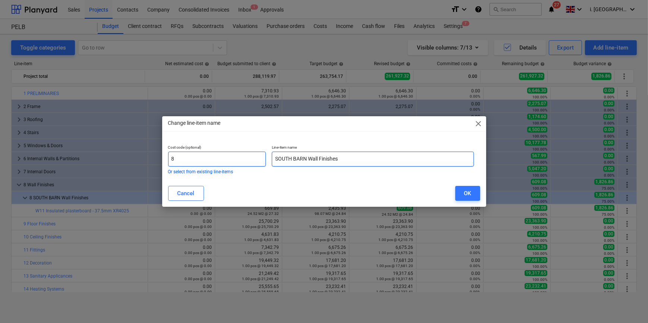
drag, startPoint x: 309, startPoint y: 157, endPoint x: 246, endPoint y: 157, distance: 62.3
click at [246, 157] on div "Cost code (optional) 8 Or select from existing line-items Line-item name SOUTH …" at bounding box center [321, 159] width 312 height 35
type input "W11 - Wall Finishes"
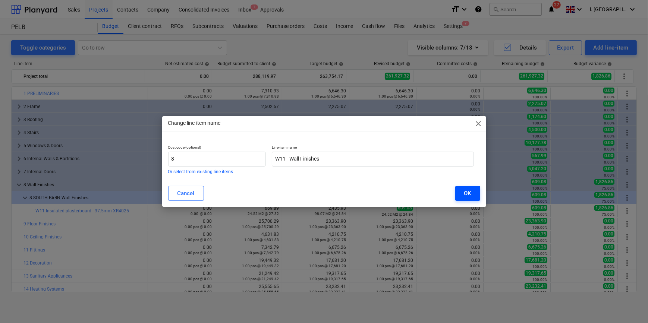
click at [466, 194] on div "OK" at bounding box center [467, 194] width 7 height 10
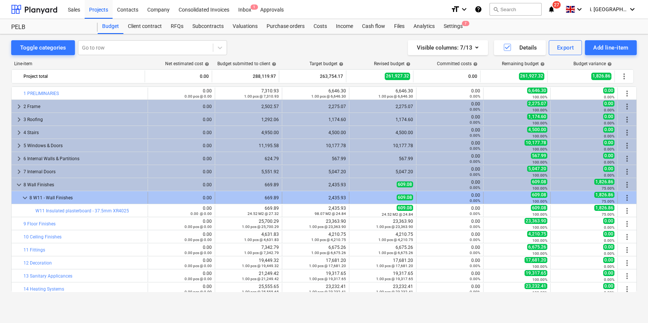
click at [627, 200] on div "more_vert" at bounding box center [627, 198] width 13 height 12
click at [626, 197] on span "more_vert" at bounding box center [627, 198] width 9 height 9
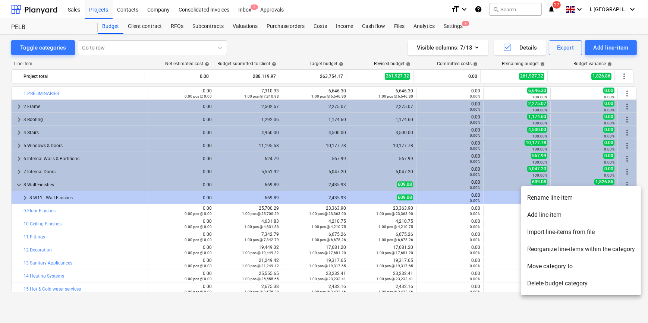
click at [630, 198] on li "Rename line-item" at bounding box center [582, 198] width 120 height 17
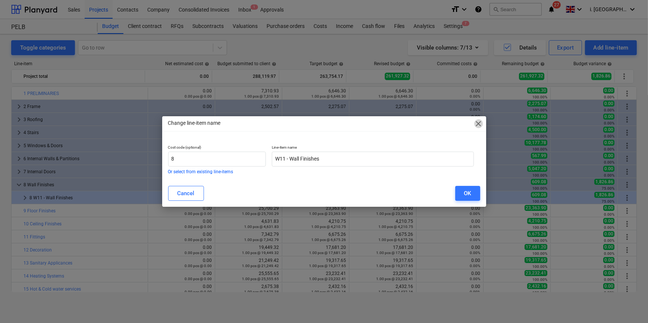
click at [476, 123] on span "close" at bounding box center [479, 123] width 9 height 9
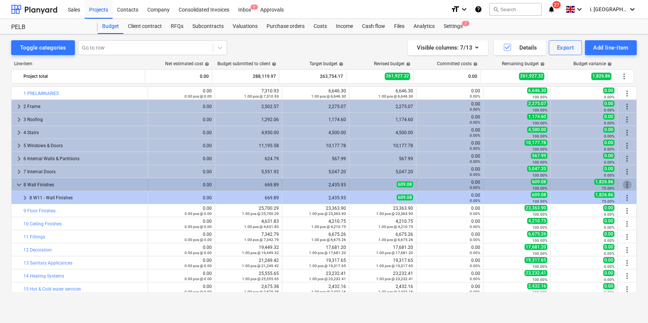
click at [623, 184] on span "more_vert" at bounding box center [627, 185] width 9 height 9
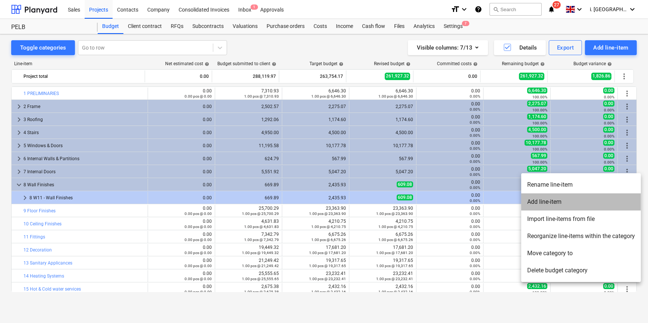
click at [570, 202] on li "Add line-item" at bounding box center [582, 202] width 120 height 17
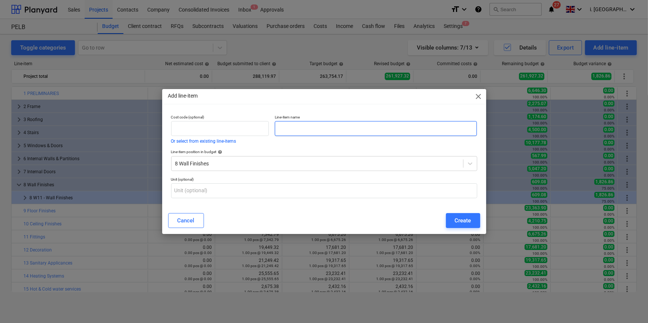
click at [307, 129] on input "text" at bounding box center [376, 128] width 202 height 15
drag, startPoint x: 312, startPoint y: 127, endPoint x: 267, endPoint y: 127, distance: 45.1
click at [267, 127] on div "Cost code (optional) Or select from existing line-items Line-item name W12" at bounding box center [324, 129] width 312 height 35
click at [293, 128] on input "W11 - KIM - 3MM" at bounding box center [376, 128] width 202 height 15
type input "W11 - SKIM - 3MM"
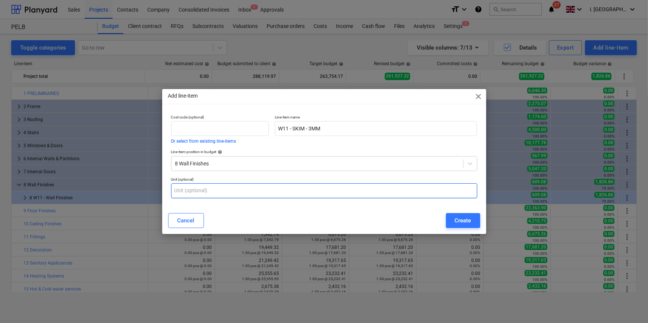
click at [178, 187] on input "text" at bounding box center [324, 191] width 306 height 15
type input "M2"
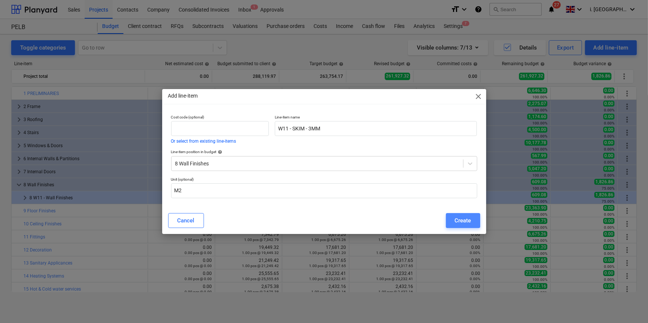
click at [467, 219] on div "Create" at bounding box center [463, 221] width 16 height 10
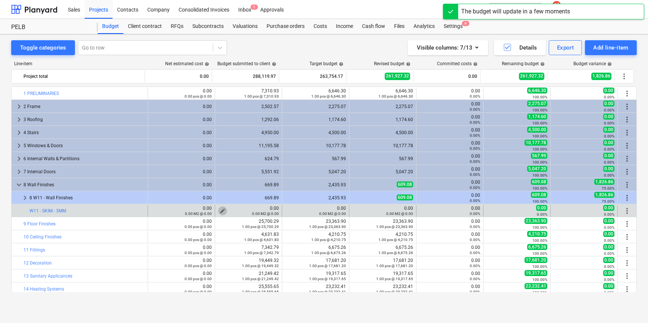
click at [220, 209] on span "edit" at bounding box center [223, 211] width 6 height 6
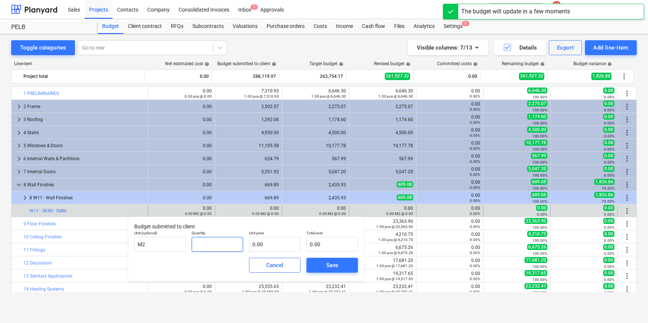
click at [225, 245] on input "text" at bounding box center [217, 244] width 51 height 15
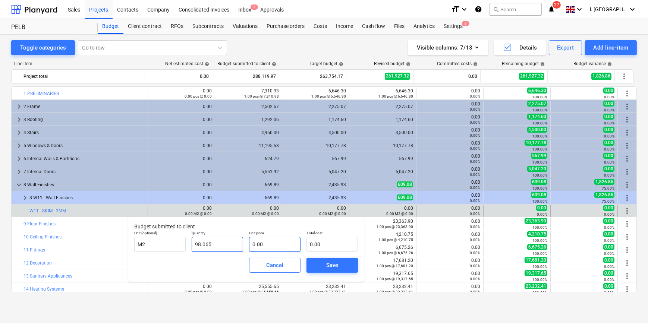
type input "98.07"
type input "1"
type input "98.07"
type input "16"
type input "1,569.04"
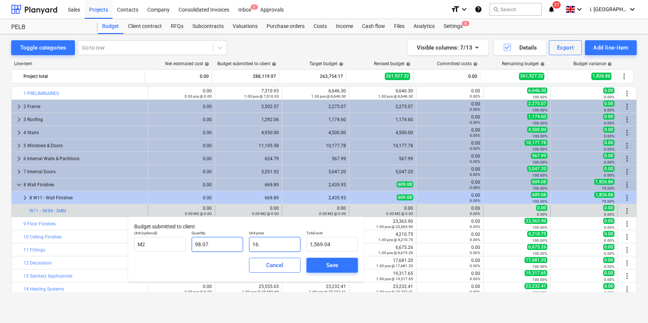
type input "16.5"
type input "1,618.07"
type input "16.50"
type input "1,618.07"
click at [337, 265] on div "Save" at bounding box center [332, 266] width 12 height 10
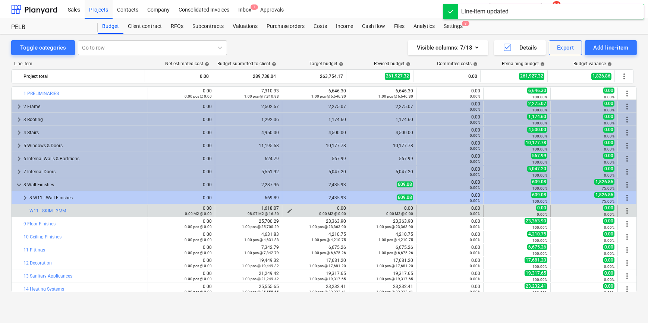
click at [288, 210] on span "edit" at bounding box center [290, 211] width 6 height 6
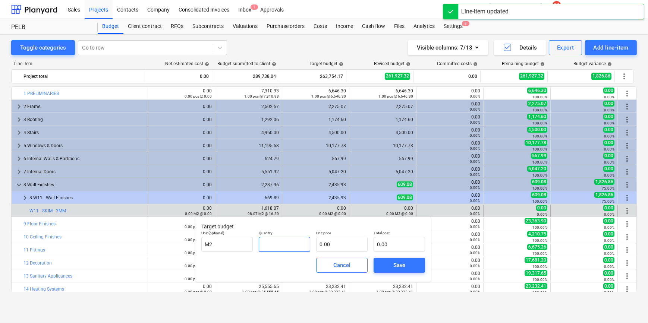
click at [300, 239] on input "text" at bounding box center [284, 244] width 51 height 15
type input "1"
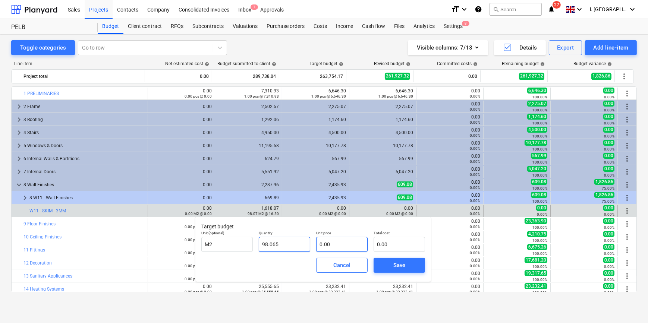
type input "98.07"
type input "1"
type input "98.07"
type input "15"
type input "1,470.98"
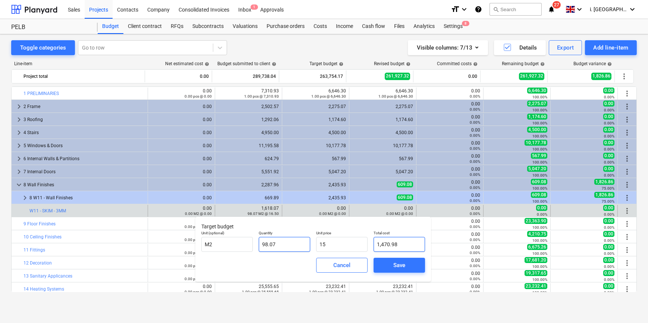
type input "15.00"
type input "1,470.98"
click at [392, 261] on span "Save" at bounding box center [400, 266] width 34 height 10
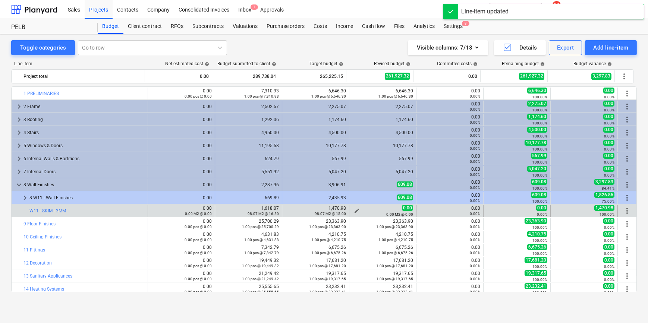
click at [356, 209] on span "edit" at bounding box center [357, 211] width 6 height 6
type textarea "x"
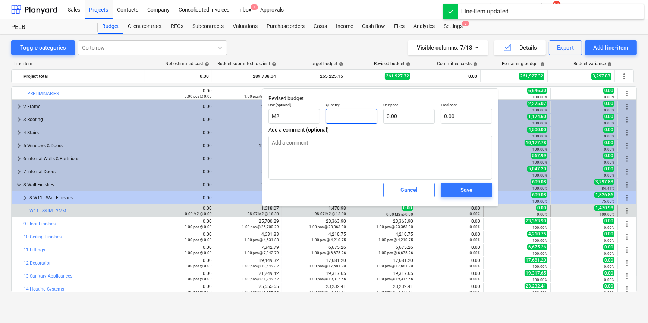
click at [353, 116] on input "text" at bounding box center [351, 116] width 51 height 15
type textarea "x"
type input "9"
type textarea "x"
type input "98"
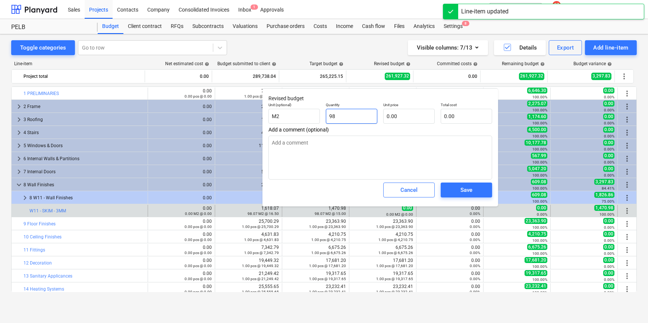
type textarea "x"
type input "980"
type textarea "x"
type input "980."
type textarea "x"
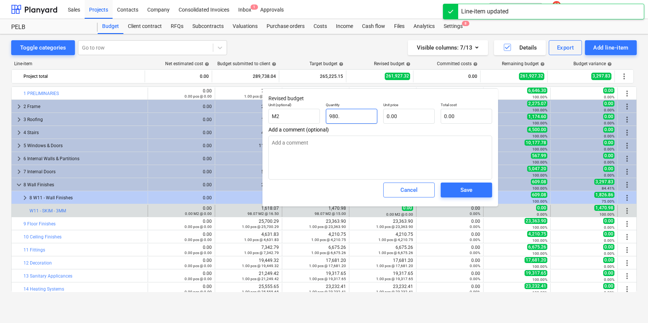
type input "980.6"
type textarea "x"
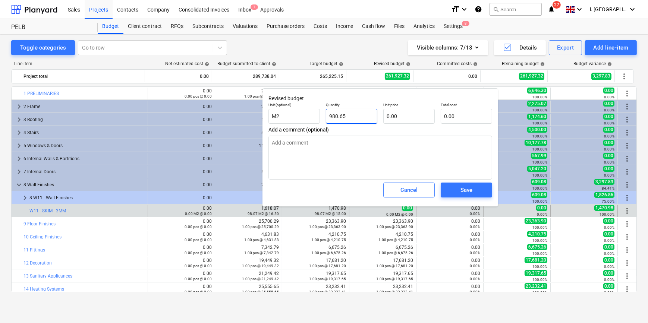
type input "980.65"
type textarea "x"
type input "1"
type input "980.65"
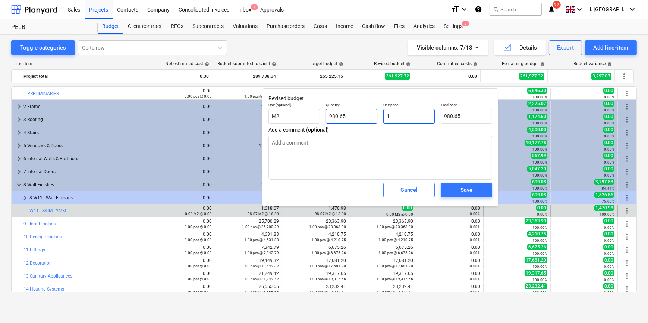
type textarea "x"
type input "15"
type input "14,709.75"
type input "15"
type textarea "x"
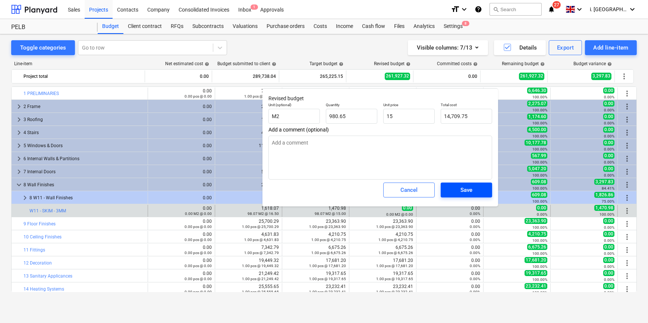
type input "15.00"
click at [459, 188] on span "Save" at bounding box center [467, 190] width 34 height 10
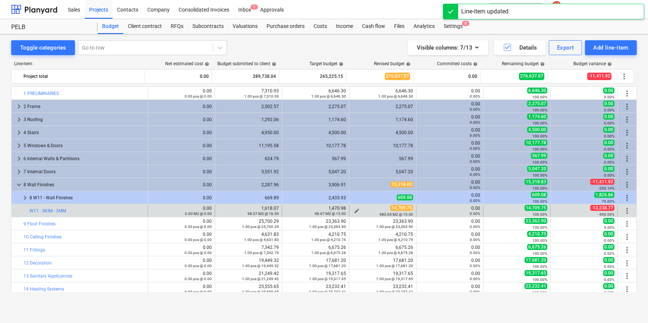
click at [357, 209] on span "edit" at bounding box center [357, 211] width 6 height 6
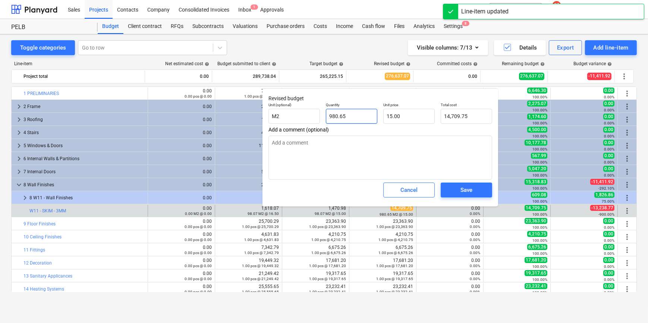
click at [338, 116] on input "980.65" at bounding box center [351, 116] width 51 height 15
type textarea "x"
type input "98.65"
type input "1,479.75"
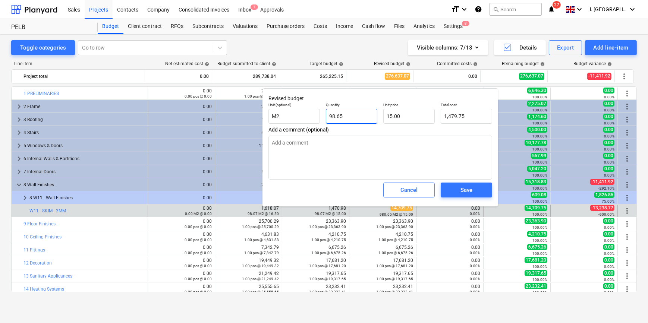
type textarea "x"
type input "98.065"
type input "1,470.98"
type input "98.065"
type textarea "x"
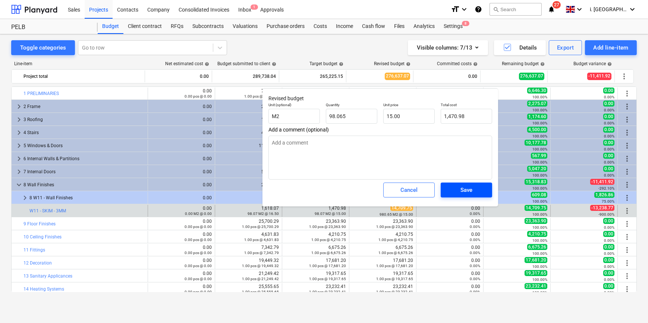
type input "98.07"
click at [473, 193] on span "Save" at bounding box center [467, 190] width 34 height 10
type textarea "x"
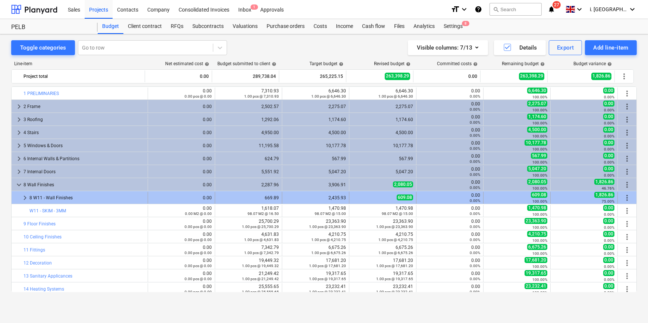
click at [25, 200] on span "keyboard_arrow_right" at bounding box center [25, 198] width 9 height 9
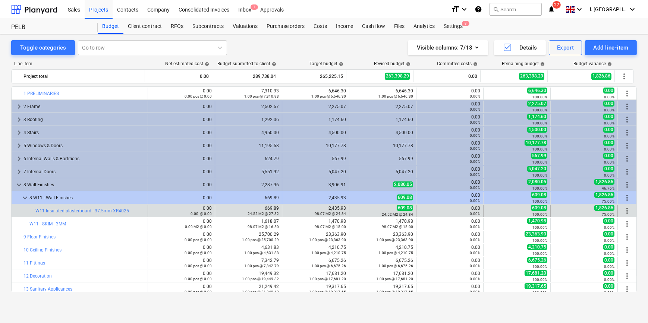
click at [626, 210] on span "more_vert" at bounding box center [627, 211] width 9 height 9
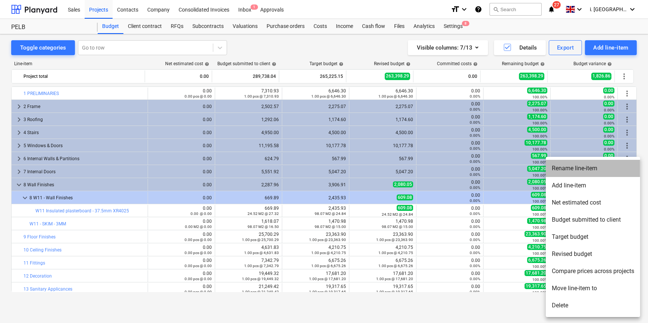
click at [574, 169] on li "Rename line-item" at bounding box center [593, 168] width 94 height 17
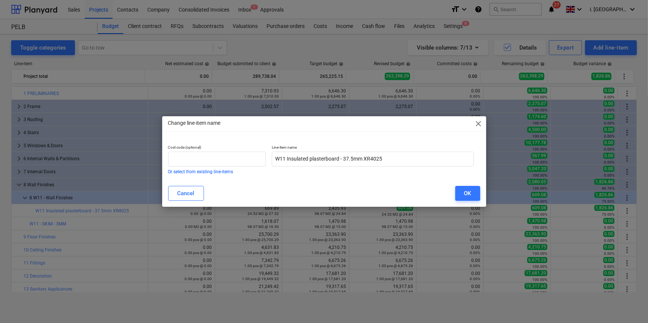
drag, startPoint x: 483, startPoint y: 124, endPoint x: 438, endPoint y: 129, distance: 45.4
click at [483, 124] on span "close" at bounding box center [479, 123] width 9 height 9
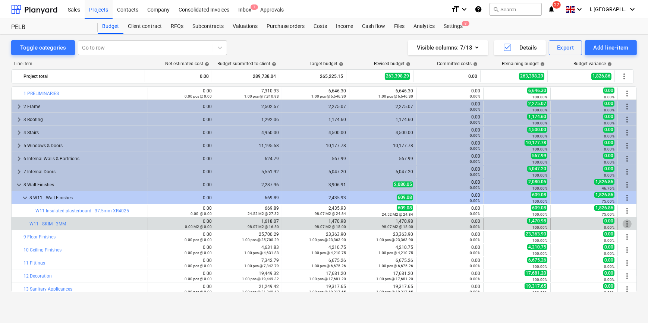
click at [623, 224] on span "more_vert" at bounding box center [627, 224] width 9 height 9
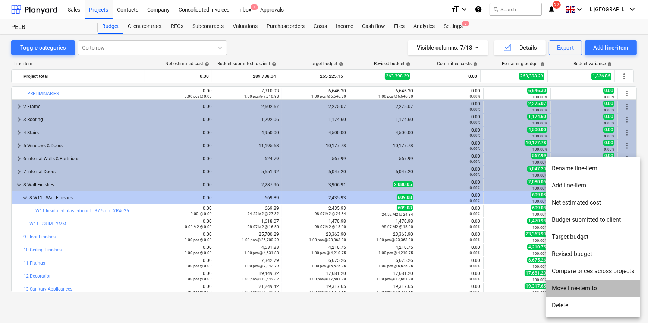
click at [591, 289] on li "Move line-item to" at bounding box center [593, 288] width 94 height 17
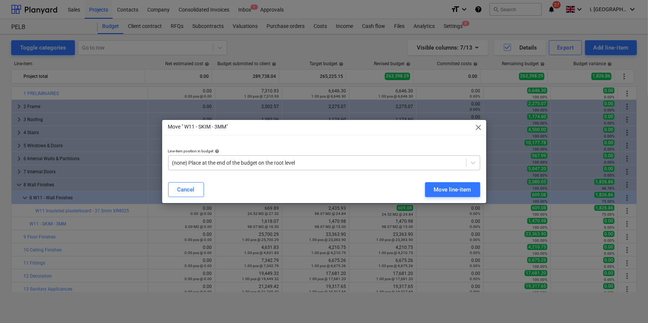
click at [239, 163] on div at bounding box center [317, 162] width 290 height 7
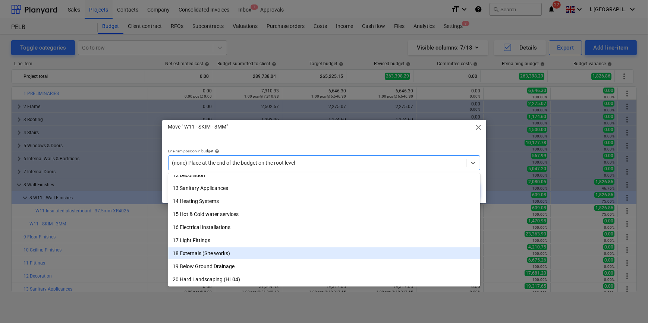
scroll to position [338, 0]
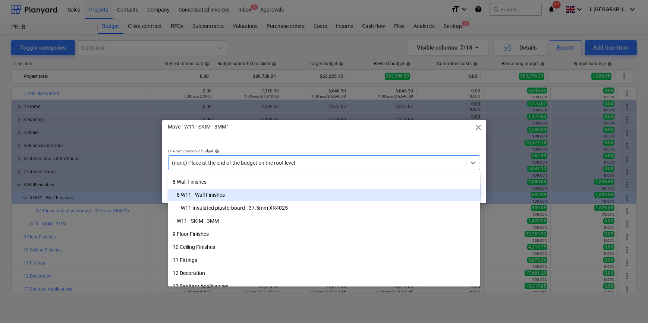
click at [204, 197] on div "-- 8 W11 - Wall Finishes" at bounding box center [324, 195] width 312 height 12
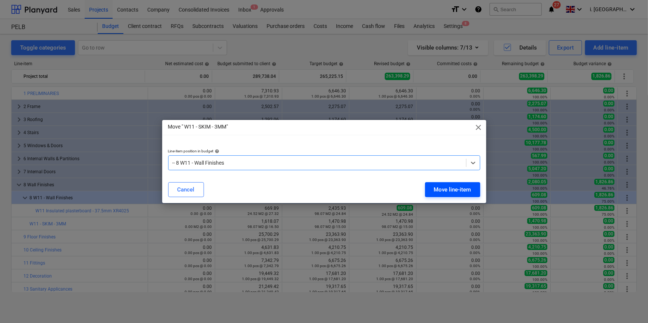
click at [460, 190] on div "Move line-item" at bounding box center [452, 190] width 37 height 10
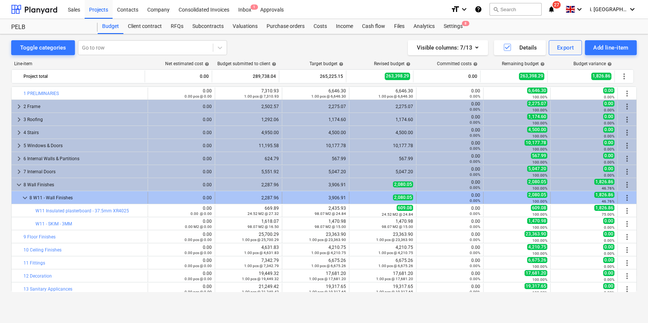
click at [625, 198] on span "more_vert" at bounding box center [627, 198] width 9 height 9
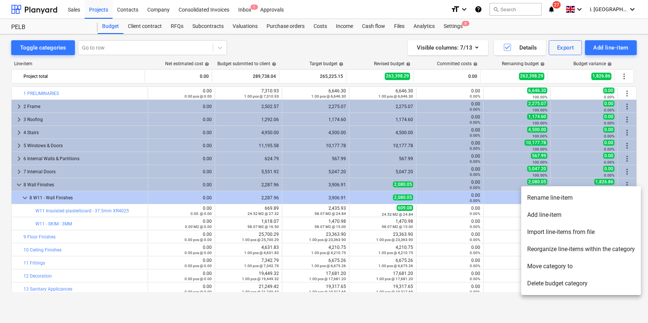
click at [612, 211] on li "Add line-item" at bounding box center [582, 215] width 120 height 17
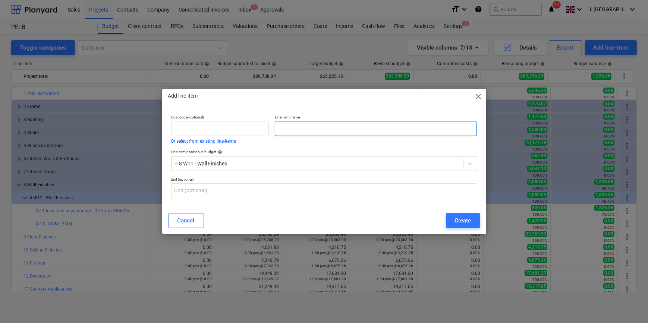
click at [304, 126] on input "text" at bounding box center [376, 128] width 202 height 15
drag, startPoint x: 318, startPoint y: 129, endPoint x: 331, endPoint y: 133, distance: 13.0
click at [318, 129] on input "W12" at bounding box center [376, 128] width 202 height 15
paste input "Plasterboard - 12.5mm"
drag, startPoint x: 291, startPoint y: 128, endPoint x: 372, endPoint y: 128, distance: 81.3
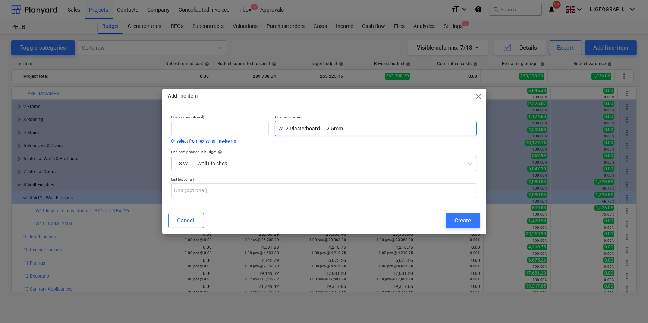
click at [372, 128] on input "W12 Plasterboard - 12.5mm" at bounding box center [376, 128] width 202 height 15
type input "W12 - Wall finishes"
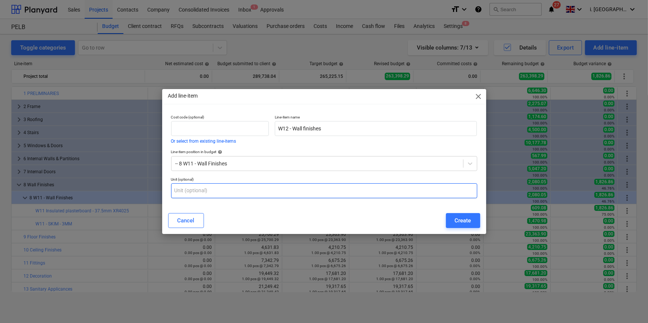
click at [245, 194] on input "text" at bounding box center [324, 191] width 306 height 15
type input "m2"
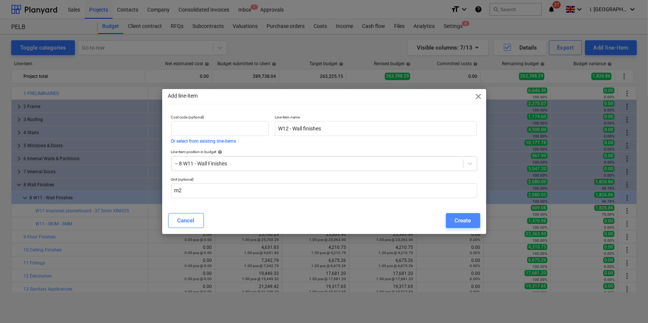
click at [466, 218] on div "Create" at bounding box center [463, 221] width 16 height 10
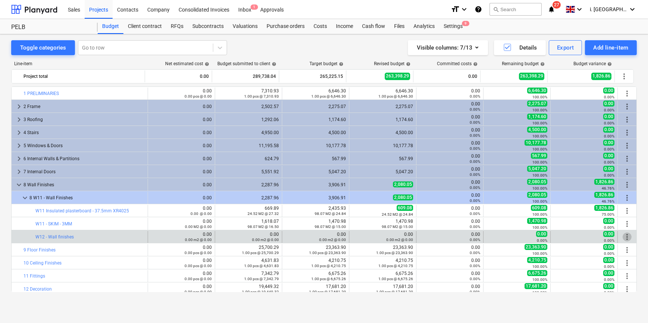
click at [626, 239] on span "more_vert" at bounding box center [627, 237] width 9 height 9
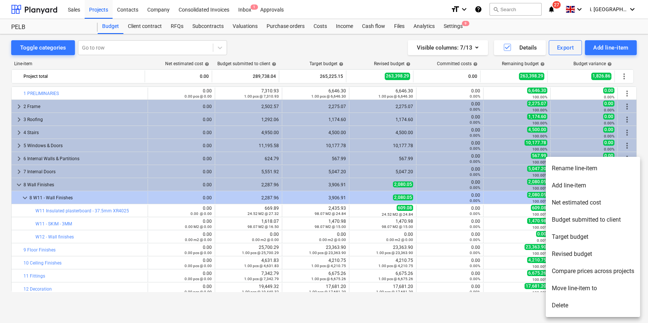
click at [576, 287] on li "Move line-item to" at bounding box center [593, 288] width 94 height 17
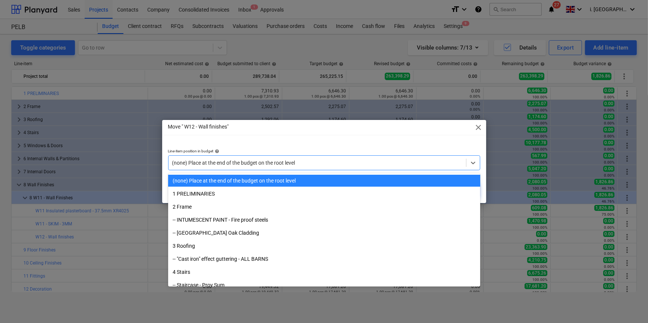
click at [334, 158] on div "(none) Place at the end of the budget on the root level" at bounding box center [318, 163] width 298 height 10
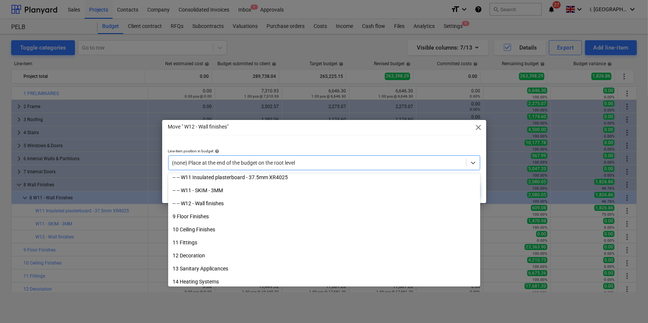
scroll to position [351, 0]
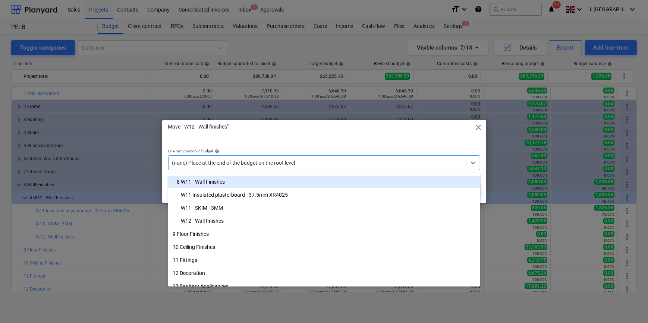
click at [204, 181] on div "-- 8 W11 - Wall Finishes" at bounding box center [324, 182] width 312 height 12
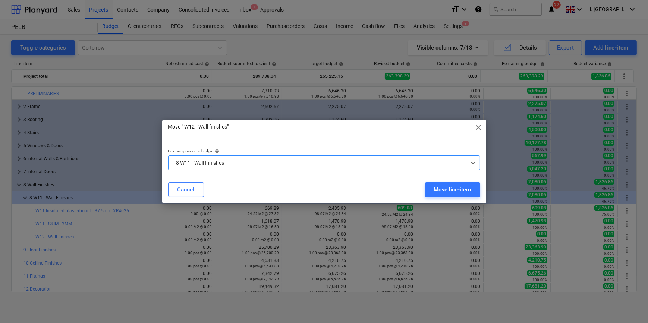
click at [350, 157] on div "-- 8 W11 - Wall Finishes" at bounding box center [324, 163] width 312 height 15
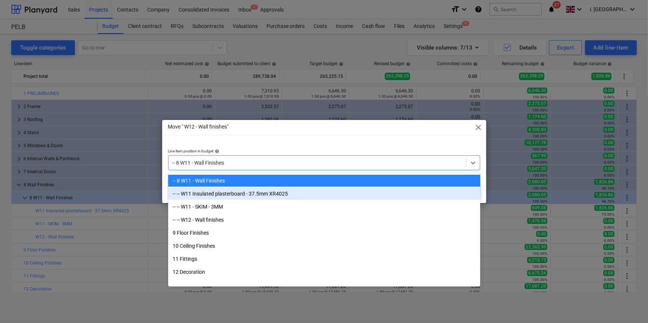
scroll to position [254, 0]
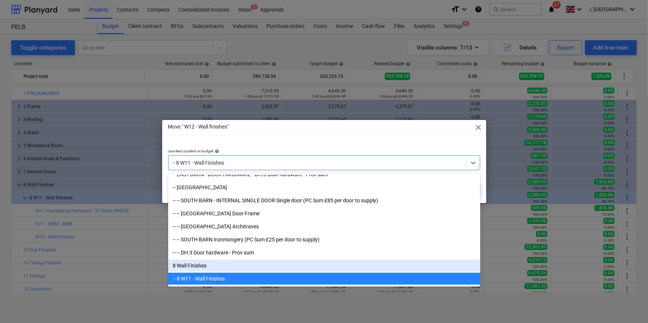
click at [205, 263] on div "8 Wall Finishes" at bounding box center [324, 266] width 312 height 12
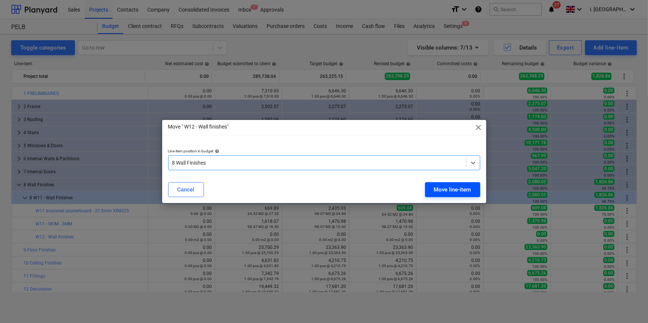
click at [464, 190] on div "Move line-item" at bounding box center [452, 190] width 37 height 10
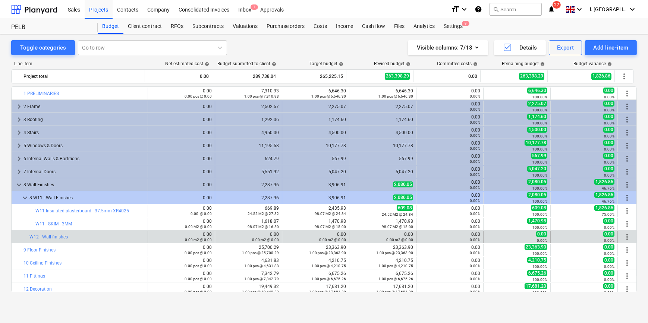
click at [623, 236] on span "more_vert" at bounding box center [627, 237] width 9 height 9
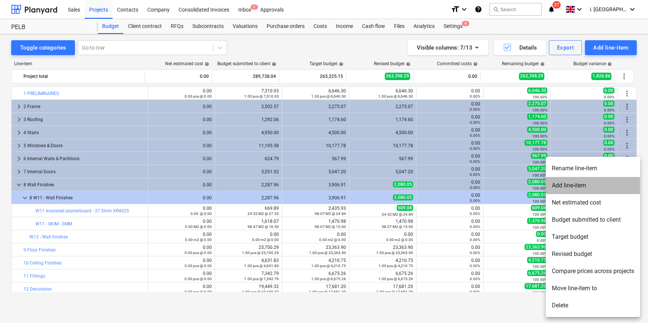
click at [566, 187] on li "Add line-item" at bounding box center [593, 185] width 94 height 17
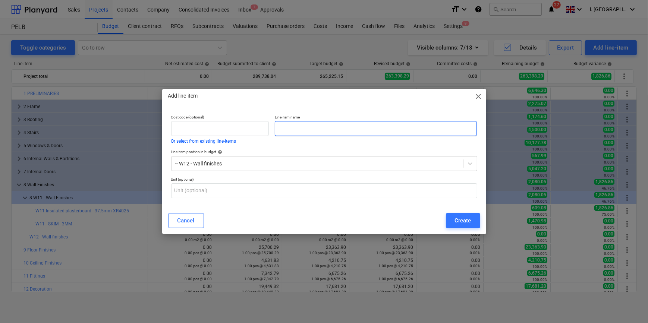
click at [290, 128] on input "text" at bounding box center [376, 128] width 202 height 15
click at [311, 124] on input "text" at bounding box center [376, 128] width 202 height 15
paste input "Plasterboard - 12.5mm"
type input "Plasterboard - 12.5mm"
click at [380, 132] on input "Plasterboard - 12.5mm" at bounding box center [376, 128] width 202 height 15
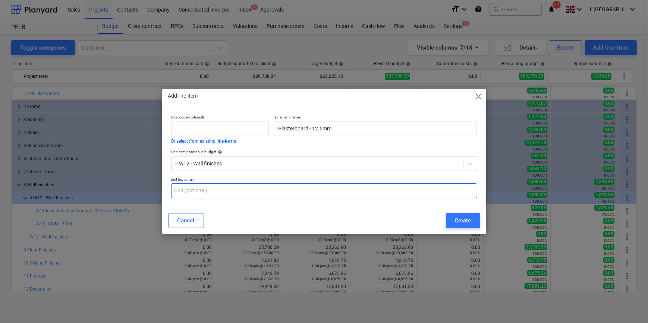
click at [223, 192] on input "text" at bounding box center [324, 191] width 306 height 15
type input "m2"
click at [458, 222] on div "Create" at bounding box center [463, 221] width 16 height 10
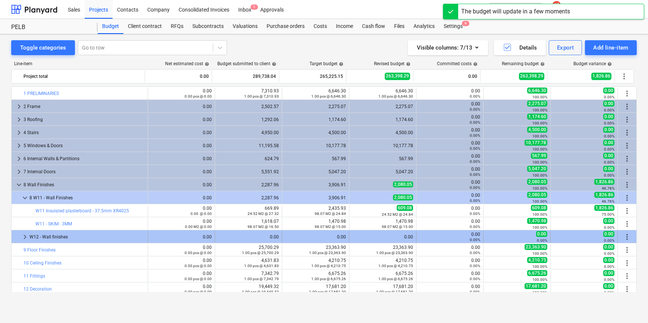
click at [246, 238] on div "0.00" at bounding box center [248, 237] width 61 height 5
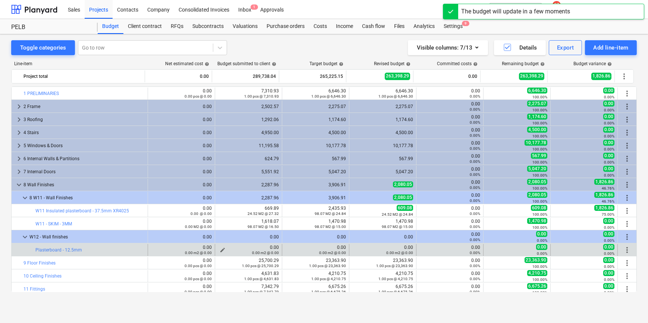
click at [218, 251] on div "0.00 m2 @ 0.00" at bounding box center [248, 252] width 61 height 5
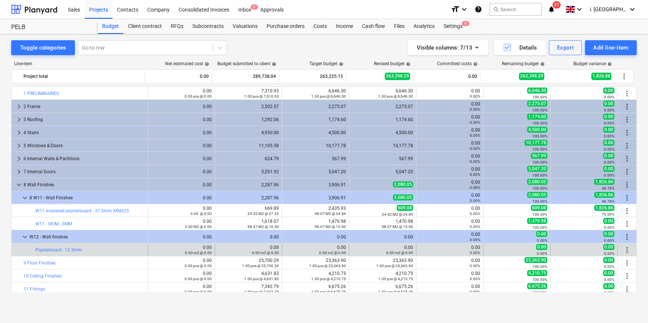
click at [623, 247] on span "more_vert" at bounding box center [627, 250] width 9 height 9
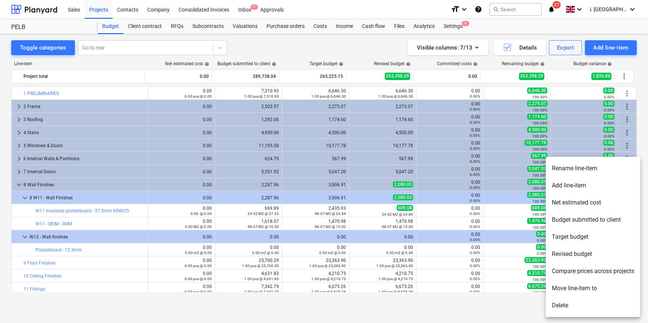
click at [572, 170] on li "Rename line-item" at bounding box center [593, 168] width 94 height 17
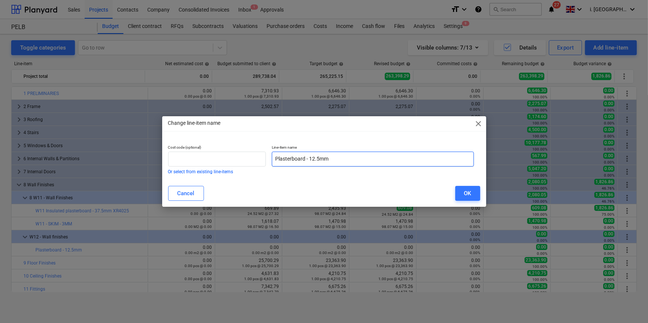
click at [275, 159] on input "Plasterboard - 12.5mm" at bounding box center [373, 159] width 202 height 15
click at [283, 157] on input "W 12 Plasterboard - 12.5mm" at bounding box center [373, 159] width 202 height 15
click at [288, 157] on input "W12 Plasterboard - 12.5mm" at bounding box center [373, 159] width 202 height 15
click at [287, 161] on input "W12- Plasterboard - 12.5mm" at bounding box center [373, 159] width 202 height 15
type input "W12 - Plasterboard - 12.5mm"
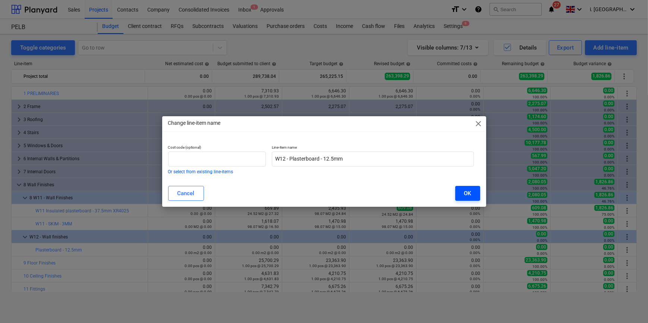
click at [463, 194] on button "OK" at bounding box center [468, 193] width 25 height 15
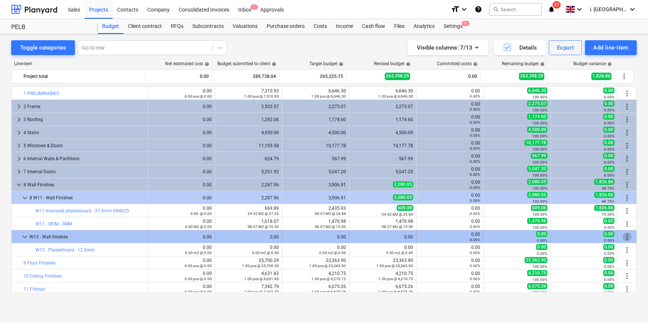
click at [624, 237] on span "more_vert" at bounding box center [627, 237] width 9 height 9
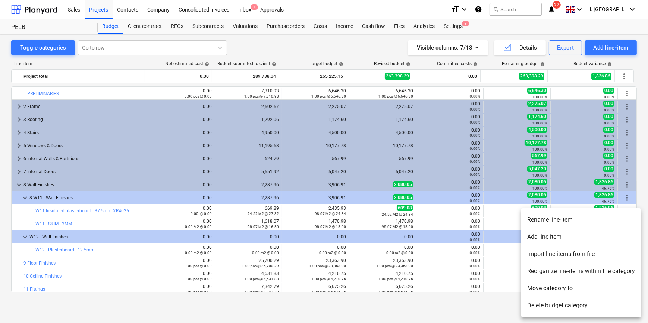
click at [585, 241] on li "Add line-item" at bounding box center [582, 237] width 120 height 17
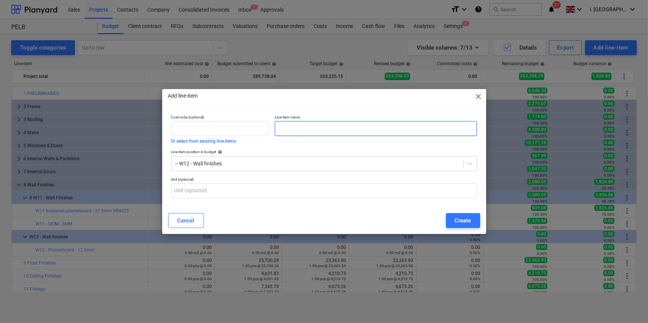
click at [291, 127] on input "text" at bounding box center [376, 128] width 202 height 15
type input "s"
type input "SKIM 3mm"
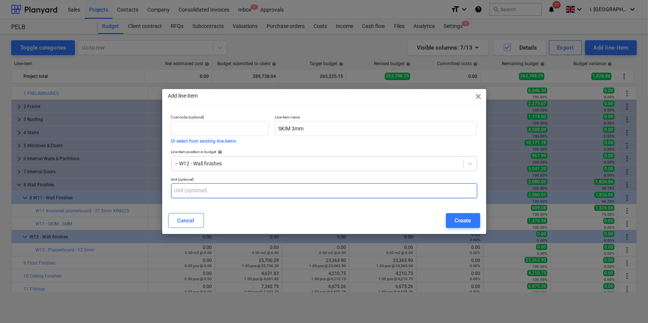
click at [348, 186] on input "text" at bounding box center [324, 191] width 306 height 15
type input "m2"
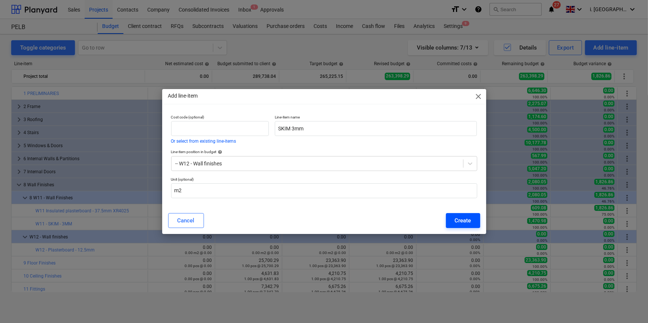
click at [472, 219] on button "Create" at bounding box center [463, 220] width 34 height 15
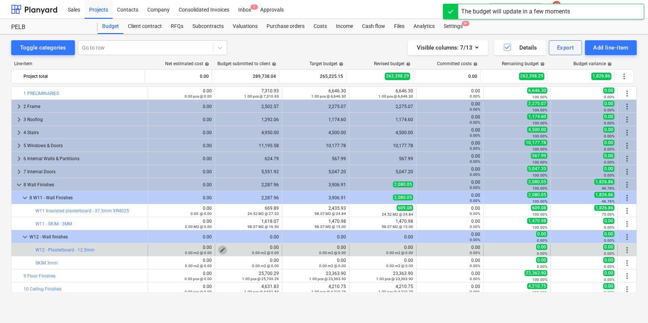
click at [220, 249] on span "edit" at bounding box center [223, 250] width 6 height 6
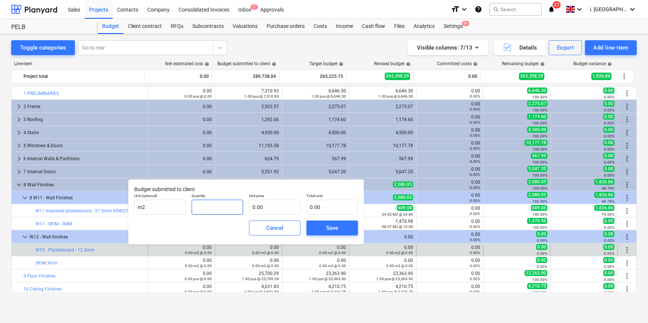
click at [225, 210] on input "text" at bounding box center [217, 207] width 51 height 15
type input "18.00"
type input "1"
type input "18.00"
type input "14"
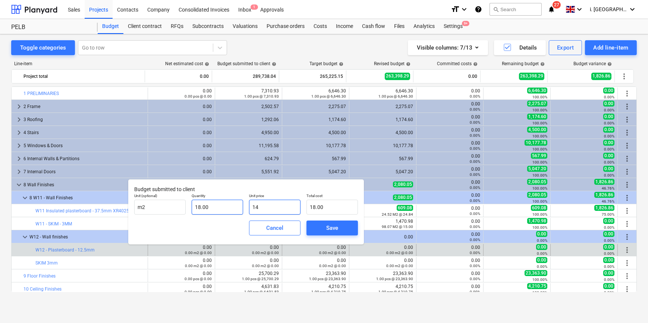
type input "252.00"
type input "14.5"
type input "261.00"
type input "14.55"
type input "261.90"
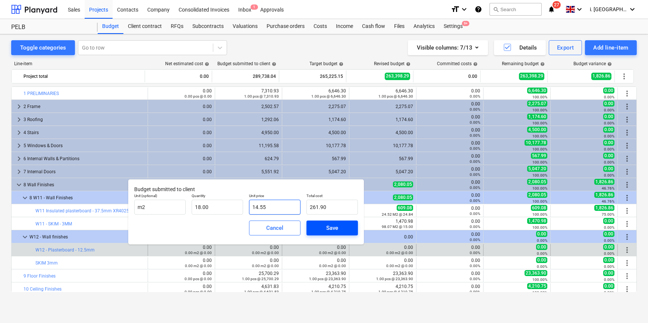
type input "14.55"
click at [334, 227] on div "Save" at bounding box center [332, 228] width 12 height 10
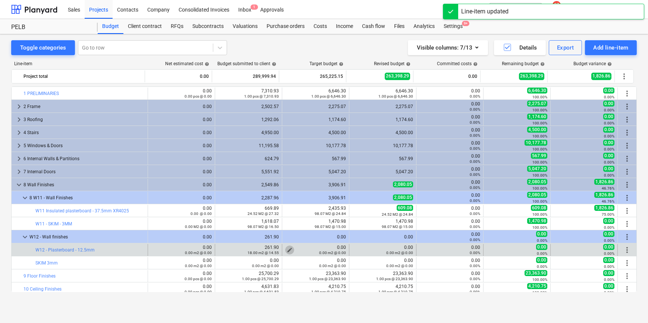
click at [289, 249] on span "edit" at bounding box center [290, 250] width 6 height 6
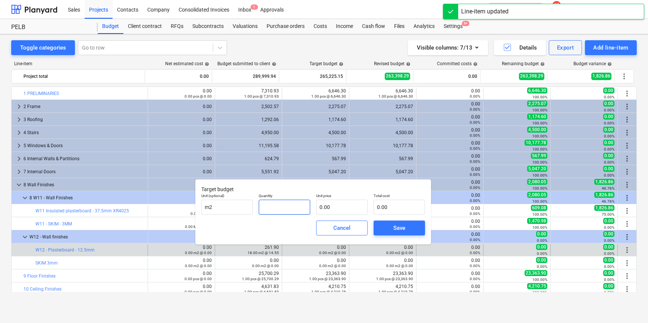
click at [300, 209] on input "text" at bounding box center [284, 207] width 51 height 15
type input "18.00"
type input "1"
type input "18.00"
type input "13"
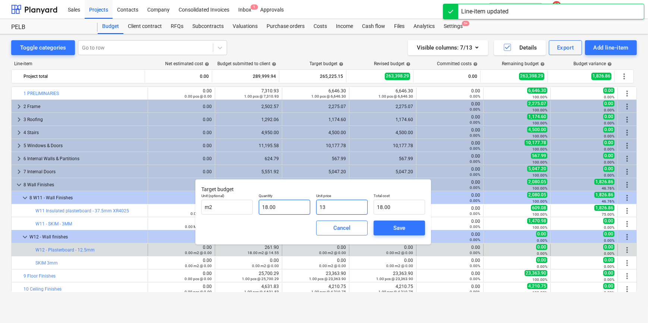
type input "234.00"
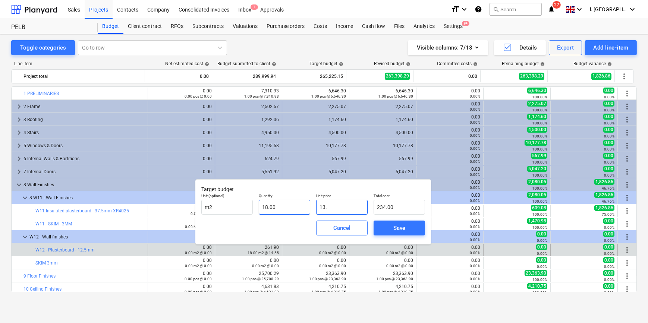
type input "13.2"
type input "237.60"
type input "13.23"
type input "238.14"
type input "13.23"
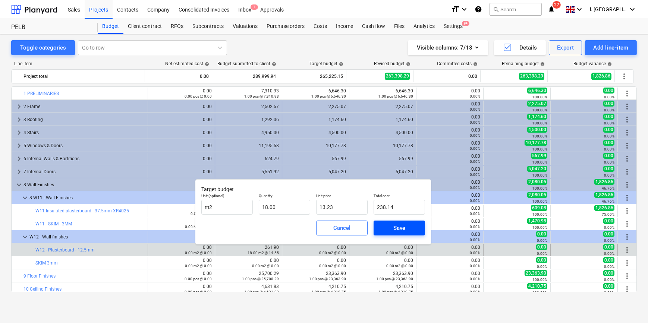
click at [387, 225] on span "Save" at bounding box center [400, 228] width 34 height 10
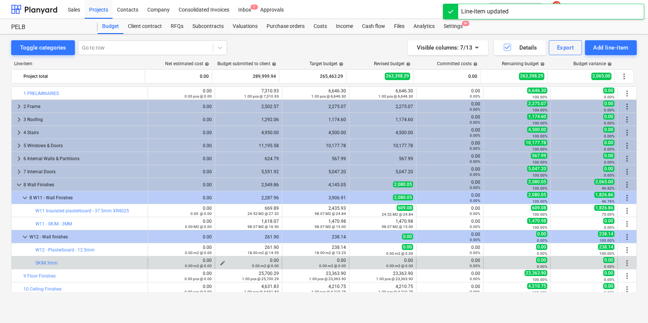
click at [218, 263] on button "edit" at bounding box center [222, 263] width 9 height 9
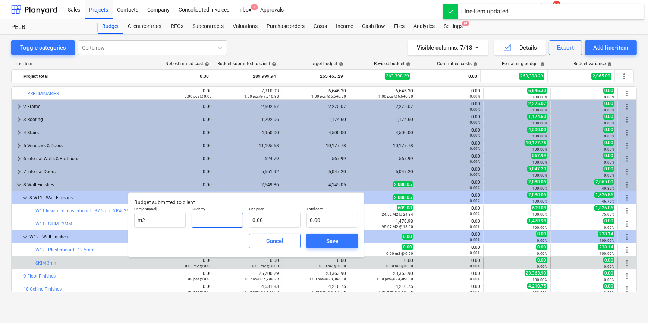
click at [232, 221] on input "text" at bounding box center [217, 220] width 51 height 15
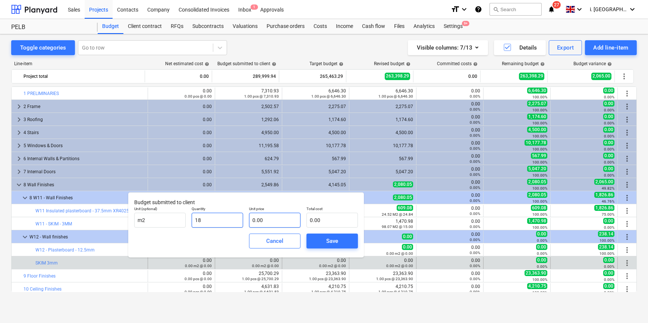
type input "18.00"
type input "1"
type input "18.00"
type input "16"
type input "288.00"
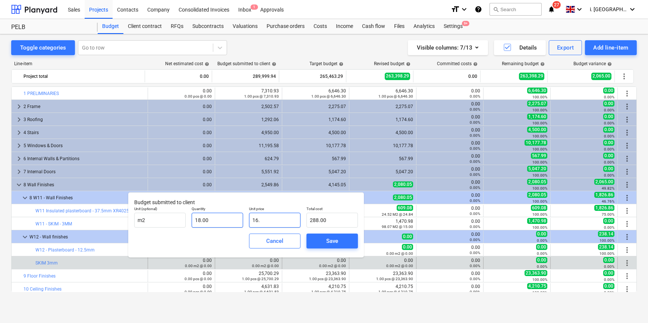
type input "16.5"
type input "297.00"
type input "16.50"
type input "297.00"
click at [339, 241] on span "Save" at bounding box center [333, 242] width 34 height 10
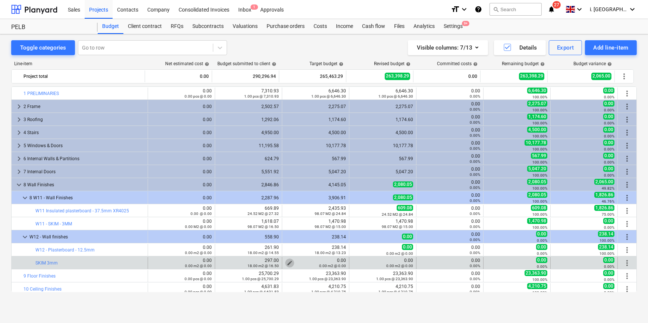
click at [288, 261] on span "edit" at bounding box center [290, 263] width 6 height 6
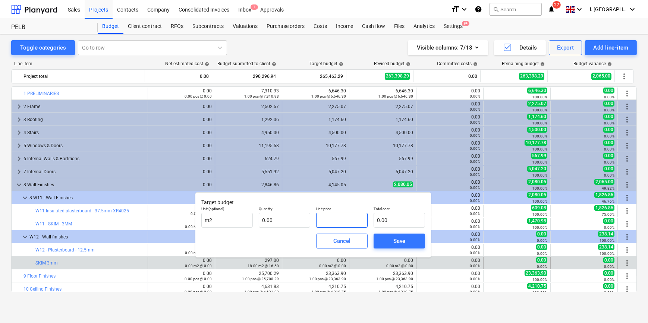
click at [331, 222] on input "text" at bounding box center [341, 220] width 51 height 15
click at [287, 222] on input "text" at bounding box center [284, 220] width 51 height 15
click at [403, 238] on div "Save" at bounding box center [400, 242] width 12 height 10
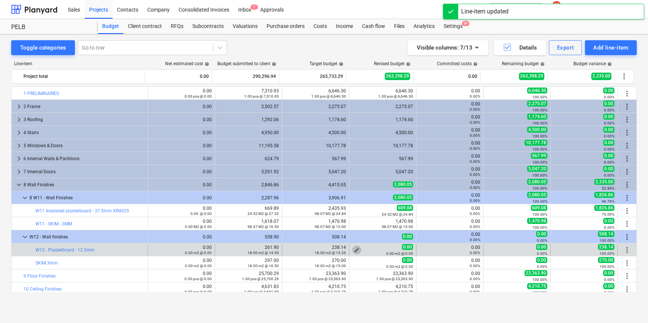
click at [354, 250] on span "edit" at bounding box center [357, 250] width 6 height 6
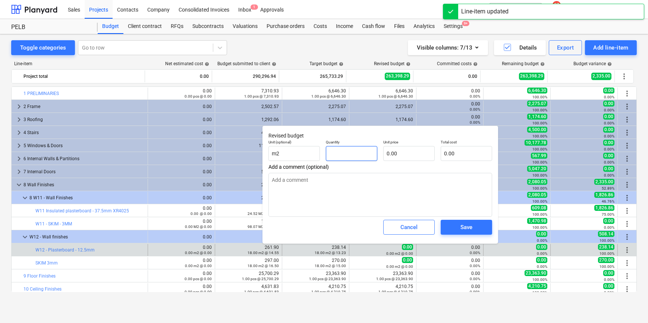
click at [353, 158] on input "text" at bounding box center [351, 153] width 51 height 15
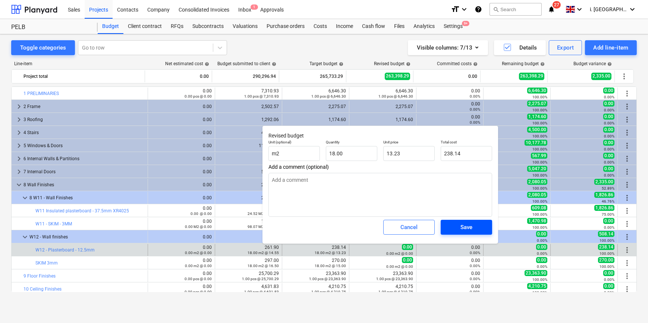
click at [466, 229] on div "Save" at bounding box center [467, 228] width 12 height 10
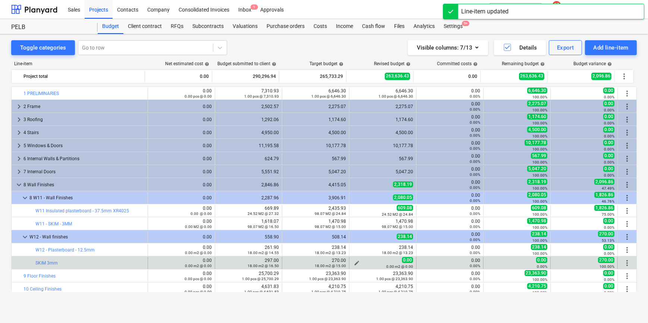
click at [354, 262] on span "edit" at bounding box center [357, 263] width 6 height 6
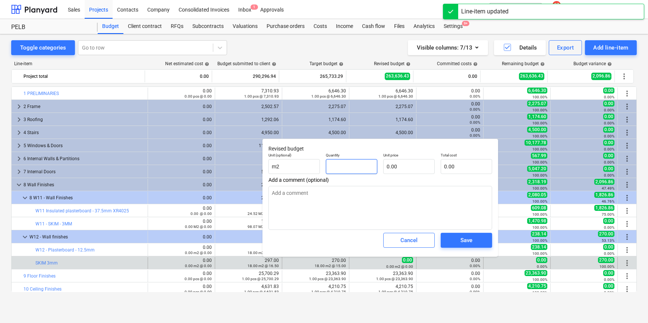
click at [373, 169] on input "text" at bounding box center [351, 166] width 51 height 15
click at [471, 244] on div "Save" at bounding box center [467, 241] width 12 height 10
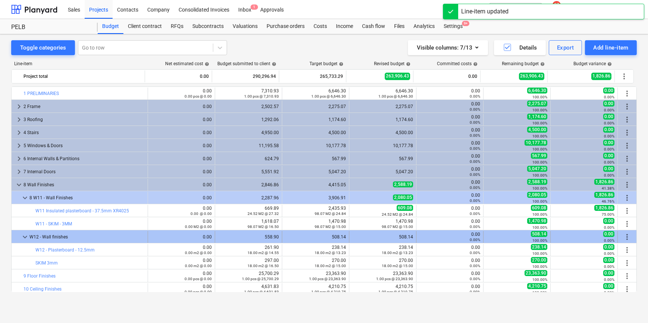
click at [25, 238] on span "keyboard_arrow_down" at bounding box center [25, 237] width 9 height 9
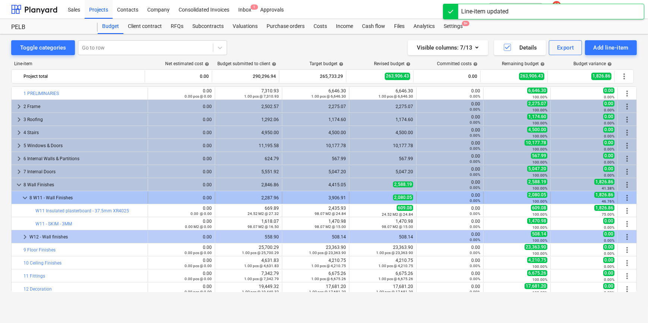
click at [24, 198] on span "keyboard_arrow_down" at bounding box center [25, 198] width 9 height 9
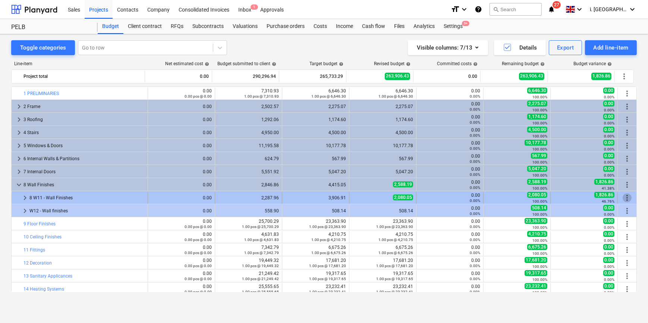
click at [625, 197] on span "more_vert" at bounding box center [627, 198] width 9 height 9
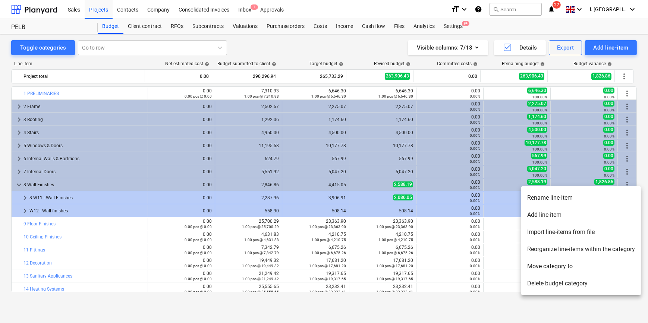
click at [565, 201] on li "Rename line-item" at bounding box center [582, 198] width 120 height 17
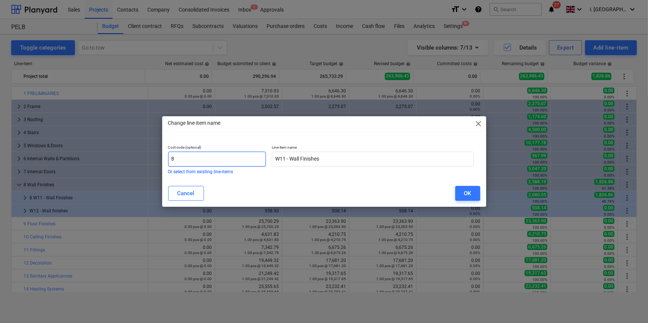
drag, startPoint x: 205, startPoint y: 163, endPoint x: 33, endPoint y: 149, distance: 172.9
click at [36, 153] on div "Change line-item name close Cost code (optional) 8 Or select from existing line…" at bounding box center [324, 161] width 648 height 323
click at [469, 194] on div "OK" at bounding box center [467, 194] width 7 height 10
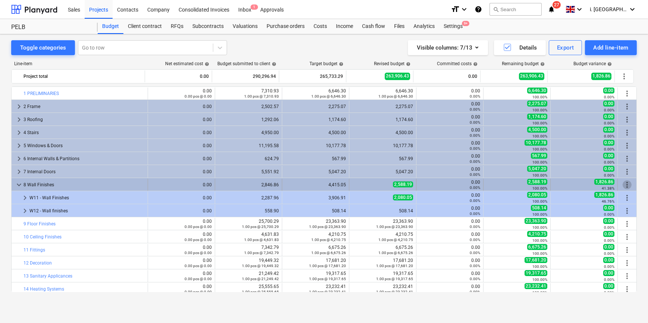
click at [625, 184] on span "more_vert" at bounding box center [627, 185] width 9 height 9
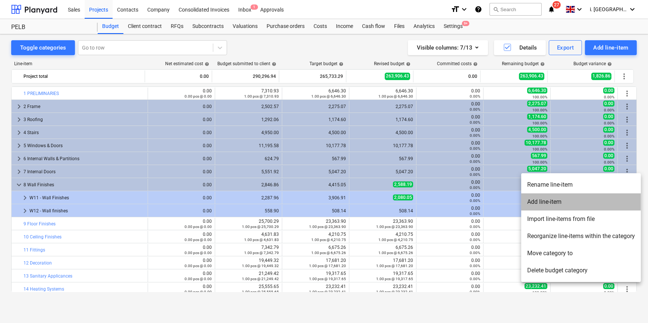
click at [587, 206] on li "Add line-item" at bounding box center [582, 202] width 120 height 17
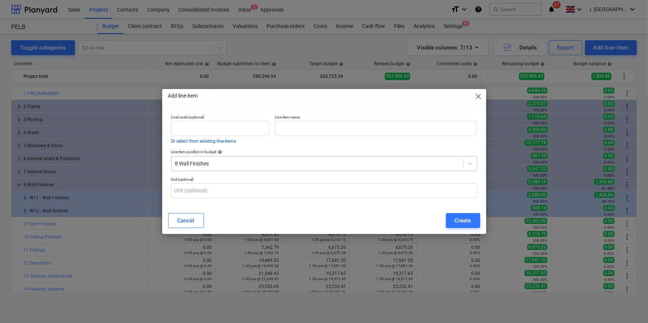
click at [176, 163] on div at bounding box center [317, 163] width 284 height 7
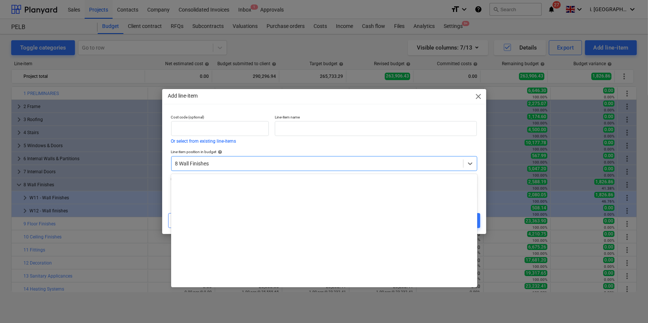
scroll to position [340, 0]
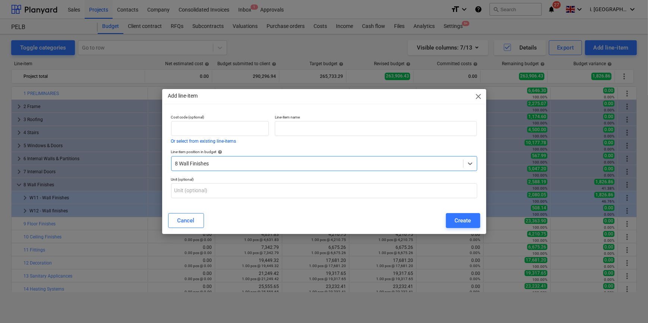
click at [177, 164] on div at bounding box center [317, 163] width 284 height 7
click at [305, 127] on input "text" at bounding box center [376, 128] width 202 height 15
click at [424, 187] on input "text" at bounding box center [324, 191] width 306 height 15
click at [472, 220] on button "Create" at bounding box center [463, 220] width 34 height 15
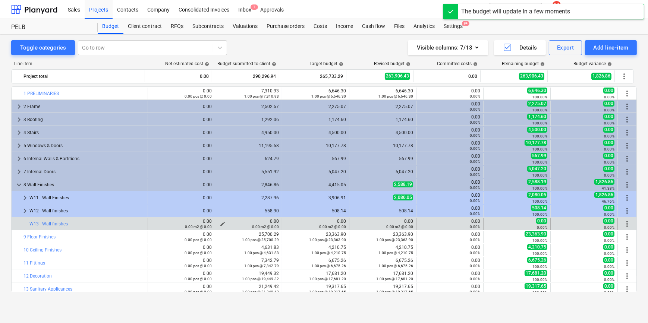
click at [218, 225] on div "0.00 m2 @ 0.00" at bounding box center [248, 226] width 61 height 5
click at [220, 224] on div "0.00 m2 @ 0.00" at bounding box center [248, 226] width 61 height 5
click at [220, 223] on span "edit" at bounding box center [223, 224] width 6 height 6
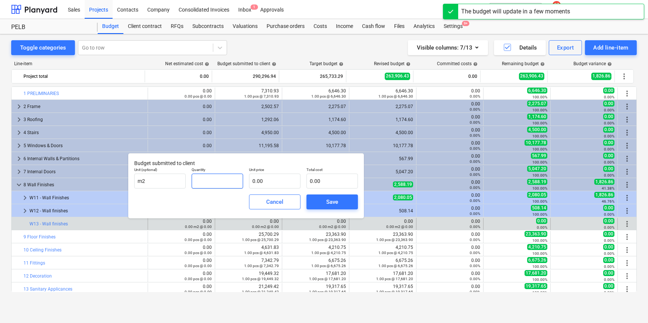
click at [208, 179] on input "text" at bounding box center [217, 181] width 51 height 15
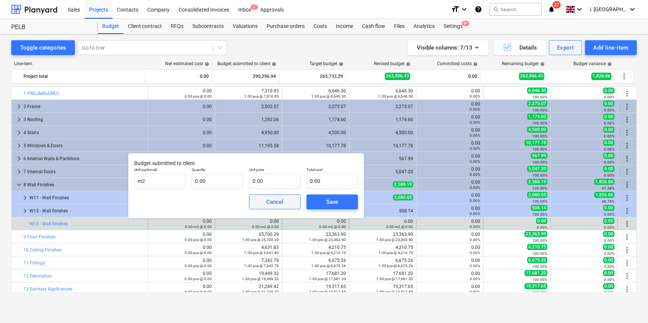
click at [272, 200] on div "Cancel" at bounding box center [274, 202] width 17 height 10
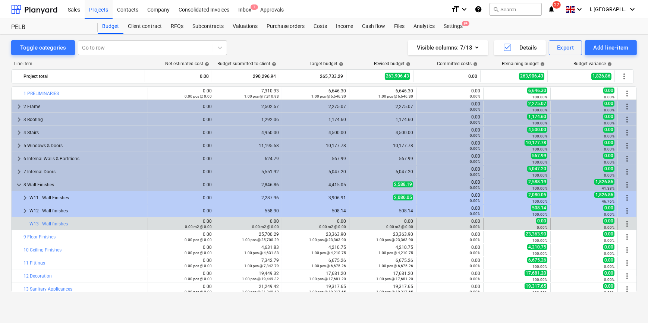
click at [626, 223] on span "more_vert" at bounding box center [627, 224] width 9 height 9
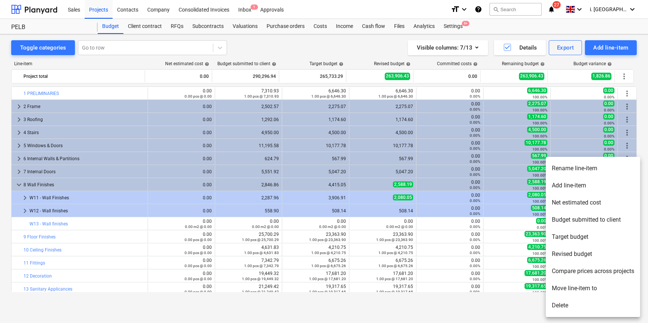
click at [584, 185] on li "Add line-item" at bounding box center [593, 185] width 94 height 17
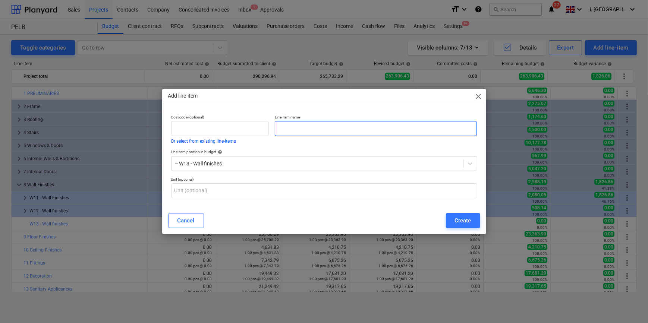
click at [317, 126] on input "text" at bounding box center [376, 128] width 202 height 15
paste input "Insulated plasterboard - 92.5mm Kingspan K118"
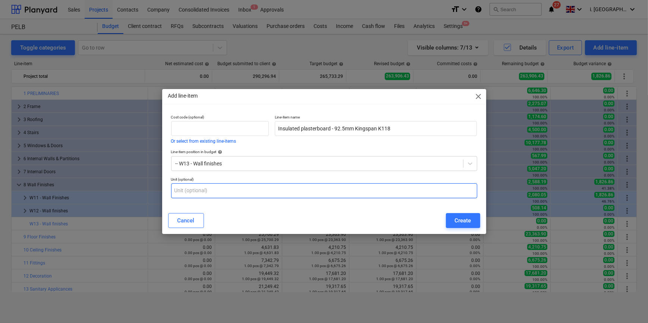
click at [215, 187] on input "text" at bounding box center [324, 191] width 306 height 15
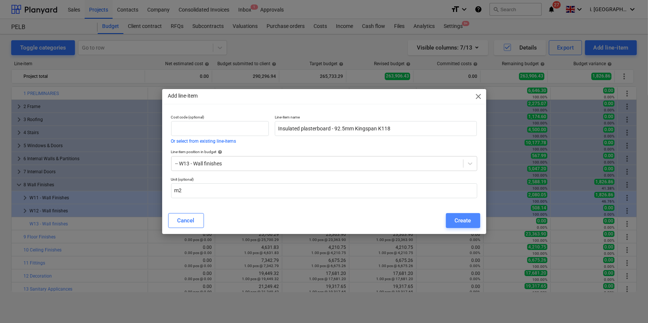
click at [465, 216] on div "Create" at bounding box center [463, 221] width 16 height 10
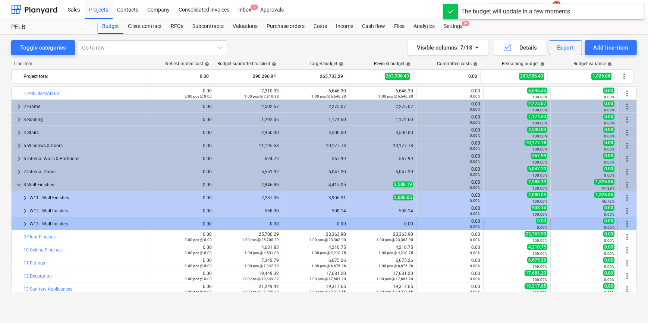
click at [628, 224] on span "more_vert" at bounding box center [627, 224] width 9 height 9
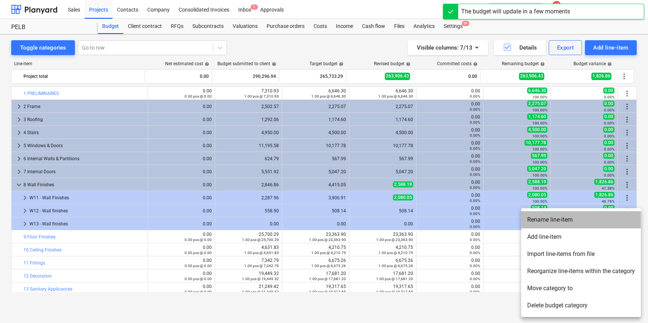
click at [566, 220] on li "Rename line-item" at bounding box center [582, 220] width 120 height 17
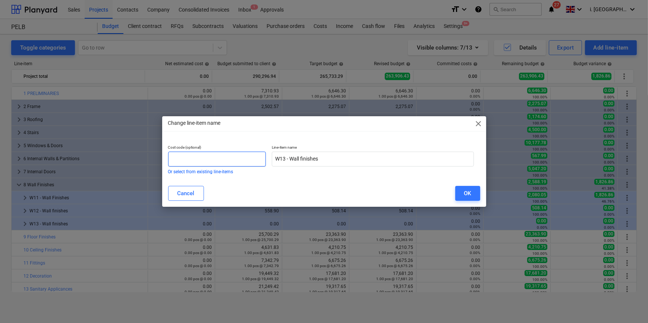
click at [224, 160] on input "text" at bounding box center [217, 159] width 98 height 15
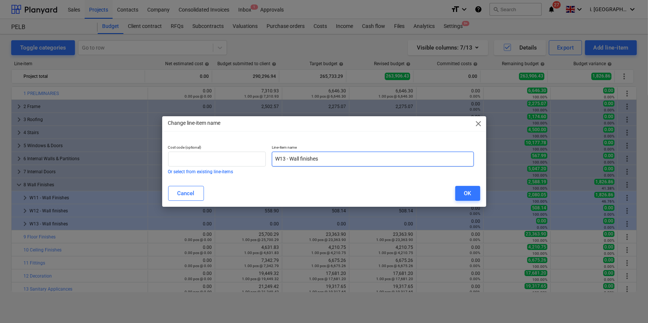
click at [284, 160] on input "W13 - Wall finishes" at bounding box center [373, 159] width 202 height 15
click at [339, 157] on input "W13 - Wall finishes" at bounding box center [373, 159] width 202 height 15
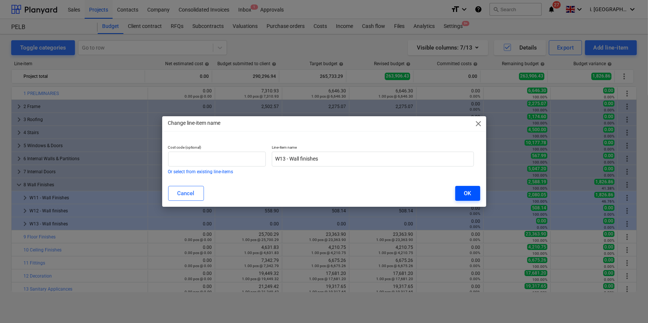
click at [463, 193] on button "OK" at bounding box center [468, 193] width 25 height 15
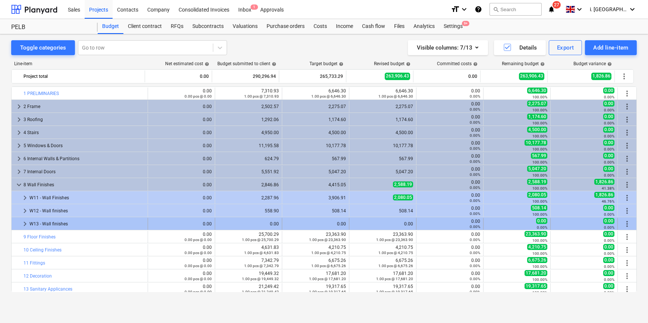
click at [627, 222] on span "more_vert" at bounding box center [627, 224] width 9 height 9
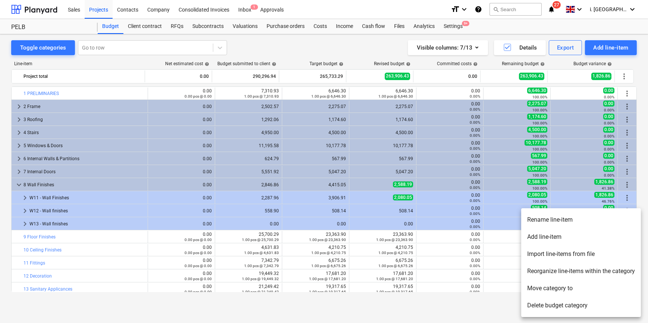
click at [231, 225] on div at bounding box center [324, 161] width 648 height 323
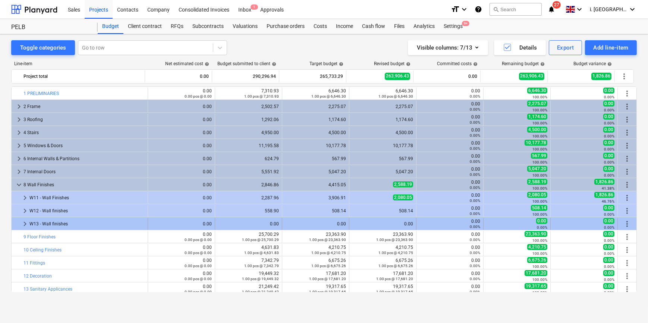
click at [21, 227] on span "keyboard_arrow_right" at bounding box center [25, 224] width 9 height 9
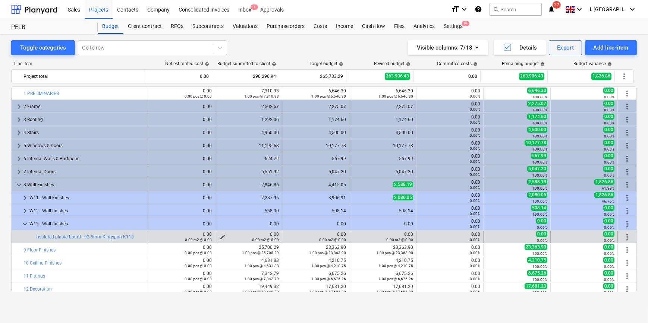
click at [222, 237] on div "0.00 m2 @ 0.00" at bounding box center [248, 239] width 61 height 5
click at [220, 236] on span "edit" at bounding box center [223, 237] width 6 height 6
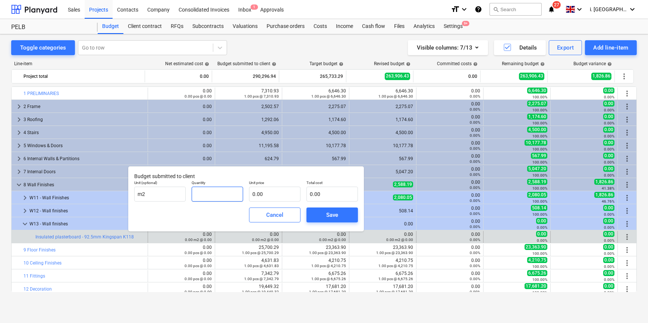
click at [231, 194] on input "text" at bounding box center [217, 194] width 51 height 15
click at [326, 214] on div "Save" at bounding box center [332, 215] width 12 height 10
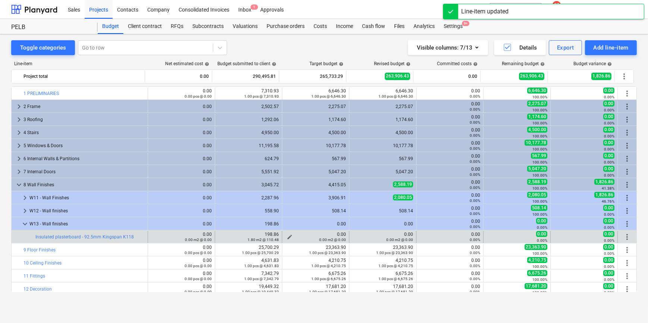
click at [287, 235] on span "edit" at bounding box center [290, 237] width 6 height 6
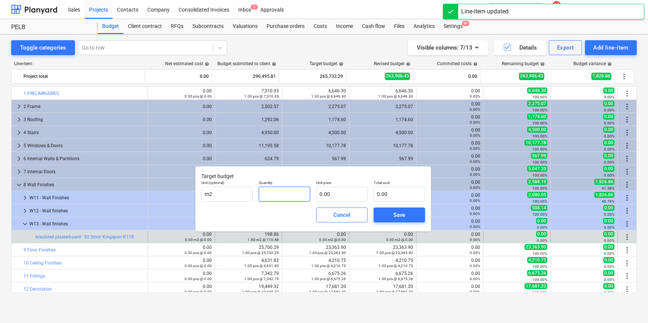
click at [296, 194] on input "text" at bounding box center [284, 194] width 51 height 15
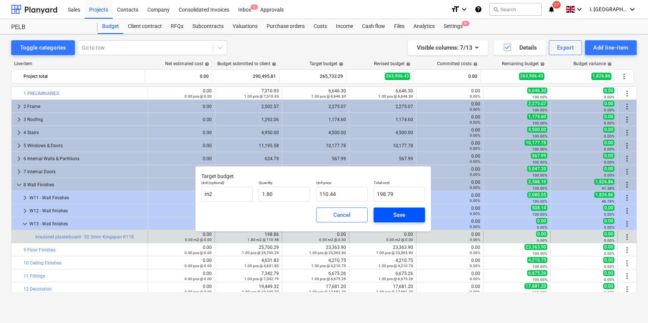
click at [396, 213] on div "Save" at bounding box center [400, 215] width 12 height 10
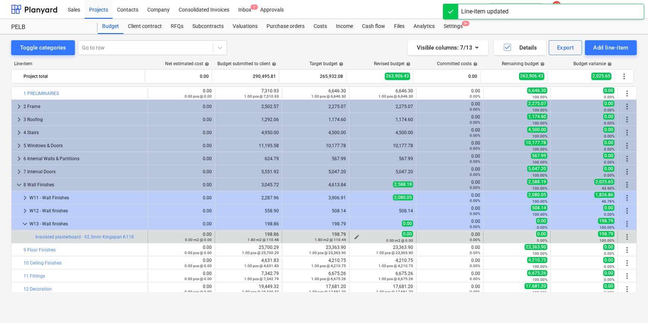
click at [354, 236] on span "edit" at bounding box center [357, 237] width 6 height 6
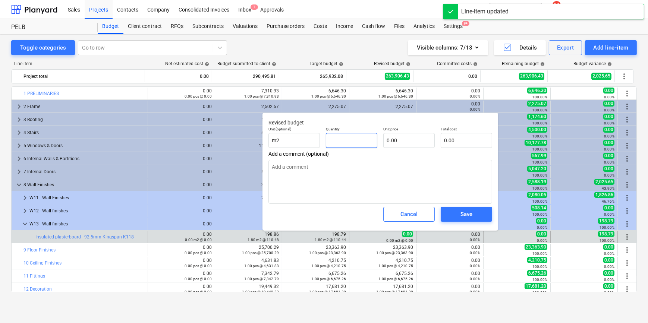
click at [341, 142] on input "text" at bounding box center [351, 140] width 51 height 15
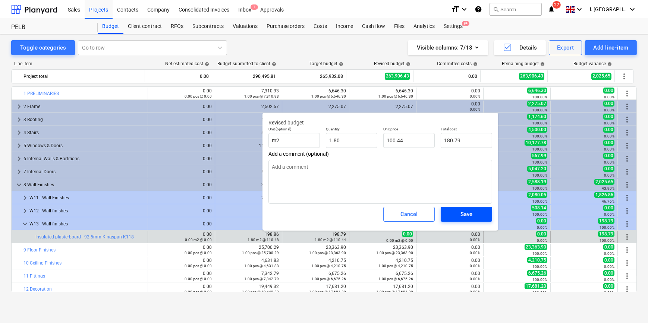
click at [464, 212] on div "Save" at bounding box center [467, 215] width 12 height 10
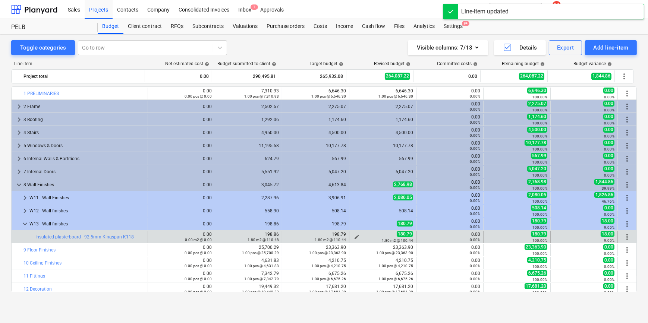
click at [354, 234] on button "edit" at bounding box center [357, 237] width 9 height 9
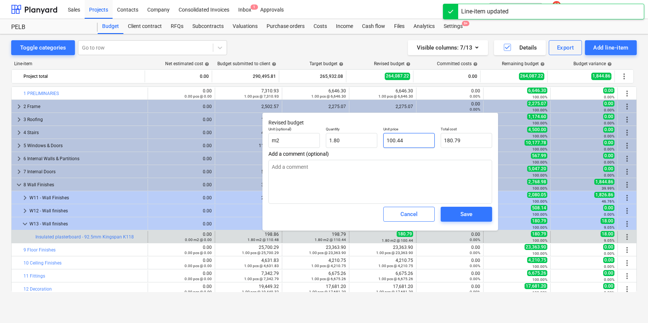
click at [392, 137] on input "100.44" at bounding box center [409, 140] width 51 height 15
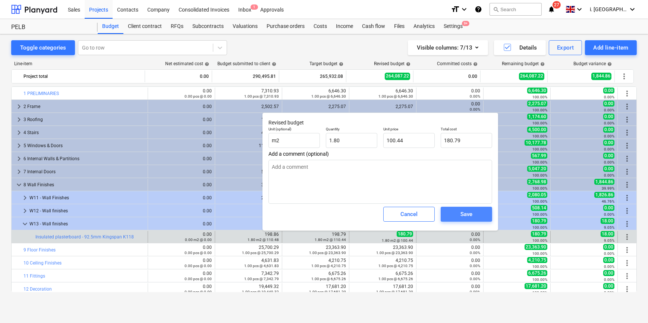
click at [480, 212] on span "Save" at bounding box center [467, 215] width 34 height 10
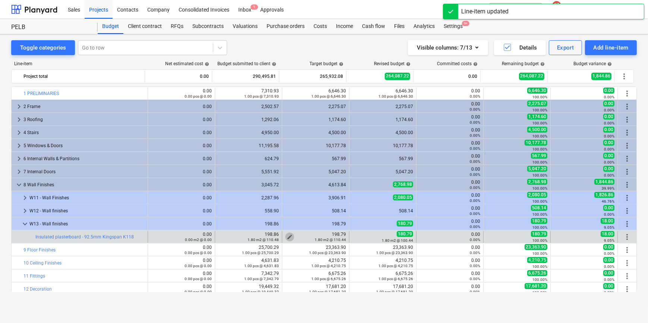
click at [287, 236] on span "edit" at bounding box center [290, 237] width 6 height 6
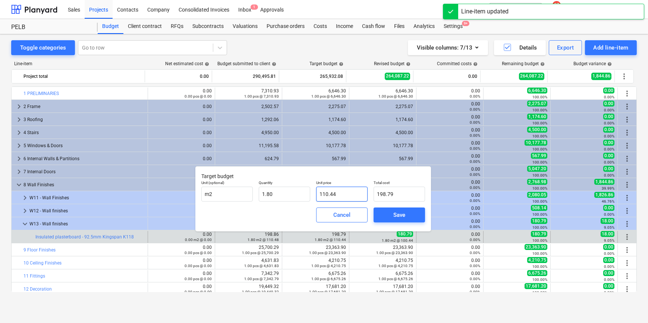
click at [323, 191] on input "110.44" at bounding box center [341, 194] width 51 height 15
click at [415, 217] on span "Save" at bounding box center [400, 215] width 34 height 10
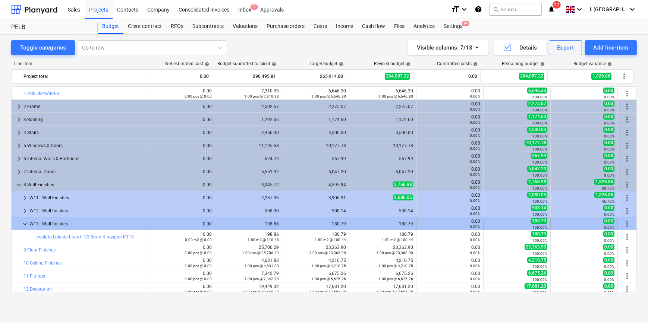
click at [627, 222] on span "more_vert" at bounding box center [627, 224] width 9 height 9
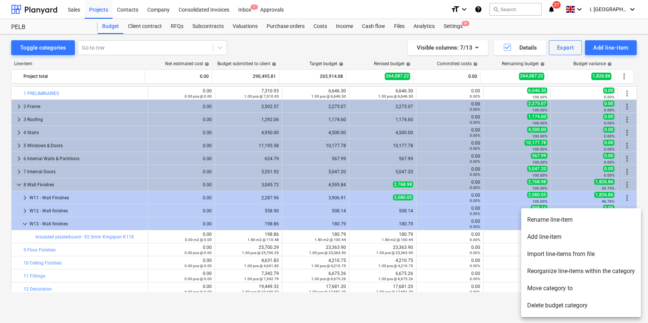
click at [550, 235] on li "Add line-item" at bounding box center [582, 237] width 120 height 17
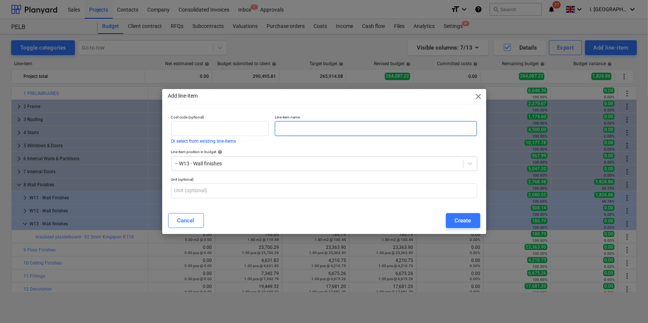
click at [295, 133] on input "text" at bounding box center [376, 128] width 202 height 15
paste input "Skim - 3mm"
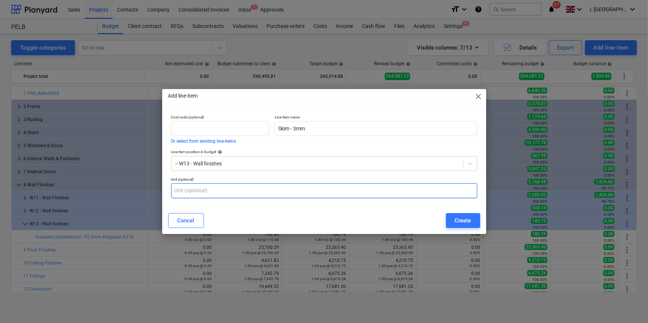
click at [340, 193] on input "text" at bounding box center [324, 191] width 306 height 15
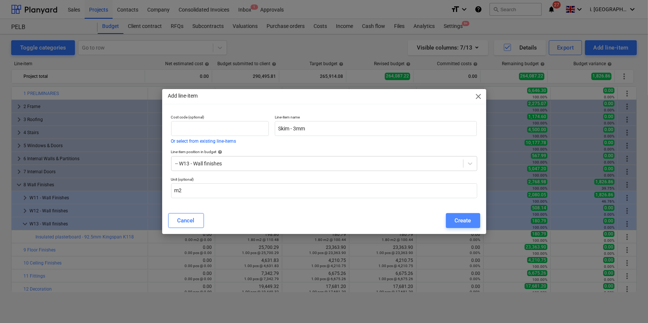
click at [459, 217] on div "Create" at bounding box center [463, 221] width 16 height 10
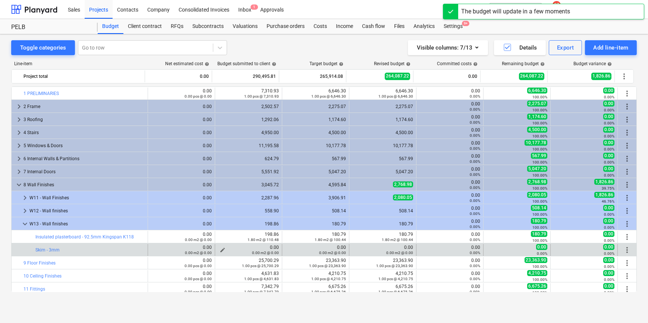
click at [220, 250] on span "edit" at bounding box center [223, 250] width 6 height 6
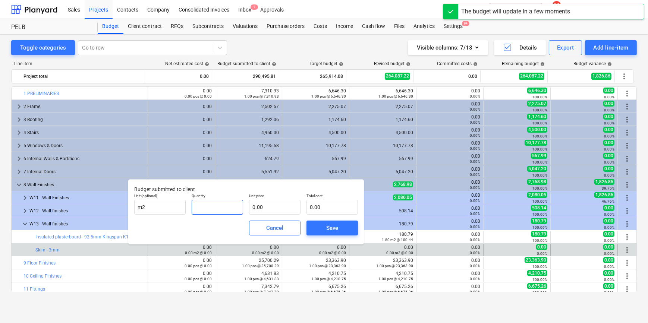
click at [233, 207] on input "text" at bounding box center [217, 207] width 51 height 15
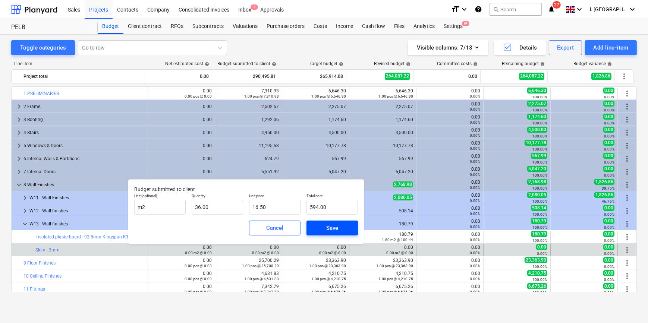
click at [309, 224] on button "Save" at bounding box center [332, 228] width 51 height 15
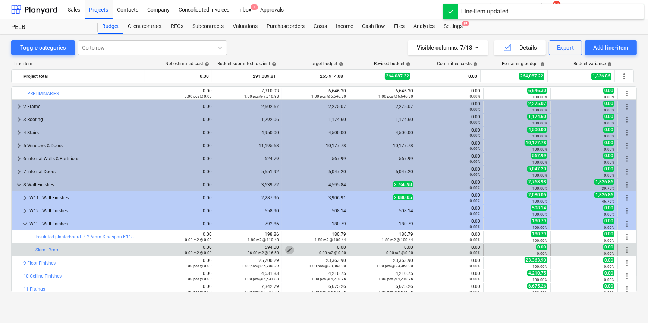
click at [287, 247] on span "edit" at bounding box center [290, 250] width 6 height 6
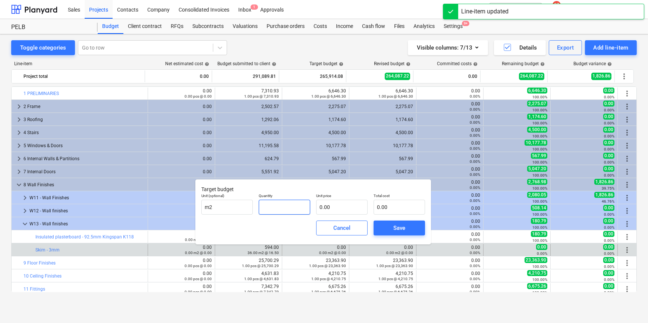
click at [285, 209] on input "text" at bounding box center [284, 207] width 51 height 15
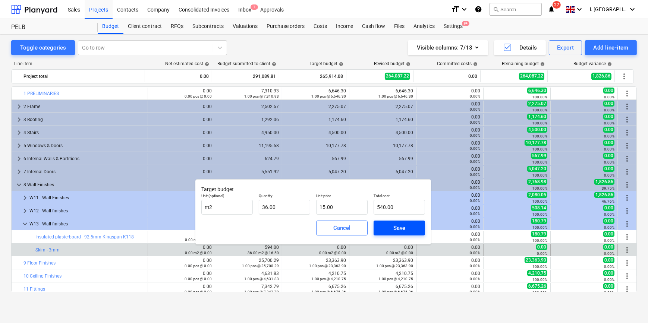
click at [403, 230] on div "Save" at bounding box center [400, 228] width 12 height 10
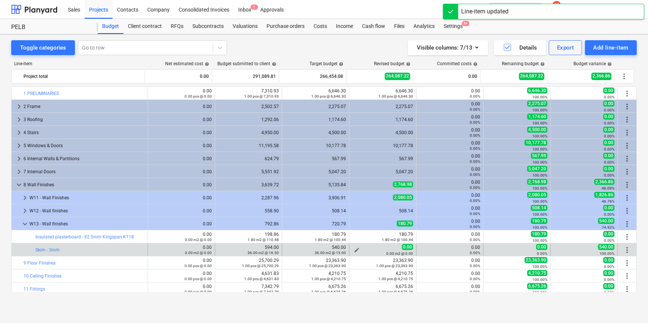
click at [354, 249] on span "edit" at bounding box center [357, 250] width 6 height 6
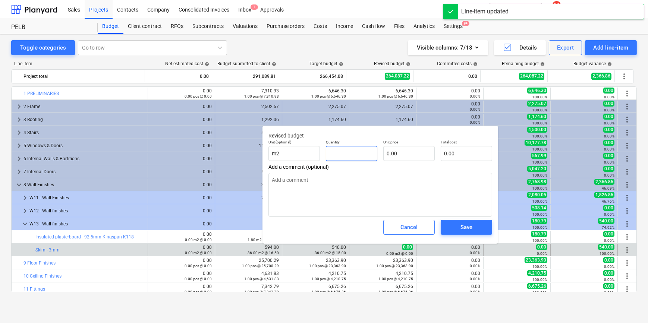
click at [342, 151] on input "text" at bounding box center [351, 153] width 51 height 15
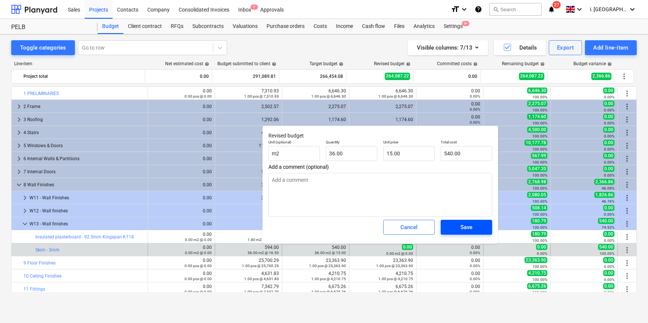
click at [475, 226] on span "Save" at bounding box center [467, 228] width 34 height 10
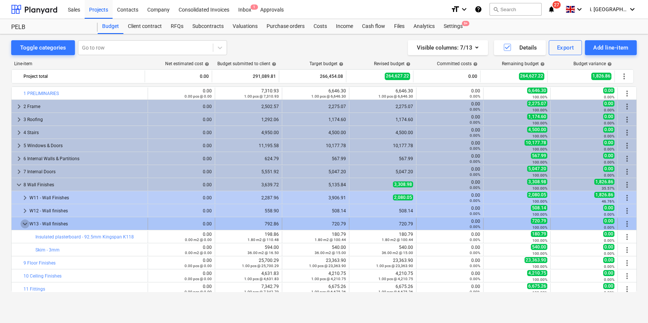
click at [26, 224] on span "keyboard_arrow_down" at bounding box center [25, 224] width 9 height 9
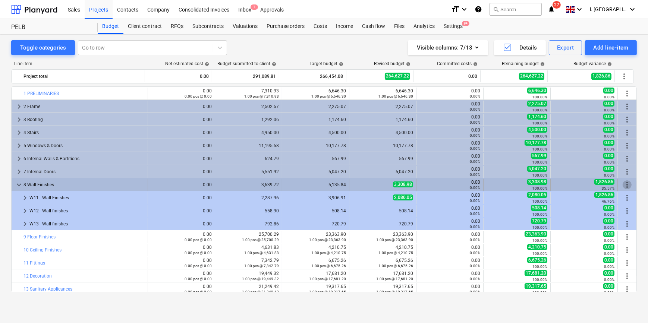
click at [623, 184] on span "more_vert" at bounding box center [627, 185] width 9 height 9
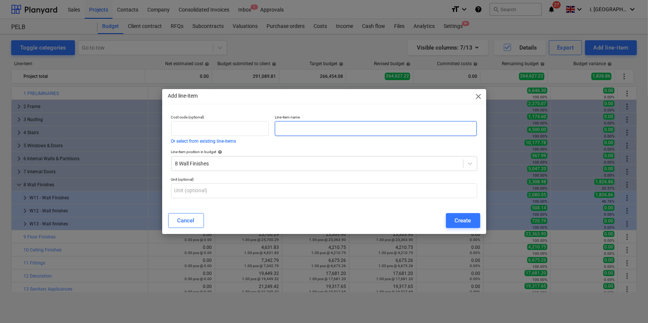
click at [290, 125] on input "text" at bounding box center [376, 128] width 202 height 15
type input "w"
type input "W14 - Wall Finishes"
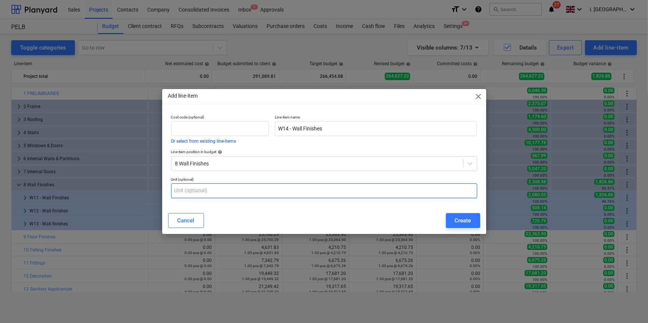
click at [312, 185] on input "text" at bounding box center [324, 191] width 306 height 15
type input "m2"
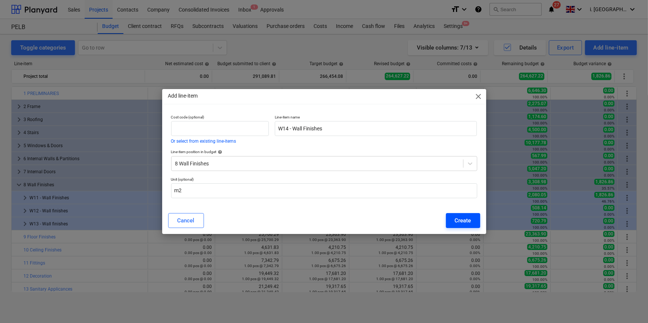
click at [466, 224] on div "Create" at bounding box center [463, 221] width 16 height 10
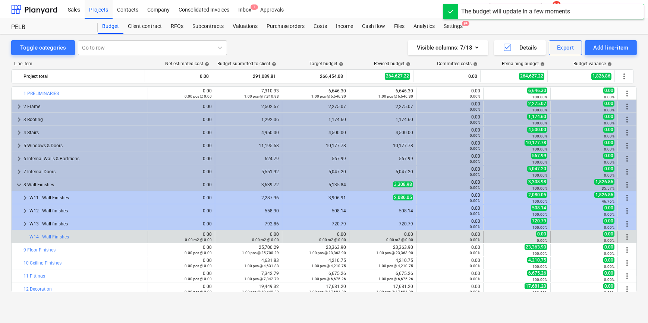
click at [621, 239] on div "more_vert" at bounding box center [627, 237] width 13 height 12
click at [625, 237] on span "more_vert" at bounding box center [627, 237] width 9 height 9
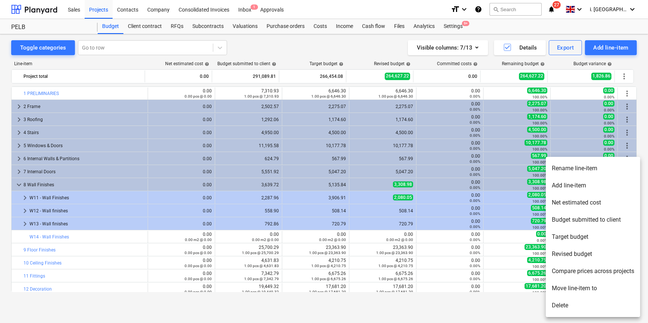
click at [571, 187] on li "Add line-item" at bounding box center [593, 185] width 94 height 17
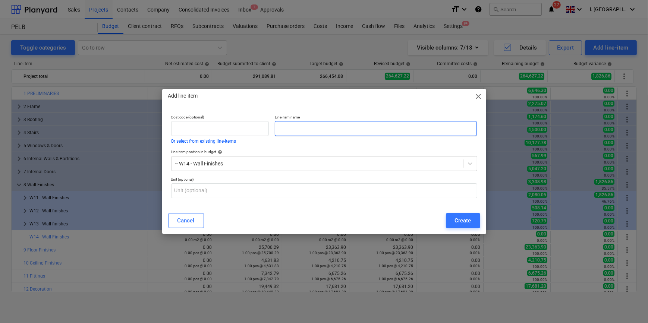
click at [312, 130] on input "text" at bounding box center [376, 128] width 202 height 15
paste input "Insulated plasterboard - 37.5mm XR4025"
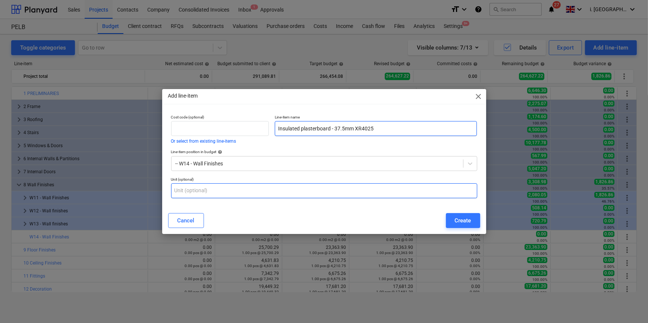
type input "Insulated plasterboard - 37.5mm XR4025"
click at [253, 189] on input "text" at bounding box center [324, 191] width 306 height 15
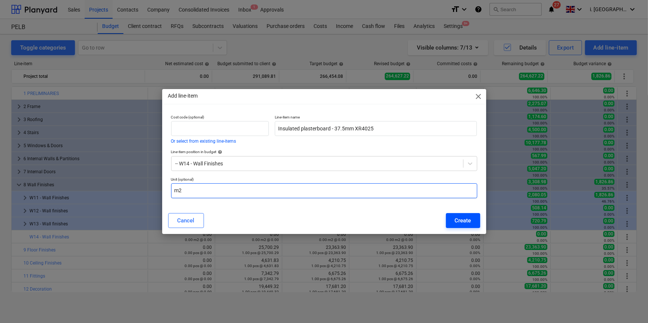
type input "m2"
click at [460, 220] on div "Create" at bounding box center [463, 221] width 16 height 10
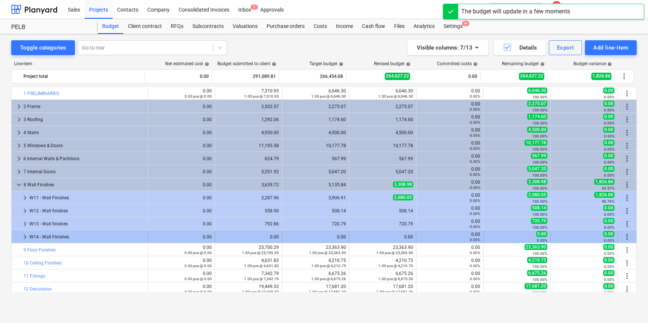
click at [625, 236] on span "more_vert" at bounding box center [627, 237] width 9 height 9
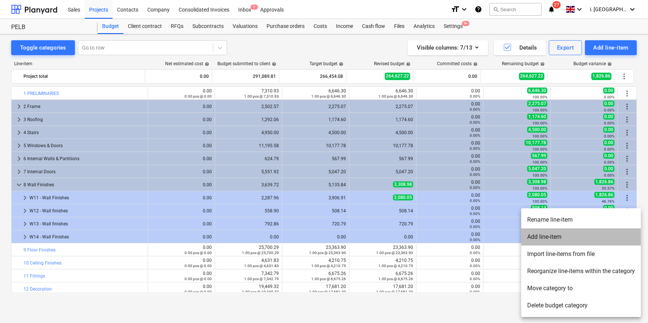
click at [566, 235] on li "Add line-item" at bounding box center [582, 237] width 120 height 17
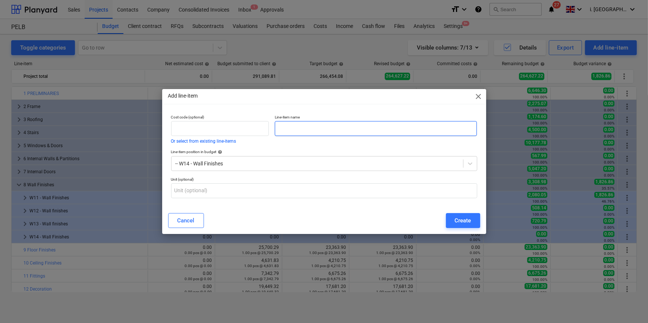
click at [321, 123] on input "text" at bounding box center [376, 128] width 202 height 15
paste input "Skim - 3mm"
type input "Skim - 3mm"
click at [208, 176] on div "Unit (optional)" at bounding box center [324, 187] width 312 height 27
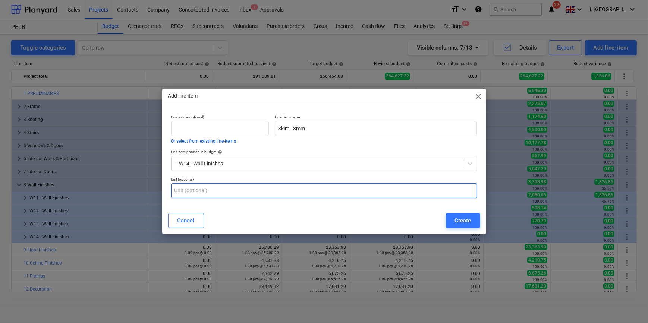
click at [212, 184] on input "text" at bounding box center [324, 191] width 306 height 15
type input "m2"
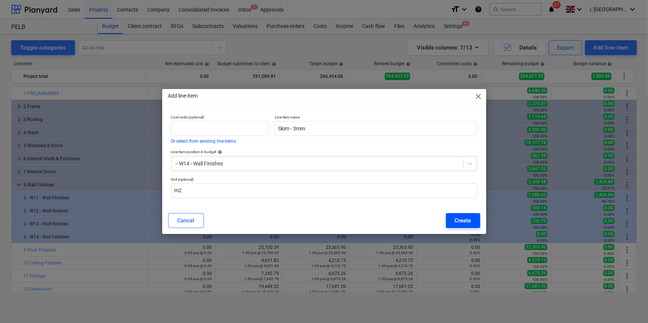
click at [458, 221] on div "Create" at bounding box center [463, 221] width 16 height 10
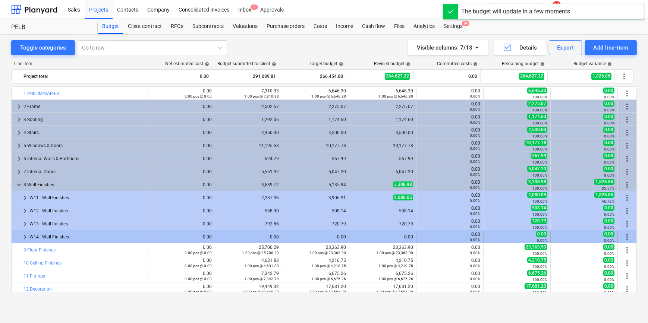
click at [24, 236] on span "keyboard_arrow_right" at bounding box center [25, 237] width 9 height 9
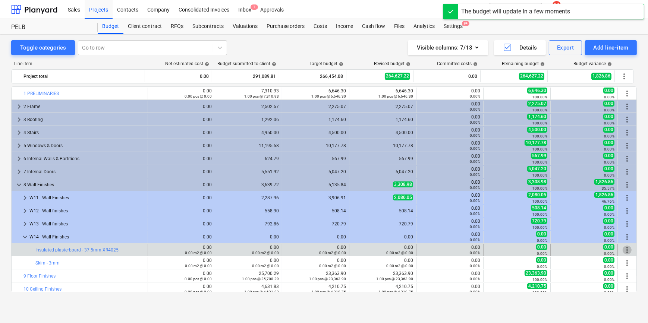
click at [627, 250] on span "more_vert" at bounding box center [627, 250] width 9 height 9
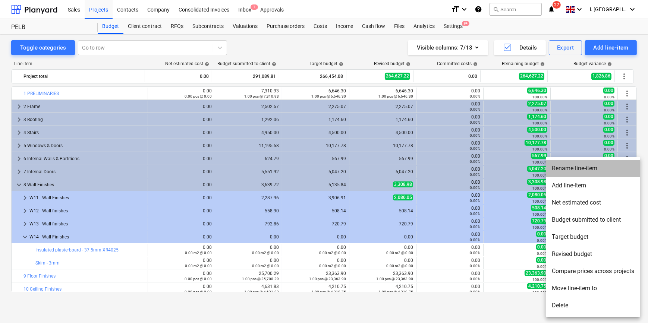
click at [570, 169] on li "Rename line-item" at bounding box center [593, 168] width 94 height 17
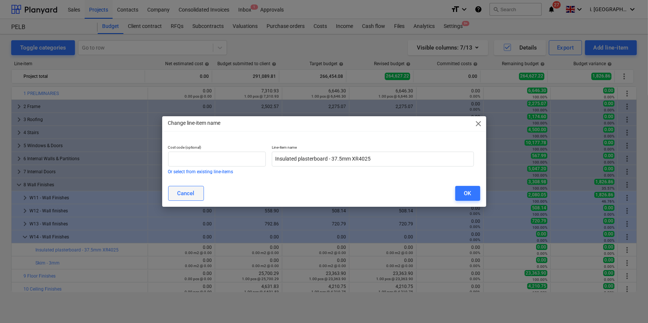
click at [198, 189] on button "Cancel" at bounding box center [186, 193] width 36 height 15
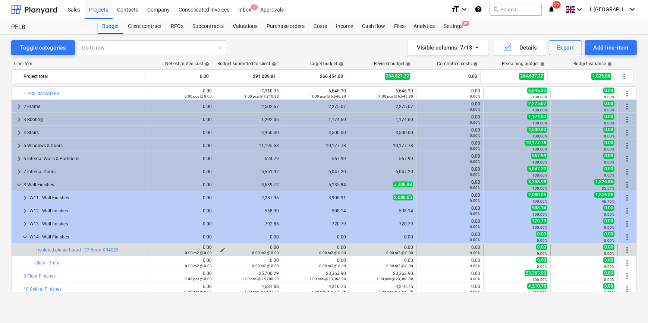
click at [220, 249] on span "edit" at bounding box center [223, 250] width 6 height 6
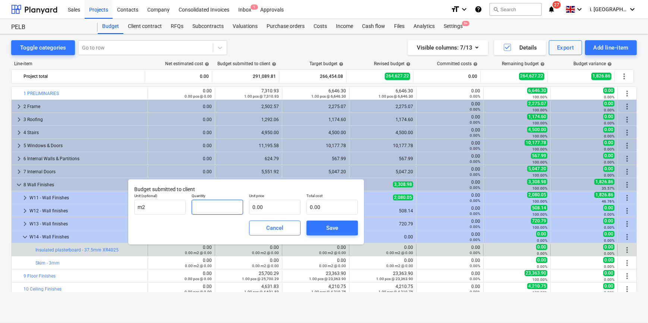
click at [223, 203] on input "text" at bounding box center [217, 207] width 51 height 15
type input "26.40"
type input "2"
type input "52.80"
type input "24"
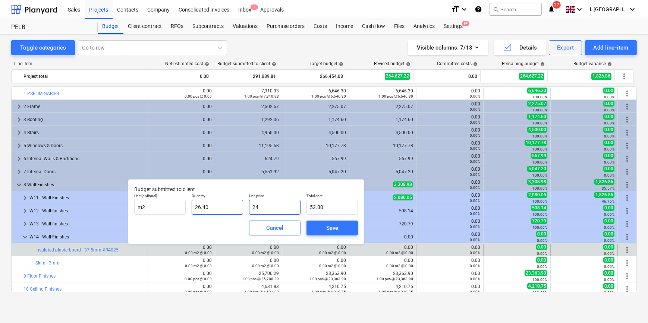
type input "633.60"
type input "24.4"
type input "644.16"
type input "24."
type input "633.60"
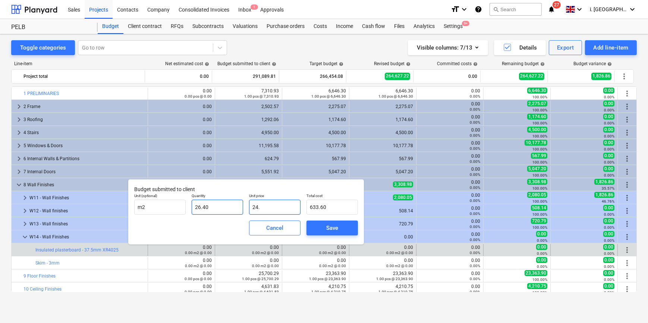
type input "24.8"
type input "654.72"
type input "24.84"
type input "655.78"
type input "24.8"
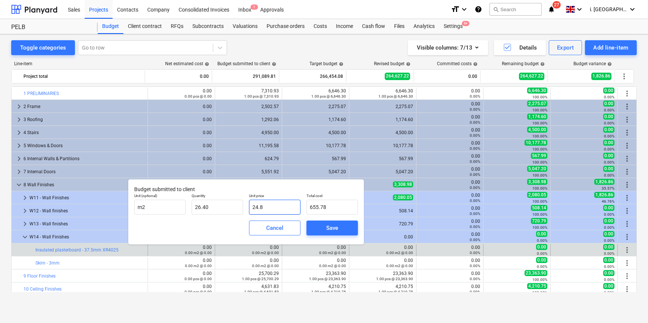
type input "654.72"
type input "24."
type input "633.60"
type input "2"
type input "52.80"
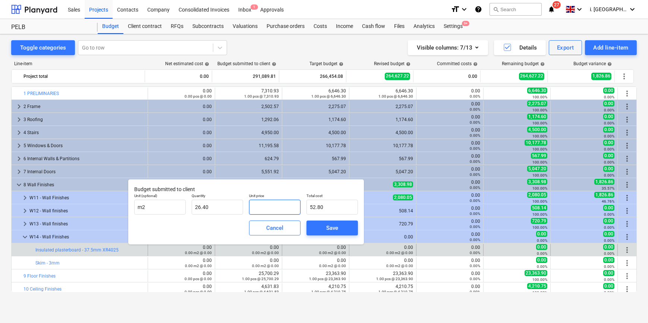
type input "0.00"
type input "2"
type input "52.80"
type input "27"
type input "712.80"
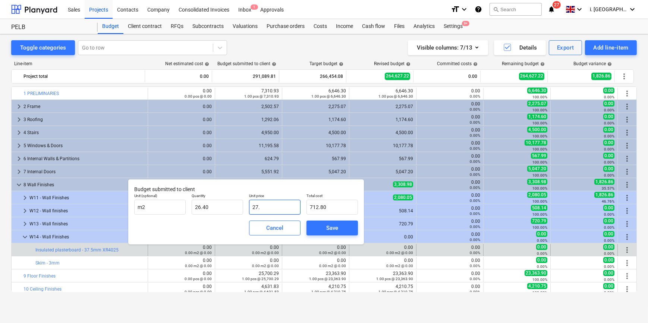
type input "27.3"
type input "720.72"
type input "27.32"
type input "721.25"
type input "27.32"
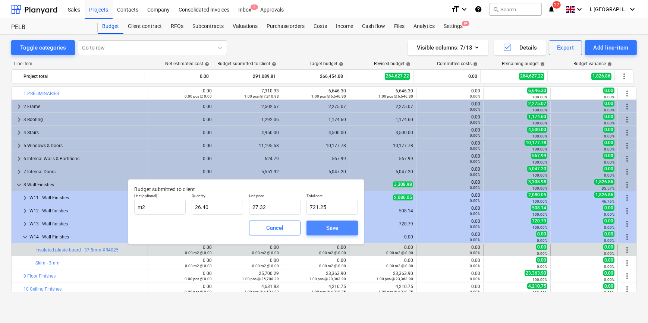
click at [314, 228] on button "Save" at bounding box center [332, 228] width 51 height 15
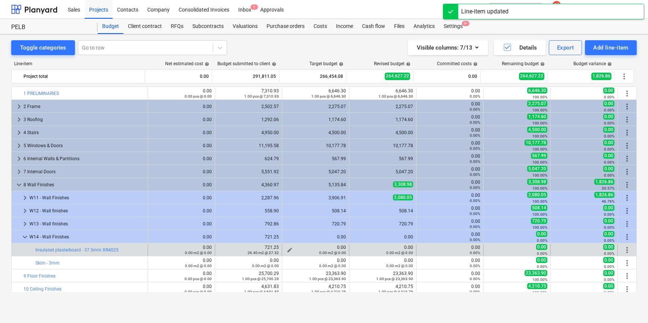
click at [288, 250] on div "0.00 m2 @ 0.00" at bounding box center [315, 252] width 61 height 5
click at [291, 250] on div "0.00 m2 @ 0.00" at bounding box center [315, 252] width 61 height 5
click at [288, 248] on span "edit" at bounding box center [290, 250] width 6 height 6
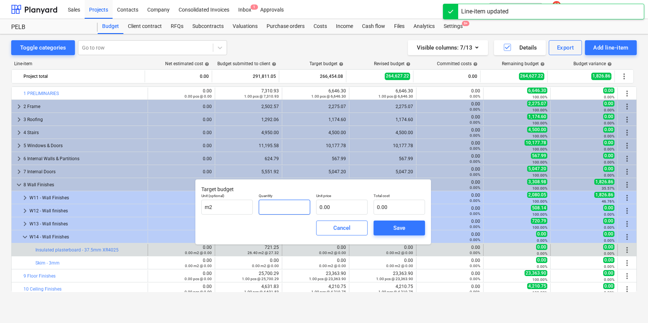
click at [284, 212] on input "text" at bounding box center [284, 207] width 51 height 15
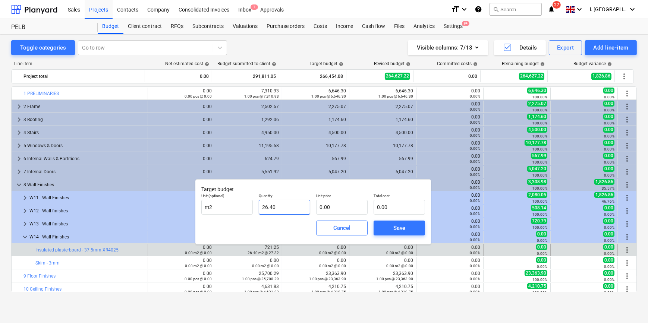
type input "26.40"
type input "1"
type input "26.40"
type input "0.00"
type input "2"
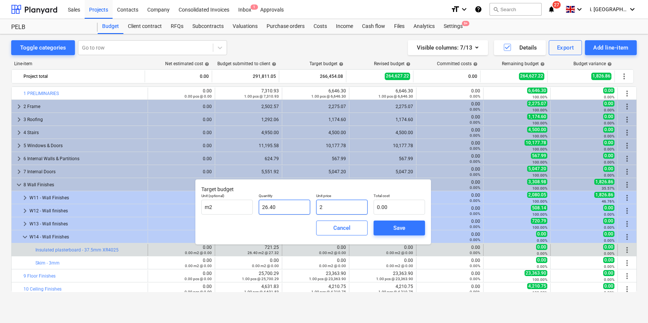
type input "52.80"
type input "24"
type input "633.60"
type input "24.8"
type input "654.72"
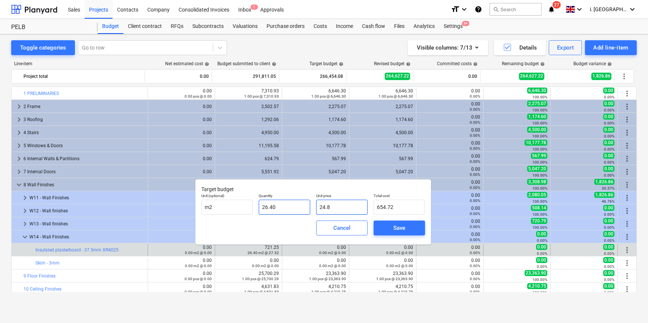
type input "24.84"
type input "655.78"
type input "24.84"
click at [388, 231] on span "Save" at bounding box center [400, 228] width 34 height 10
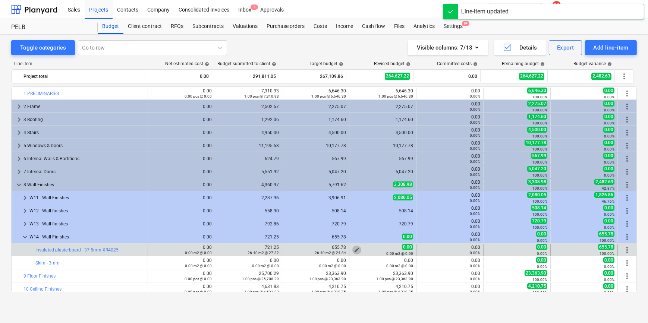
click at [354, 249] on span "edit" at bounding box center [357, 250] width 6 height 6
type textarea "x"
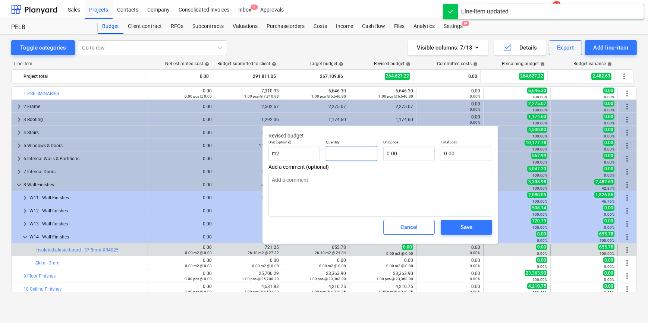
click at [332, 156] on input "text" at bounding box center [351, 153] width 51 height 15
type textarea "x"
type input "2"
type textarea "x"
type input "26"
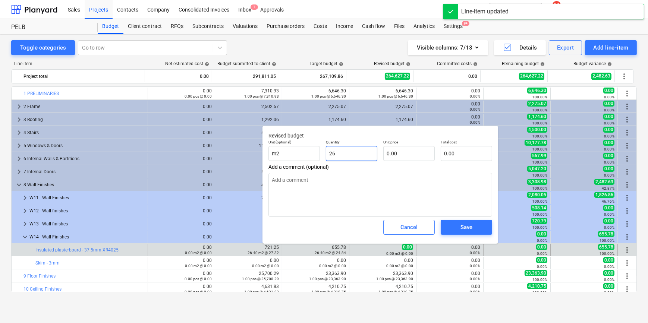
type textarea "x"
type input "26."
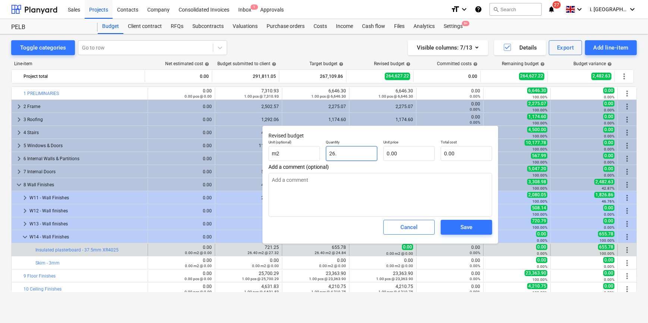
type textarea "x"
type input "26.4"
type textarea "x"
type input "26.40"
type textarea "x"
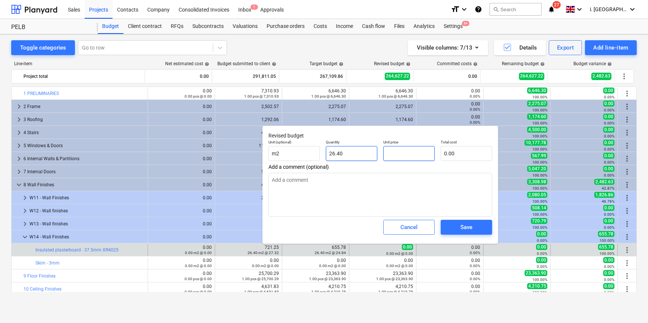
type input "2"
type input "52.80"
type textarea "x"
type input "24"
type input "633.60"
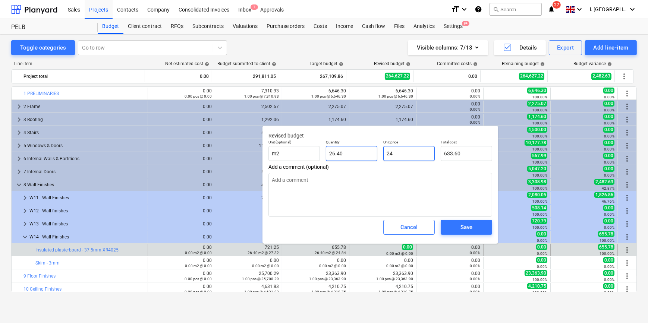
type textarea "x"
type input "24."
type textarea "x"
type input "24.8"
type input "654.72"
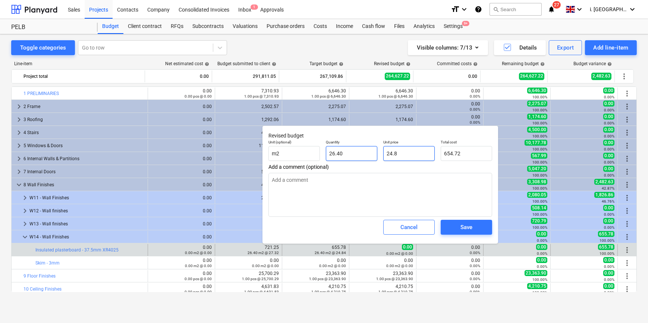
type textarea "x"
type input "24.84"
type input "655.78"
type input "24.84"
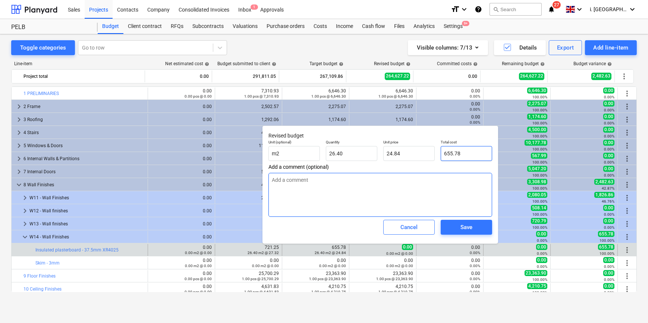
type textarea "x"
type input "655.776"
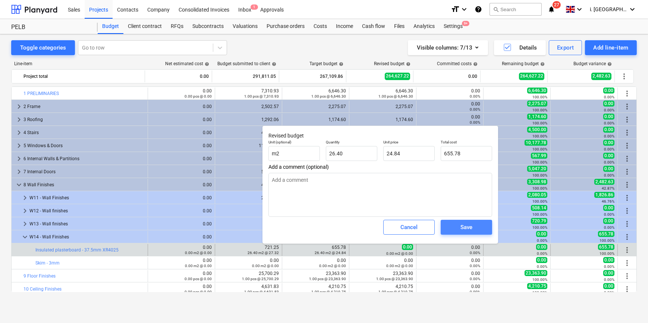
click at [463, 228] on div "Save" at bounding box center [467, 228] width 12 height 10
type textarea "x"
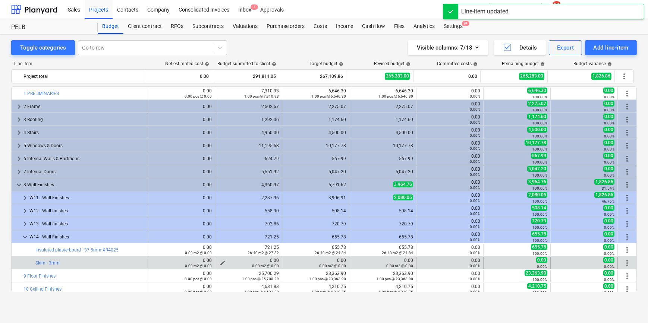
click at [220, 261] on span "edit" at bounding box center [223, 263] width 6 height 6
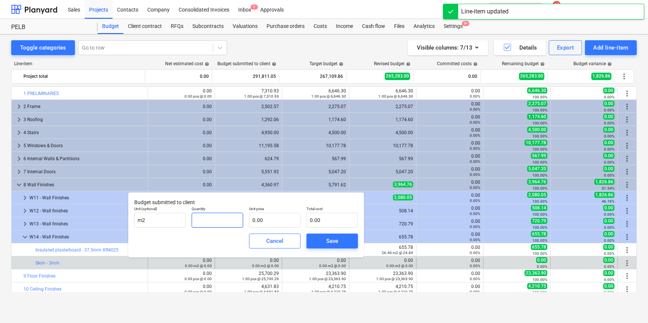
click at [209, 222] on input "text" at bounding box center [217, 220] width 51 height 15
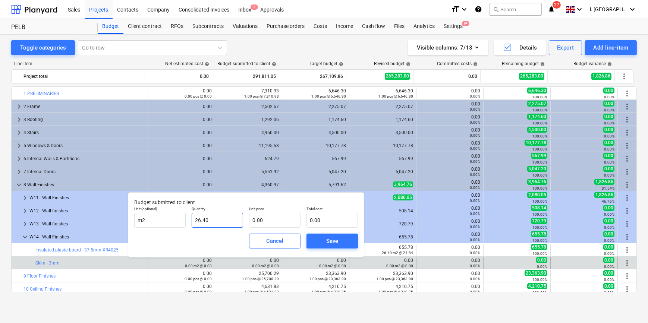
type input "26.40"
type input "1"
type input "26.40"
type input "16"
type input "422.40"
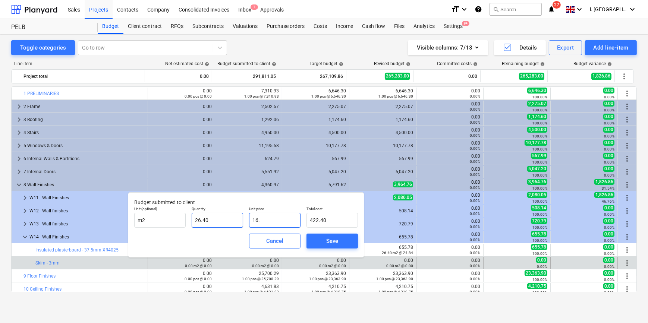
type input "16.5"
type input "435.60"
type input "16.50"
type input "435.6"
click at [340, 243] on span "Save" at bounding box center [333, 242] width 34 height 10
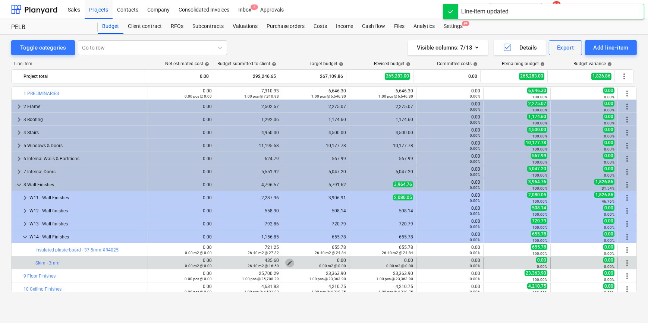
click at [287, 263] on span "edit" at bounding box center [290, 263] width 6 height 6
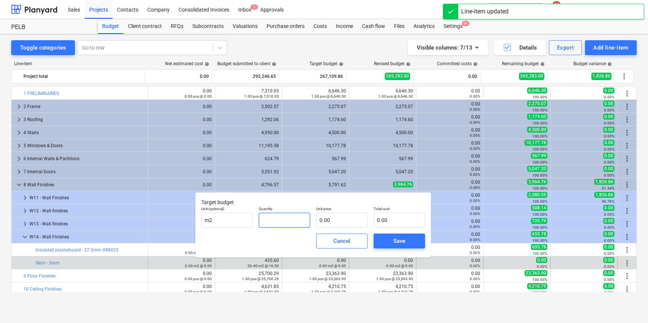
click at [290, 220] on input "text" at bounding box center [284, 220] width 51 height 15
type input "26.40"
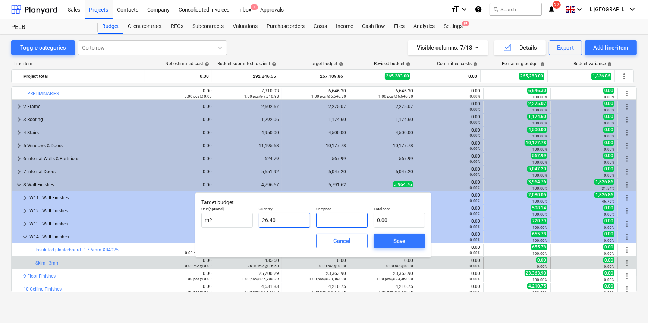
type input "1"
type input "26.40"
type input "15"
type input "396.00"
type input "15.00"
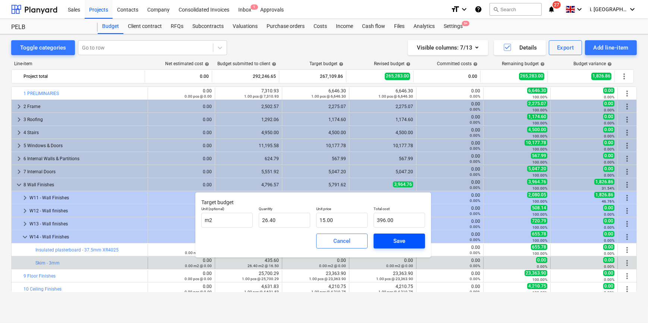
click at [407, 240] on span "Save" at bounding box center [400, 242] width 34 height 10
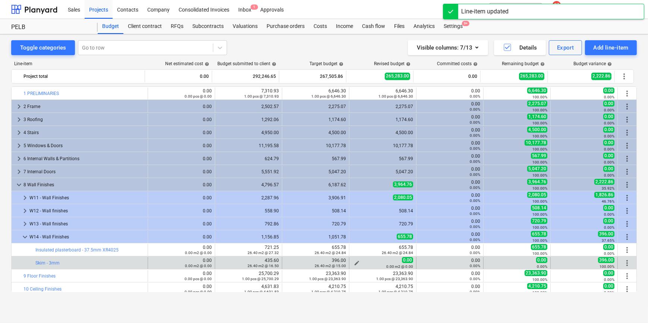
click at [354, 261] on span "edit" at bounding box center [357, 263] width 6 height 6
type textarea "x"
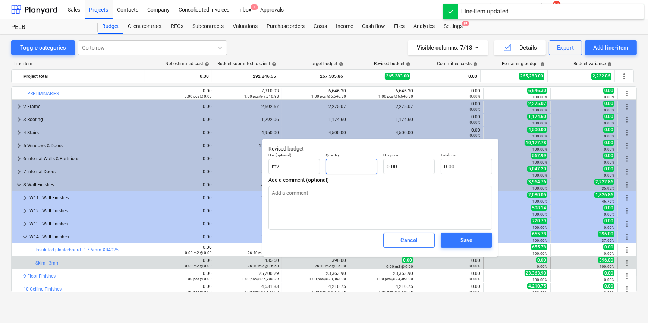
click at [358, 159] on input "text" at bounding box center [351, 166] width 51 height 15
type textarea "x"
type input "2"
type textarea "x"
type input "26"
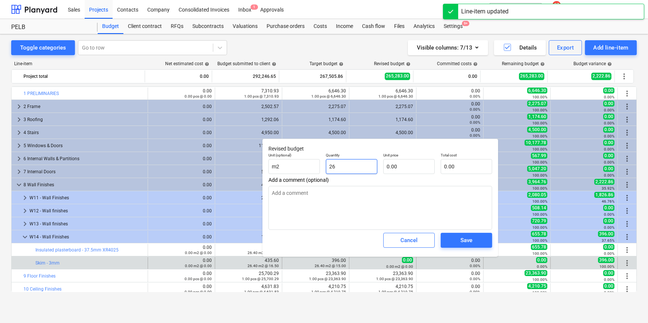
type textarea "x"
type input "26."
type textarea "x"
type input "26.4"
type textarea "x"
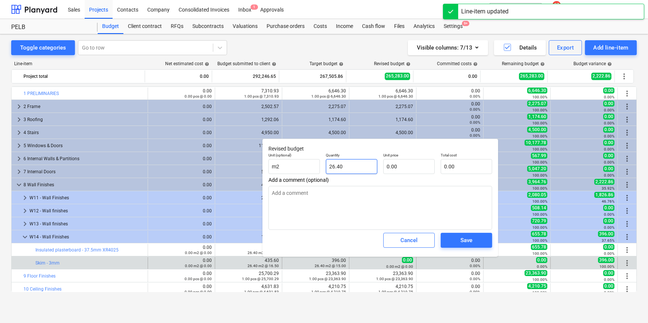
type input "26.40"
type textarea "x"
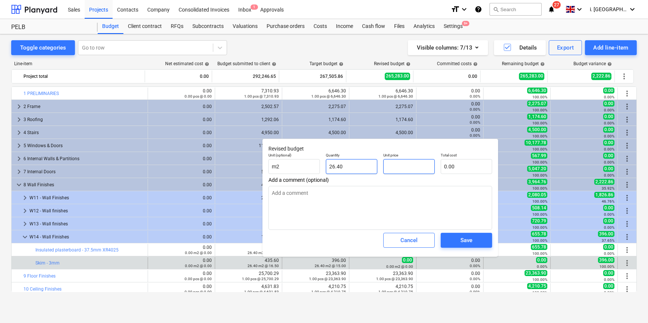
type textarea "x"
type input "1"
type input "26.40"
type textarea "x"
type input "15"
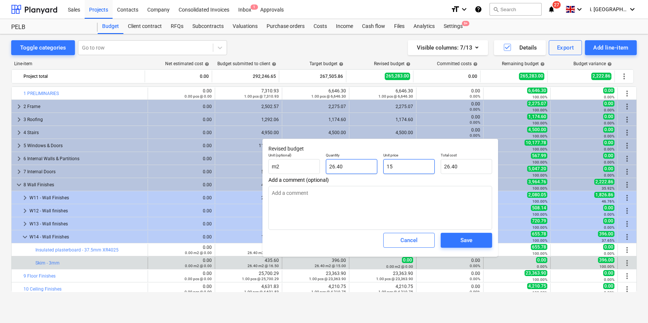
type input "396.00"
type input "15"
type textarea "x"
type input "15.00"
click at [479, 245] on span "Save" at bounding box center [467, 241] width 34 height 10
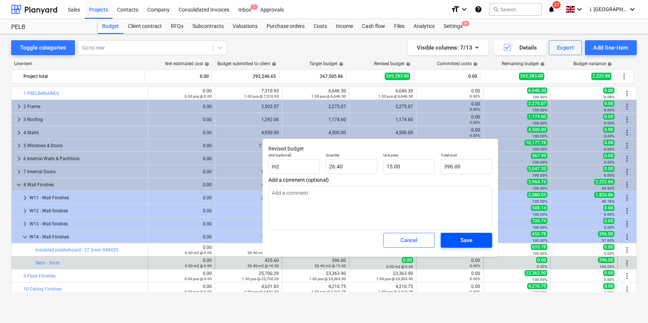
type textarea "x"
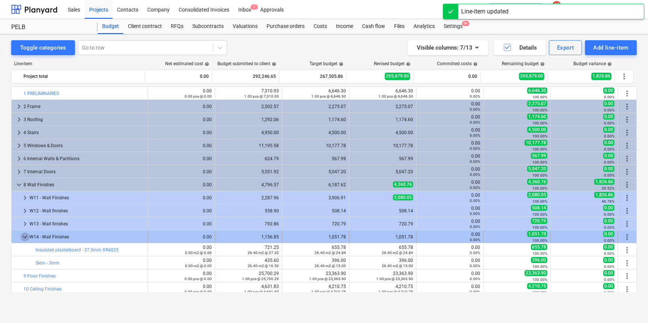
click at [22, 239] on span "keyboard_arrow_down" at bounding box center [25, 237] width 9 height 9
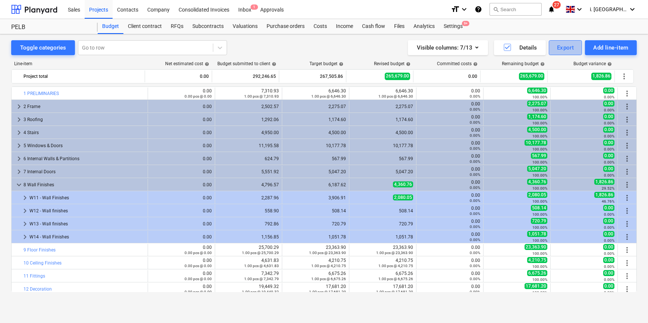
click at [561, 47] on div "Export" at bounding box center [565, 48] width 17 height 10
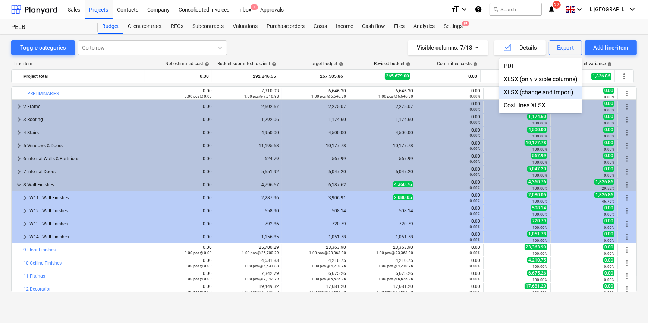
click at [545, 92] on div "XLSX (change and import)" at bounding box center [541, 92] width 83 height 13
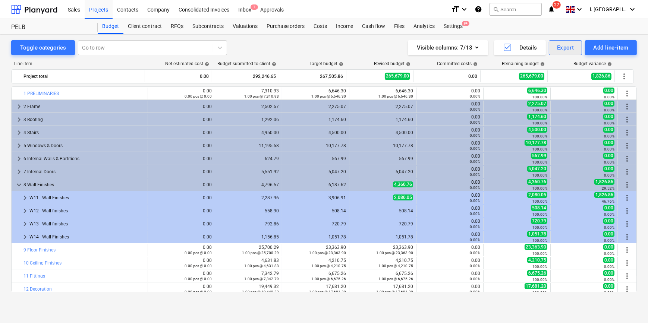
click at [567, 46] on div "Export" at bounding box center [565, 48] width 17 height 10
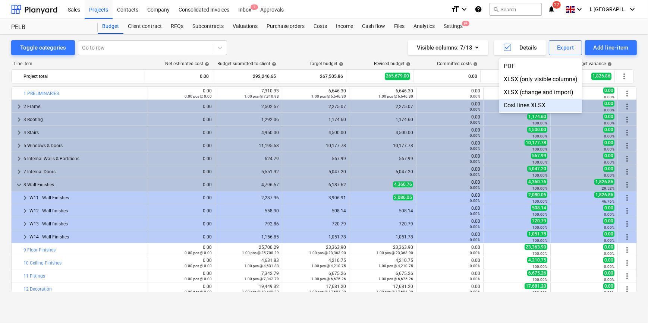
click at [535, 105] on div "Cost lines XLSX" at bounding box center [541, 105] width 83 height 13
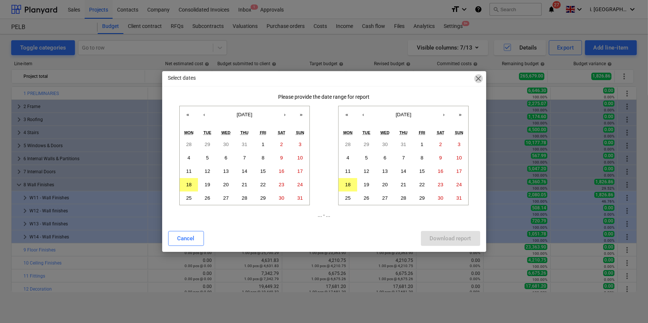
click at [481, 76] on span "close" at bounding box center [479, 78] width 9 height 9
